Goal: Complete Application Form: Complete application form

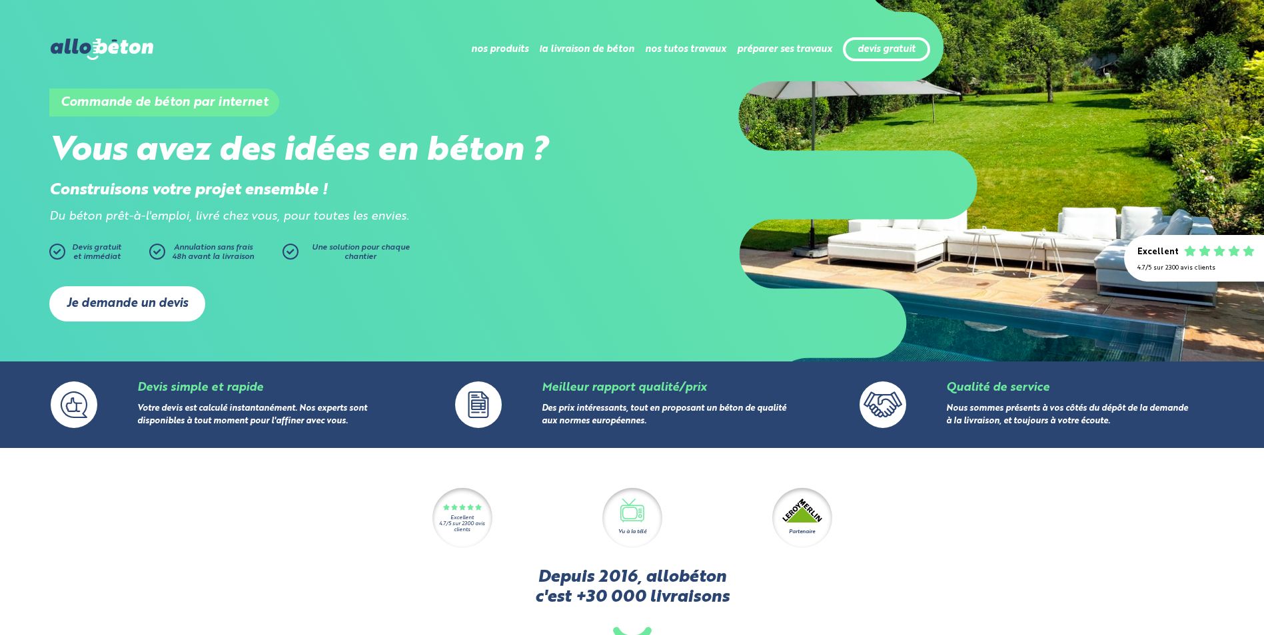
click at [153, 300] on link "Je demande un devis" at bounding box center [127, 303] width 156 height 35
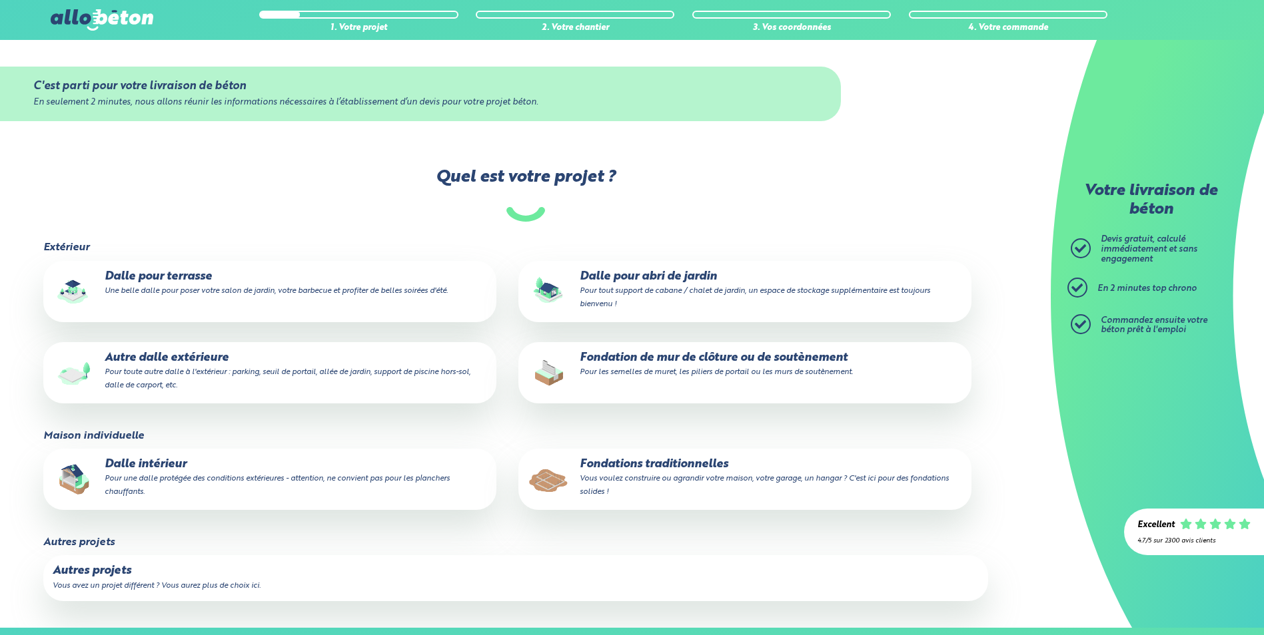
click at [343, 472] on p "Dalle intérieur Pour une dalle protégée des conditions extérieures - attention,…" at bounding box center [270, 478] width 434 height 41
click at [0, 0] on input "Dalle intérieur Pour une dalle protégée des conditions extérieures - attention,…" at bounding box center [0, 0] width 0 height 0
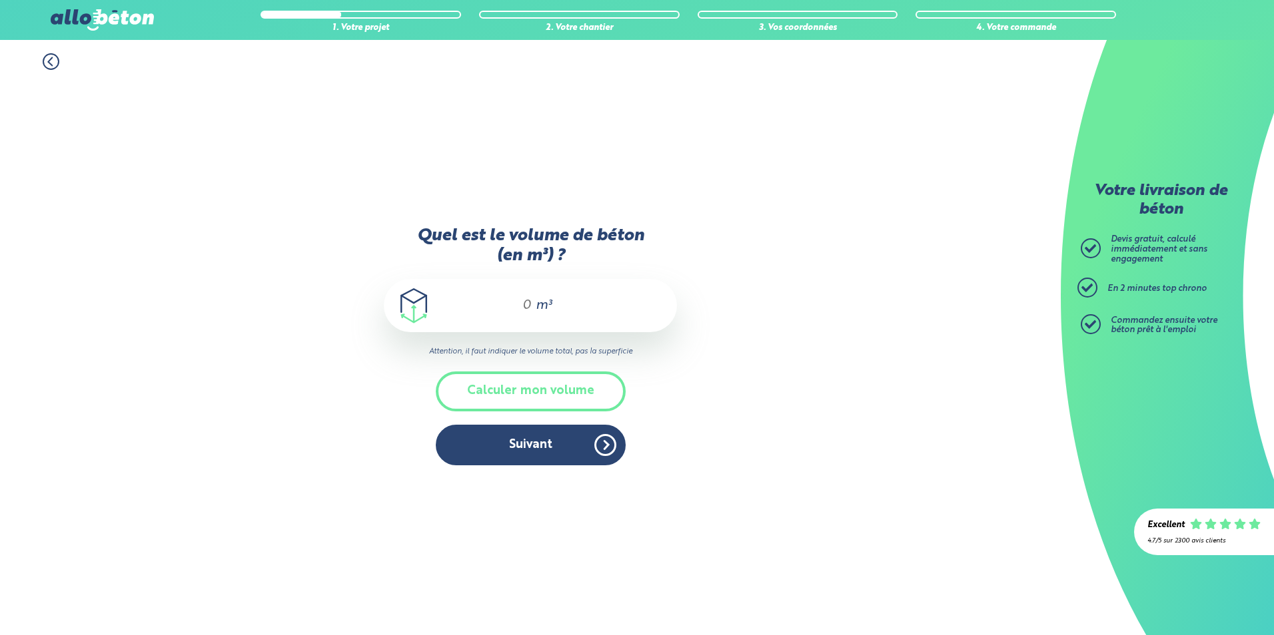
click at [534, 300] on div "m³" at bounding box center [530, 305] width 293 height 53
type input "6"
click at [582, 438] on button "Suivant" at bounding box center [531, 445] width 190 height 41
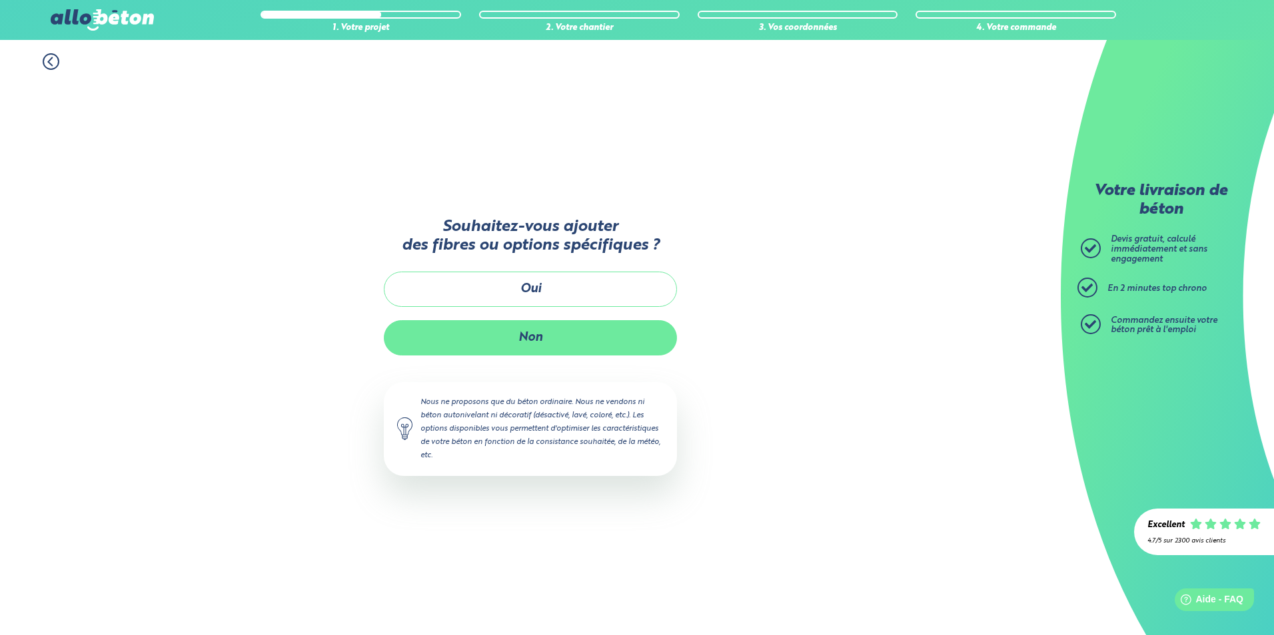
click at [566, 342] on button "Non" at bounding box center [530, 337] width 293 height 35
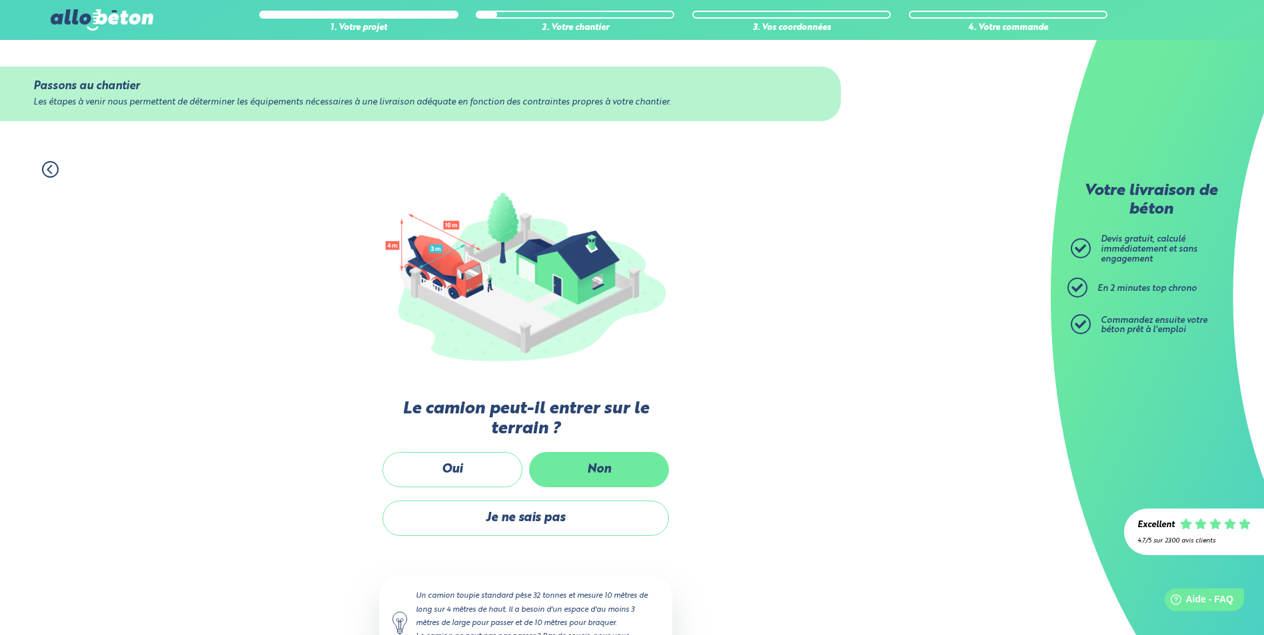
click at [563, 463] on label "Non" at bounding box center [599, 469] width 140 height 35
click at [0, 0] on input "Non" at bounding box center [0, 0] width 0 height 0
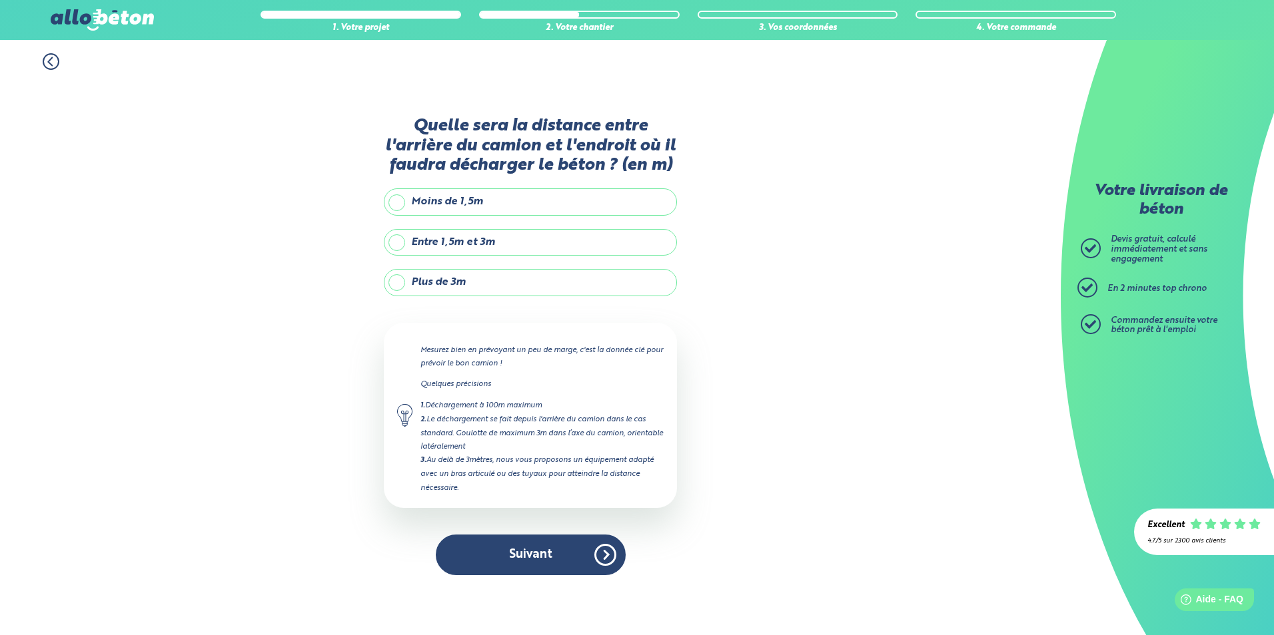
click at [388, 284] on label "Plus de 3m" at bounding box center [530, 282] width 293 height 27
click at [0, 0] on input "Plus de 3m" at bounding box center [0, 0] width 0 height 0
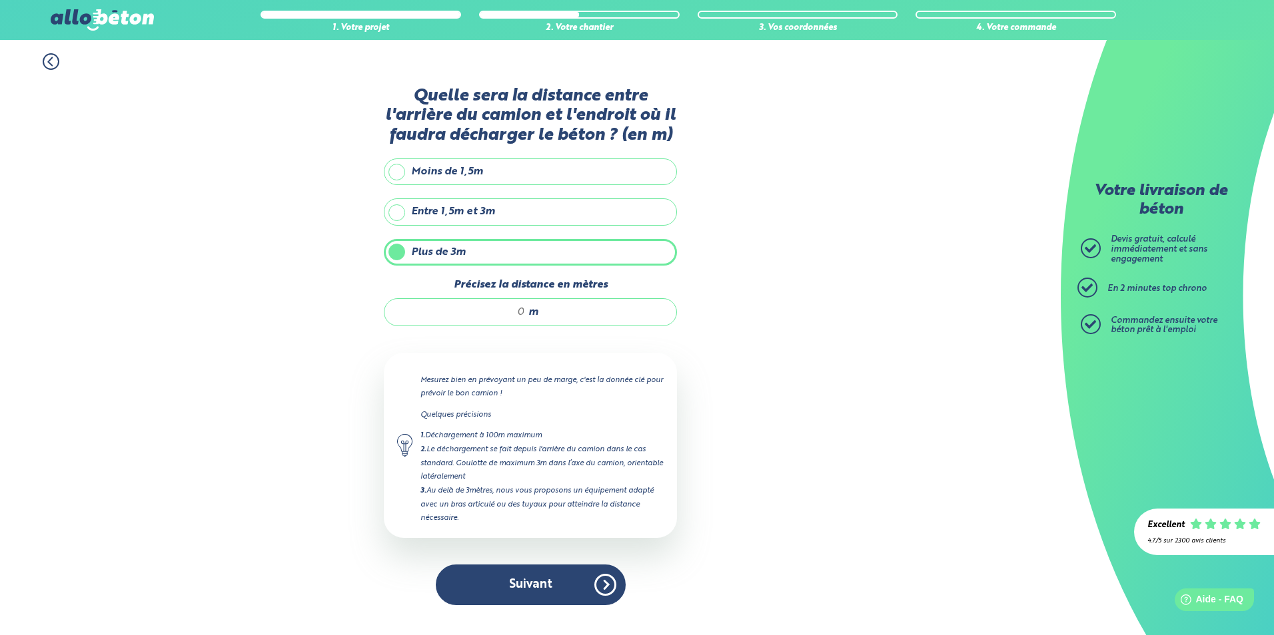
click at [527, 308] on div "m" at bounding box center [530, 312] width 293 height 28
type input "21"
click at [559, 580] on button "Suivant" at bounding box center [531, 585] width 190 height 41
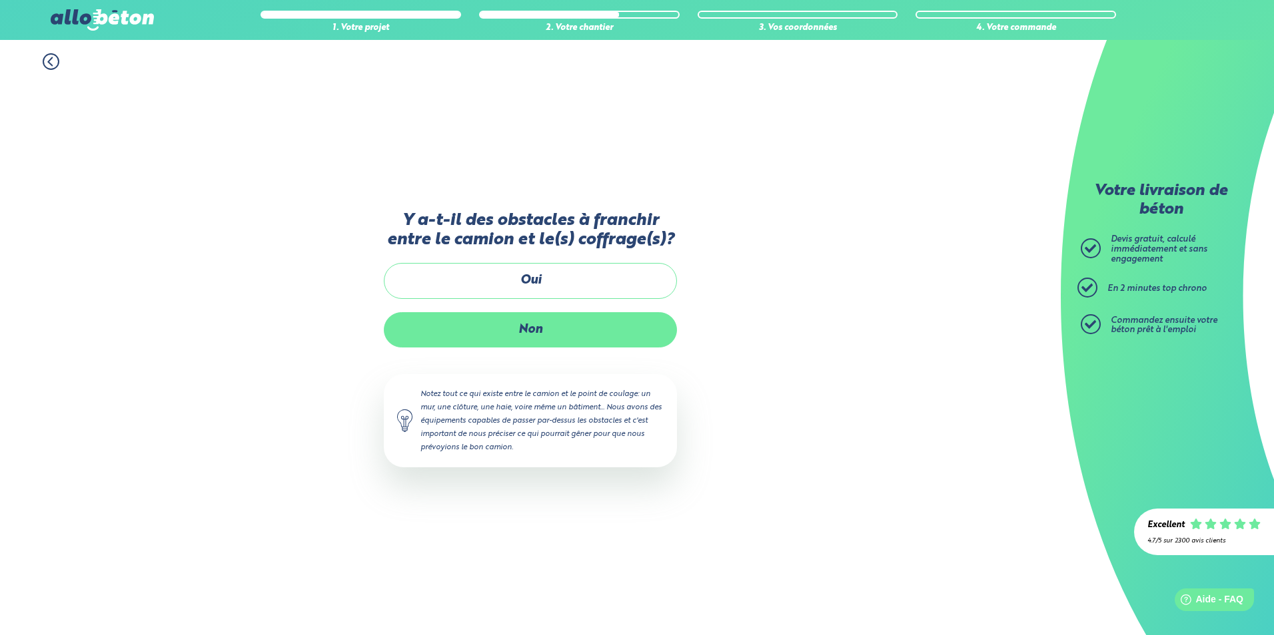
click at [560, 337] on label "Non" at bounding box center [530, 329] width 293 height 35
click at [0, 0] on input "Non" at bounding box center [0, 0] width 0 height 0
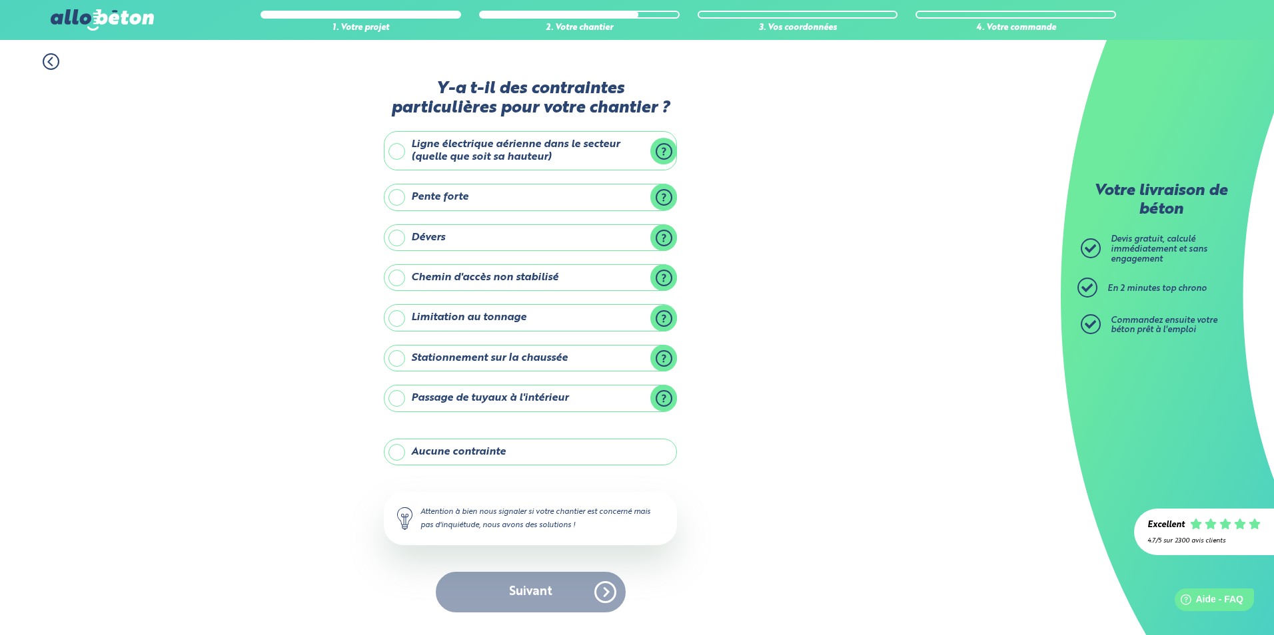
click at [397, 149] on label "Ligne électrique aérienne dans le secteur (quelle que soit sa hauteur)" at bounding box center [530, 150] width 293 height 39
click at [0, 0] on input "Ligne électrique aérienne dans le secteur (quelle que soit sa hauteur)" at bounding box center [0, 0] width 0 height 0
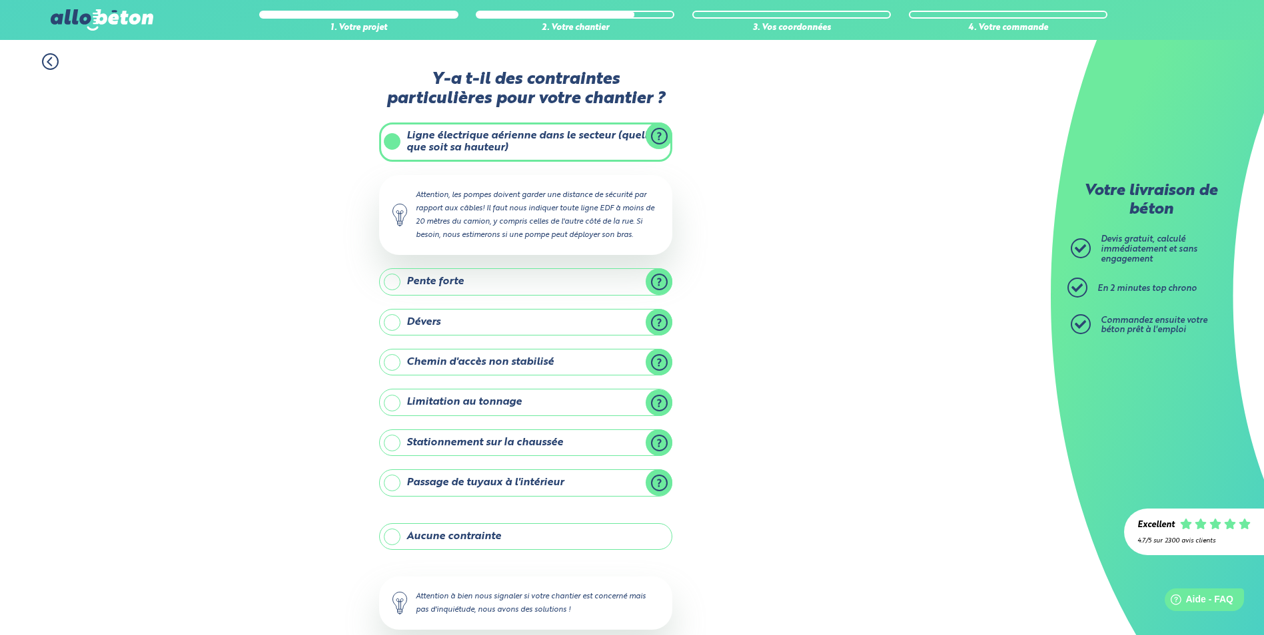
click at [657, 285] on label "Pente forte" at bounding box center [525, 281] width 293 height 27
click at [0, 0] on input "Pente forte" at bounding box center [0, 0] width 0 height 0
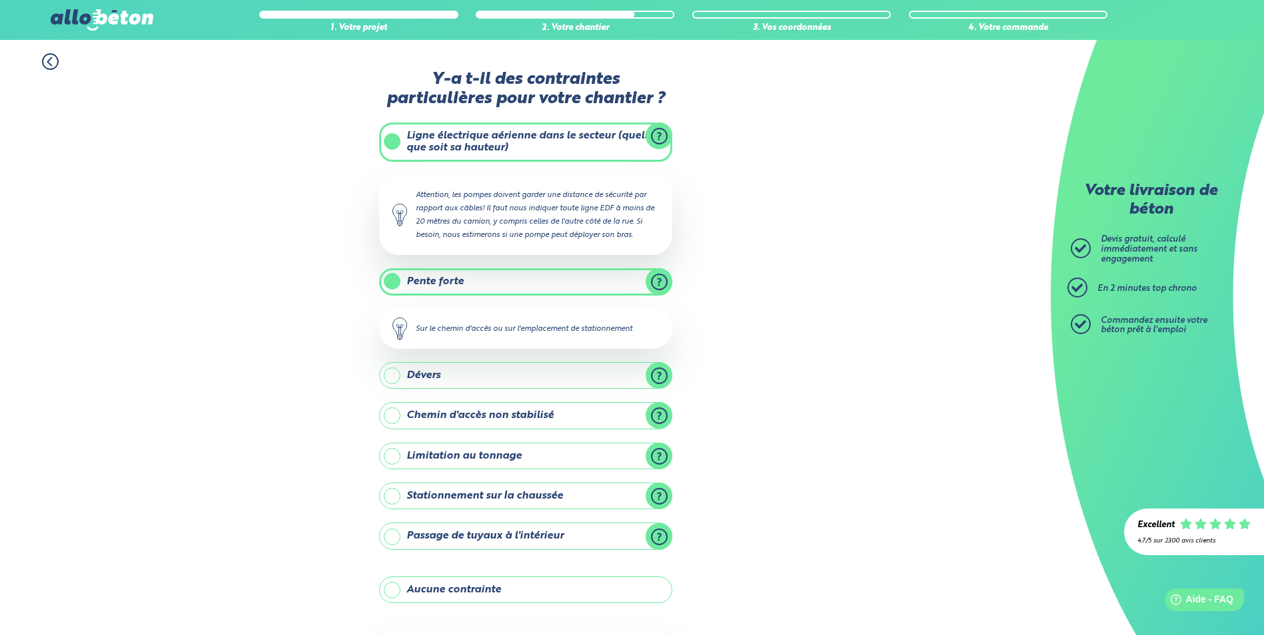
click at [365, 296] on div "1. Votre projet 2. Votre chantier 3. Vos coordonnées 4. Votre commande Y-a t-il…" at bounding box center [525, 402] width 1050 height 725
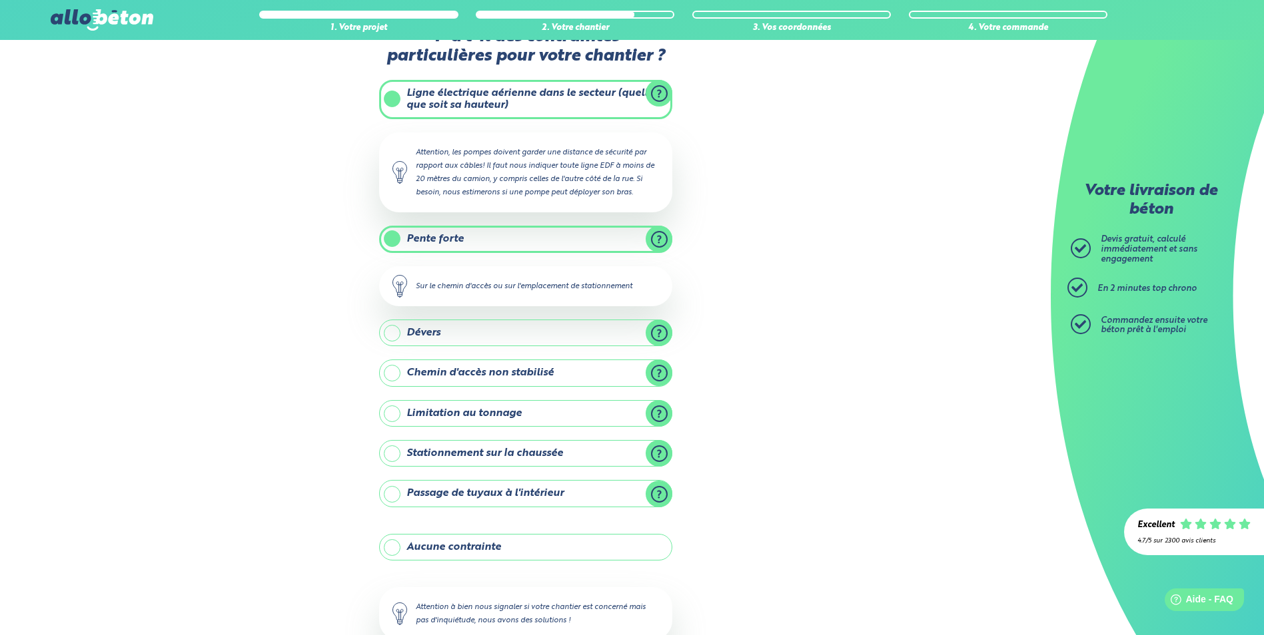
scroll to position [67, 0]
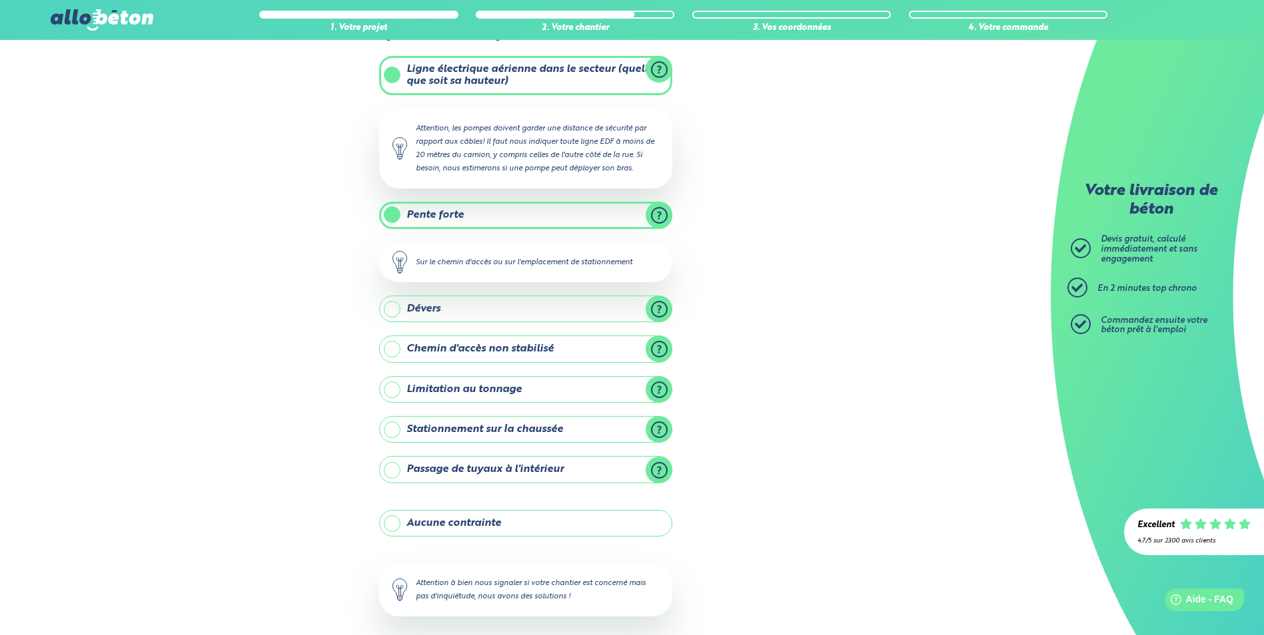
click at [657, 307] on label "Dévers" at bounding box center [525, 309] width 293 height 27
click at [0, 0] on input "Dévers" at bounding box center [0, 0] width 0 height 0
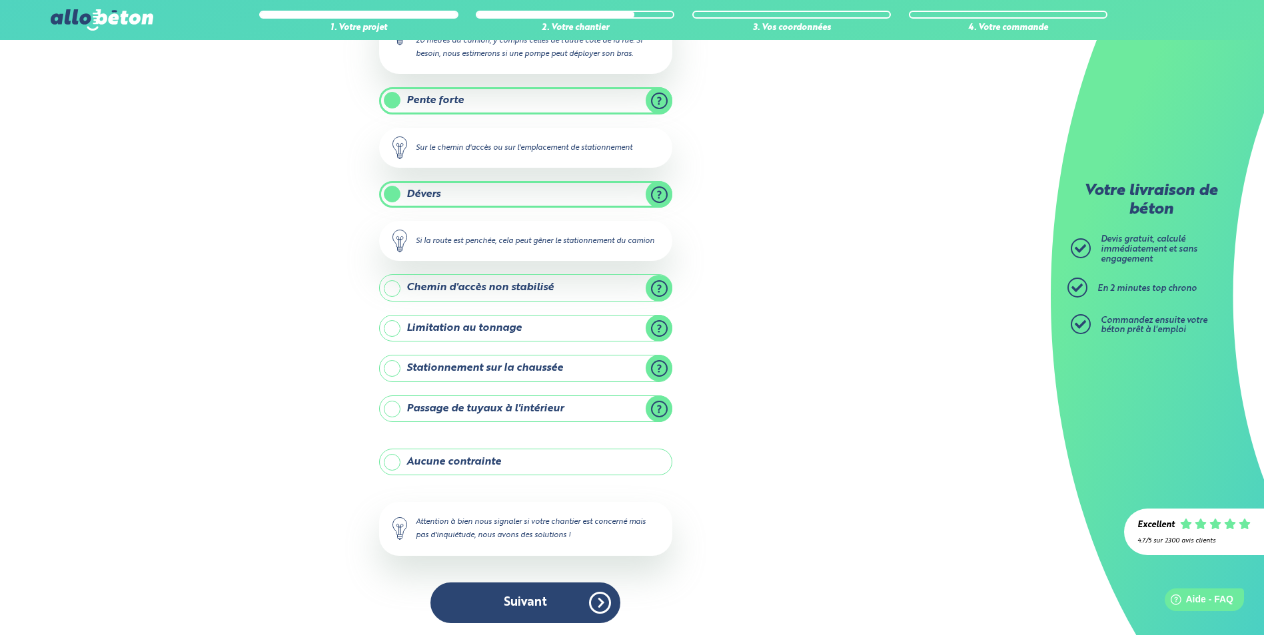
scroll to position [183, 0]
click at [395, 370] on label "Stationnement sur la chaussée" at bounding box center [525, 367] width 293 height 27
click at [0, 0] on input "Stationnement sur la chaussée" at bounding box center [0, 0] width 0 height 0
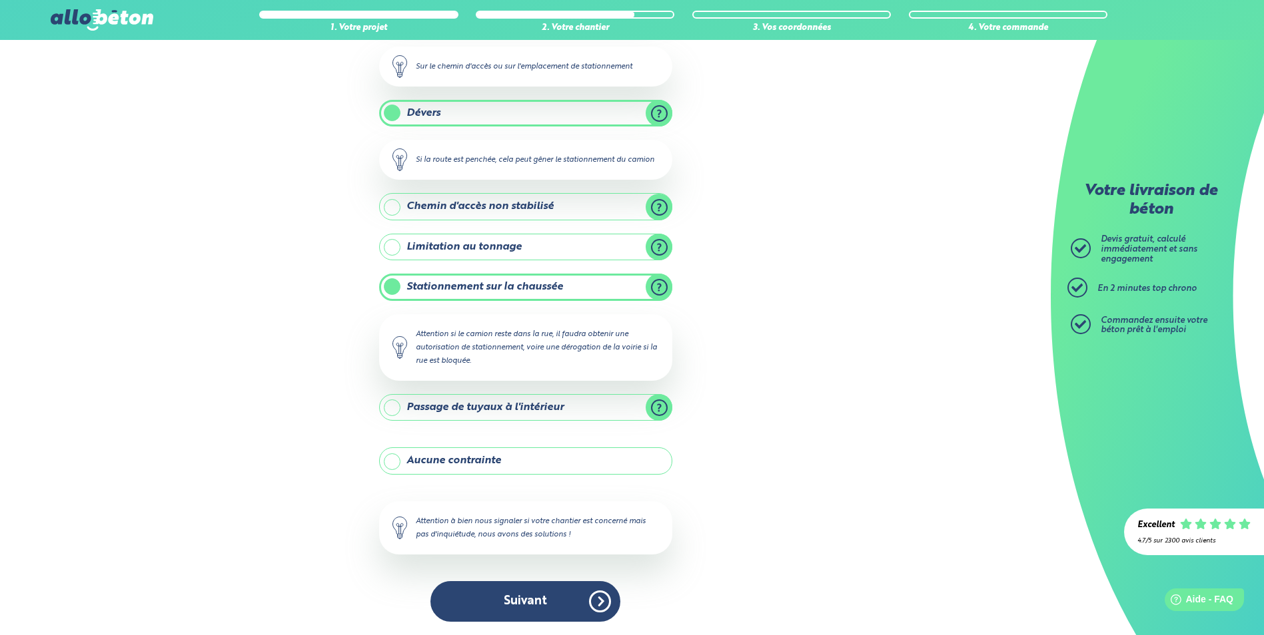
scroll to position [63, 0]
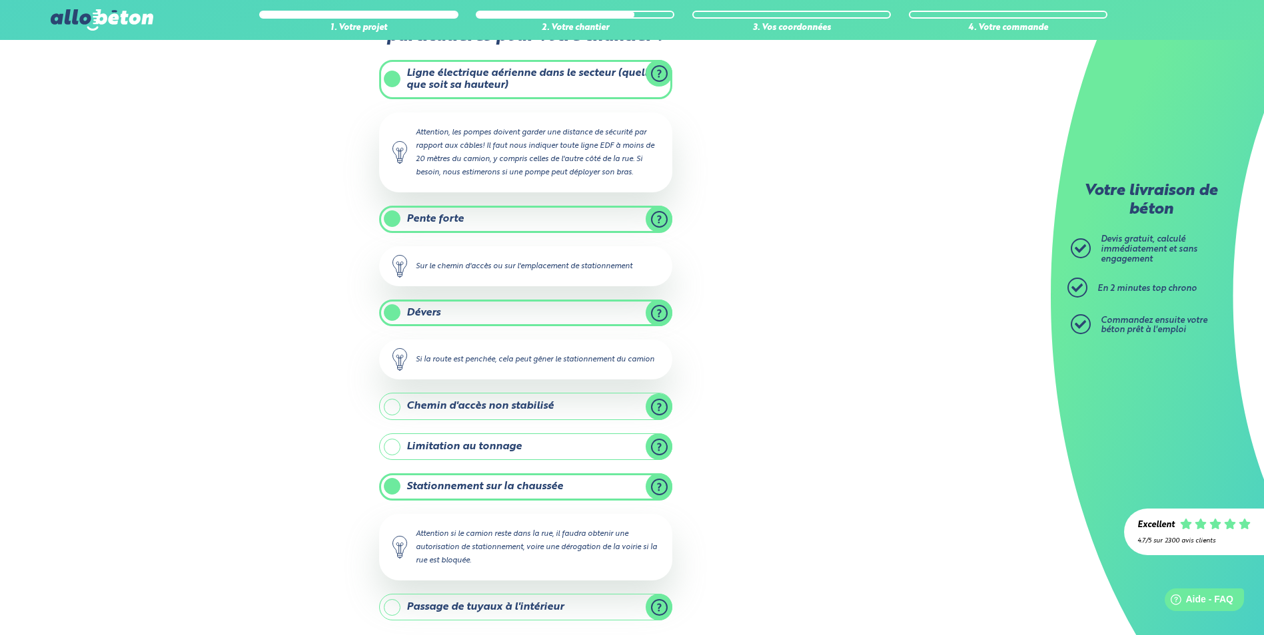
click at [390, 216] on label "Pente forte" at bounding box center [525, 219] width 293 height 27
click at [0, 0] on input "Pente forte" at bounding box center [0, 0] width 0 height 0
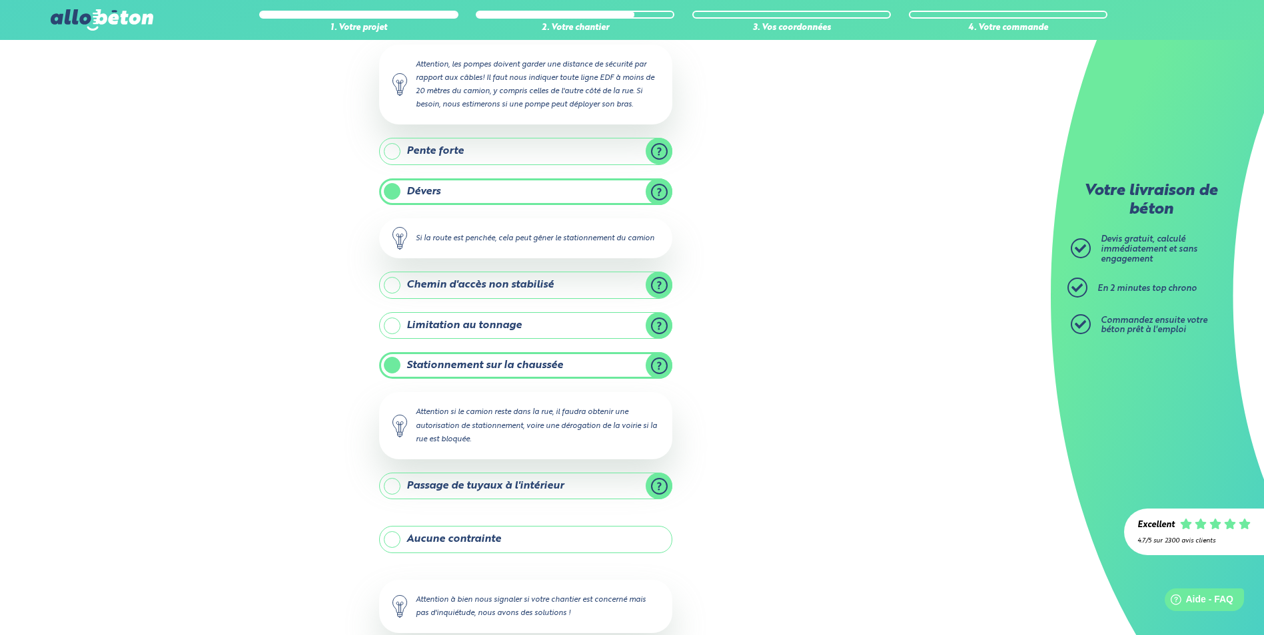
scroll to position [200, 0]
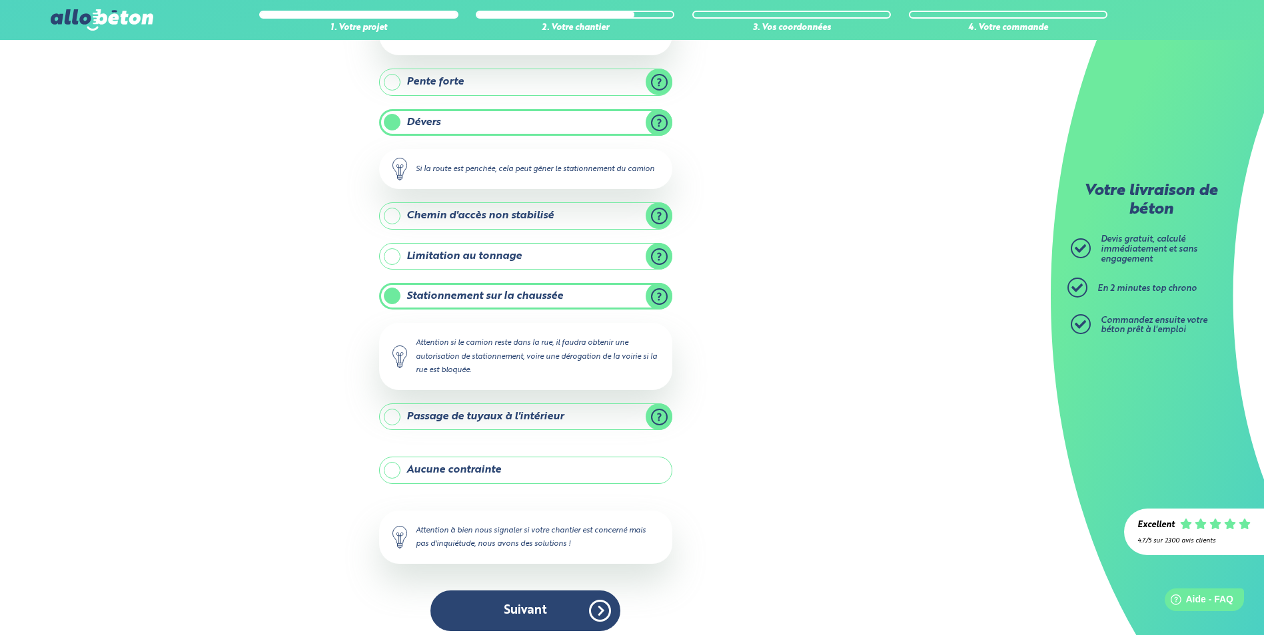
click at [394, 125] on label "Dévers" at bounding box center [525, 122] width 293 height 27
click at [0, 0] on input "Dévers" at bounding box center [0, 0] width 0 height 0
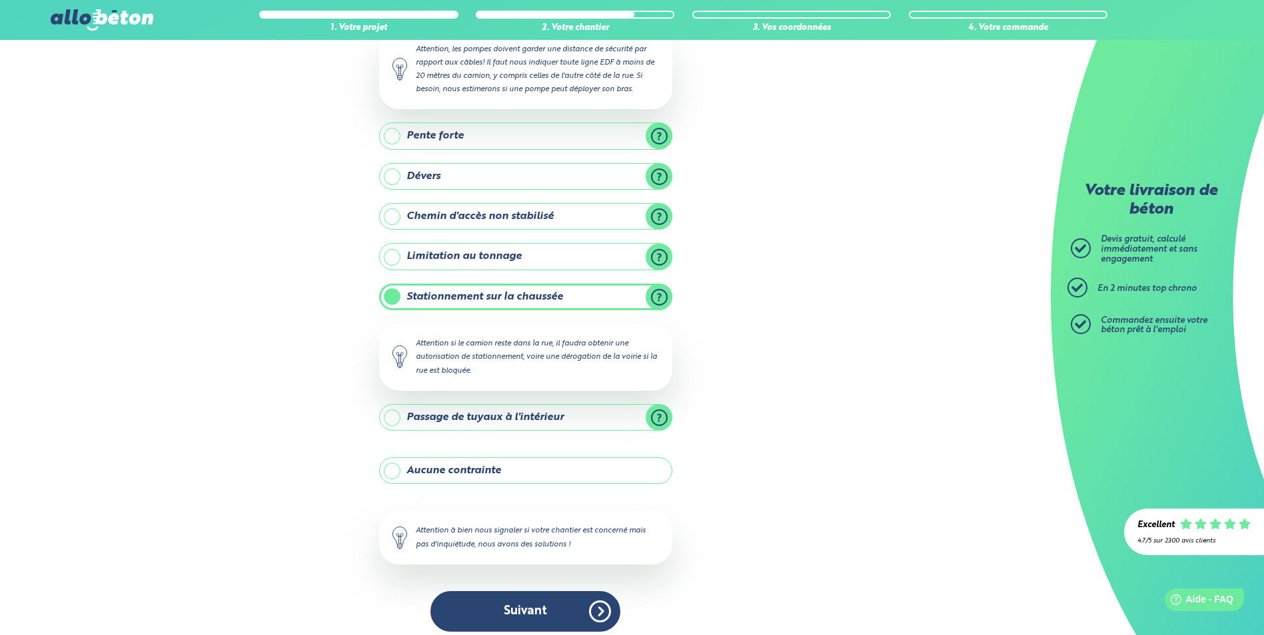
scroll to position [156, 0]
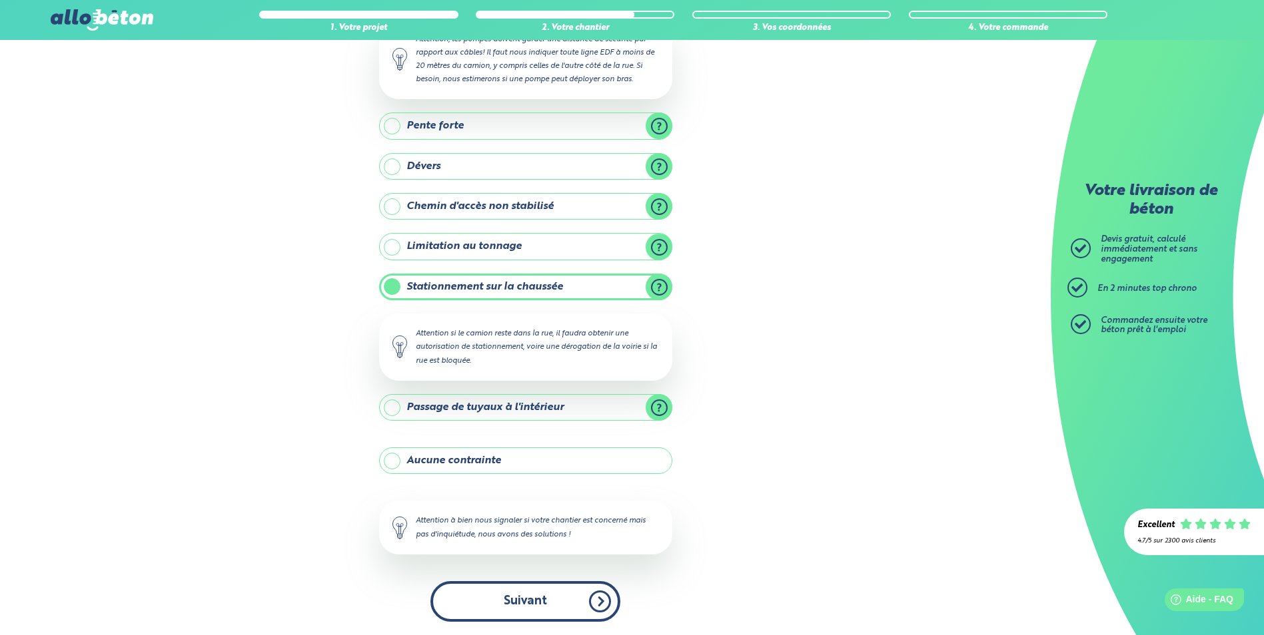
click at [530, 585] on button "Suivant" at bounding box center [525, 602] width 190 height 41
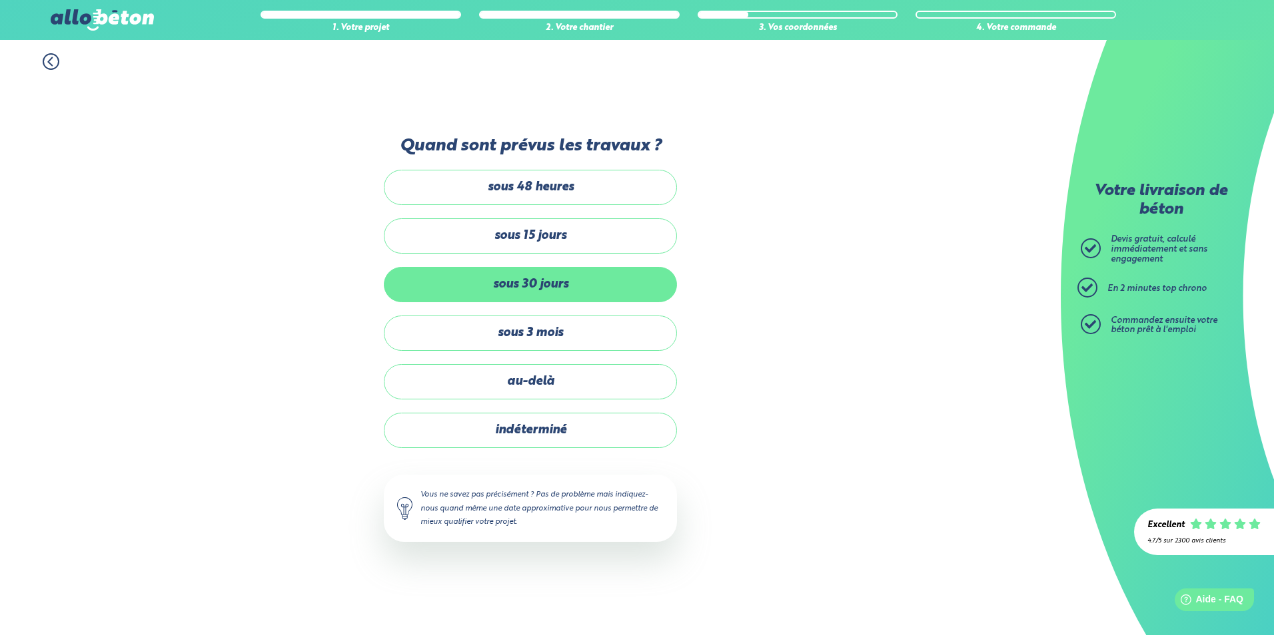
click at [559, 289] on label "sous 30 jours" at bounding box center [530, 284] width 293 height 35
click at [0, 0] on input "sous 30 jours" at bounding box center [0, 0] width 0 height 0
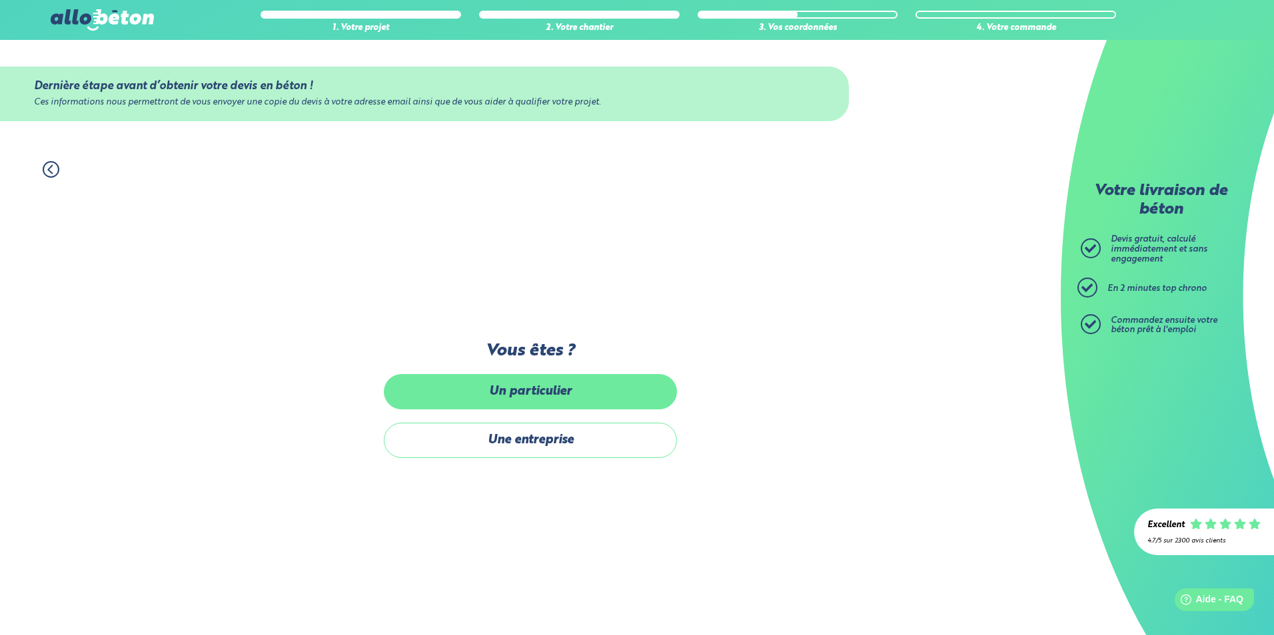
click at [572, 402] on label "Un particulier" at bounding box center [530, 391] width 293 height 35
click at [0, 0] on input "Un particulier" at bounding box center [0, 0] width 0 height 0
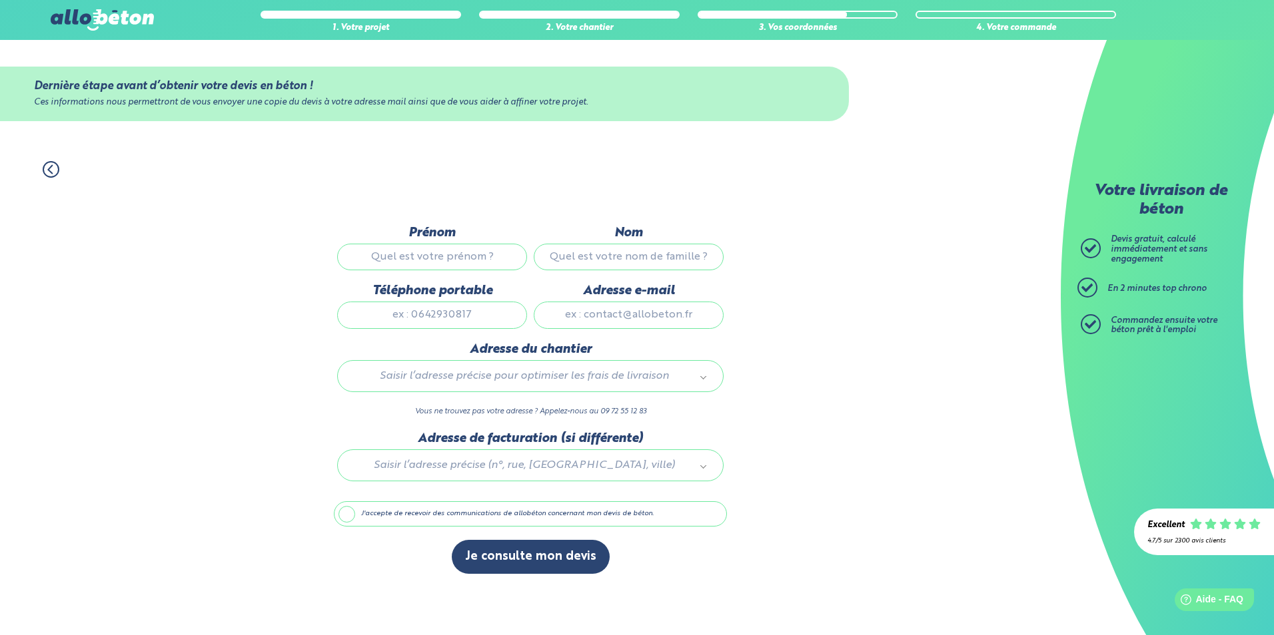
click at [434, 253] on input "Prénom" at bounding box center [432, 257] width 190 height 27
type input "CHARLOTTE"
type input "DELBECQ"
type input "0662088055"
type input "charlottedelbecq22@gmail.com"
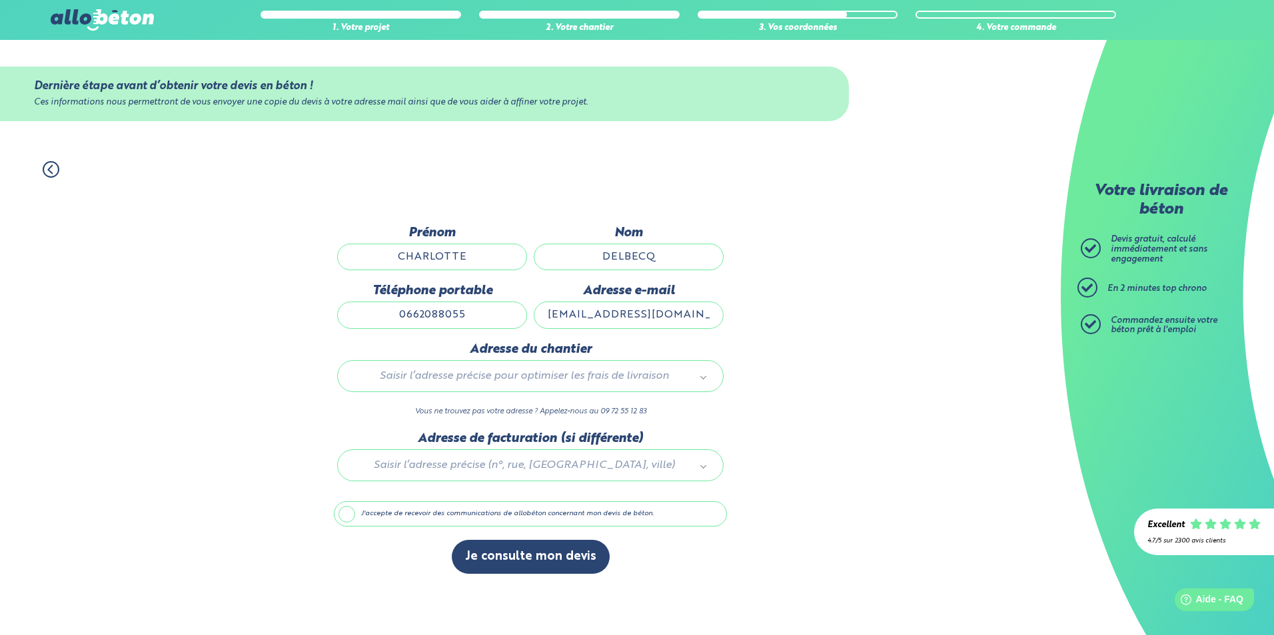
type input "98 Route De Saint Joseph 44300 Nantes"
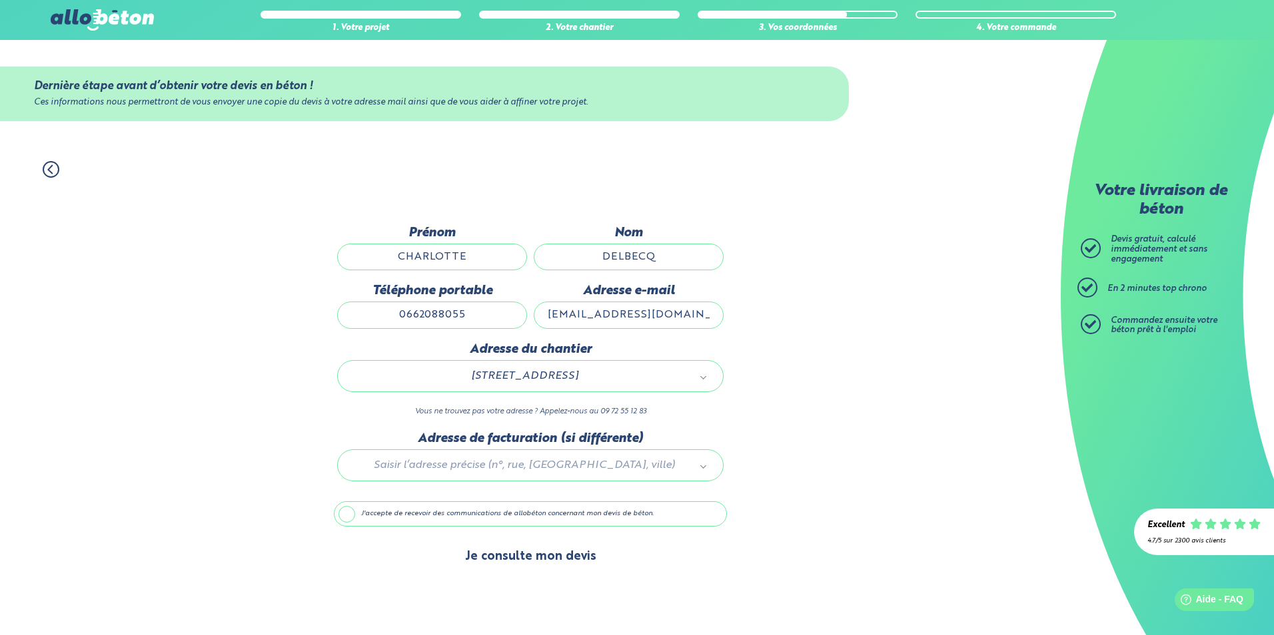
click at [521, 548] on button "Je consulte mon devis" at bounding box center [531, 557] width 158 height 34
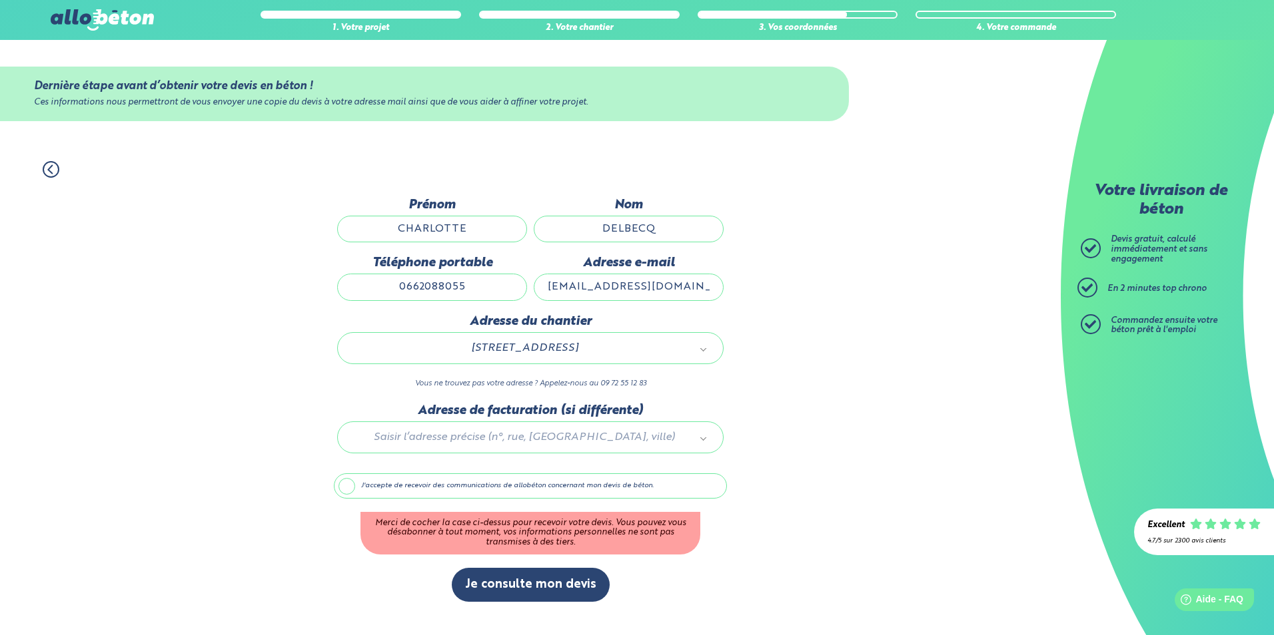
click at [344, 490] on label "J'accepte de recevoir des communications de allobéton concernant mon devis de b…" at bounding box center [530, 486] width 393 height 25
click at [0, 0] on input "J'accepte de recevoir des communications de allobéton concernant mon devis de b…" at bounding box center [0, 0] width 0 height 0
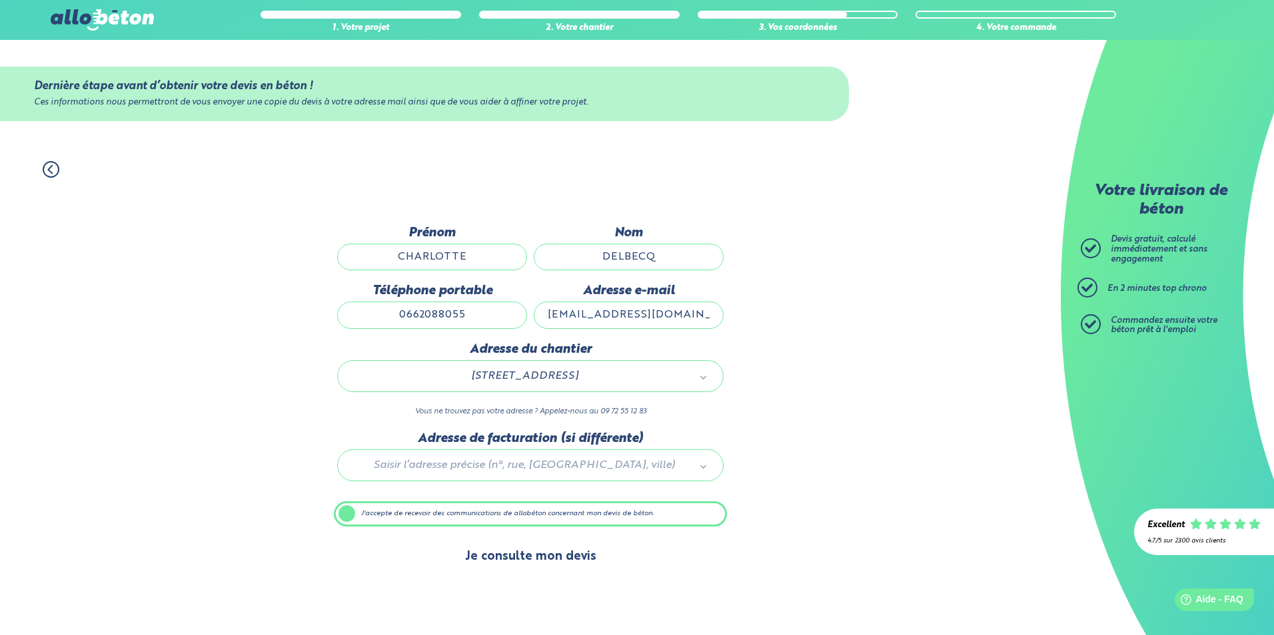
click at [494, 548] on button "Je consulte mon devis" at bounding box center [531, 557] width 158 height 34
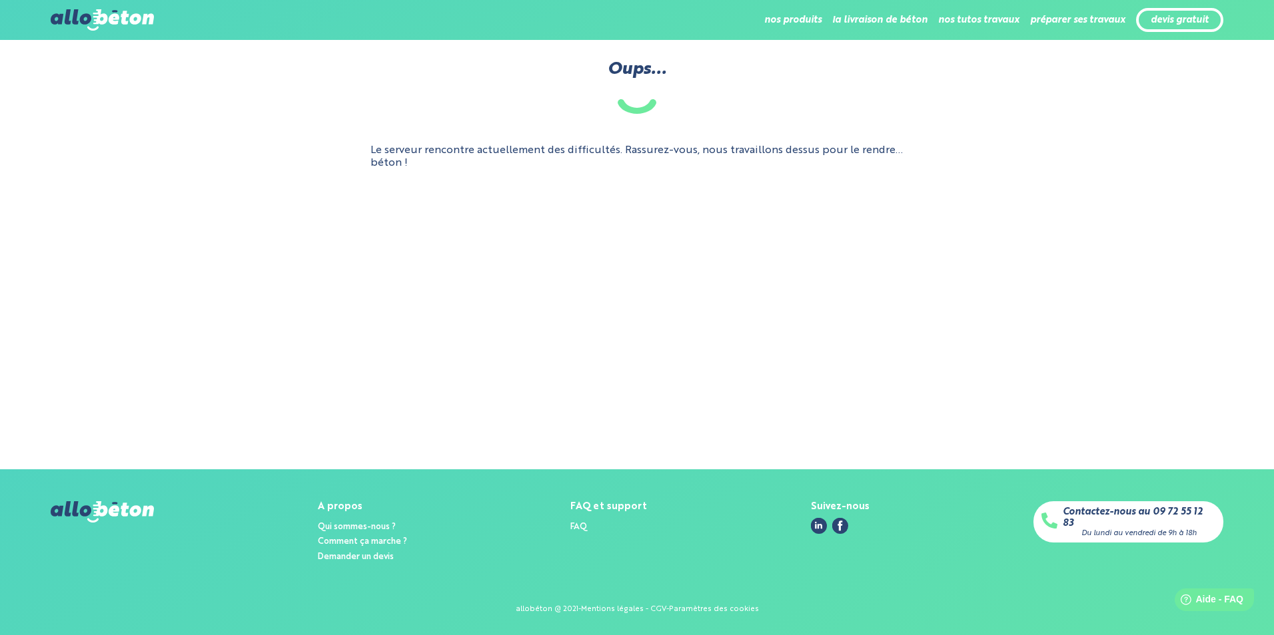
click at [124, 23] on img at bounding box center [102, 19] width 103 height 21
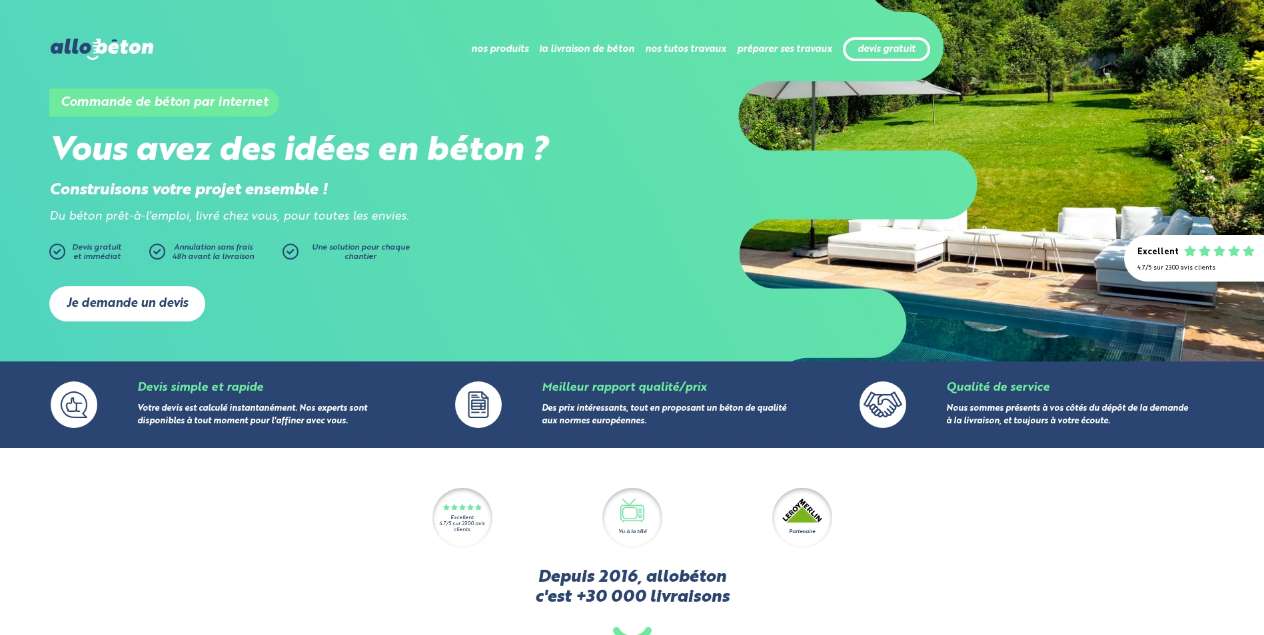
click at [170, 296] on link "Je demande un devis" at bounding box center [127, 303] width 156 height 35
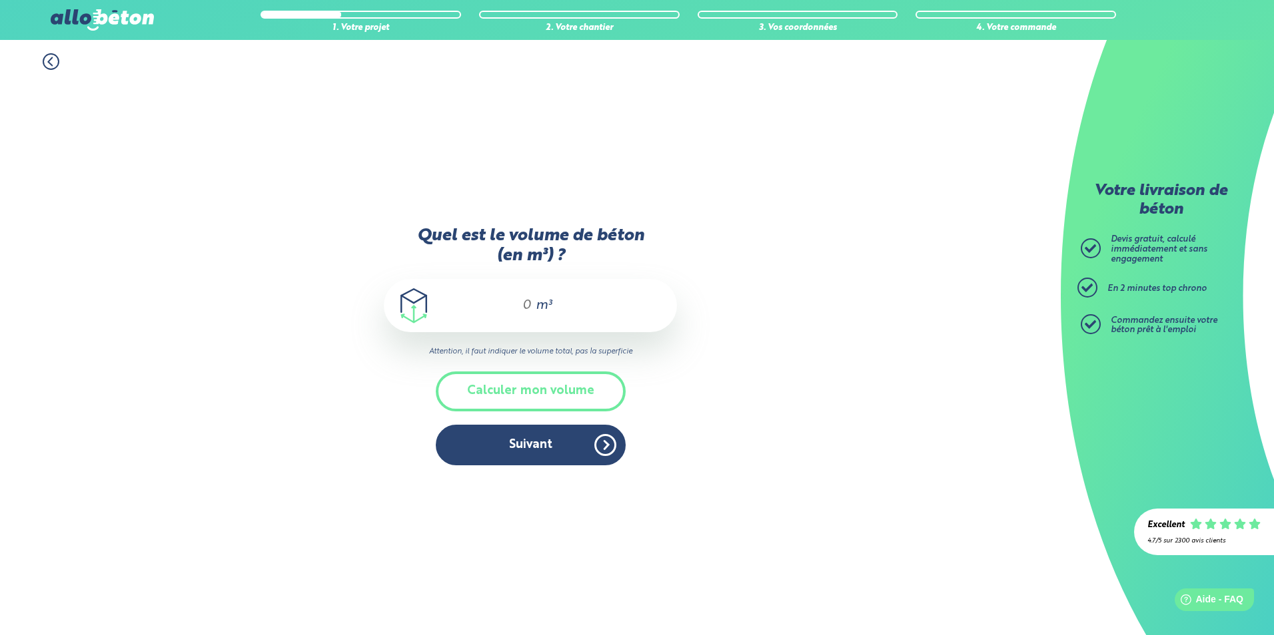
click at [523, 302] on input "Quel est le volume de béton (en m³) ?" at bounding box center [521, 306] width 23 height 16
type input "6"
click at [556, 447] on button "Suivant" at bounding box center [531, 445] width 190 height 41
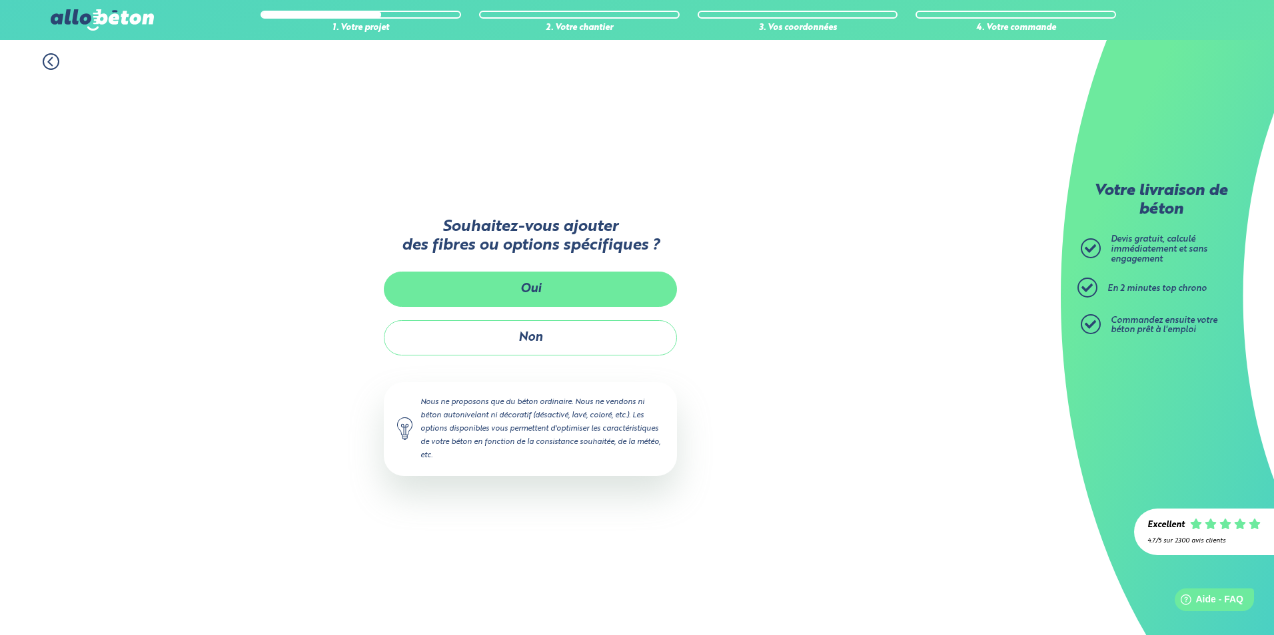
click at [532, 291] on button "Oui" at bounding box center [530, 289] width 293 height 35
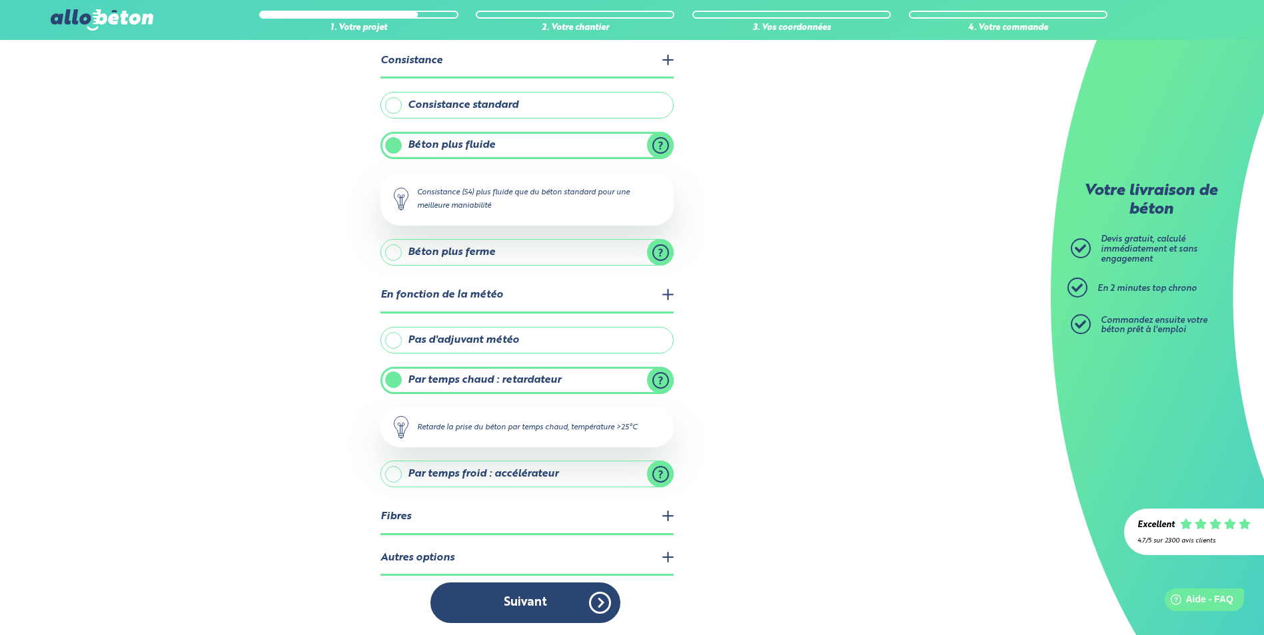
scroll to position [77, 0]
click at [667, 556] on legend "Autres options" at bounding box center [526, 558] width 293 height 34
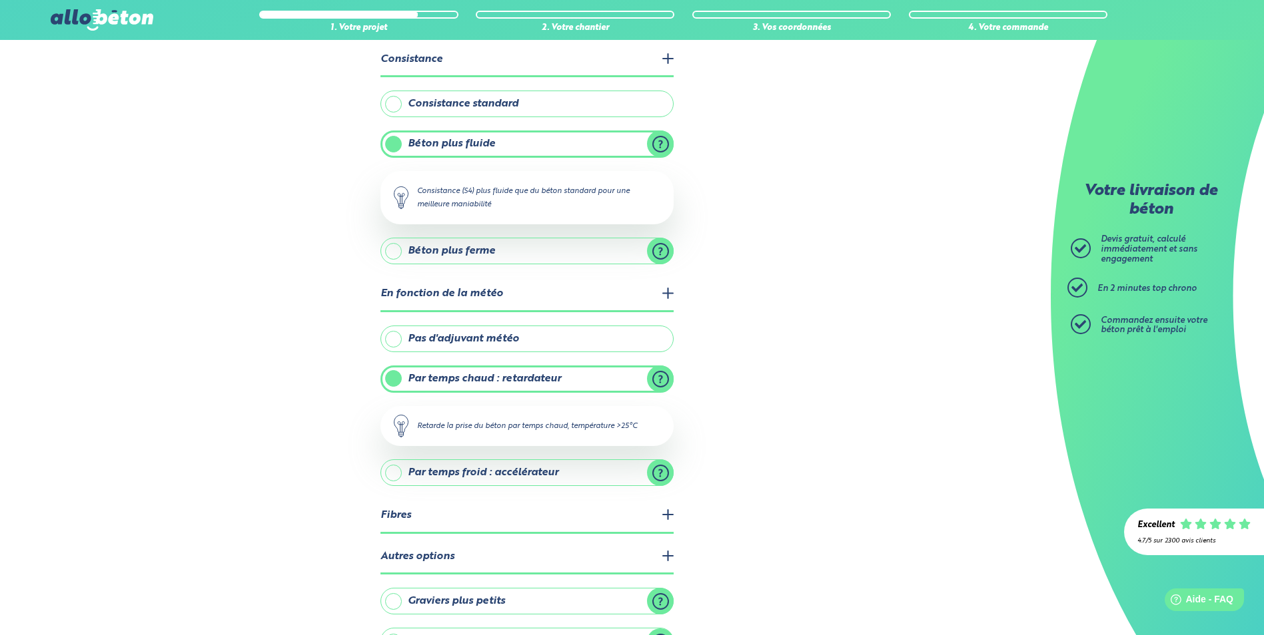
scroll to position [165, 0]
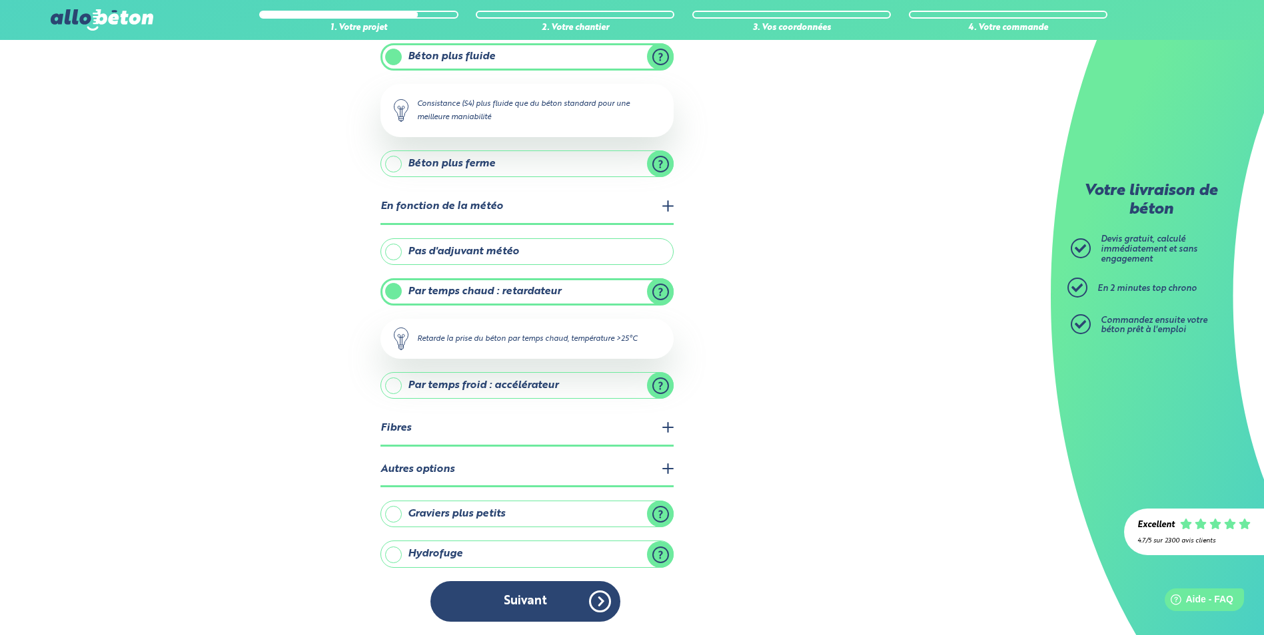
click at [666, 426] on legend "Fibres" at bounding box center [526, 429] width 293 height 34
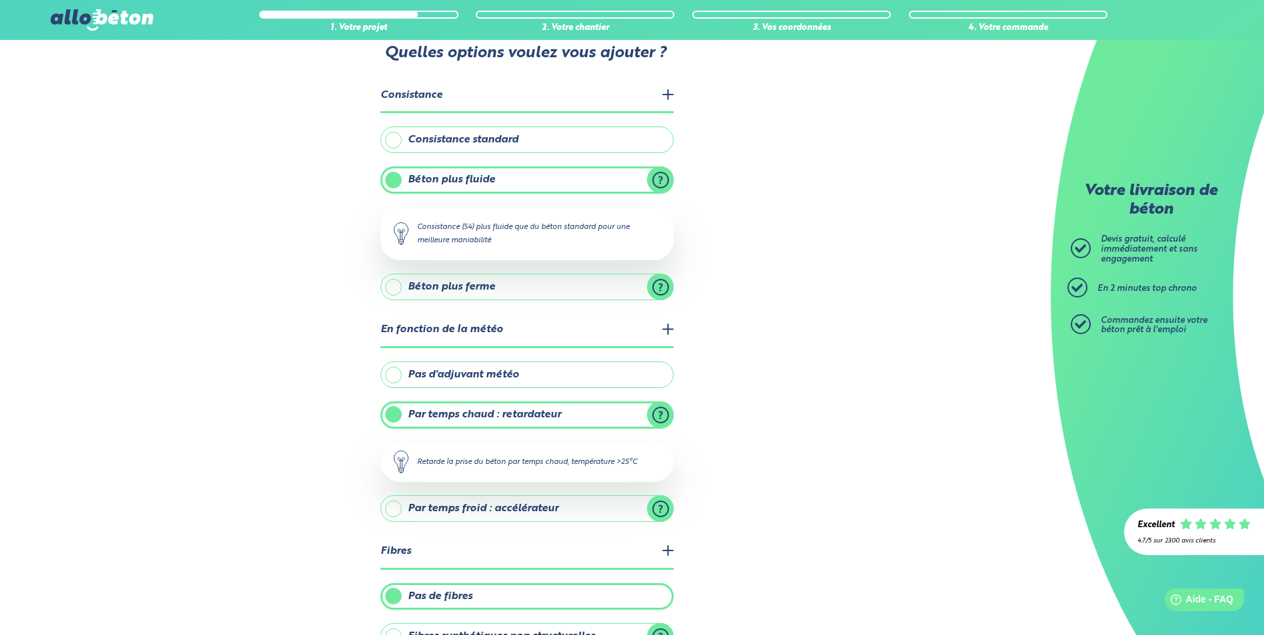
scroll to position [0, 0]
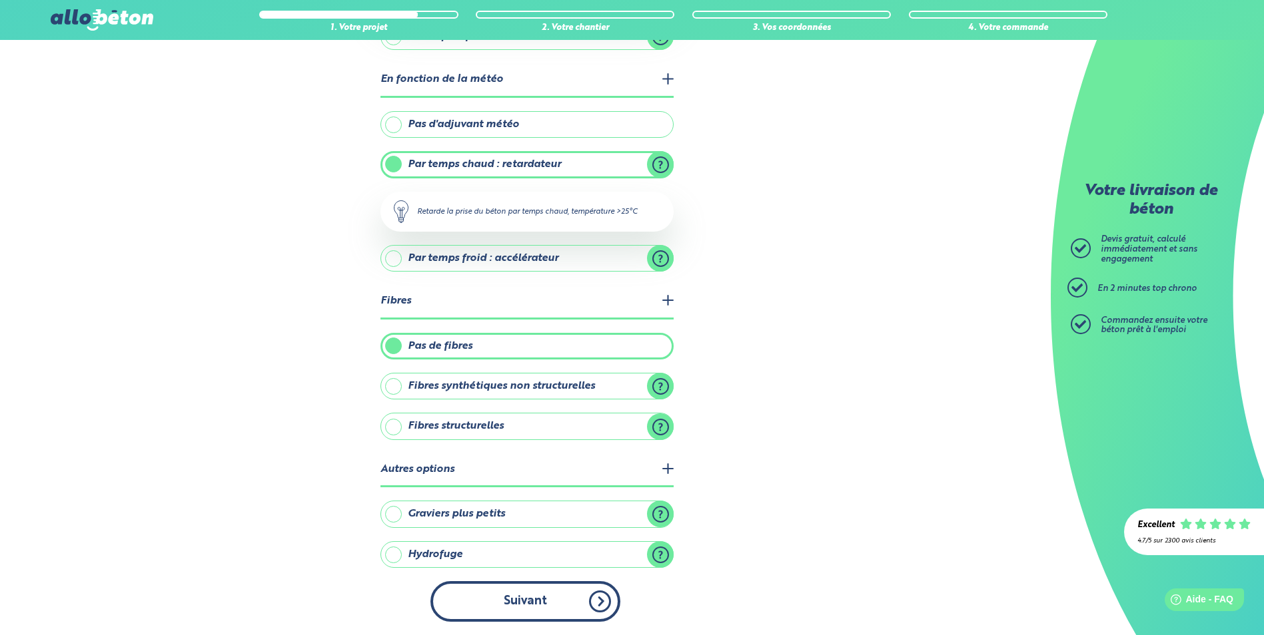
click at [536, 611] on button "Suivant" at bounding box center [525, 602] width 190 height 41
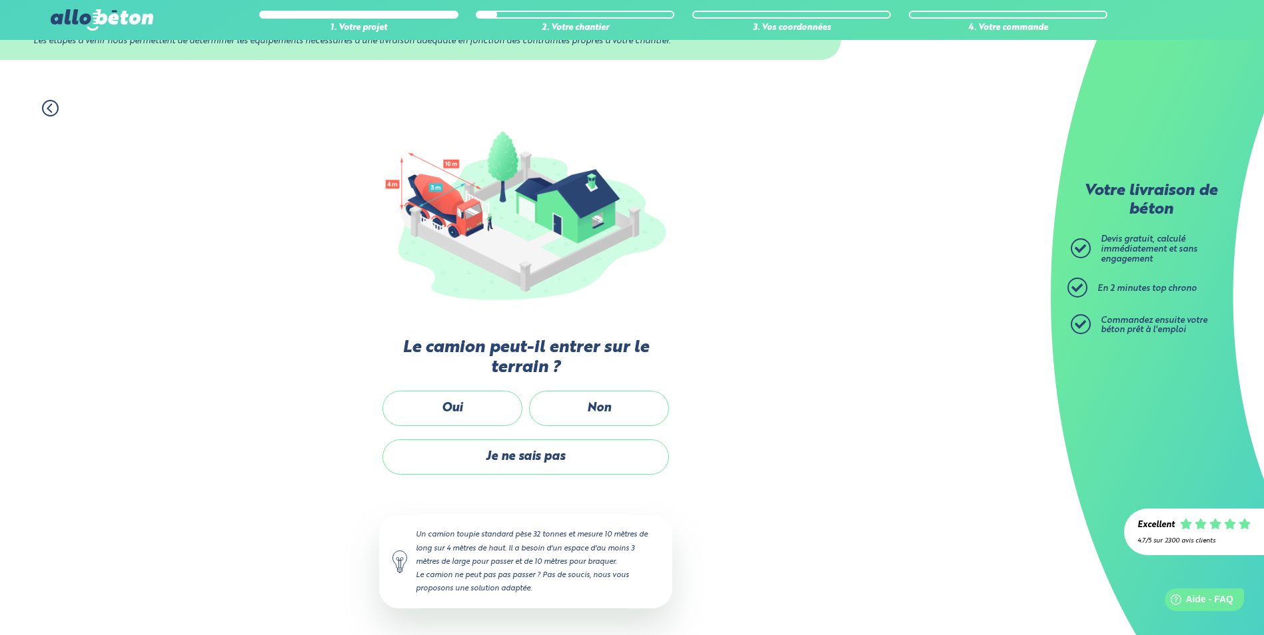
scroll to position [60, 0]
click at [604, 404] on label "Non" at bounding box center [599, 409] width 140 height 35
click at [0, 0] on input "Non" at bounding box center [0, 0] width 0 height 0
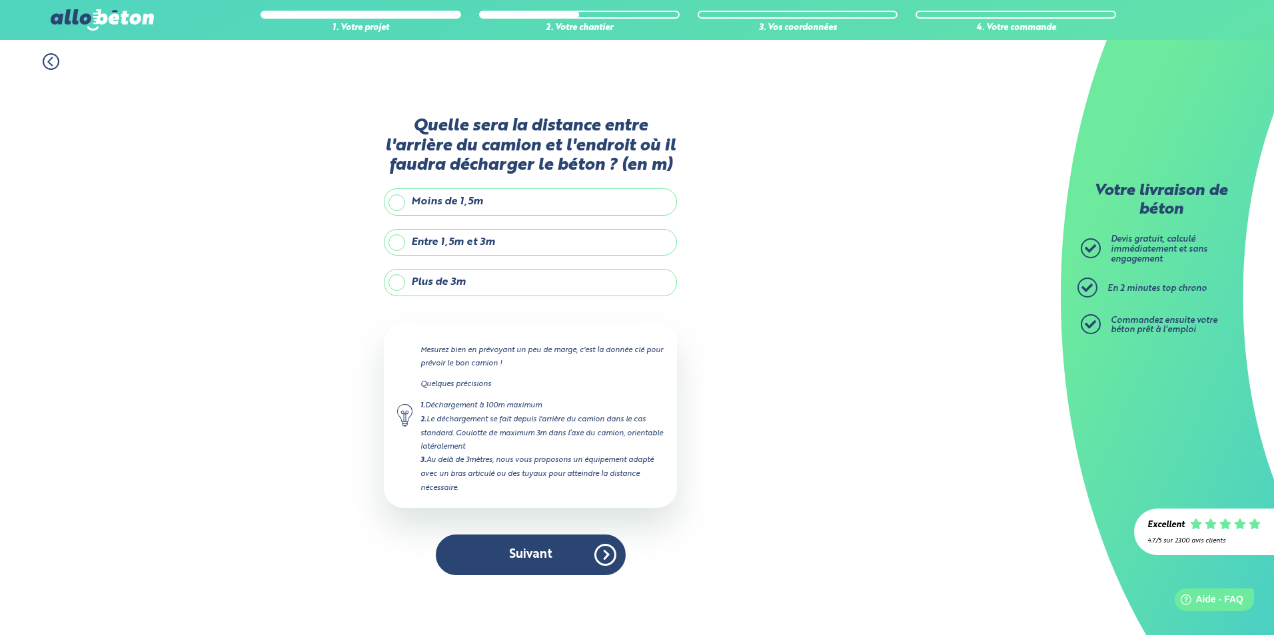
click at [478, 282] on label "Plus de 3m" at bounding box center [530, 282] width 293 height 27
click at [0, 0] on input "Plus de 3m" at bounding box center [0, 0] width 0 height 0
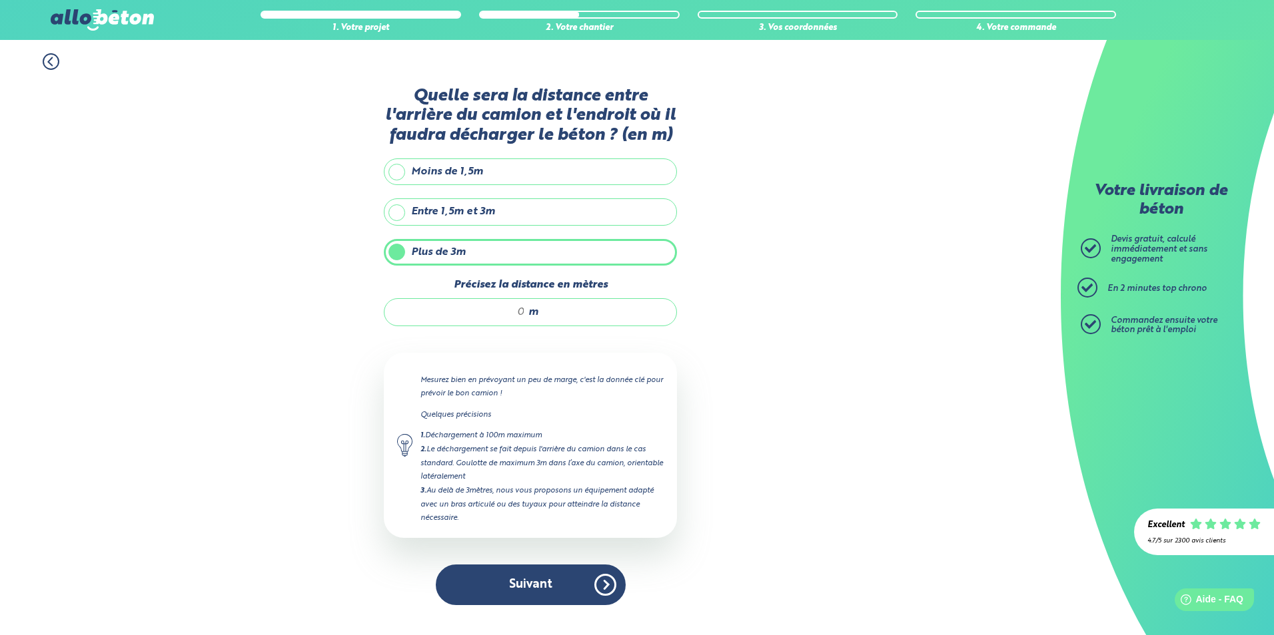
click at [535, 313] on span "m" at bounding box center [533, 312] width 10 height 12
type input "21"
click at [741, 435] on div "1. Votre projet 2. Votre chantier 3. Vos coordonnées 4. Votre commande Quelle s…" at bounding box center [530, 337] width 1060 height 595
click at [534, 597] on button "Suivant" at bounding box center [531, 585] width 190 height 41
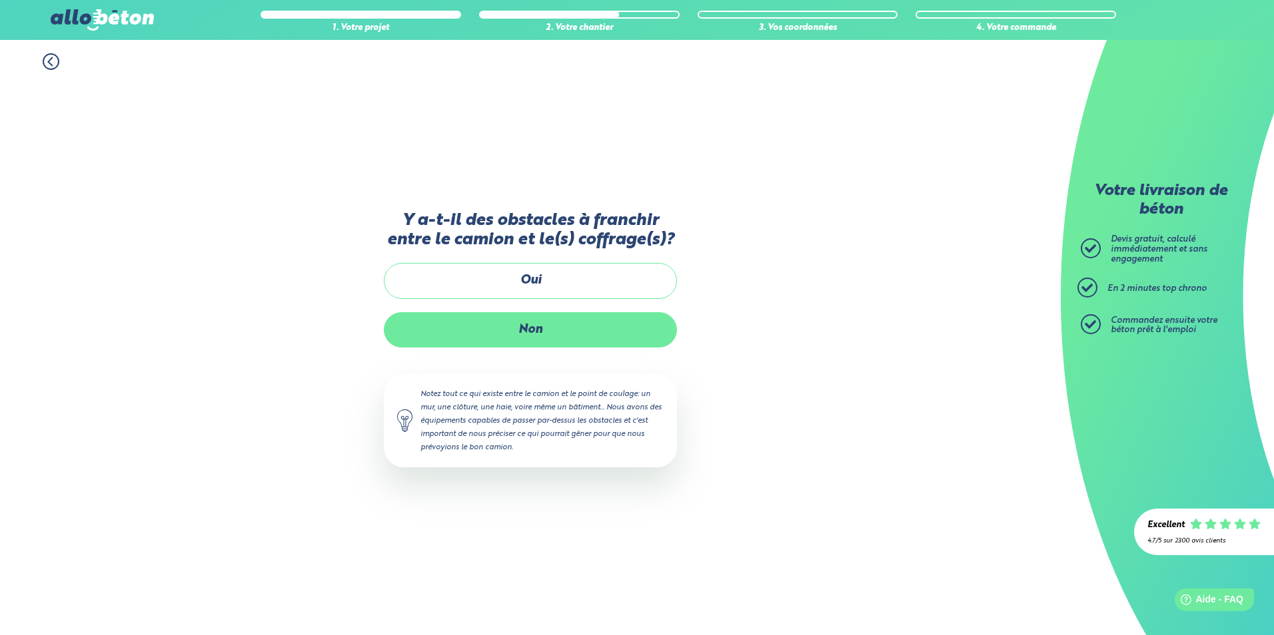
click at [528, 330] on label "Non" at bounding box center [530, 329] width 293 height 35
click at [0, 0] on input "Non" at bounding box center [0, 0] width 0 height 0
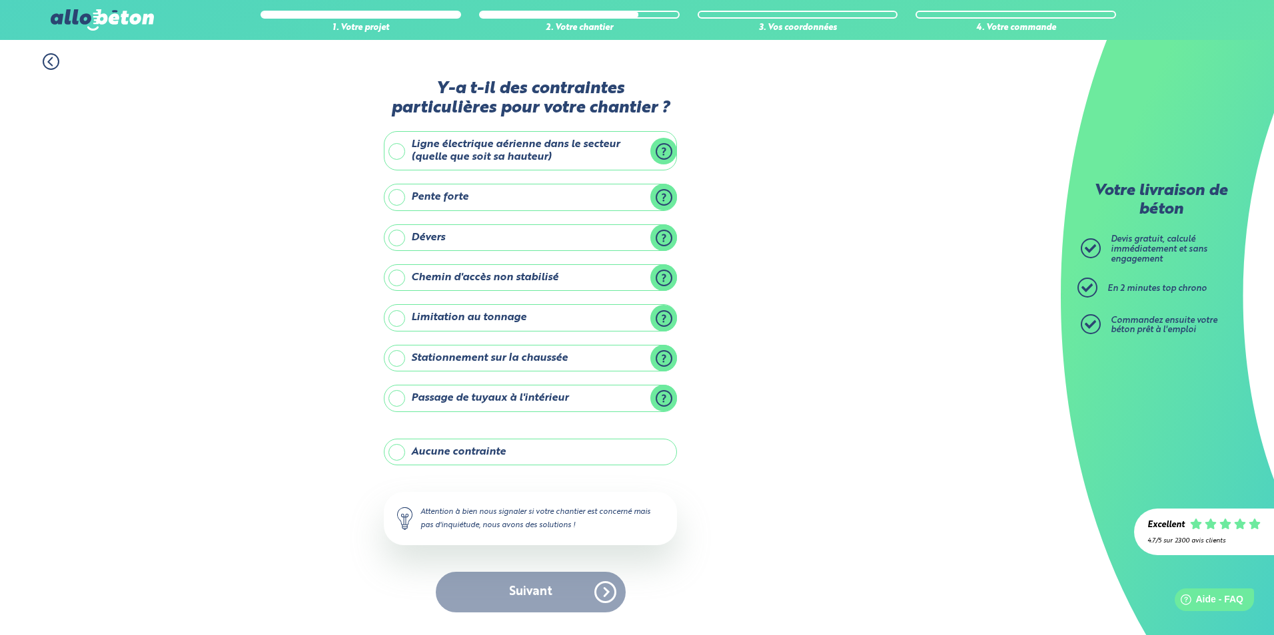
click at [398, 152] on label "Ligne électrique aérienne dans le secteur (quelle que soit sa hauteur)" at bounding box center [530, 150] width 293 height 39
click at [0, 0] on input "Ligne électrique aérienne dans le secteur (quelle que soit sa hauteur)" at bounding box center [0, 0] width 0 height 0
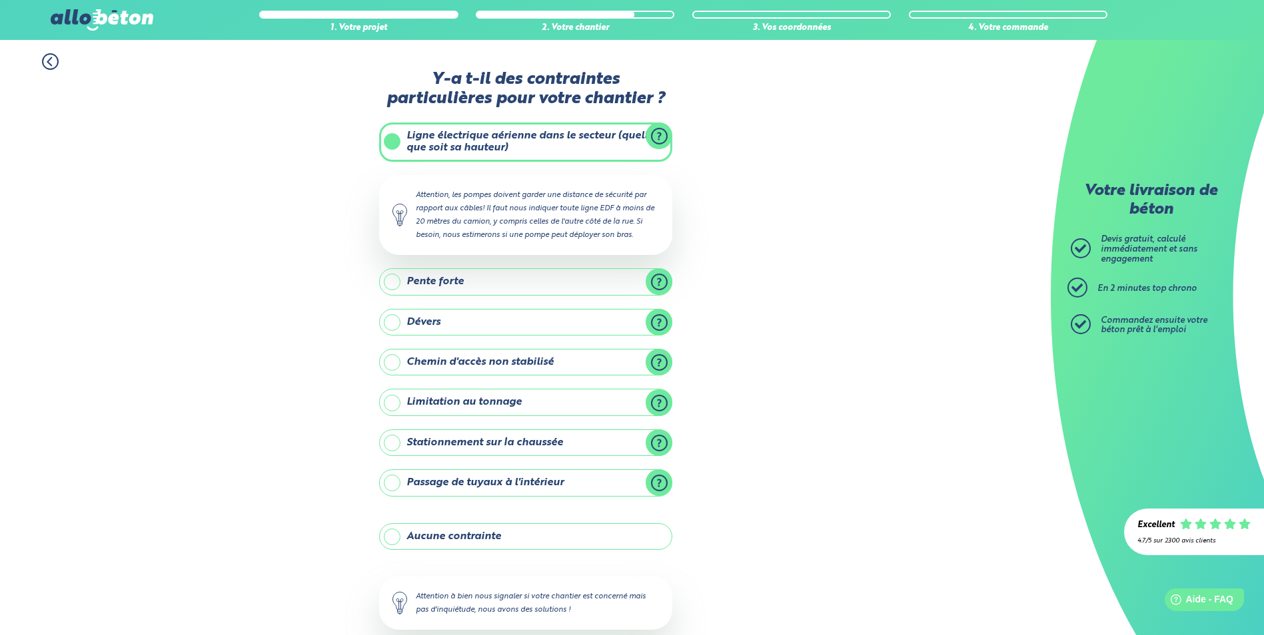
click at [390, 440] on label "Stationnement sur la chaussée" at bounding box center [525, 443] width 293 height 27
click at [0, 0] on input "Stationnement sur la chaussée" at bounding box center [0, 0] width 0 height 0
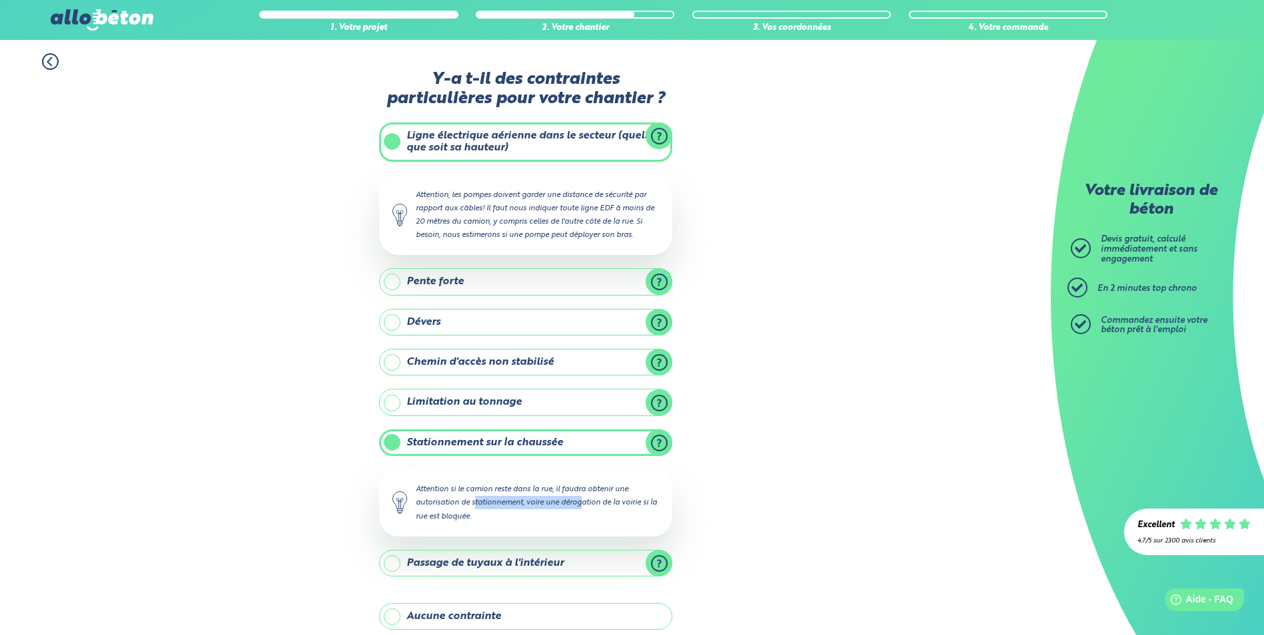
drag, startPoint x: 416, startPoint y: 502, endPoint x: 524, endPoint y: 505, distance: 108.6
click at [524, 505] on div "Attention si le camion reste dans la rue, il faudra obtenir une autorisation de…" at bounding box center [525, 503] width 293 height 67
copy div "autorisation de stationnement"
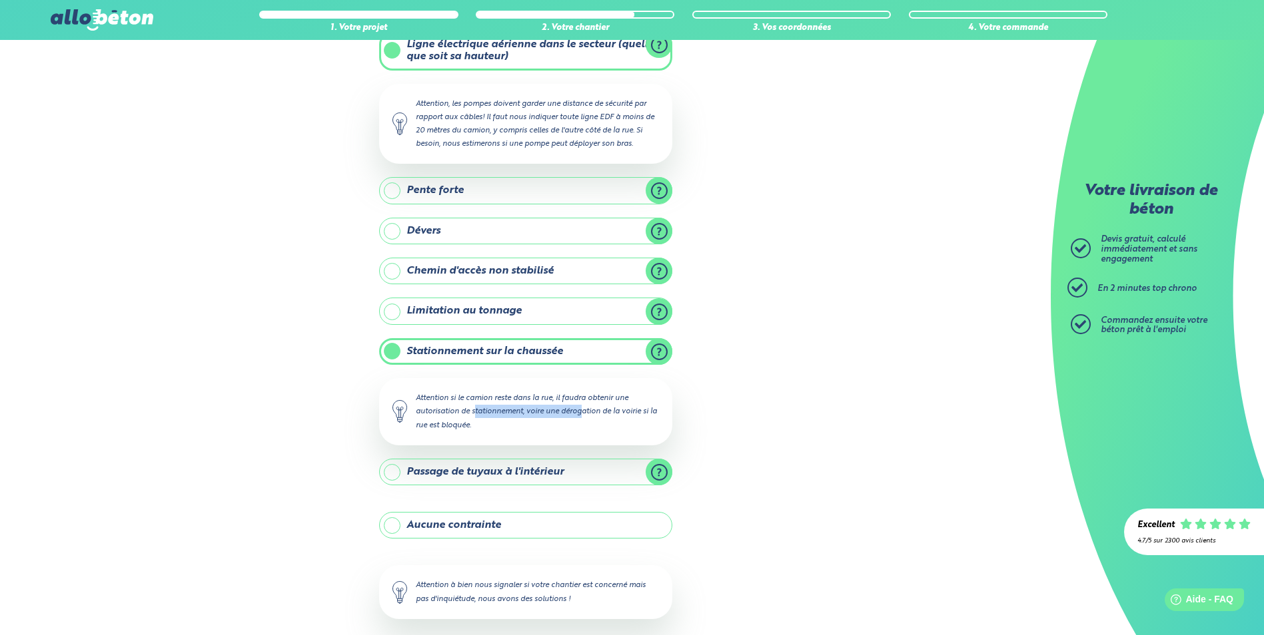
scroll to position [156, 0]
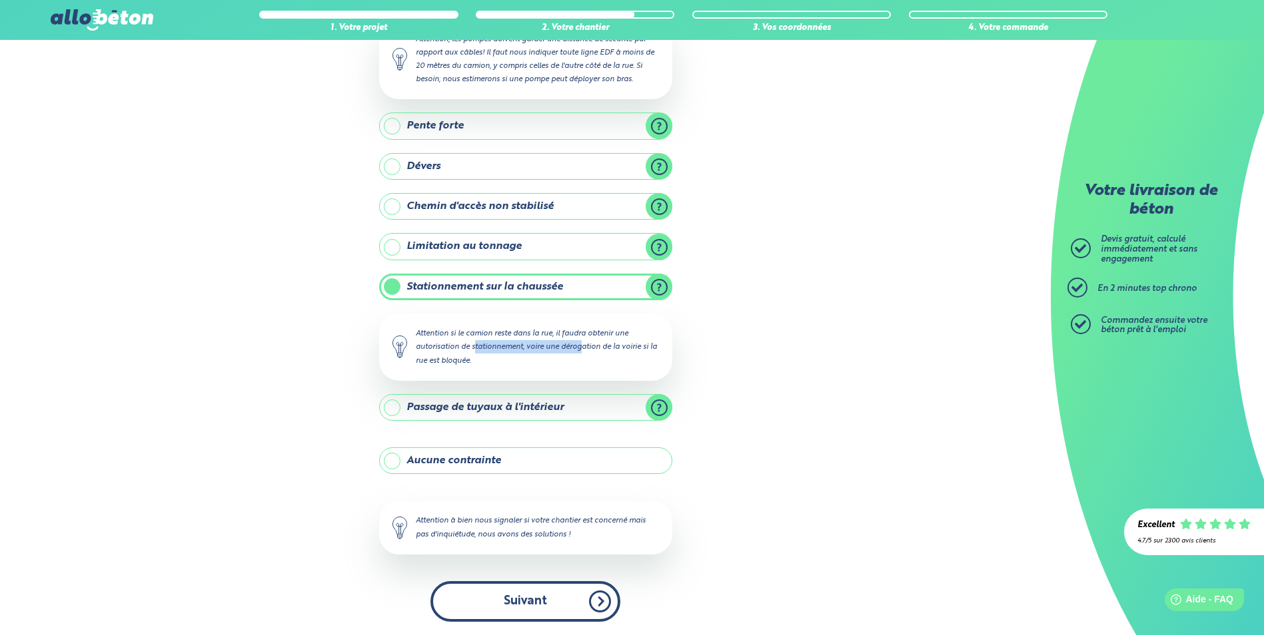
click at [554, 603] on button "Suivant" at bounding box center [525, 602] width 190 height 41
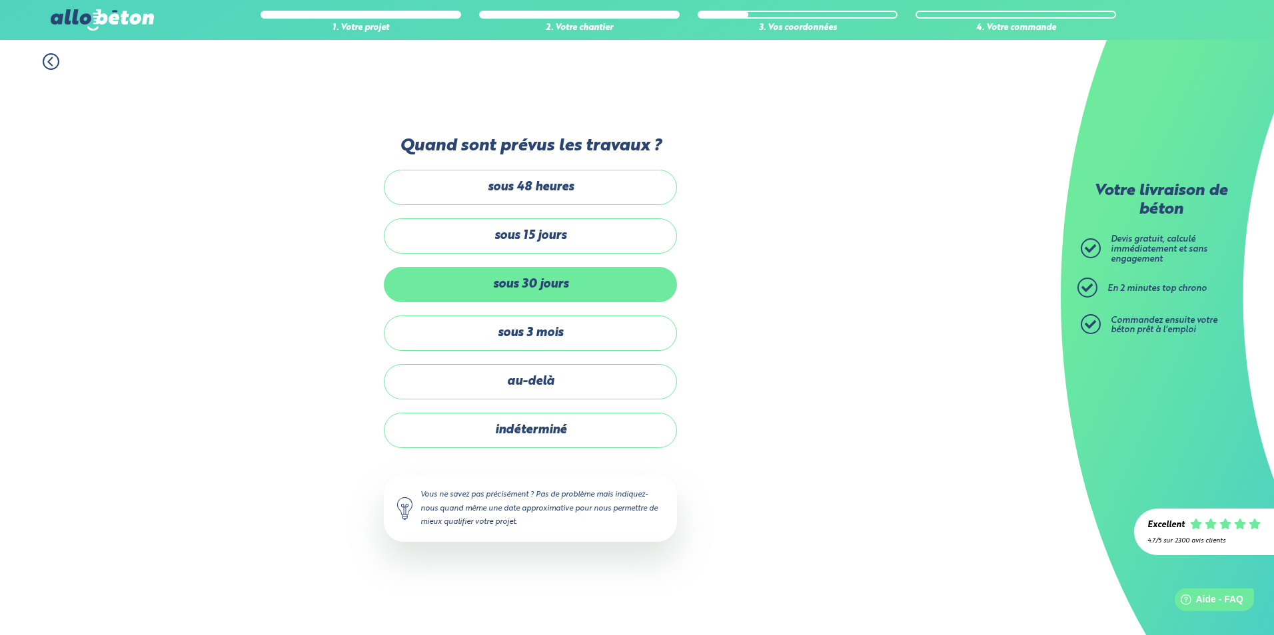
click at [532, 297] on label "sous 30 jours" at bounding box center [530, 284] width 293 height 35
click at [0, 0] on input "sous 30 jours" at bounding box center [0, 0] width 0 height 0
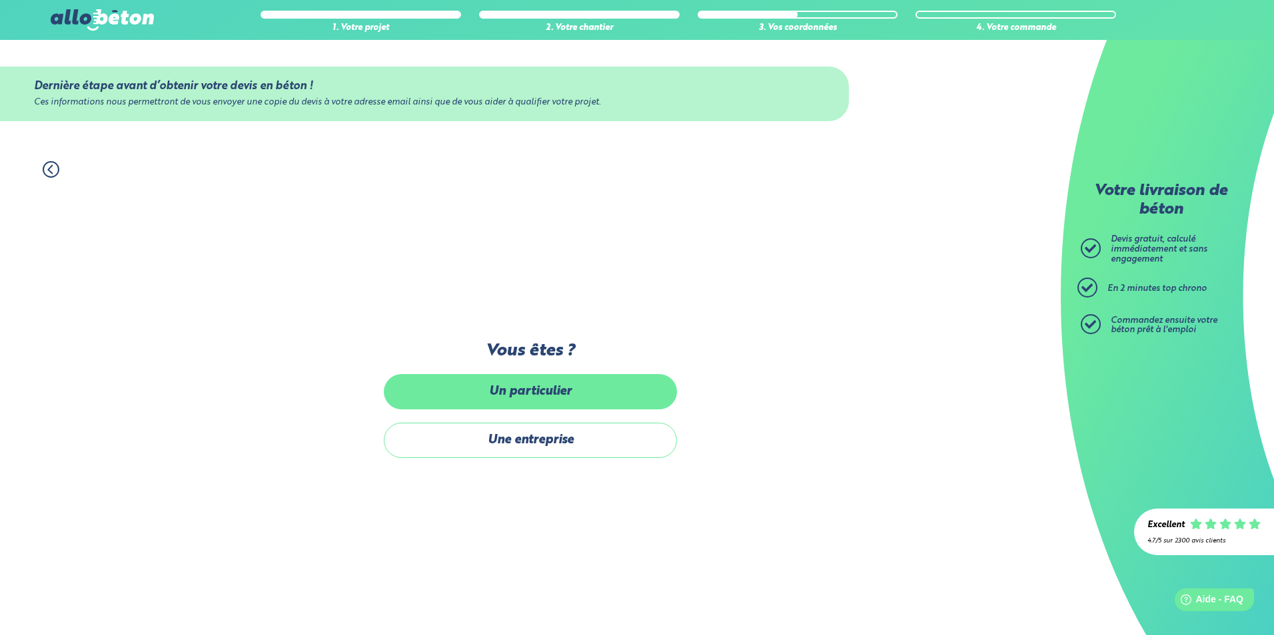
click at [540, 388] on label "Un particulier" at bounding box center [530, 391] width 293 height 35
click at [0, 0] on input "Un particulier" at bounding box center [0, 0] width 0 height 0
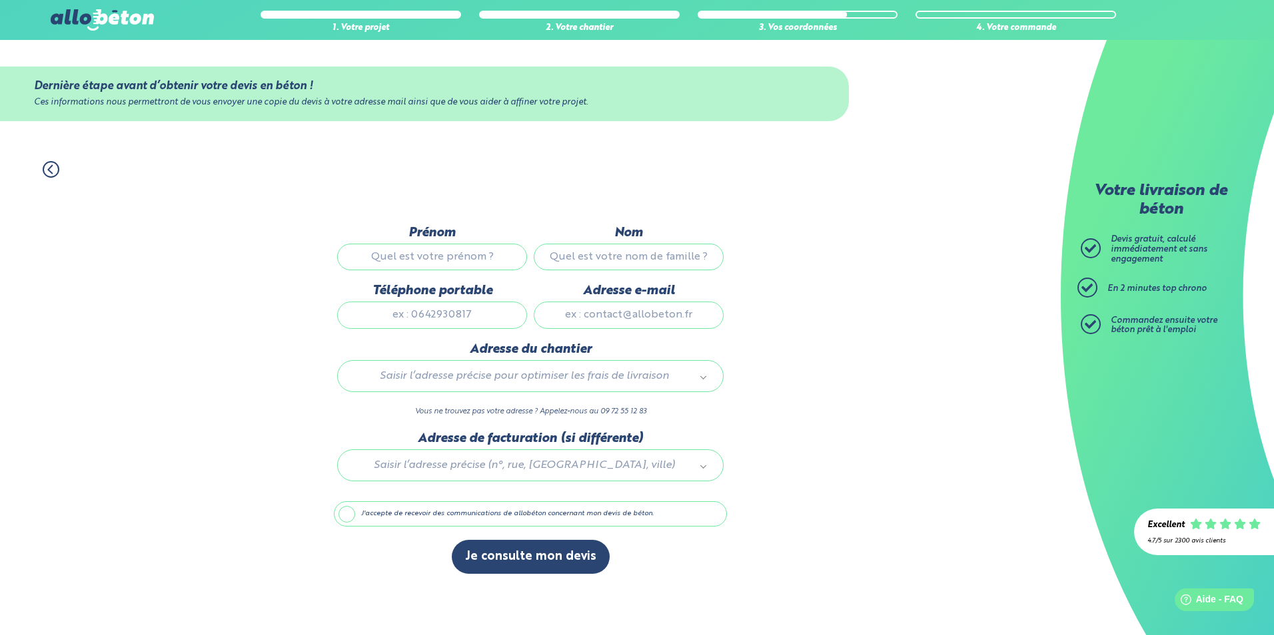
click at [450, 256] on input "Prénom" at bounding box center [432, 257] width 190 height 27
type input "CHARLOTTE"
type input "DELBECQ"
type input "0662088055"
type input "charlottedelbecq22@gmail.com"
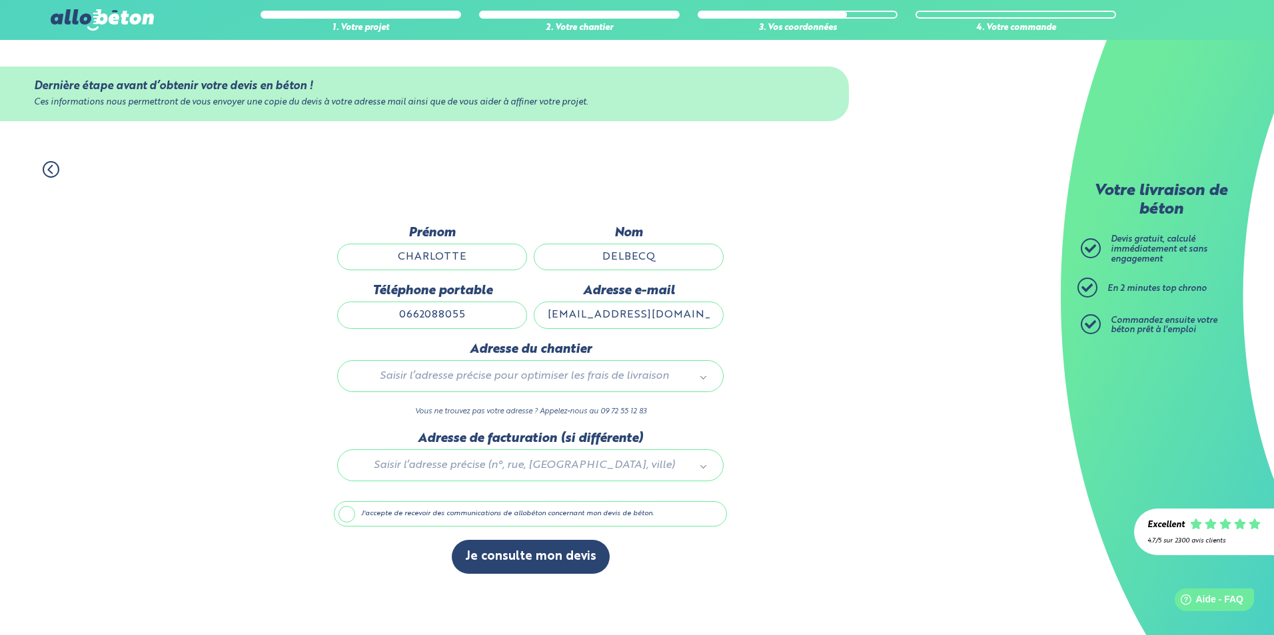
type input "98 Route De Saint Joseph 44300 Nantes"
click at [353, 522] on label "J'accepte de recevoir des communications de allobéton concernant mon devis de b…" at bounding box center [530, 514] width 393 height 25
click at [0, 0] on input "J'accepte de recevoir des communications de allobéton concernant mon devis de b…" at bounding box center [0, 0] width 0 height 0
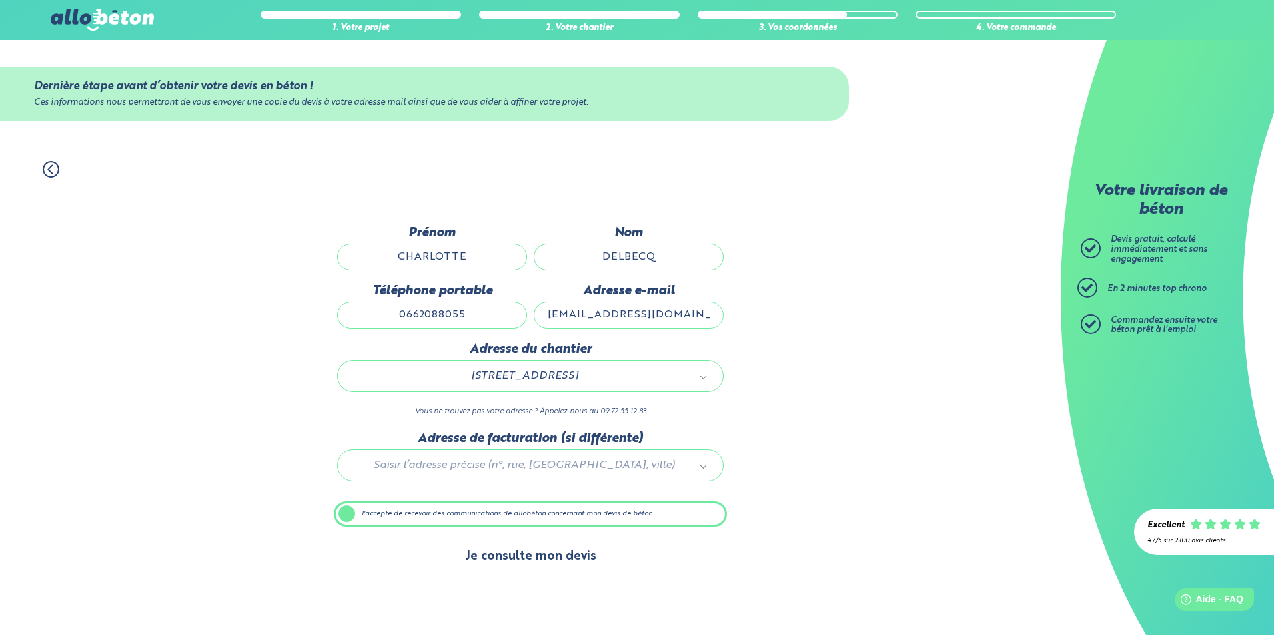
click at [523, 559] on button "Je consulte mon devis" at bounding box center [531, 557] width 158 height 34
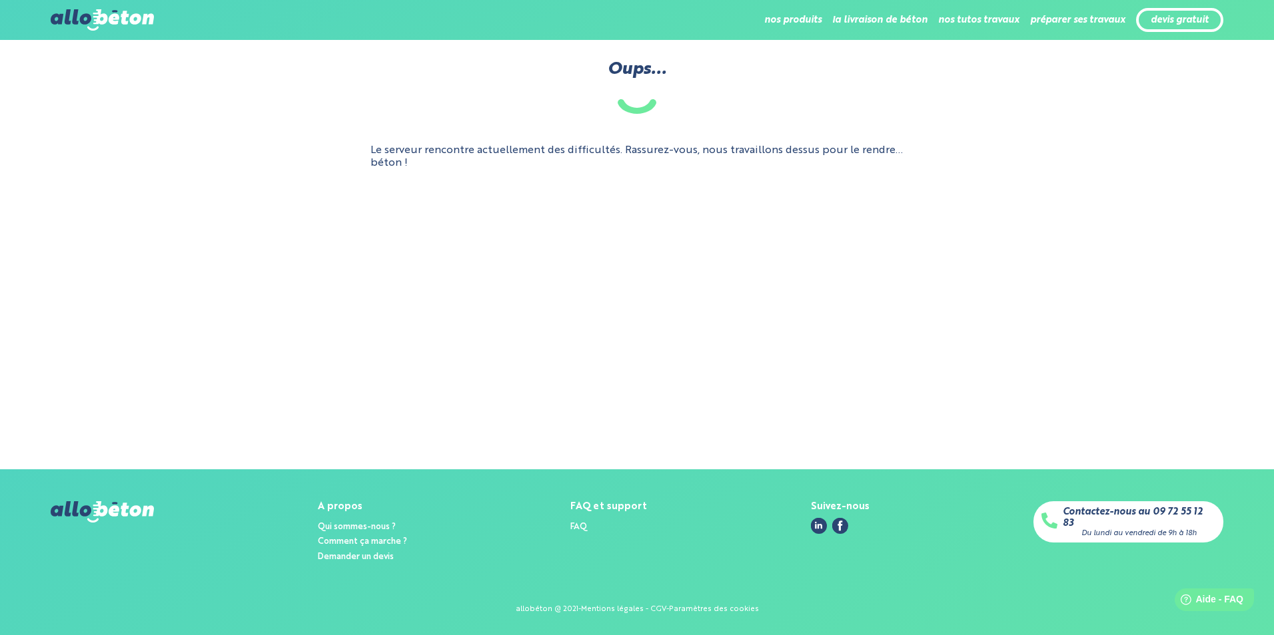
click at [88, 12] on img at bounding box center [102, 19] width 103 height 21
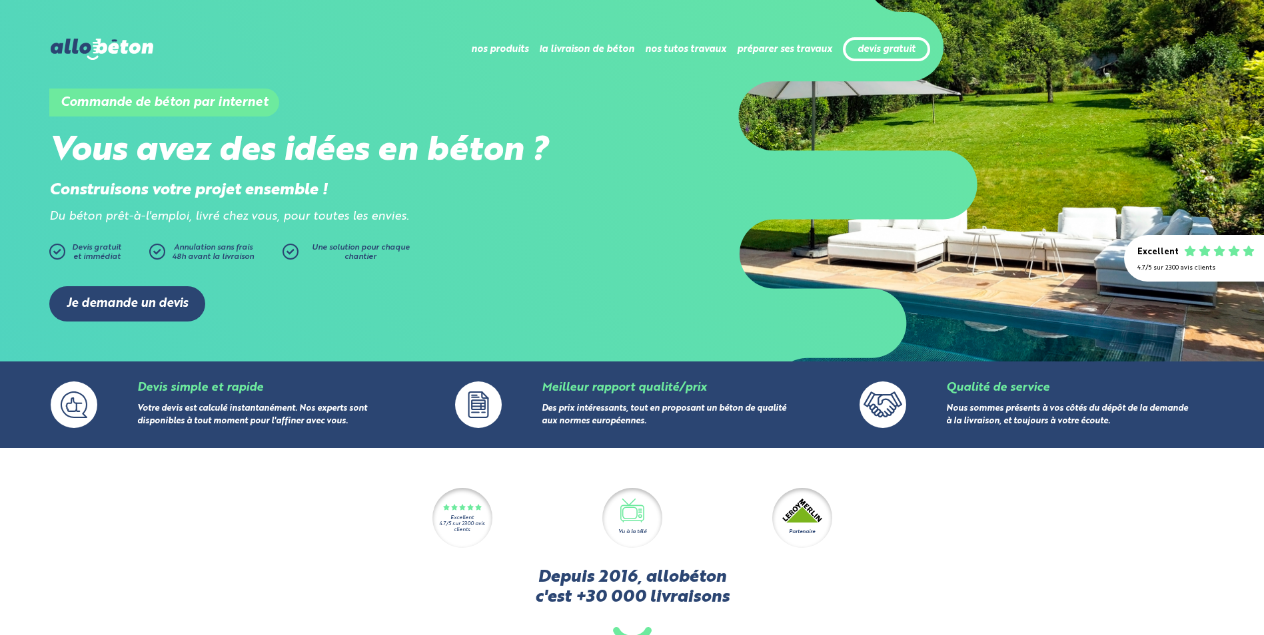
click at [154, 281] on div "Je demande un devis" at bounding box center [631, 303] width 1165 height 75
click at [155, 292] on link "Je demande un devis" at bounding box center [127, 303] width 156 height 35
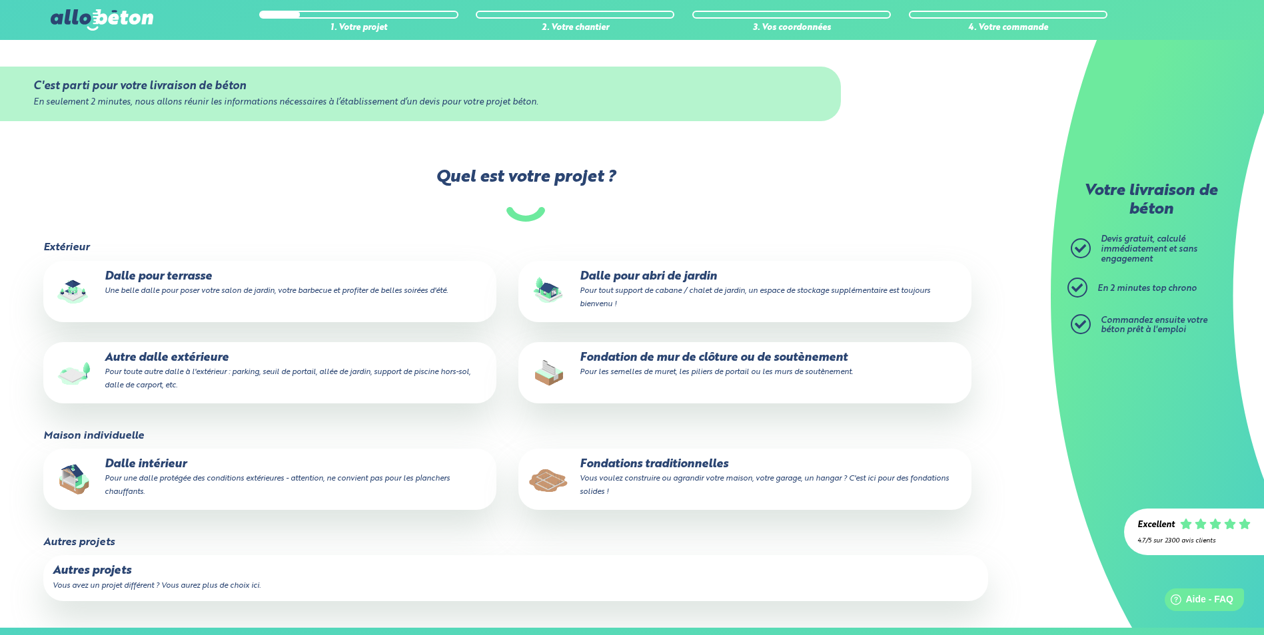
click at [263, 484] on small "Pour une dalle protégée des conditions extérieures - attention, ne convient pas…" at bounding box center [277, 485] width 345 height 21
click at [0, 0] on input "Dalle intérieur Pour une dalle protégée des conditions extérieures - attention,…" at bounding box center [0, 0] width 0 height 0
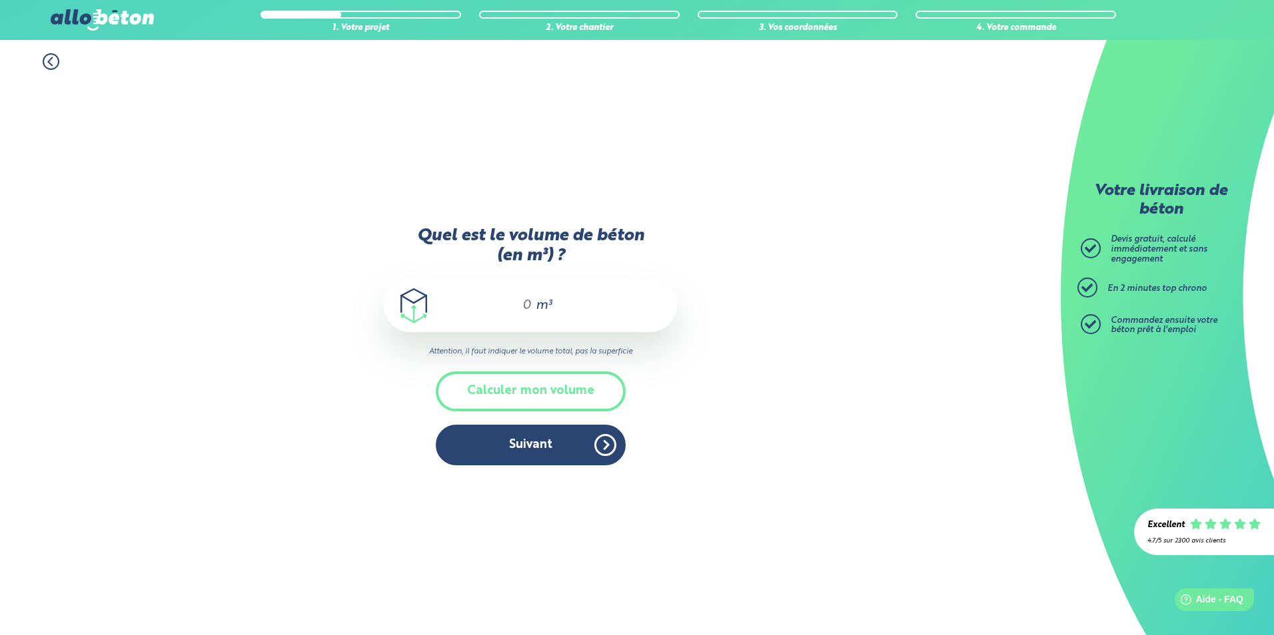
click at [532, 296] on div "m³" at bounding box center [530, 305] width 293 height 53
type input "6"
click at [568, 456] on button "Suivant" at bounding box center [531, 445] width 190 height 41
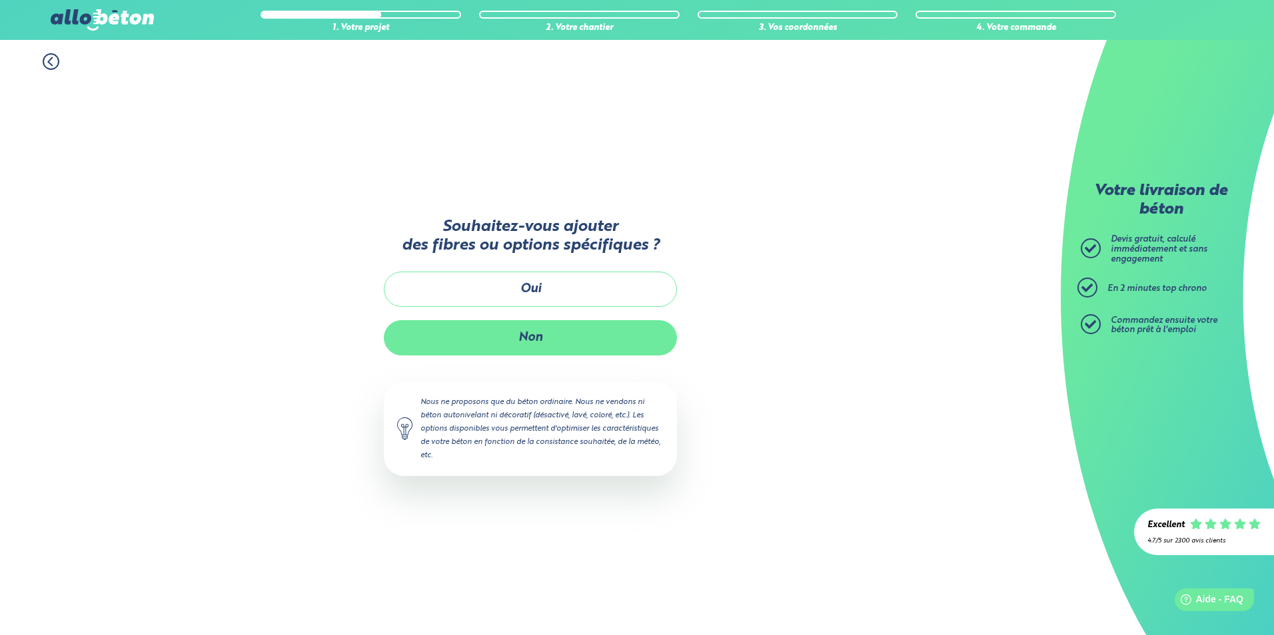
click at [570, 340] on button "Non" at bounding box center [530, 337] width 293 height 35
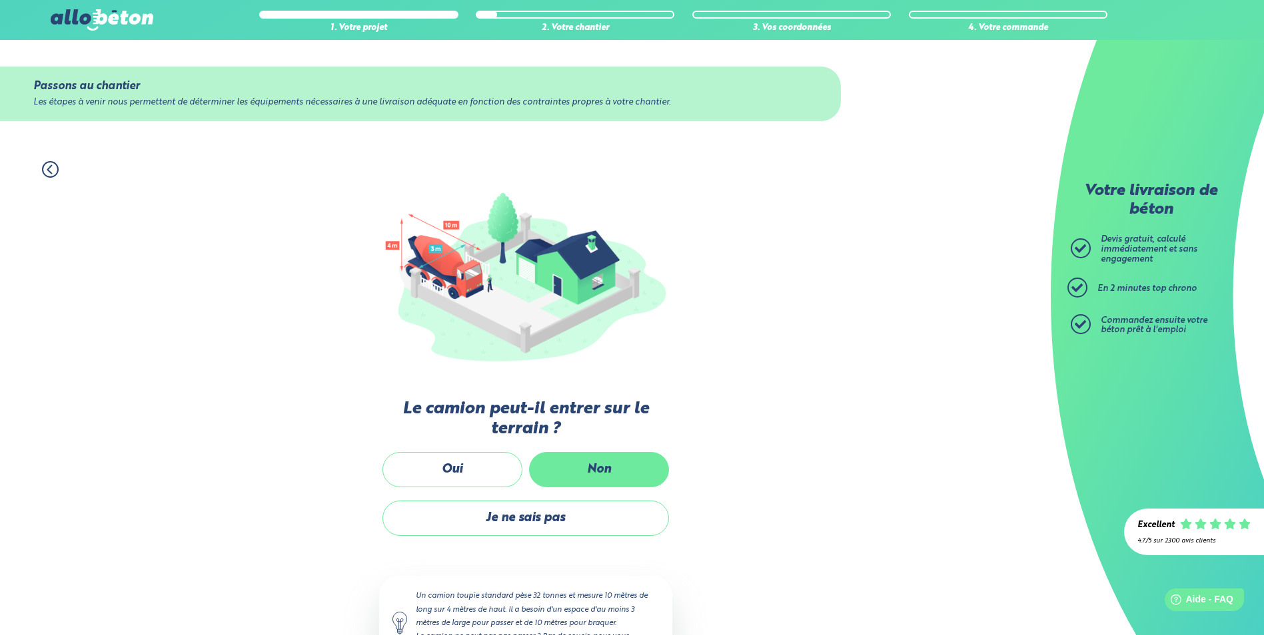
click at [597, 466] on label "Non" at bounding box center [599, 469] width 140 height 35
click at [0, 0] on input "Non" at bounding box center [0, 0] width 0 height 0
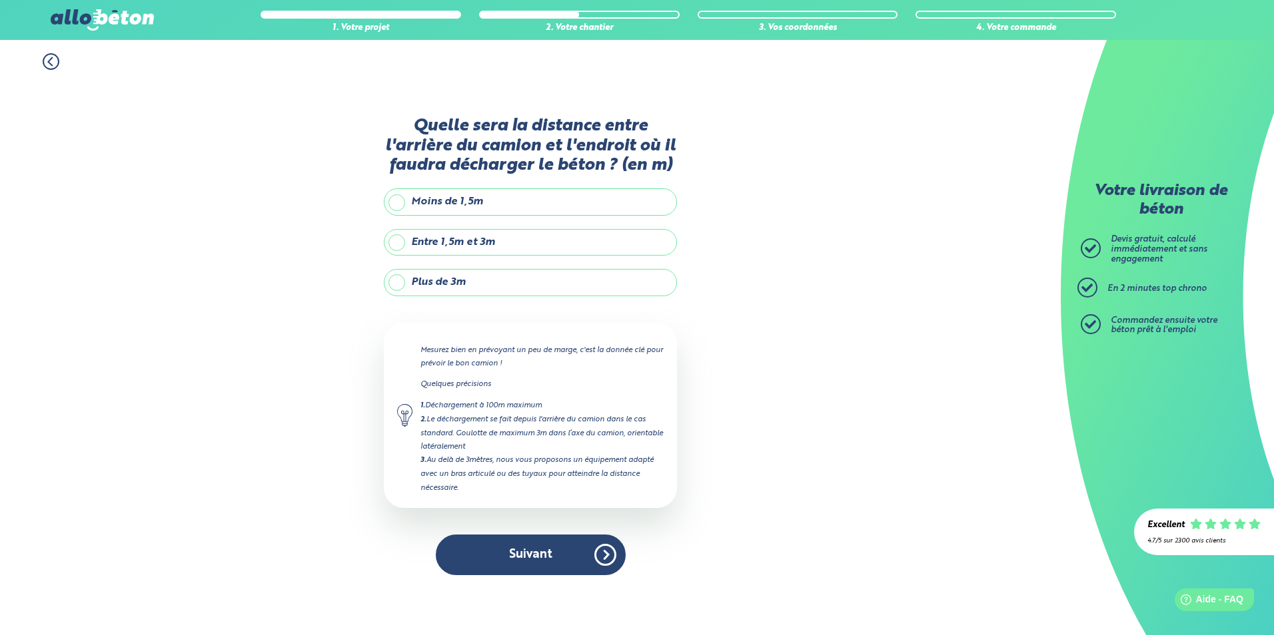
click at [507, 290] on label "Plus de 3m" at bounding box center [530, 282] width 293 height 27
click at [0, 0] on input "Plus de 3m" at bounding box center [0, 0] width 0 height 0
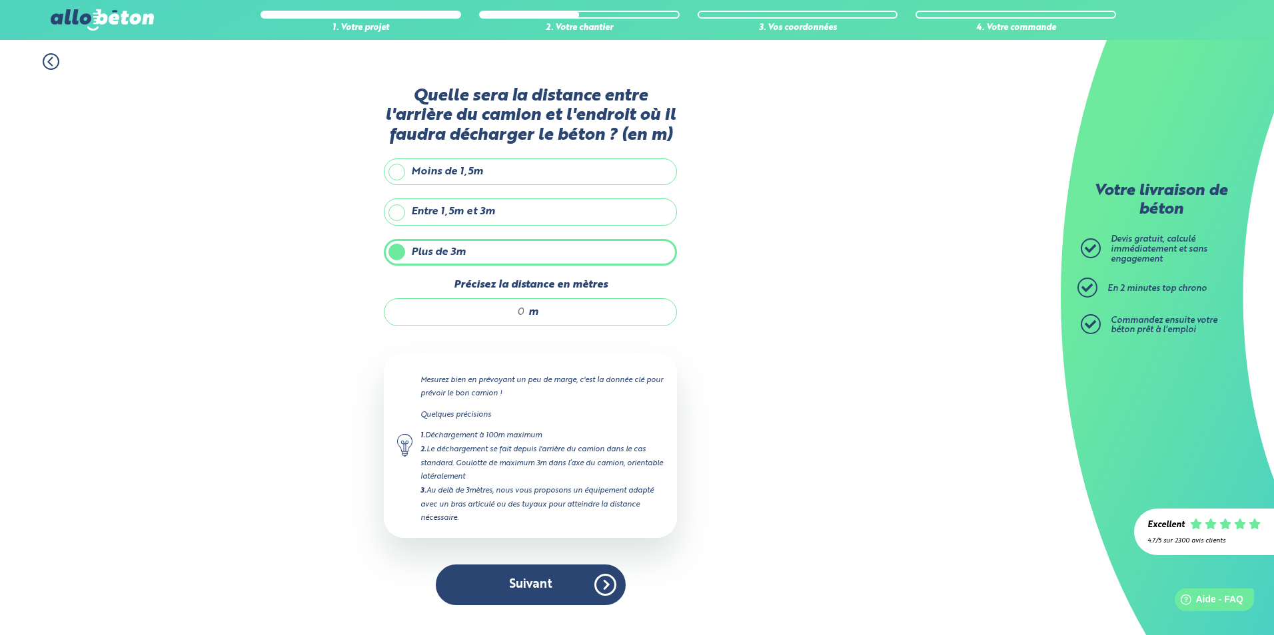
click at [526, 313] on div "m" at bounding box center [530, 312] width 293 height 28
type input "21"
click at [707, 490] on div "1. Votre projet 2. Votre chantier 3. Vos coordonnées 4. Votre commande Quelle s…" at bounding box center [530, 337] width 1060 height 595
click at [537, 601] on button "Suivant" at bounding box center [531, 585] width 190 height 41
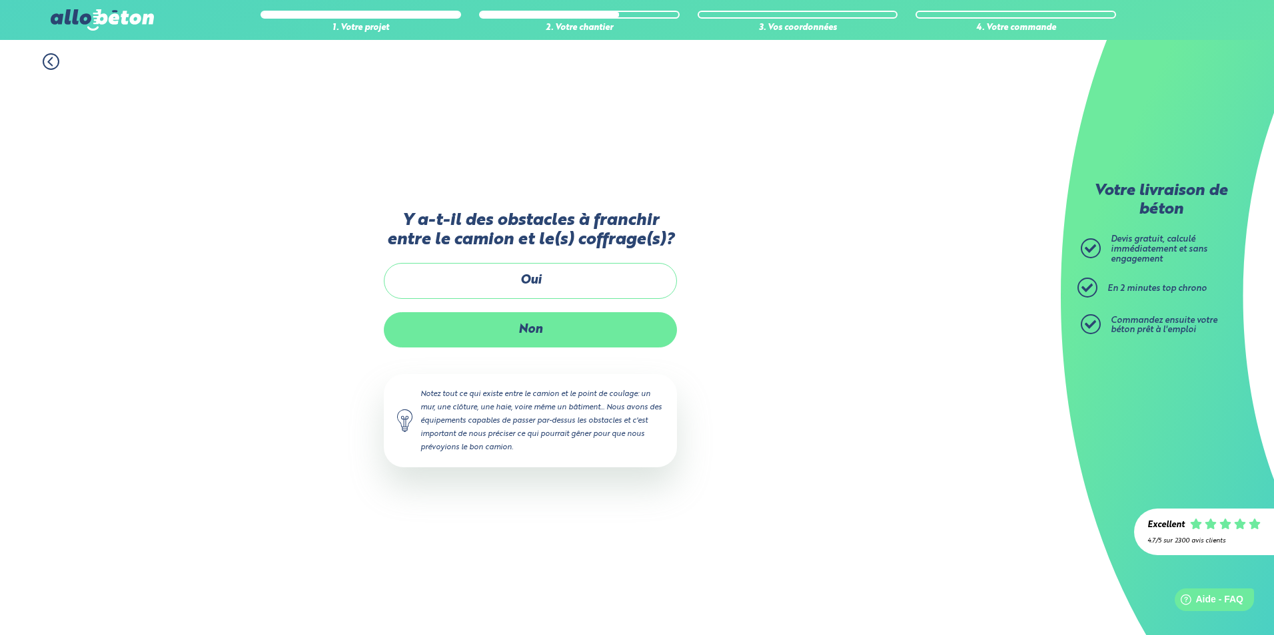
click at [582, 334] on label "Non" at bounding box center [530, 329] width 293 height 35
click at [0, 0] on input "Non" at bounding box center [0, 0] width 0 height 0
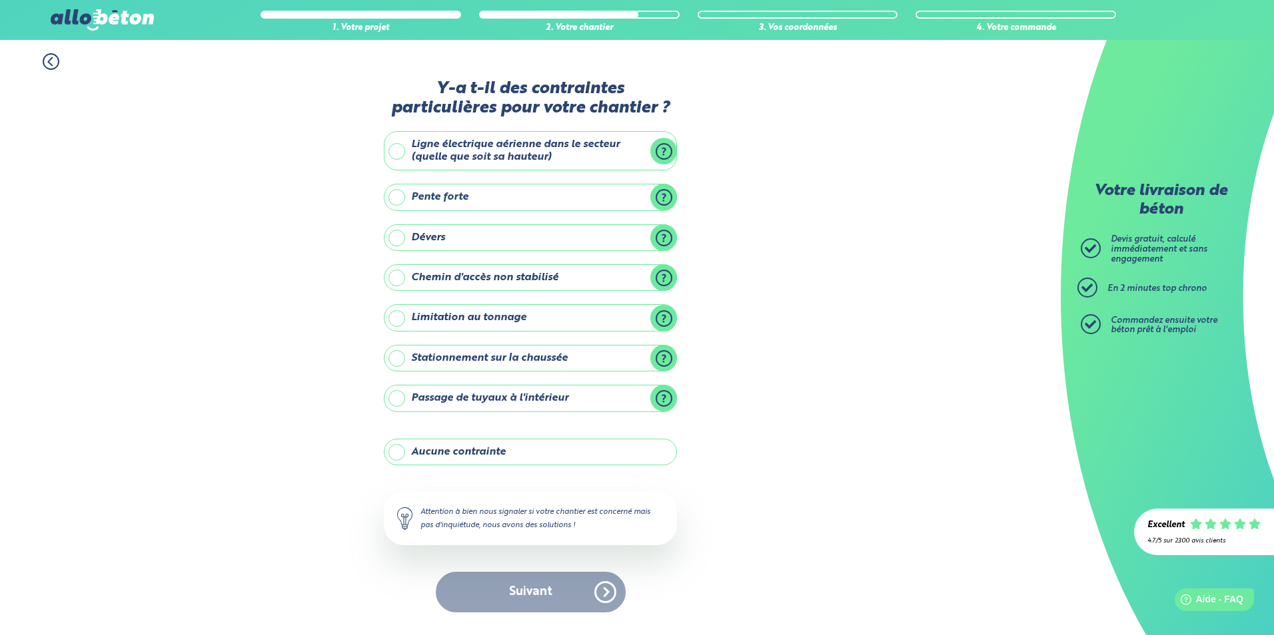
click at [400, 146] on label "Ligne électrique aérienne dans le secteur (quelle que soit sa hauteur)" at bounding box center [530, 150] width 293 height 39
click at [0, 0] on input "Ligne électrique aérienne dans le secteur (quelle que soit sa hauteur)" at bounding box center [0, 0] width 0 height 0
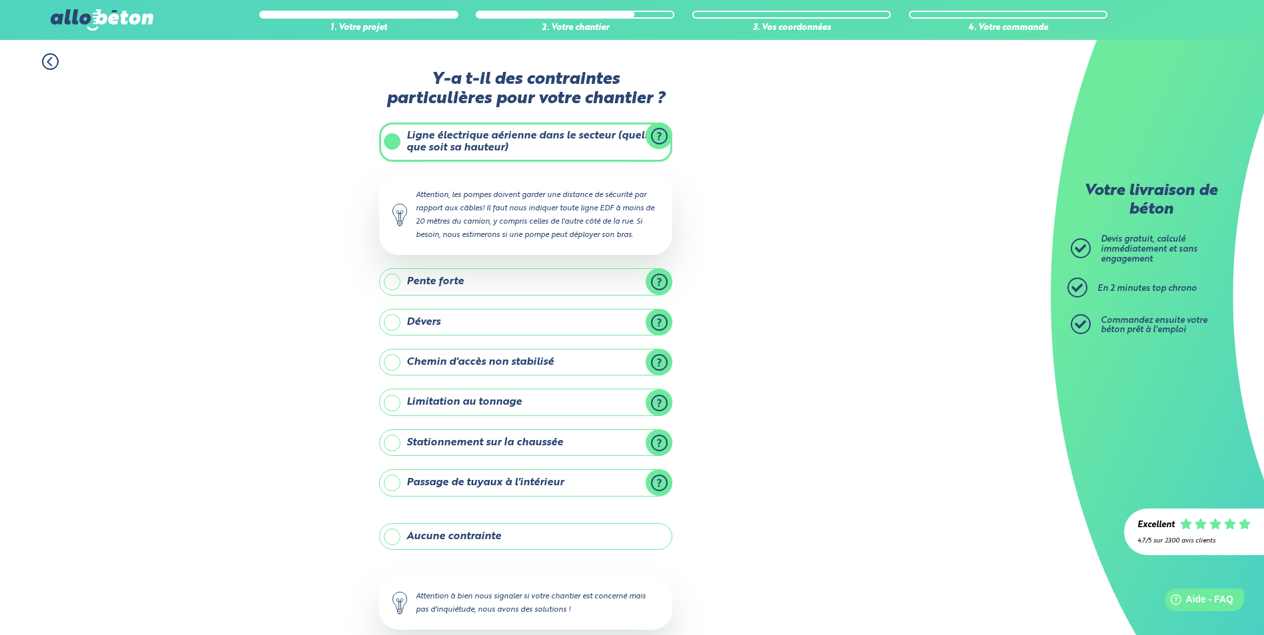
scroll to position [75, 0]
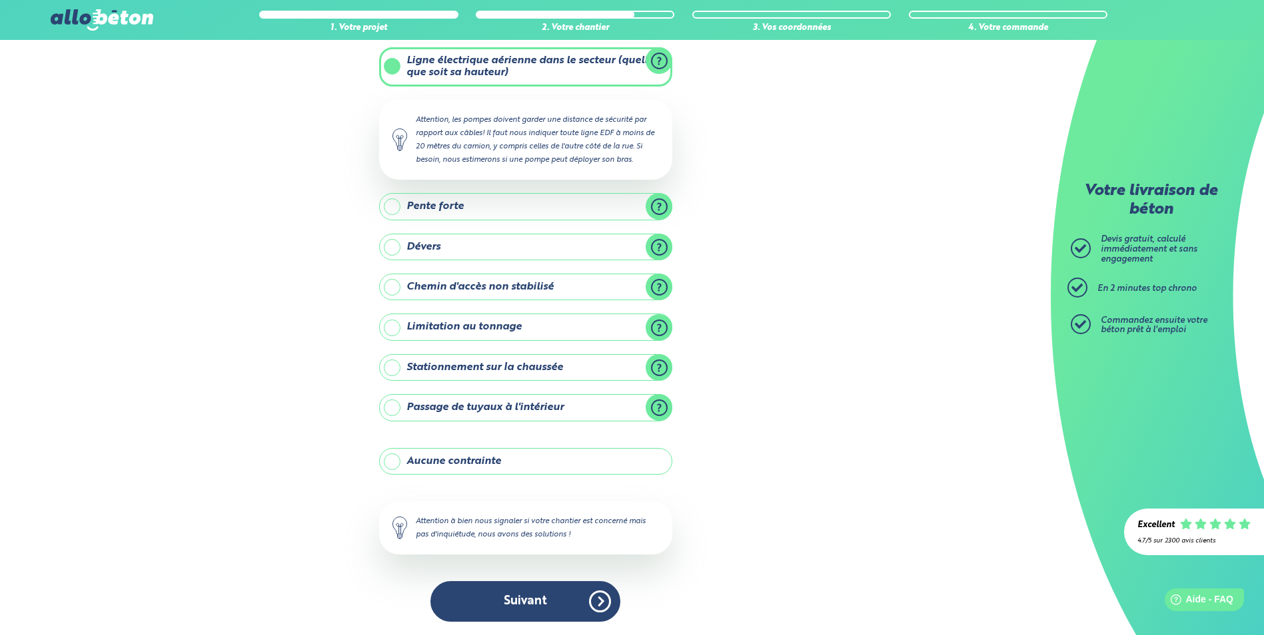
click at [394, 364] on label "Stationnement sur la chaussée" at bounding box center [525, 367] width 293 height 27
click at [0, 0] on input "Stationnement sur la chaussée" at bounding box center [0, 0] width 0 height 0
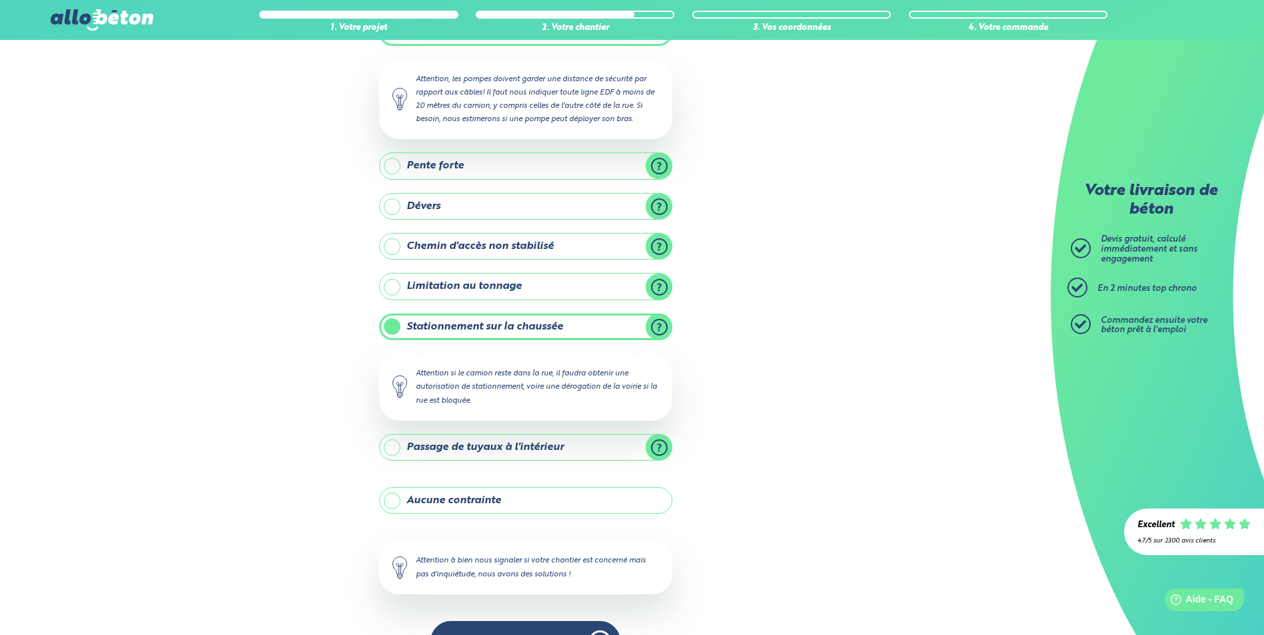
scroll to position [156, 0]
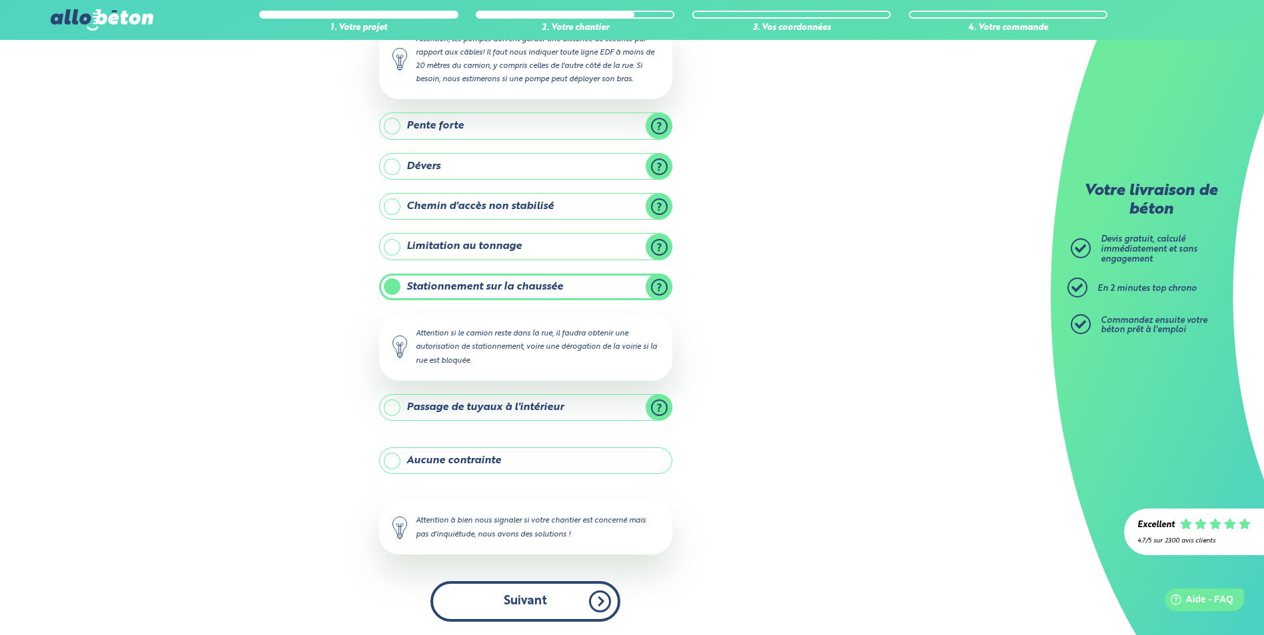
click at [510, 591] on button "Suivant" at bounding box center [525, 602] width 190 height 41
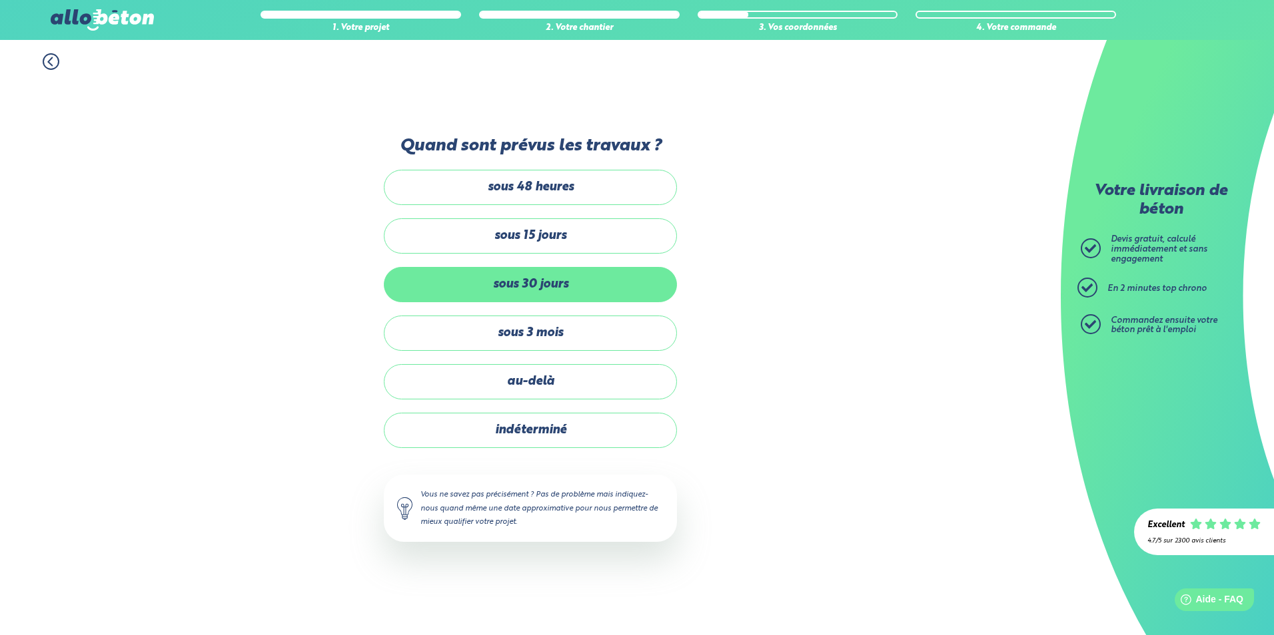
click at [534, 277] on label "sous 30 jours" at bounding box center [530, 284] width 293 height 35
click at [0, 0] on input "sous 30 jours" at bounding box center [0, 0] width 0 height 0
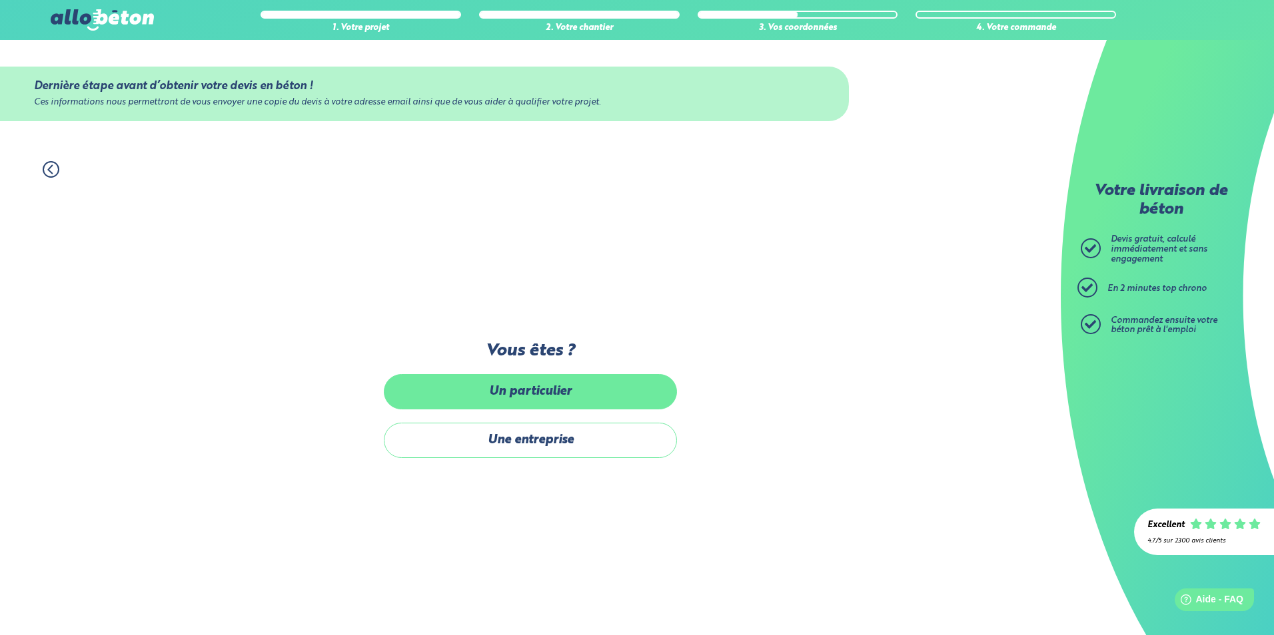
click at [539, 388] on label "Un particulier" at bounding box center [530, 391] width 293 height 35
click at [0, 0] on input "Un particulier" at bounding box center [0, 0] width 0 height 0
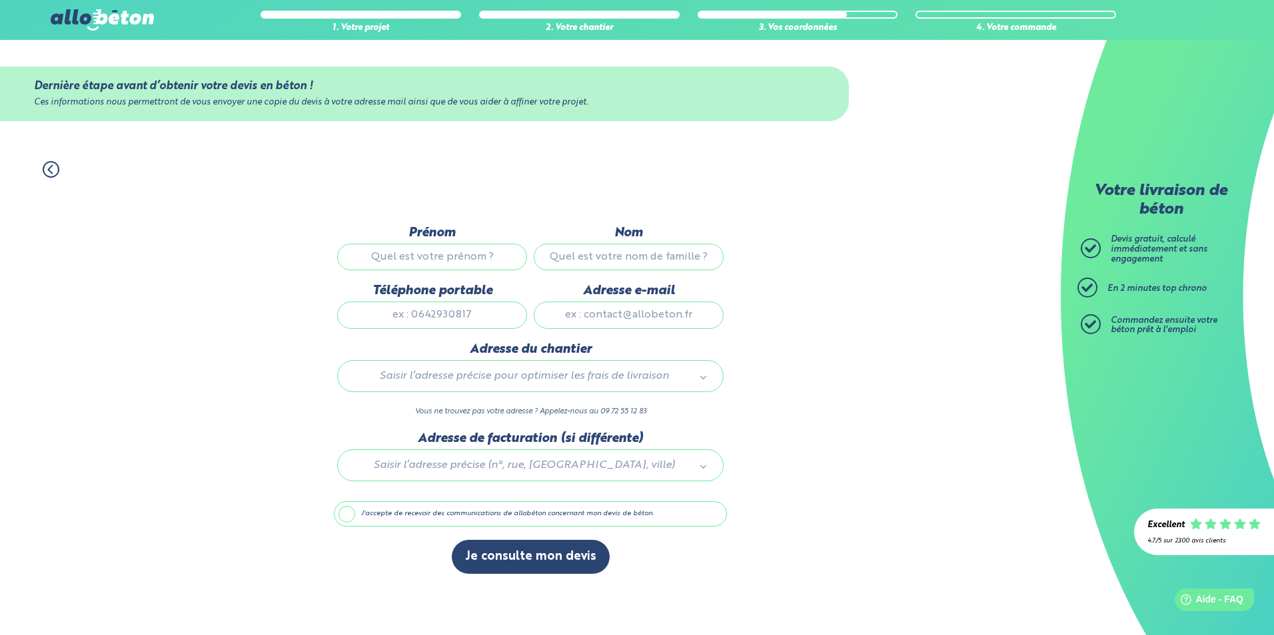
click at [364, 262] on input "Prénom" at bounding box center [432, 257] width 190 height 27
type input "CHARLOTTE"
type input "DELBECQ"
type input "0662088055"
type input "charlottedelbecq22@gmail.com"
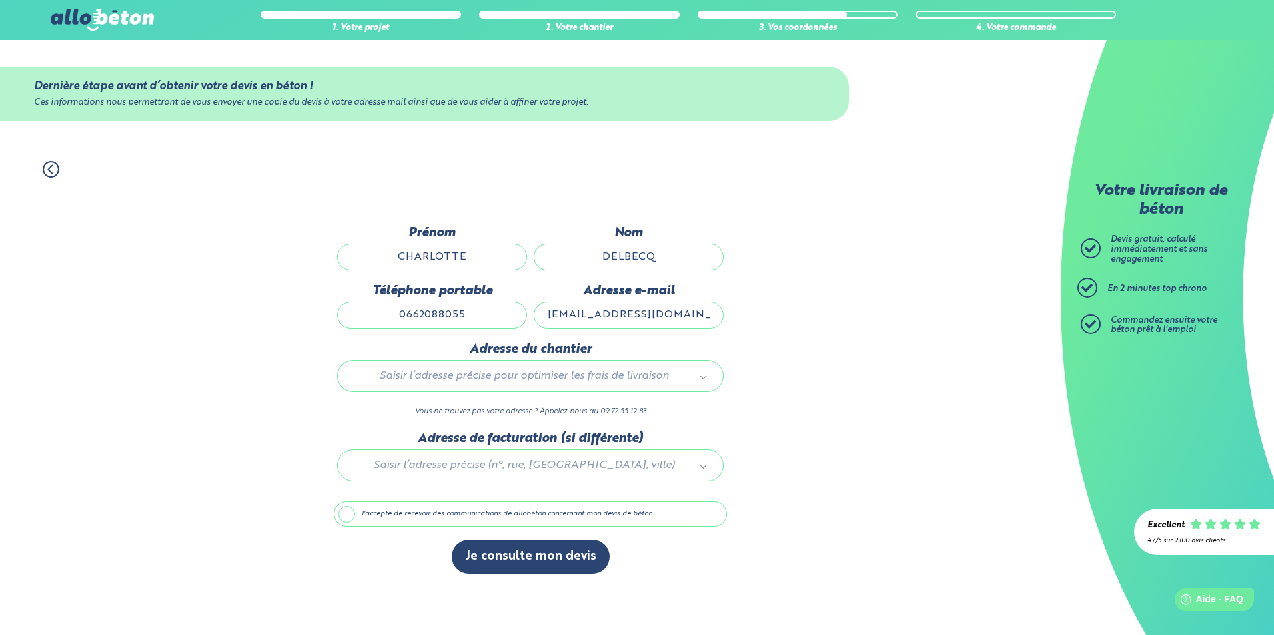
type input "98 Route De Saint Joseph 44300 Nantes"
click at [346, 519] on label "J'accepte de recevoir des communications de allobéton concernant mon devis de b…" at bounding box center [530, 514] width 393 height 25
click at [0, 0] on input "J'accepte de recevoir des communications de allobéton concernant mon devis de b…" at bounding box center [0, 0] width 0 height 0
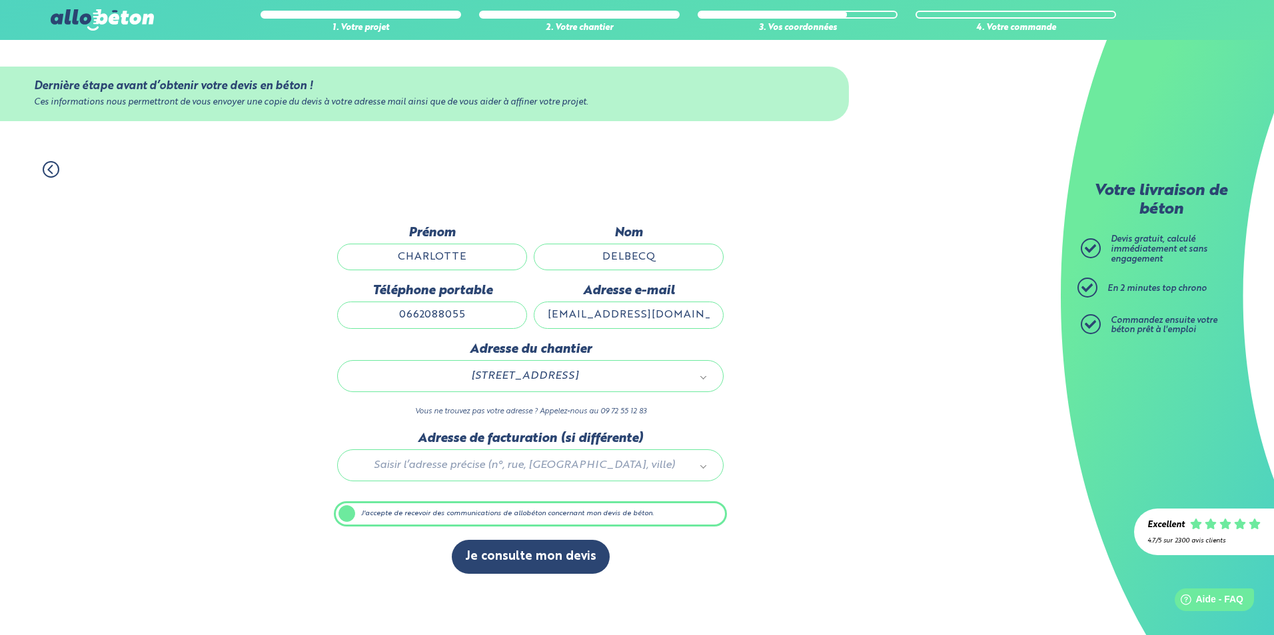
click at [532, 576] on div "Je consulte mon devis" at bounding box center [530, 563] width 393 height 47
click at [484, 555] on button "Je consulte mon devis" at bounding box center [531, 557] width 158 height 34
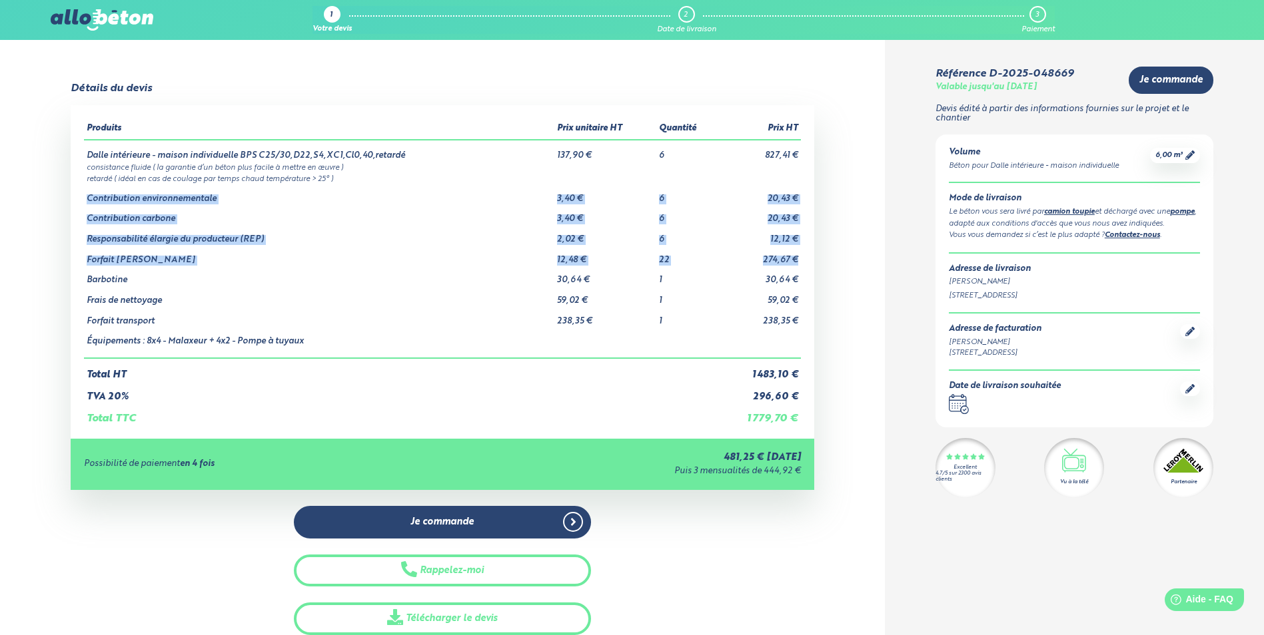
drag, startPoint x: 87, startPoint y: 204, endPoint x: 799, endPoint y: 251, distance: 714.2
click at [799, 251] on tbody "Dalle intérieure - maison individuelle BPS C25/30,D22,S4,XC1,Cl0,40,retardé 137…" at bounding box center [442, 249] width 716 height 218
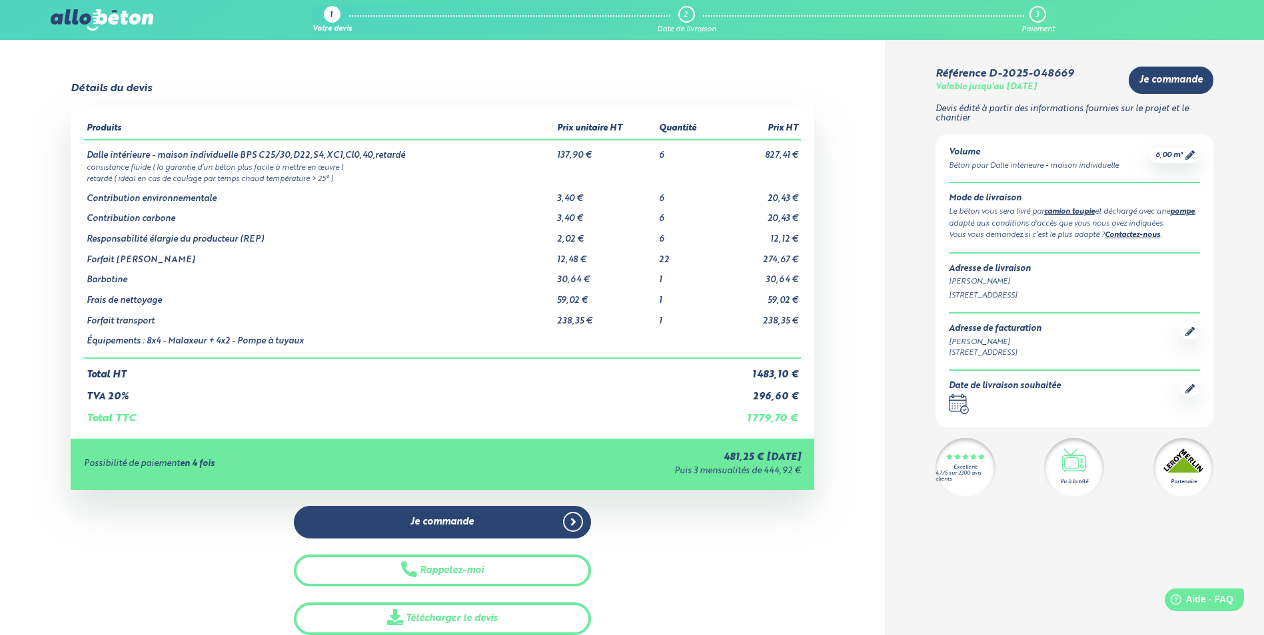
drag, startPoint x: 799, startPoint y: 251, endPoint x: 821, endPoint y: 295, distance: 48.9
click at [821, 295] on div "Détails du devis Produits Prix unitaire HT Quantité Prix HT Dalle intérieure - …" at bounding box center [442, 359] width 885 height 553
drag, startPoint x: 655, startPoint y: 257, endPoint x: 733, endPoint y: 261, distance: 78.0
click at [733, 261] on tr "Forfait Tuyaux 12,48 € 22 274,67 €" at bounding box center [442, 255] width 716 height 21
drag, startPoint x: 733, startPoint y: 261, endPoint x: 746, endPoint y: 264, distance: 13.1
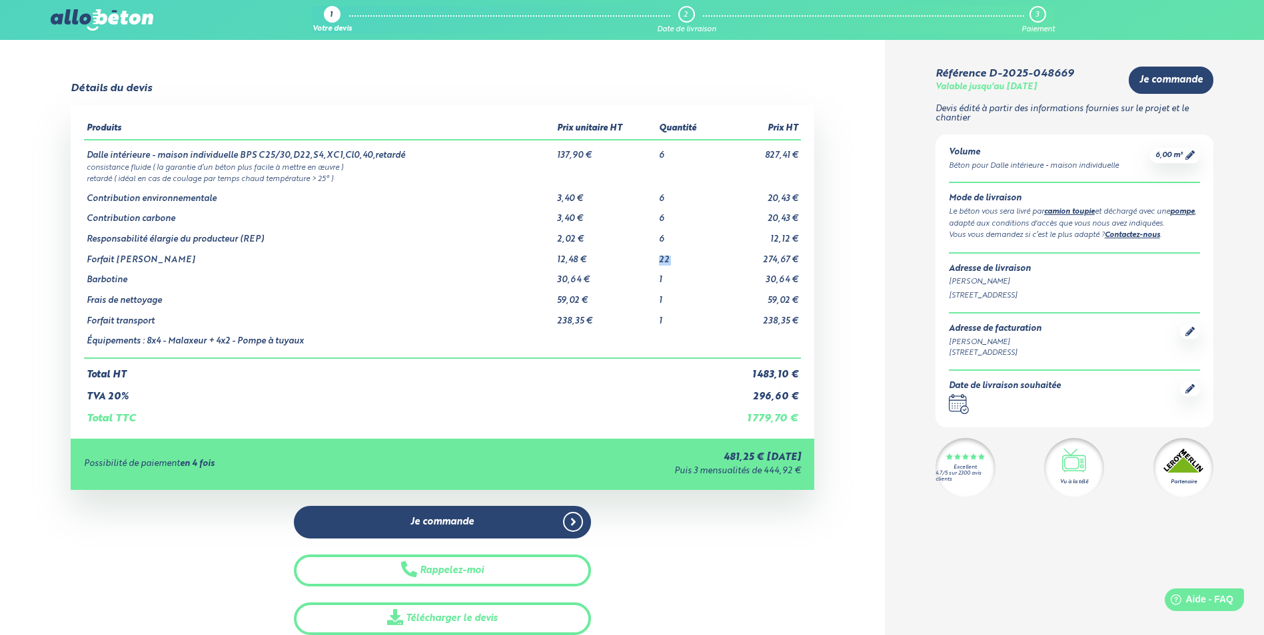
click at [746, 264] on td "274,67 €" at bounding box center [759, 255] width 82 height 21
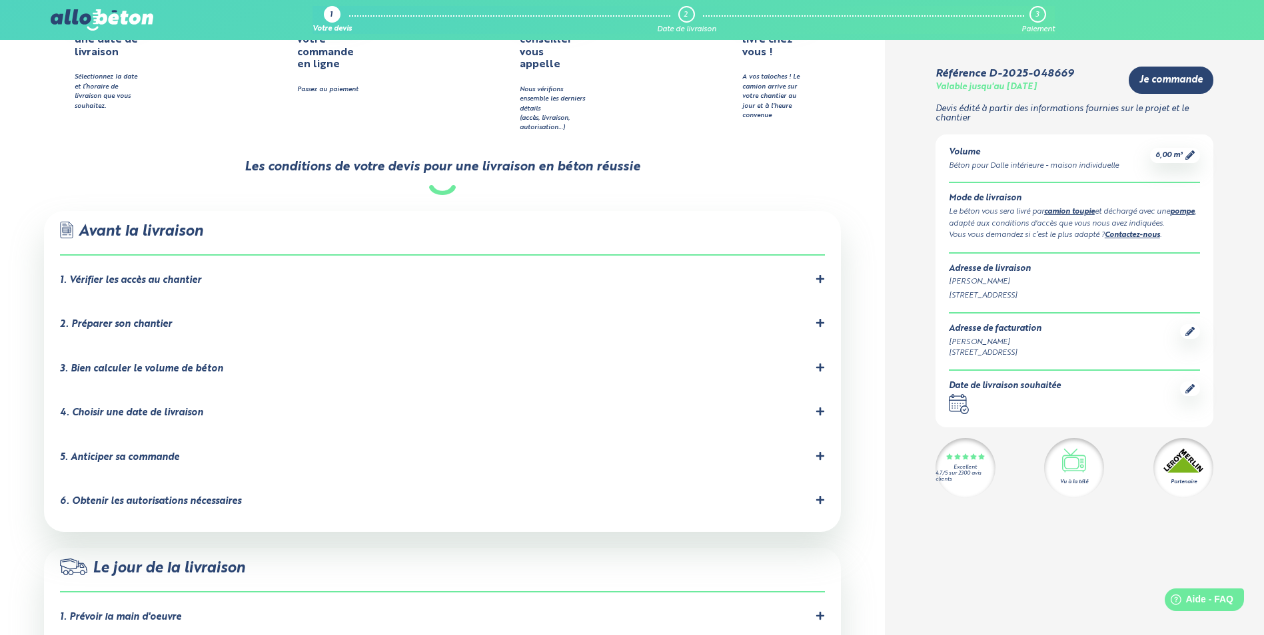
scroll to position [733, 0]
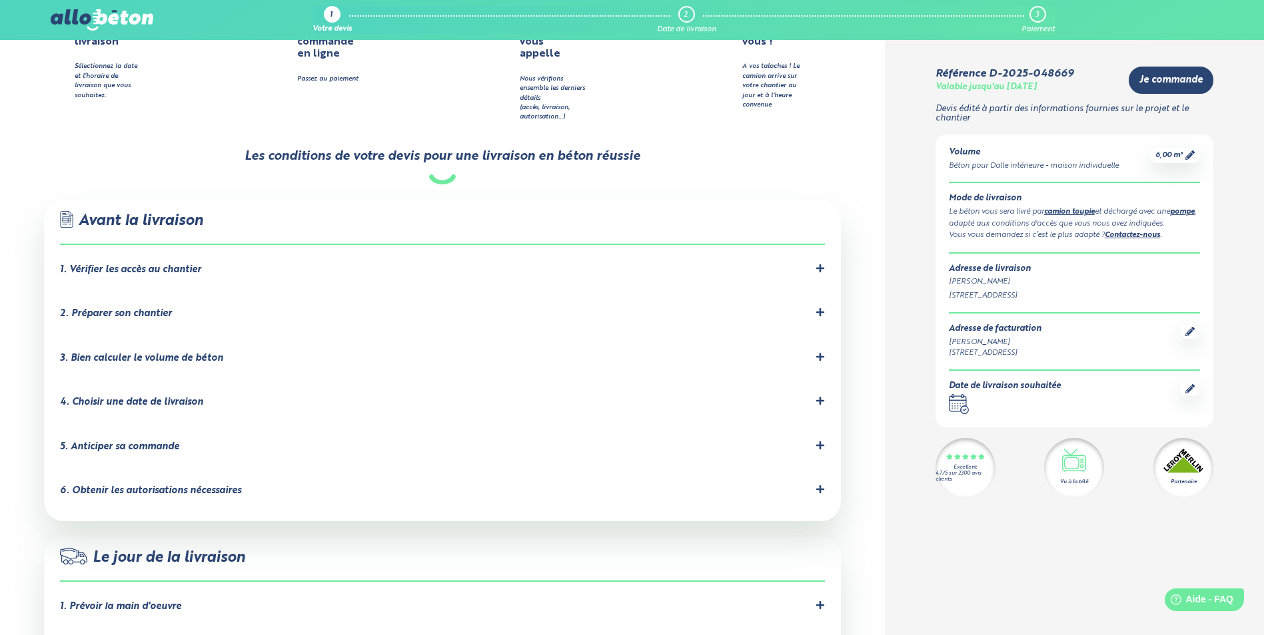
click at [821, 264] on div at bounding box center [819, 270] width 9 height 13
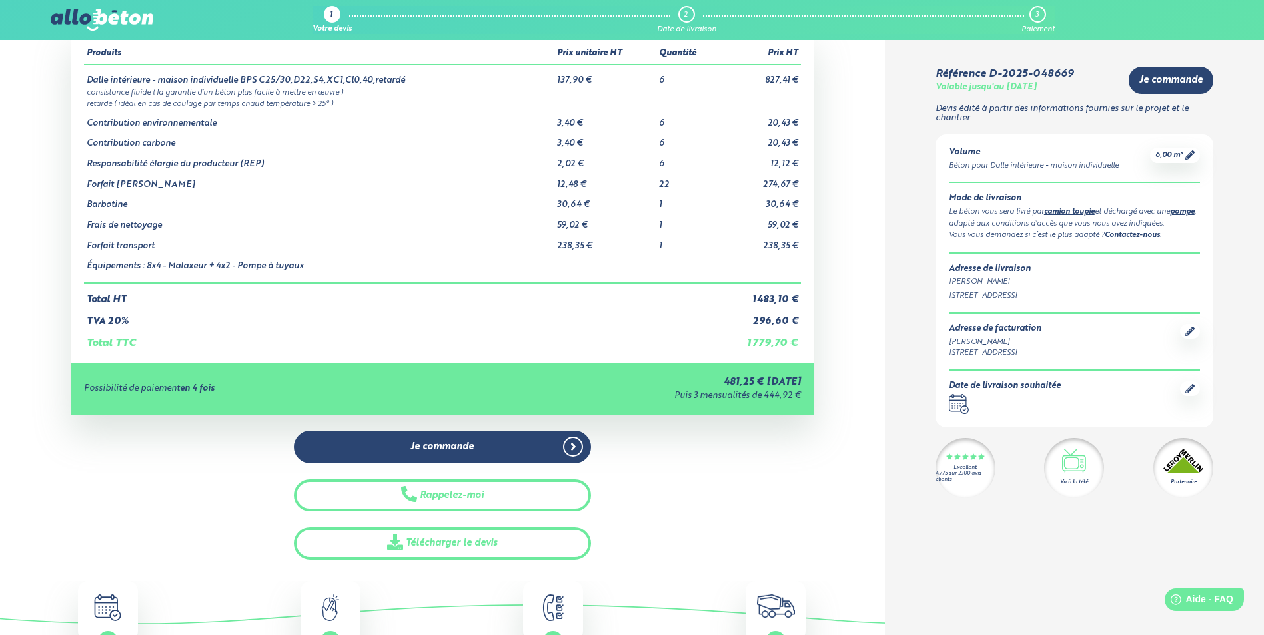
scroll to position [0, 0]
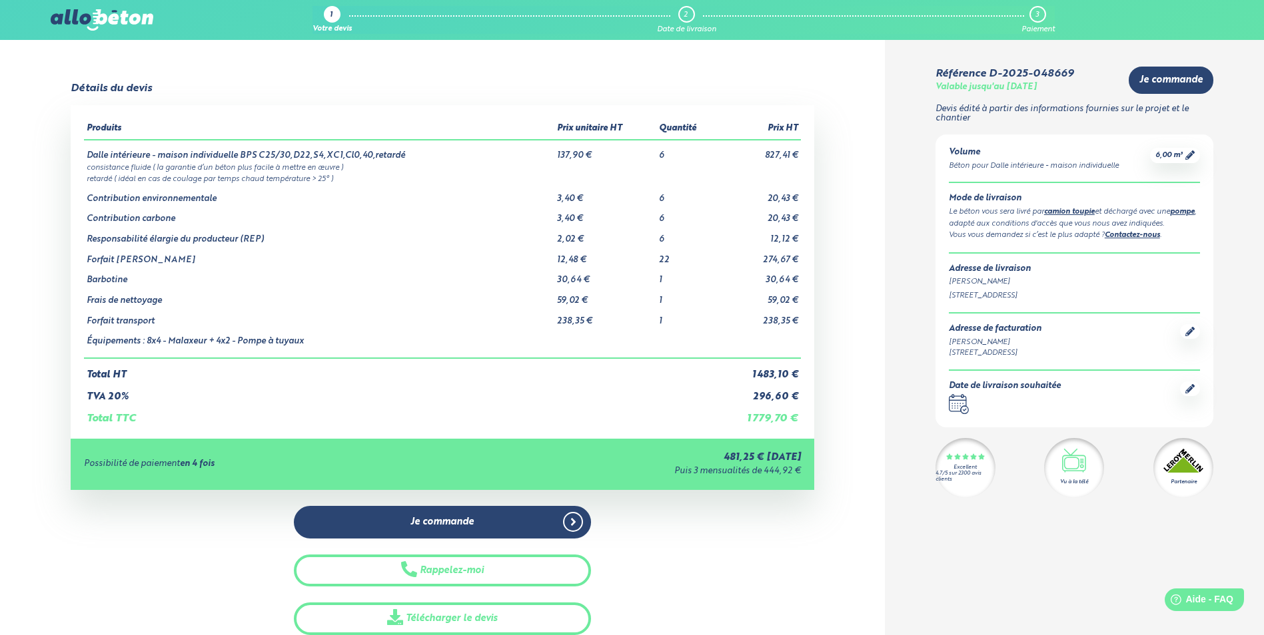
click at [1068, 208] on link "camion toupie" at bounding box center [1069, 211] width 51 height 7
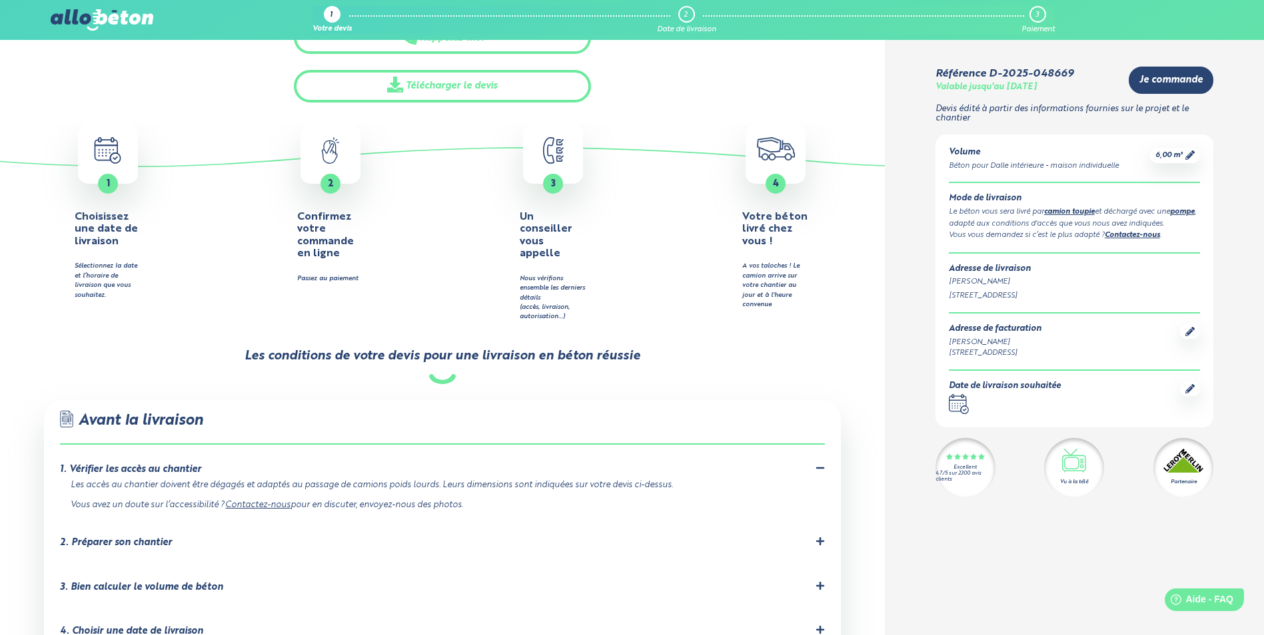
scroll to position [799, 0]
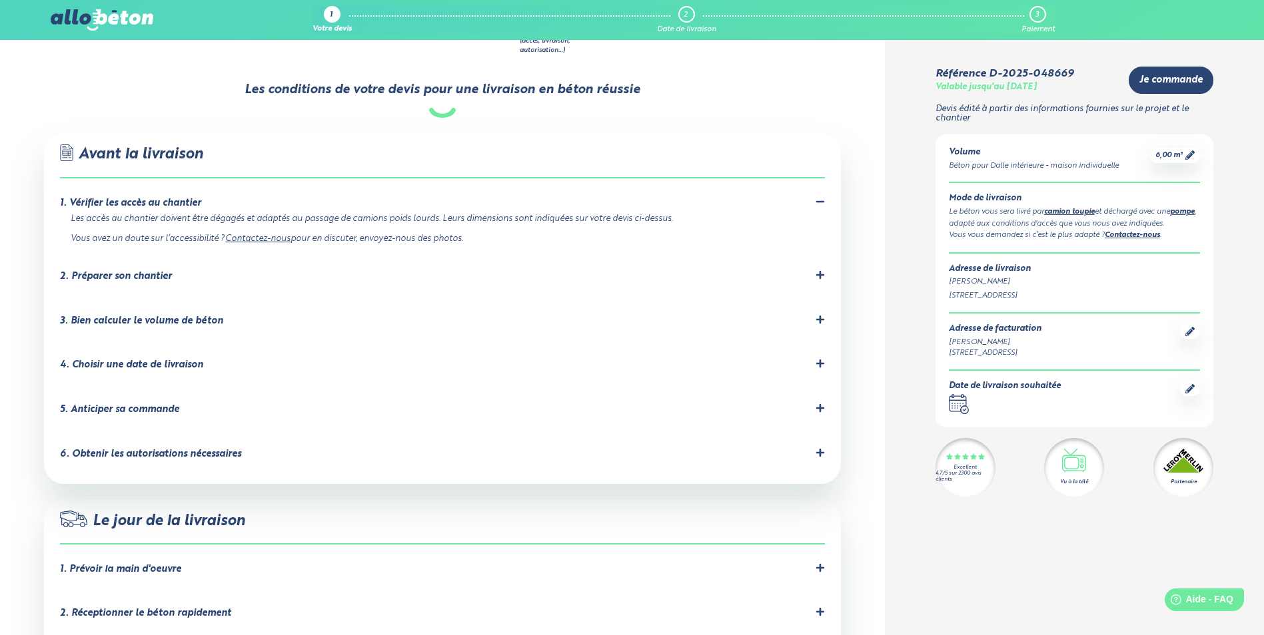
click at [821, 271] on icon at bounding box center [819, 275] width 8 height 8
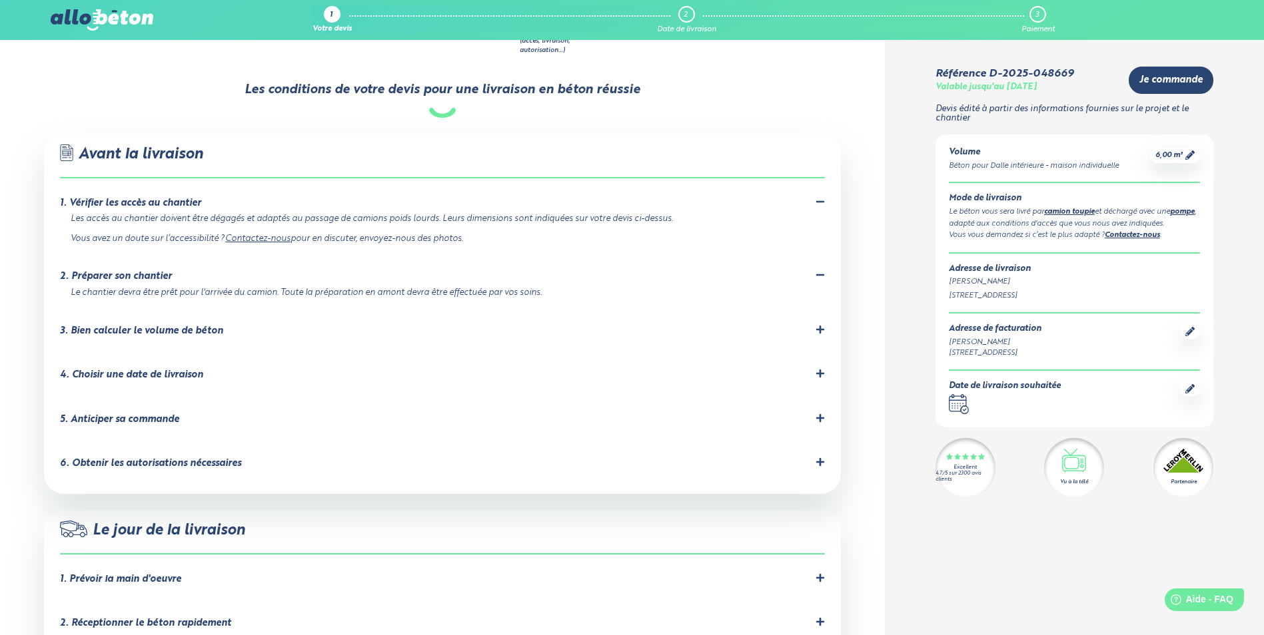
click at [821, 325] on icon at bounding box center [819, 329] width 9 height 9
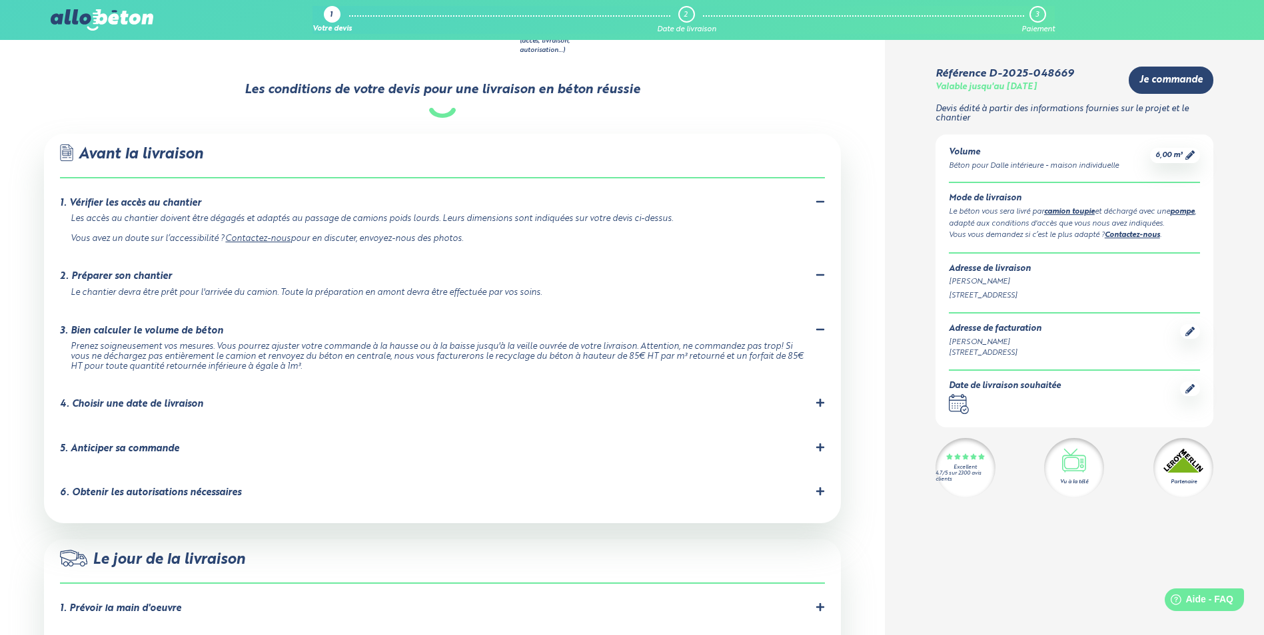
click at [819, 385] on li "4. Choisir une date de livraison Nous livrons de 7h30 à 16h30 départ chantier d…" at bounding box center [442, 407] width 764 height 45
click at [822, 398] on icon at bounding box center [819, 402] width 9 height 9
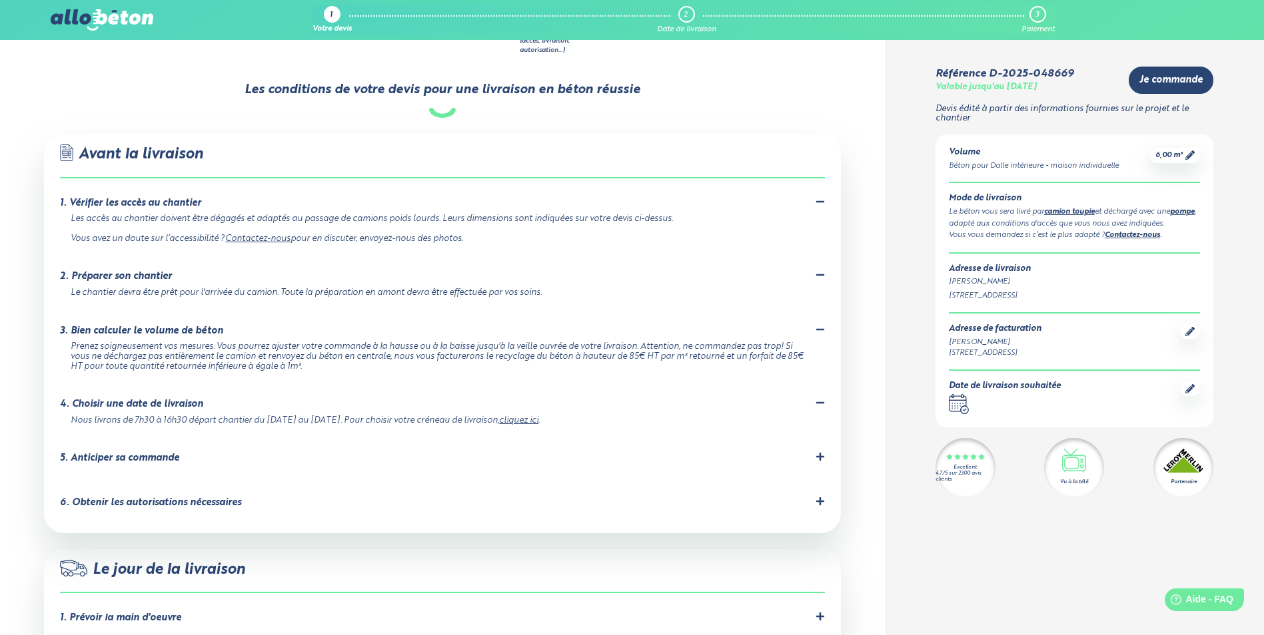
click at [823, 452] on icon at bounding box center [819, 456] width 9 height 9
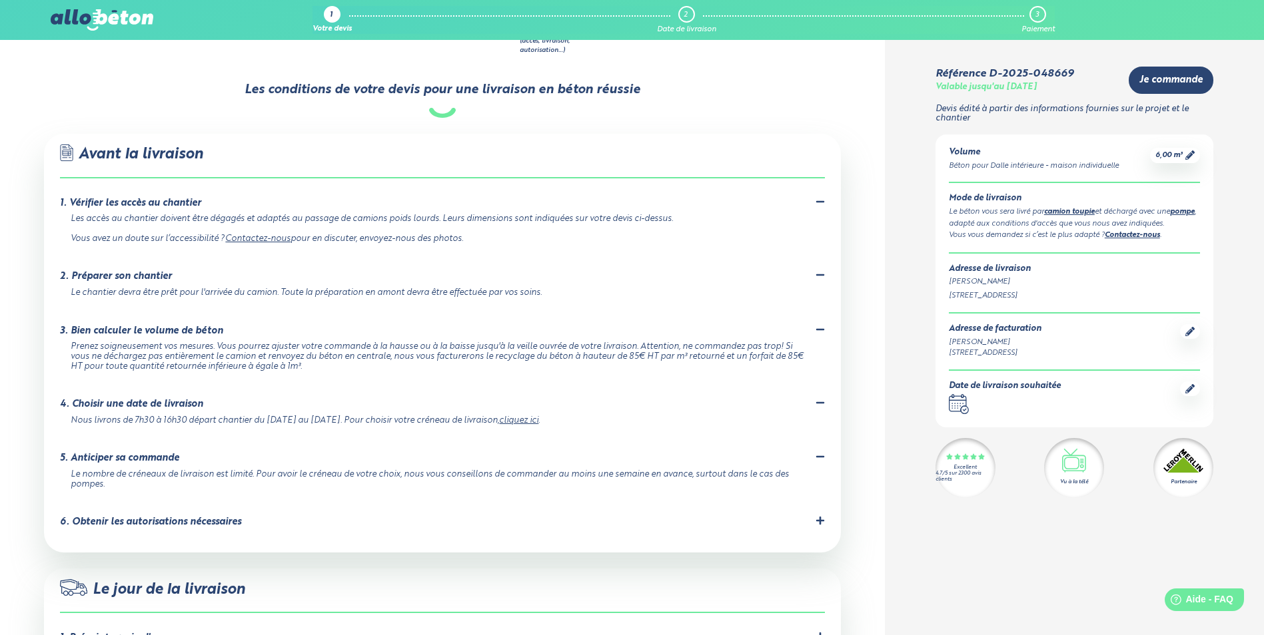
click at [828, 485] on div ".icon-command-a, .icon-command-b { fill: none; stroke: #2b4572; stroke-linejoin…" at bounding box center [442, 343] width 796 height 419
click at [819, 517] on icon at bounding box center [819, 521] width 8 height 8
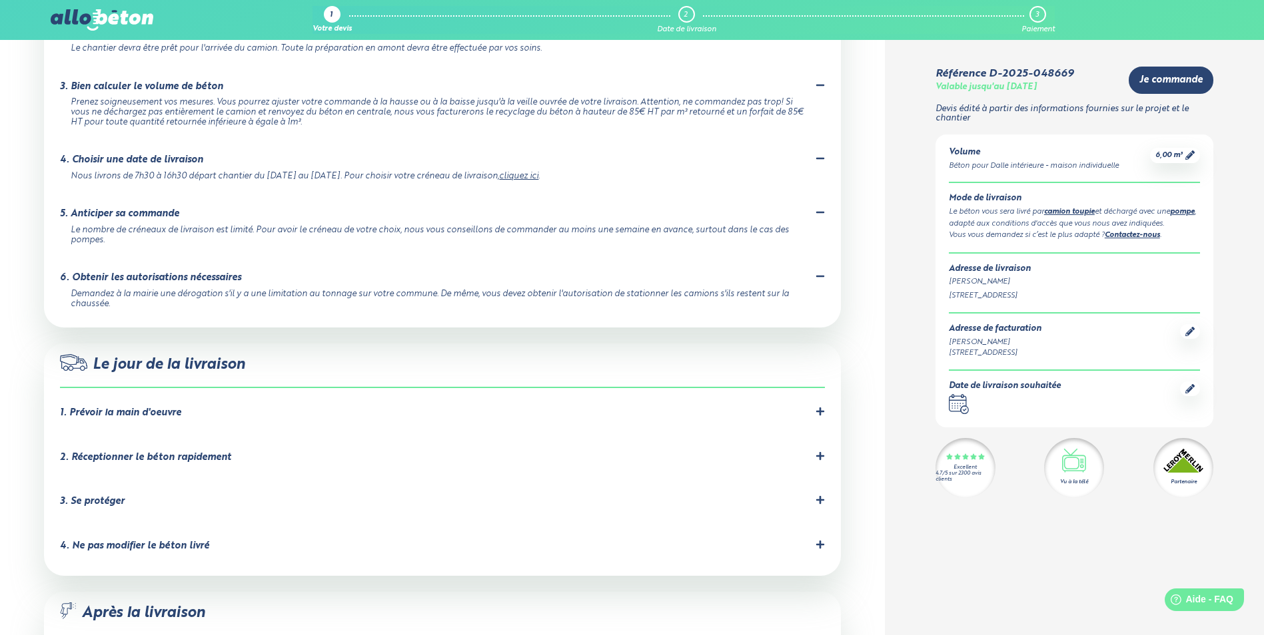
scroll to position [1132, 0]
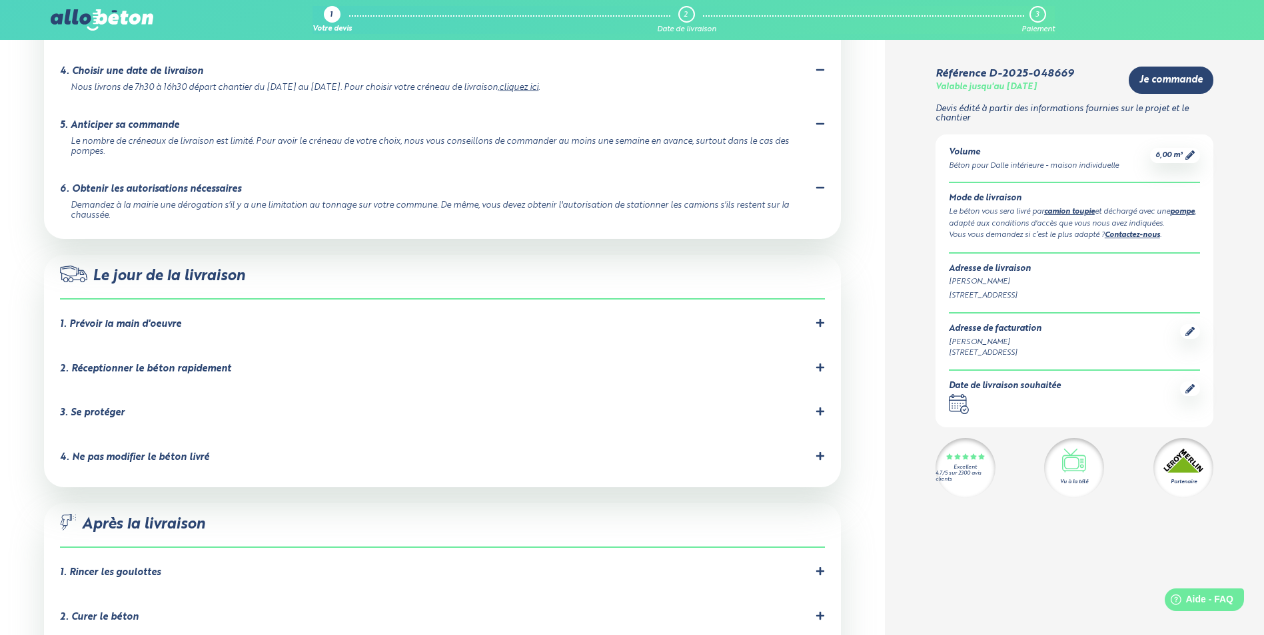
click at [816, 318] on div at bounding box center [819, 324] width 9 height 13
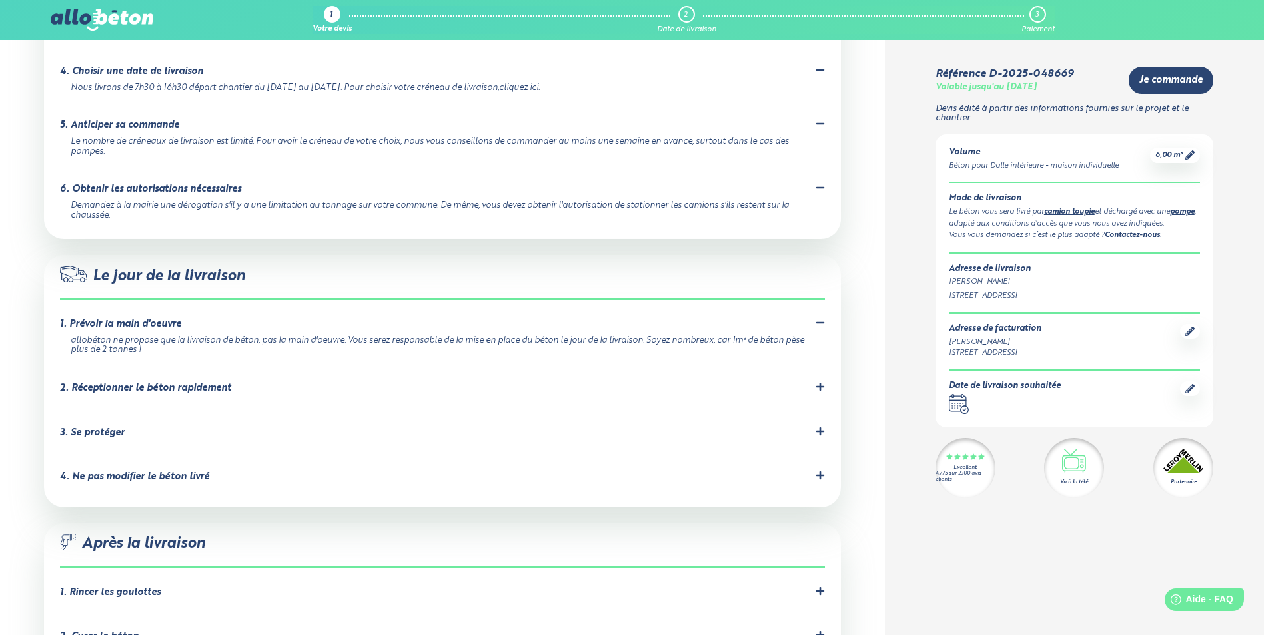
click at [822, 383] on icon at bounding box center [819, 387] width 8 height 8
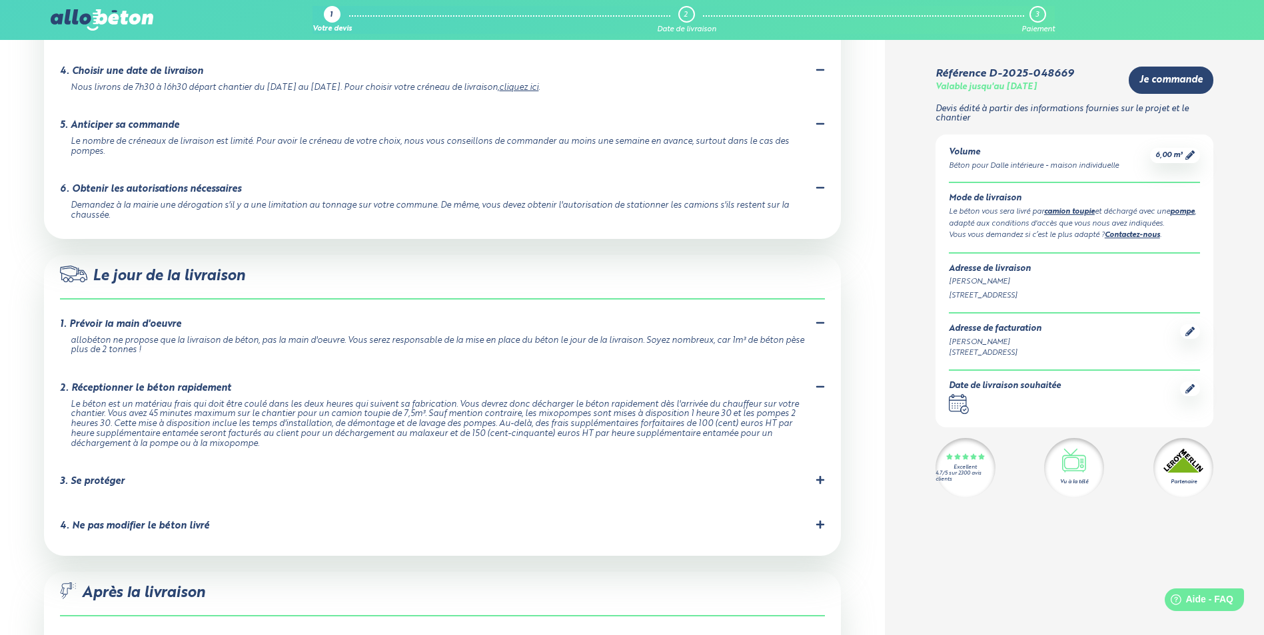
click at [823, 476] on icon at bounding box center [819, 480] width 8 height 8
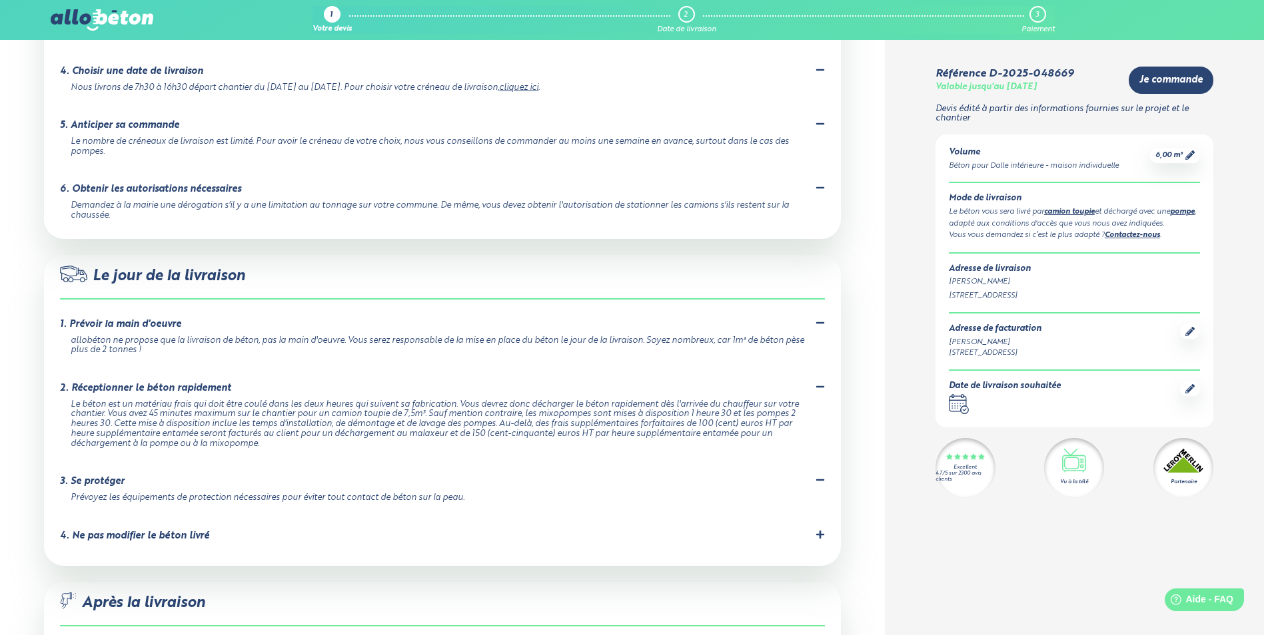
click at [819, 530] on icon at bounding box center [819, 534] width 8 height 8
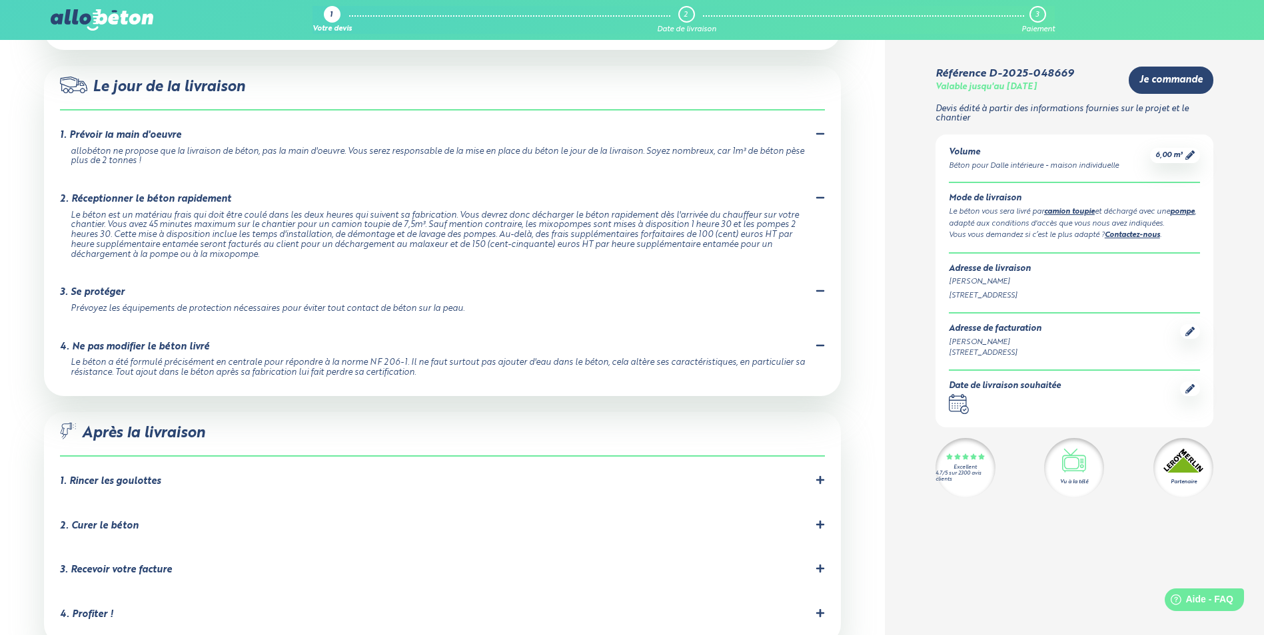
scroll to position [1332, 0]
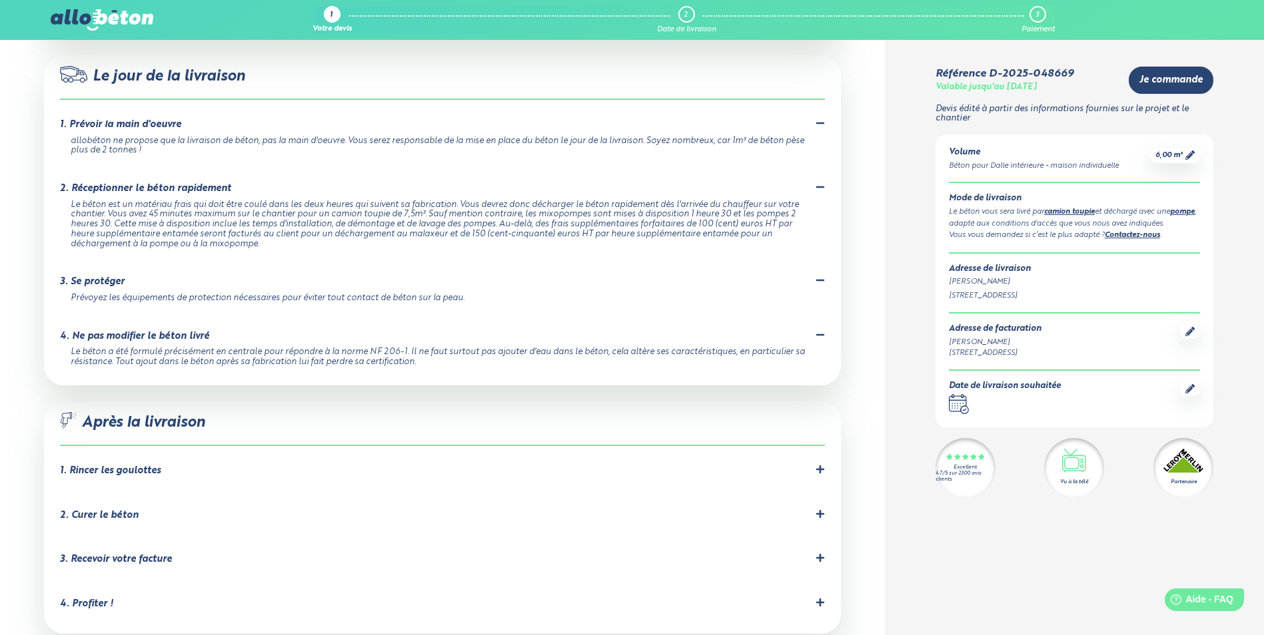
click at [818, 465] on icon at bounding box center [819, 469] width 9 height 9
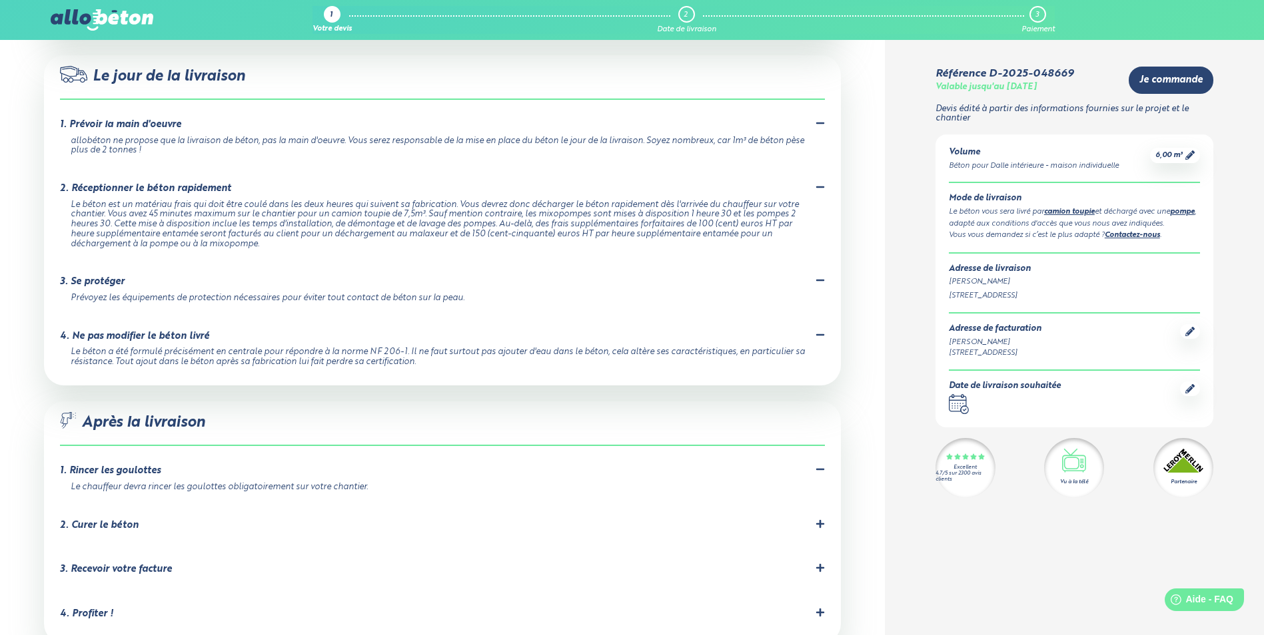
click at [820, 520] on icon at bounding box center [819, 524] width 8 height 8
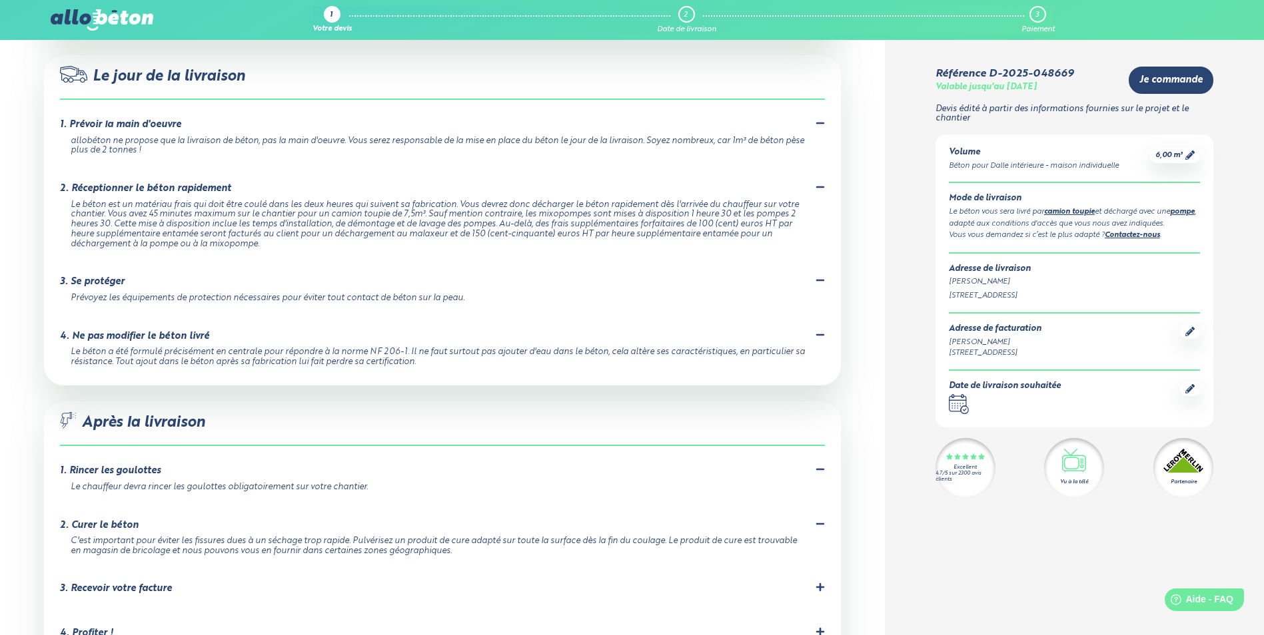
click at [821, 583] on icon at bounding box center [819, 587] width 9 height 9
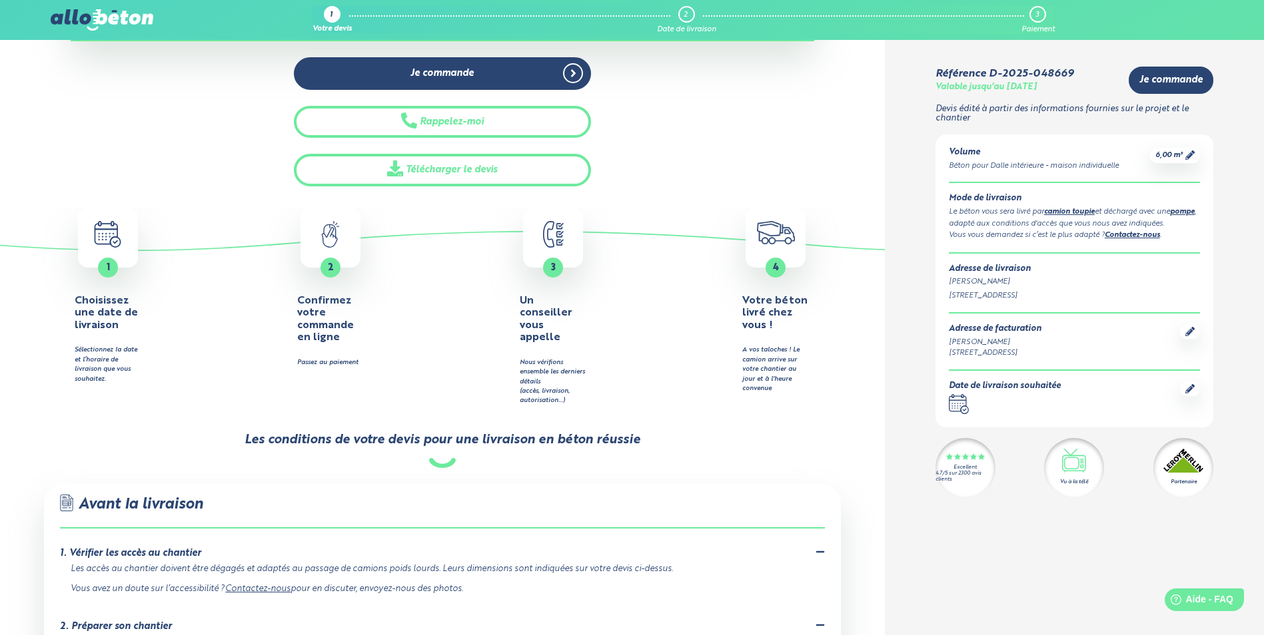
scroll to position [533, 0]
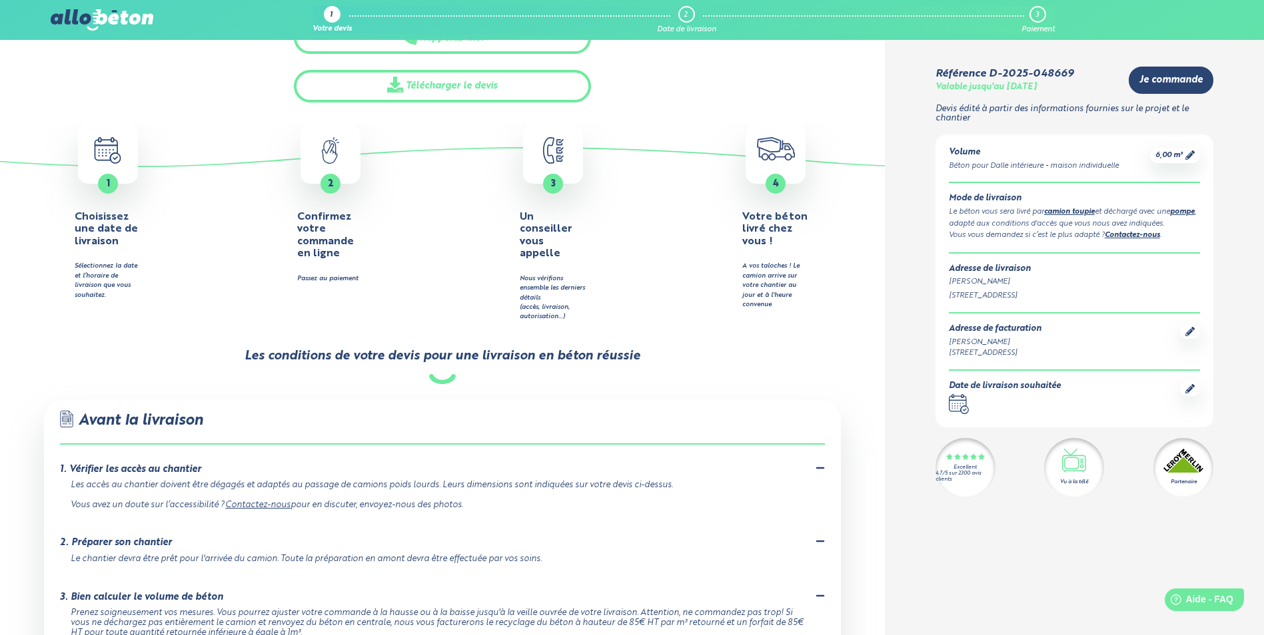
click at [955, 405] on icon ".calendar-icon { fill: none; stroke: #2b4572; stroke-linecap: round; stroke-lin…" at bounding box center [959, 404] width 20 height 20
click at [1188, 394] on icon at bounding box center [1189, 388] width 9 height 9
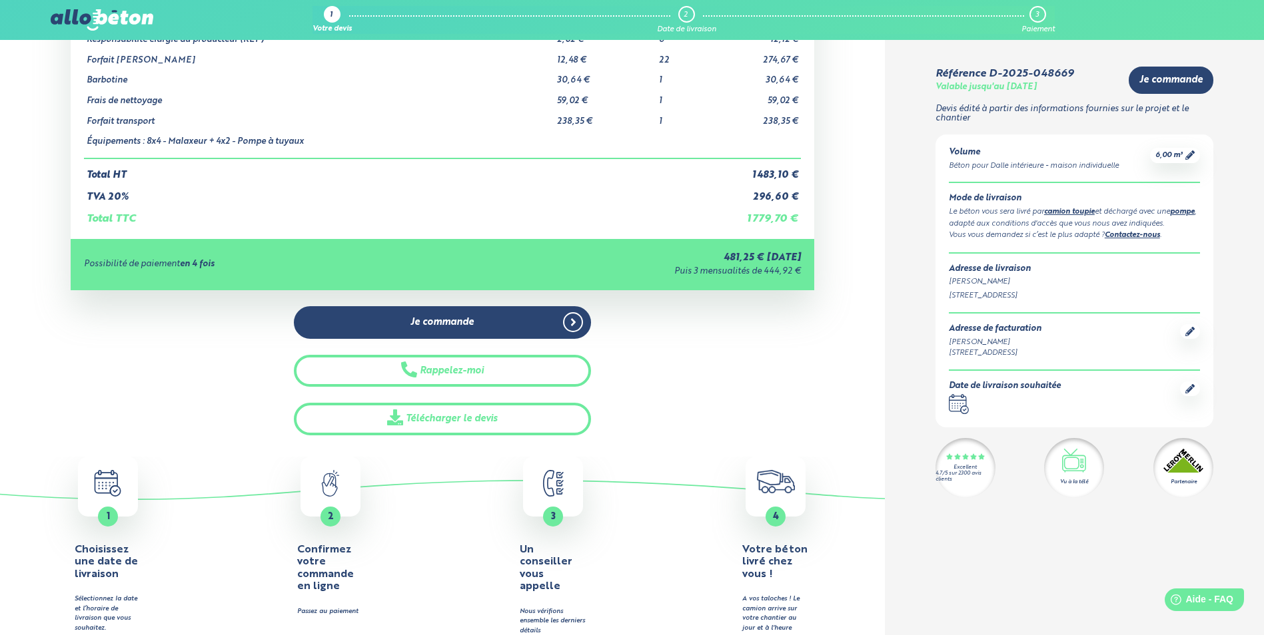
scroll to position [0, 0]
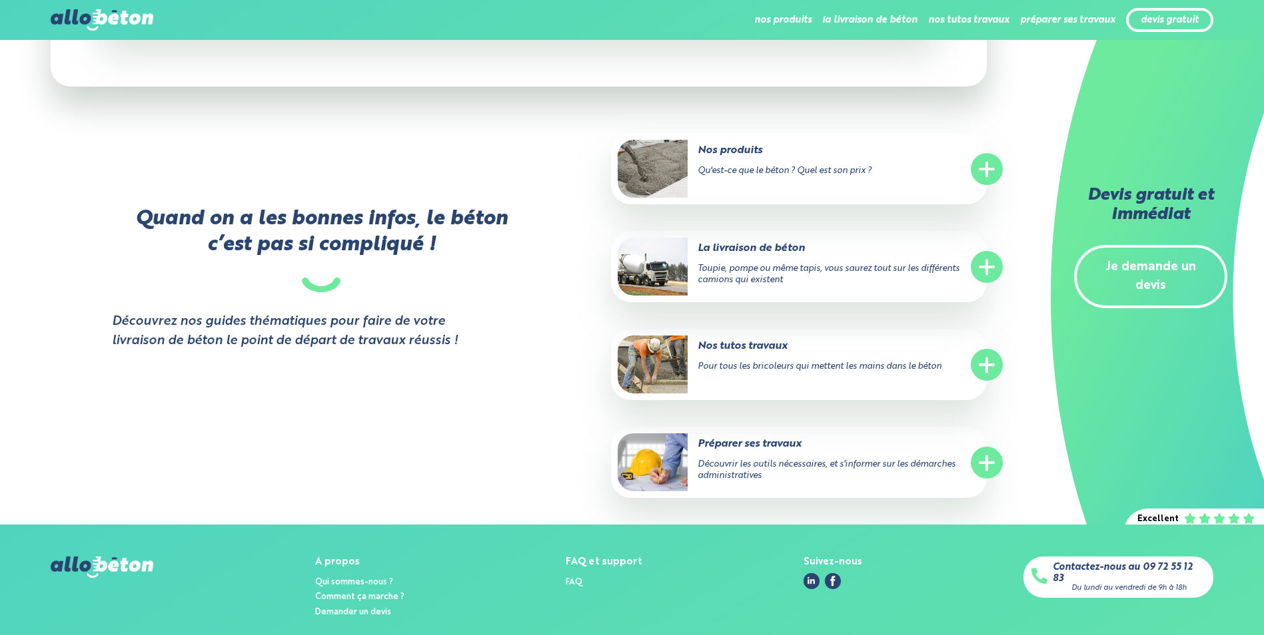
scroll to position [1956, 0]
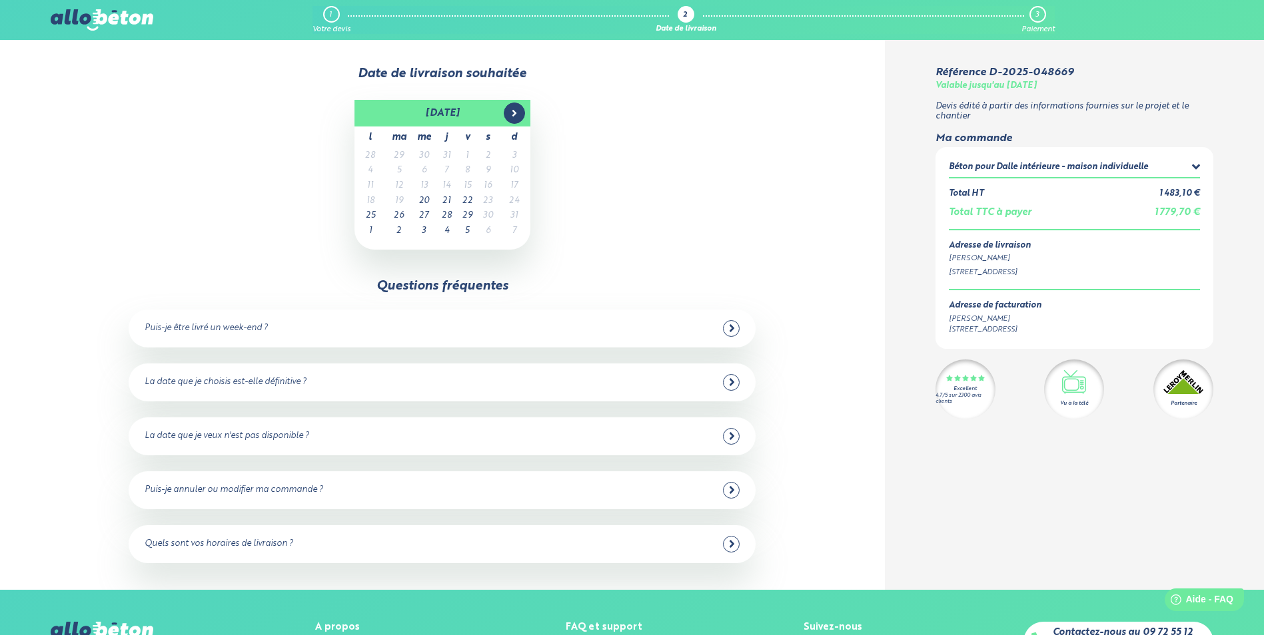
click at [517, 103] on span at bounding box center [514, 113] width 21 height 21
click at [463, 186] on td "12" at bounding box center [467, 186] width 21 height 15
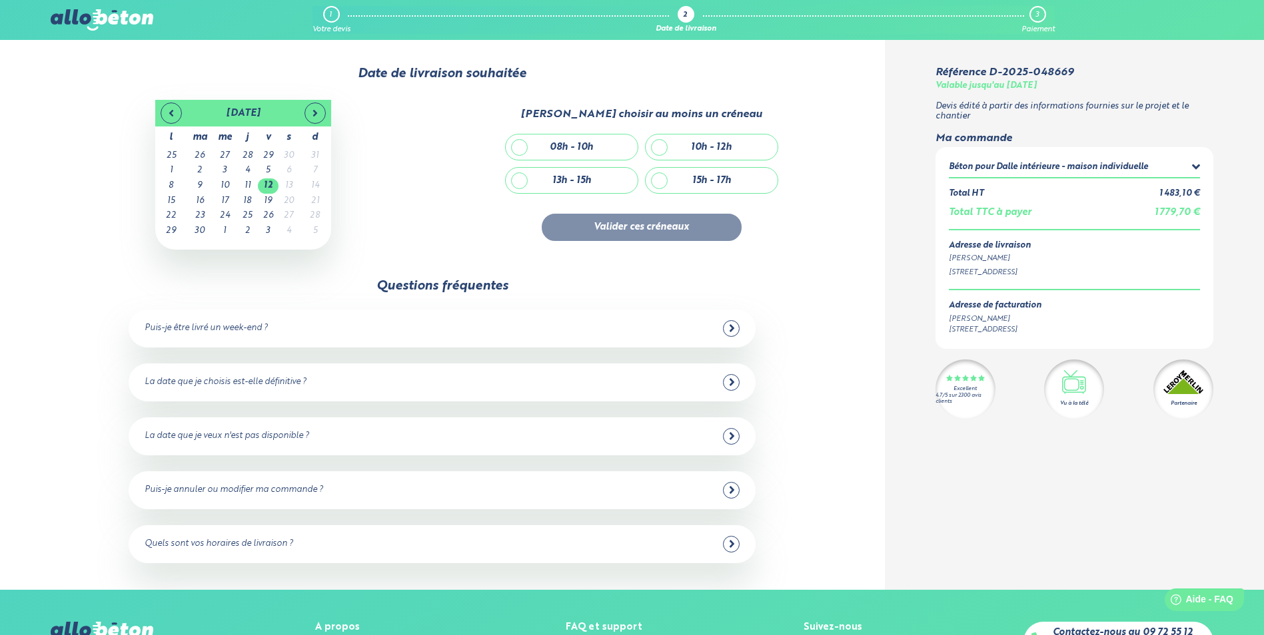
click at [721, 331] on div "Puis-je être livré un week-end ?" at bounding box center [442, 328] width 595 height 17
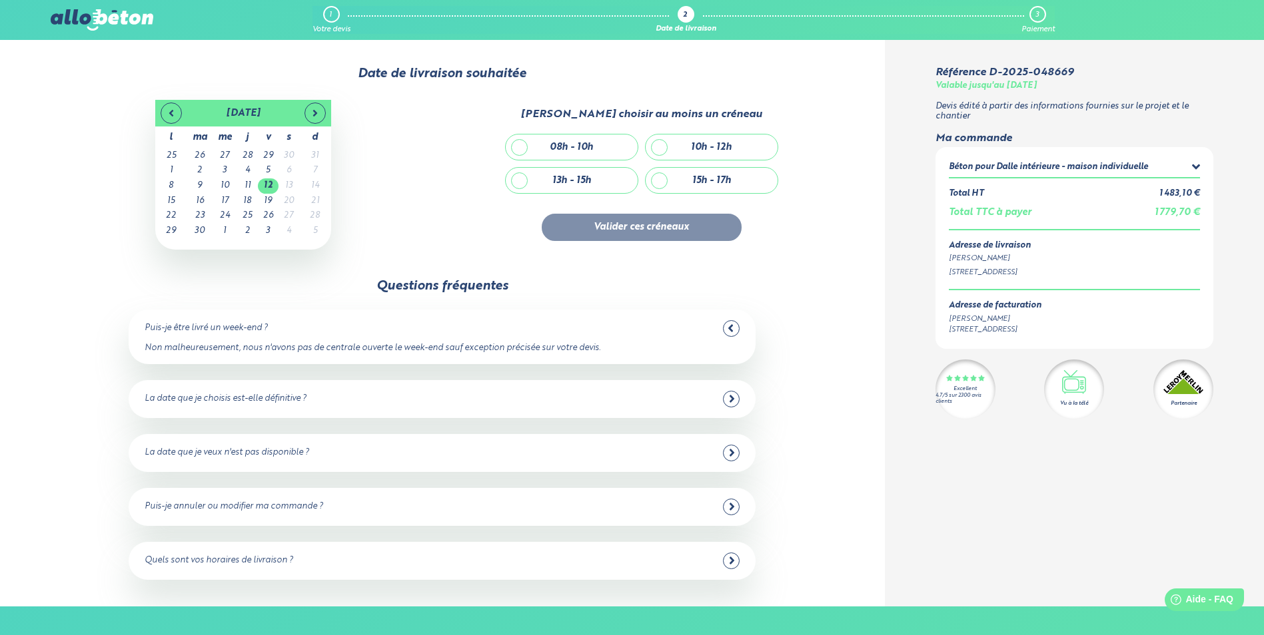
scroll to position [67, 0]
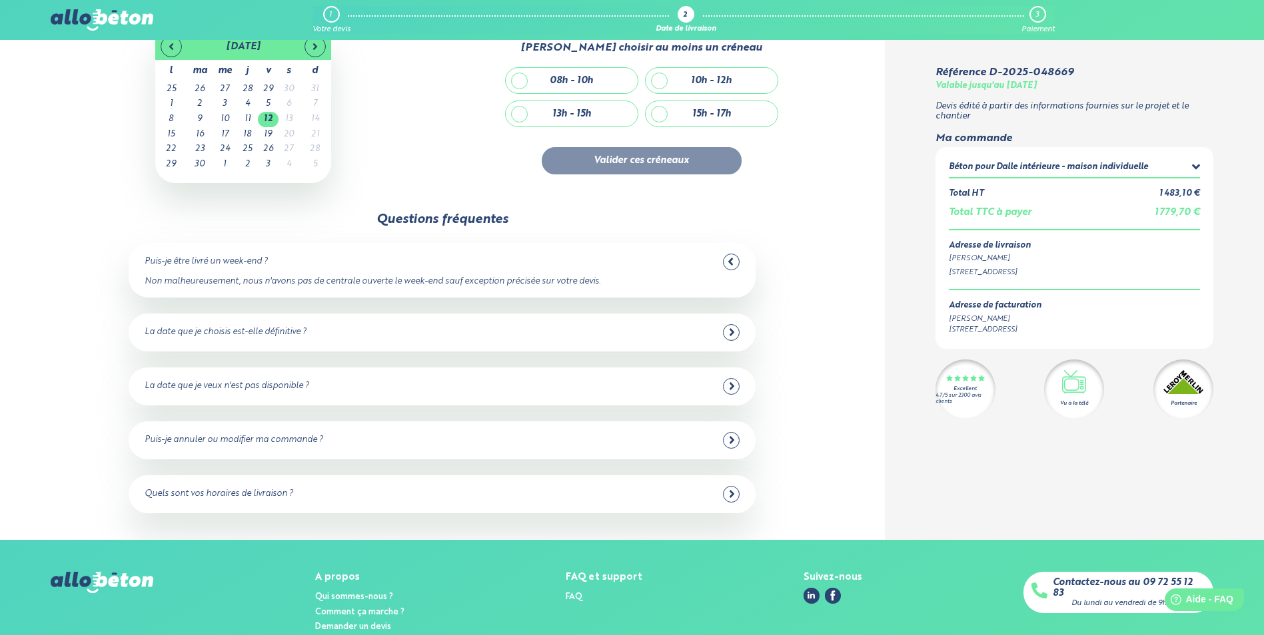
click at [551, 508] on div "Quels sont vos horaires de livraison ? Nous livrons entre 8 heures et 16 heures…" at bounding box center [442, 495] width 627 height 38
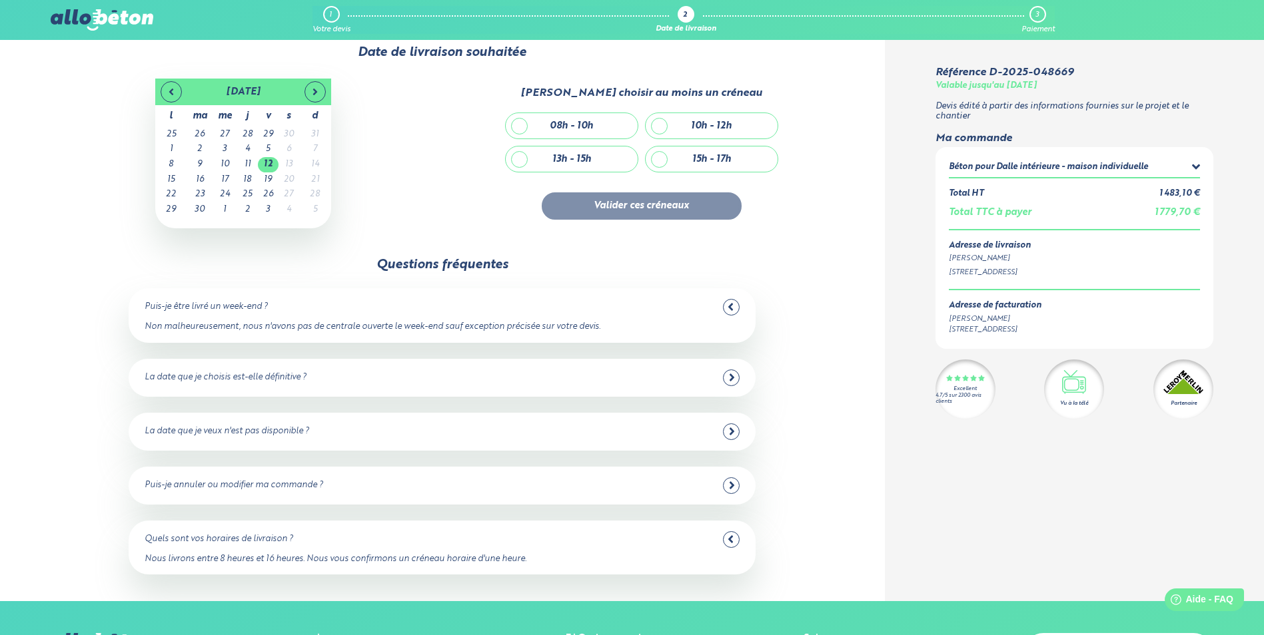
scroll to position [0, 0]
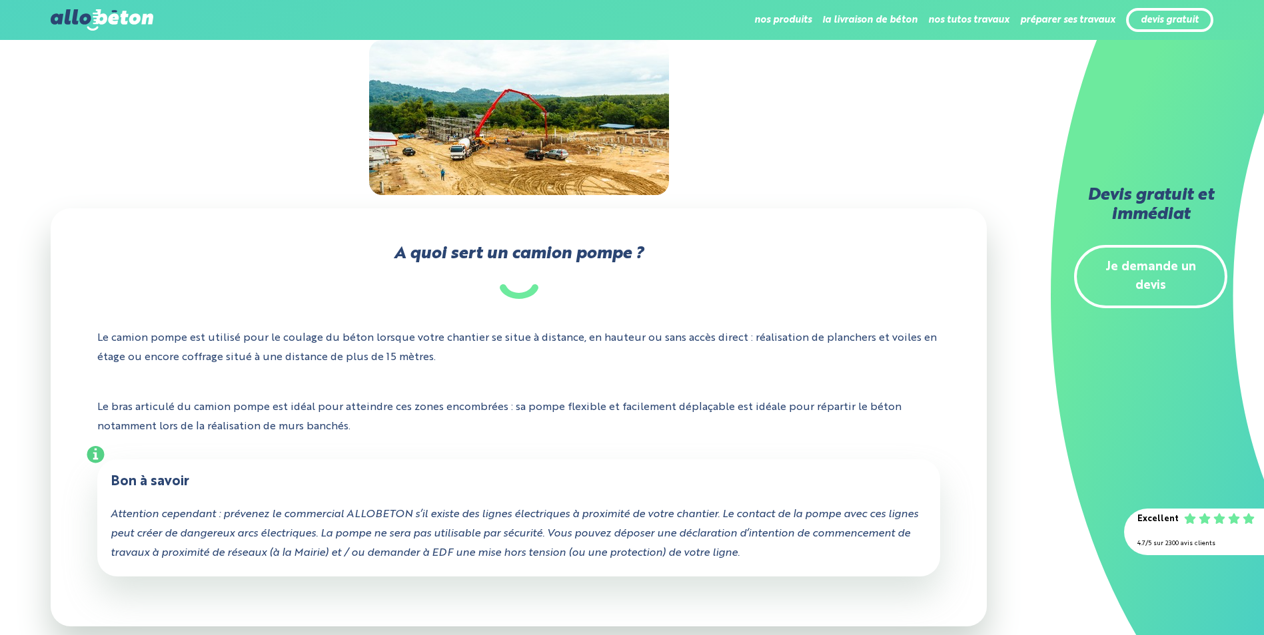
scroll to position [200, 0]
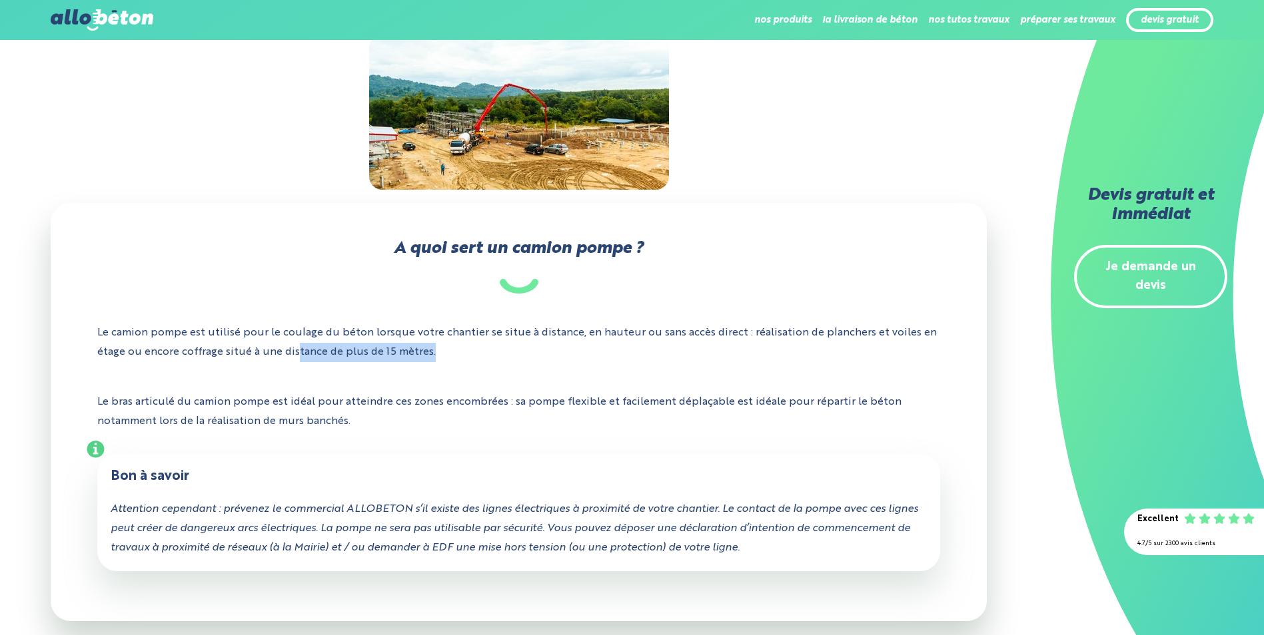
drag, startPoint x: 298, startPoint y: 354, endPoint x: 482, endPoint y: 352, distance: 184.5
click at [482, 352] on p "Le camion pompe est utilisé pour le coulage du béton lorsque votre chantier se …" at bounding box center [518, 343] width 843 height 59
click at [463, 464] on div "Bon à savoir Attention cependant : prévenez le commercial ALLOBETON s’il existe…" at bounding box center [518, 512] width 843 height 117
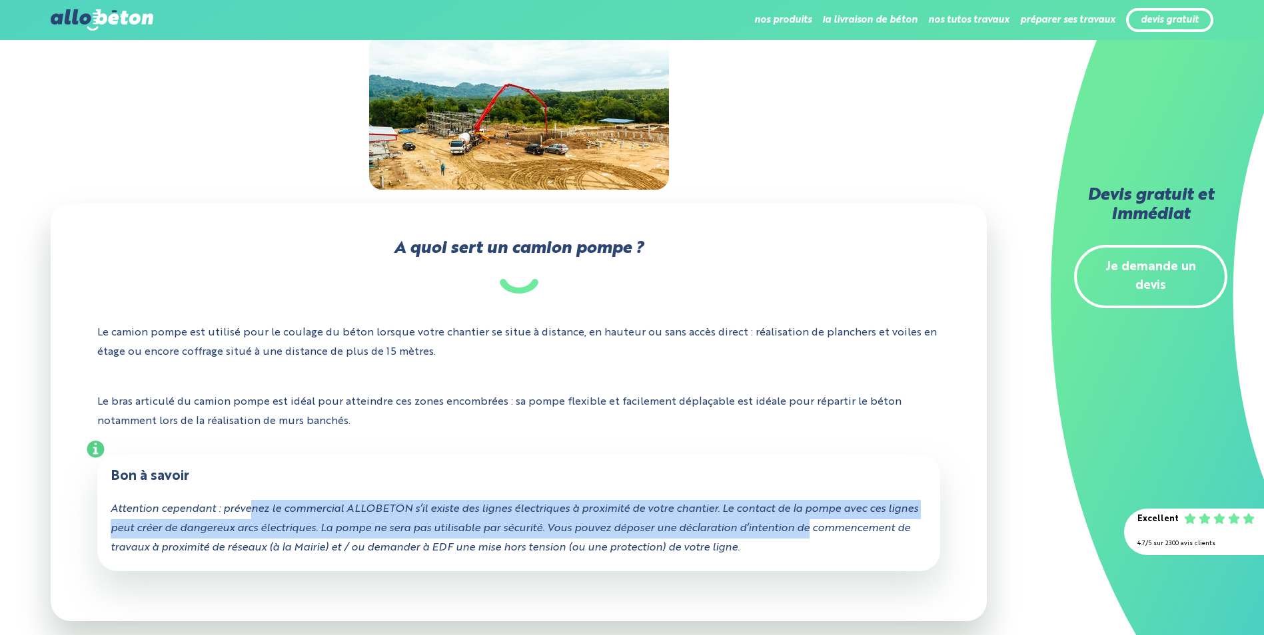
drag, startPoint x: 254, startPoint y: 508, endPoint x: 893, endPoint y: 526, distance: 639.0
click at [893, 526] on div "Attention cependant : prévenez le commercial ALLOBETON s’il existe des lignes é…" at bounding box center [519, 528] width 816 height 57
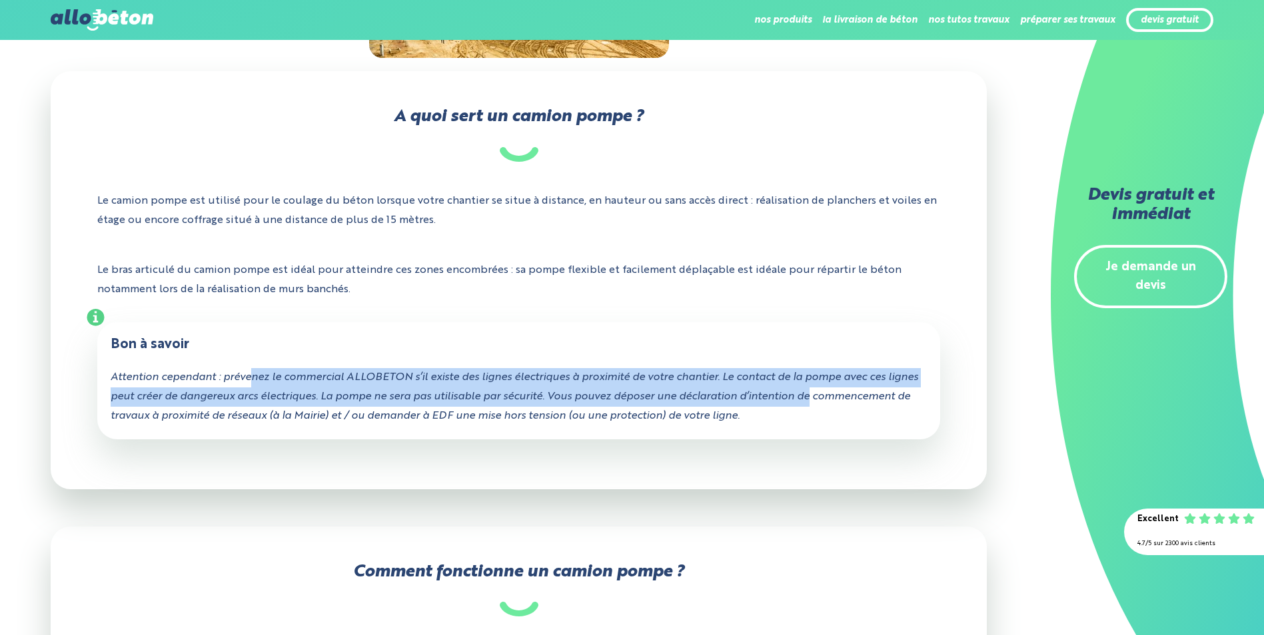
scroll to position [333, 0]
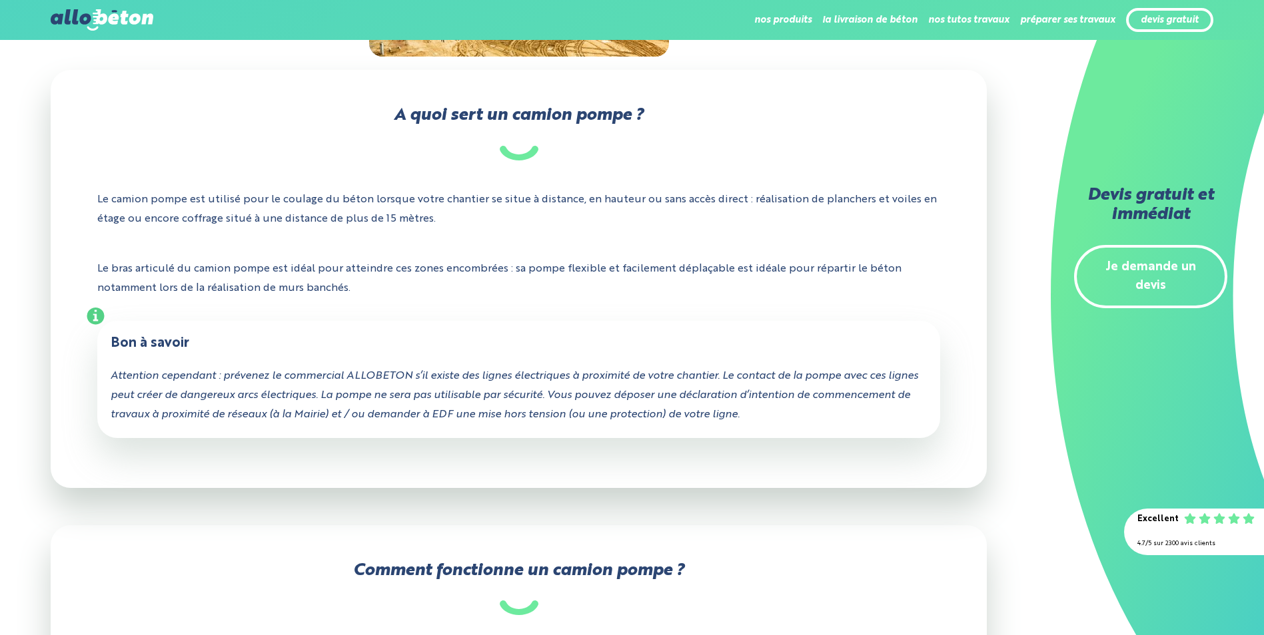
click at [668, 449] on div "A quoi sert un camion pompe ? Le camion pompe est utilisé pour le coulage du bé…" at bounding box center [519, 279] width 936 height 418
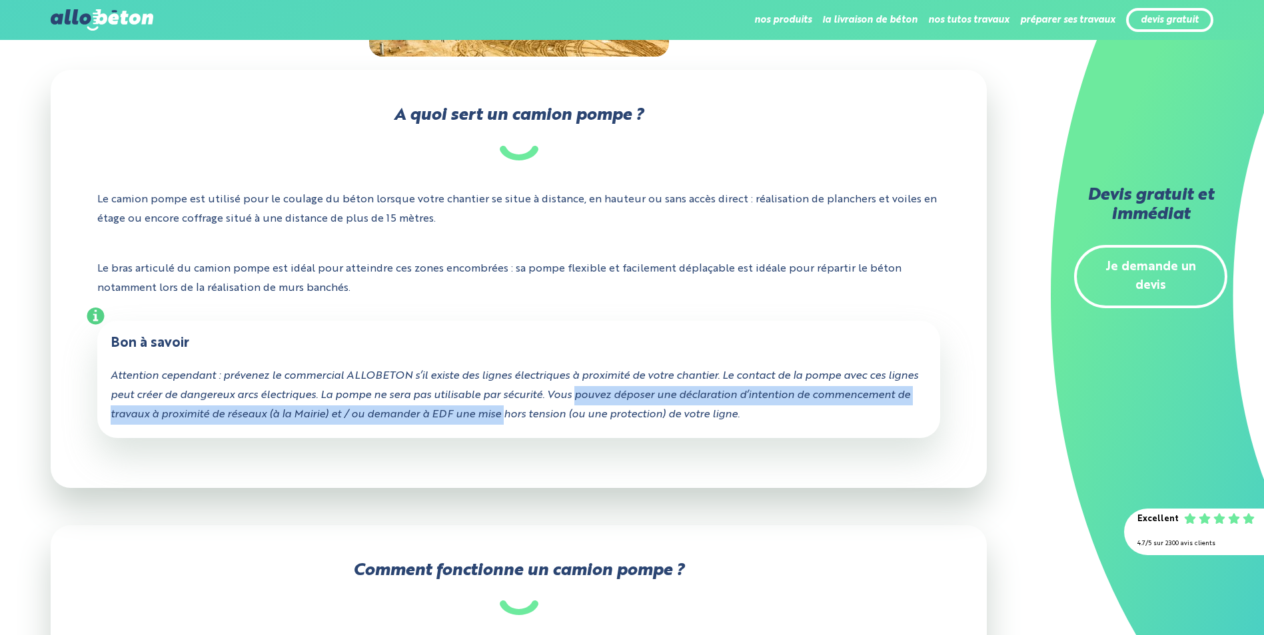
drag, startPoint x: 613, startPoint y: 392, endPoint x: 611, endPoint y: 412, distance: 20.1
click at [611, 412] on icon "Attention cependant : prévenez le commercial ALLOBETON s’il existe des lignes é…" at bounding box center [514, 395] width 807 height 49
click at [395, 442] on div "A quoi sert un camion pompe ? Le camion pompe est utilisé pour le coulage du bé…" at bounding box center [519, 279] width 936 height 418
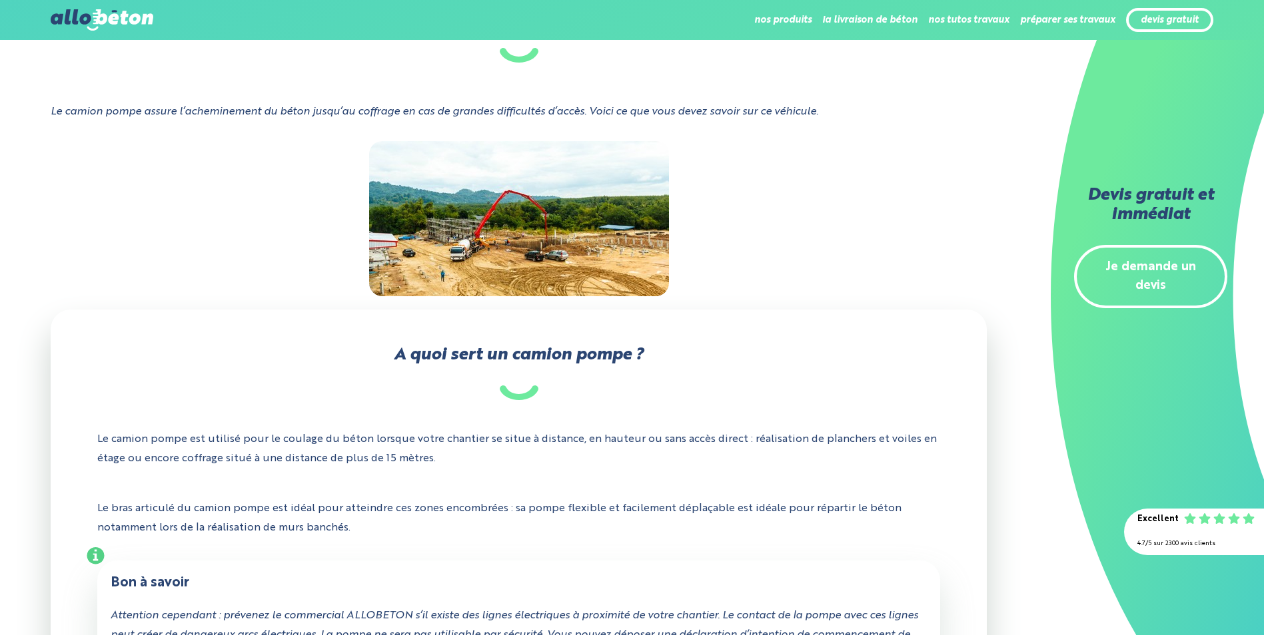
scroll to position [0, 0]
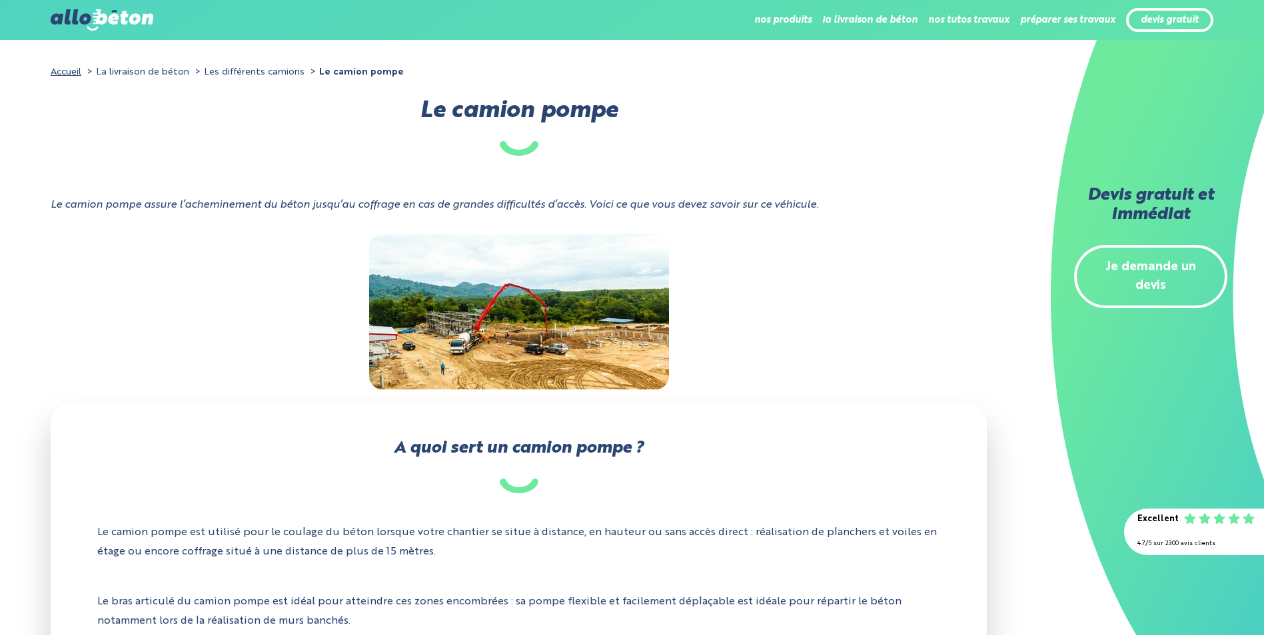
click at [77, 16] on img at bounding box center [102, 19] width 103 height 21
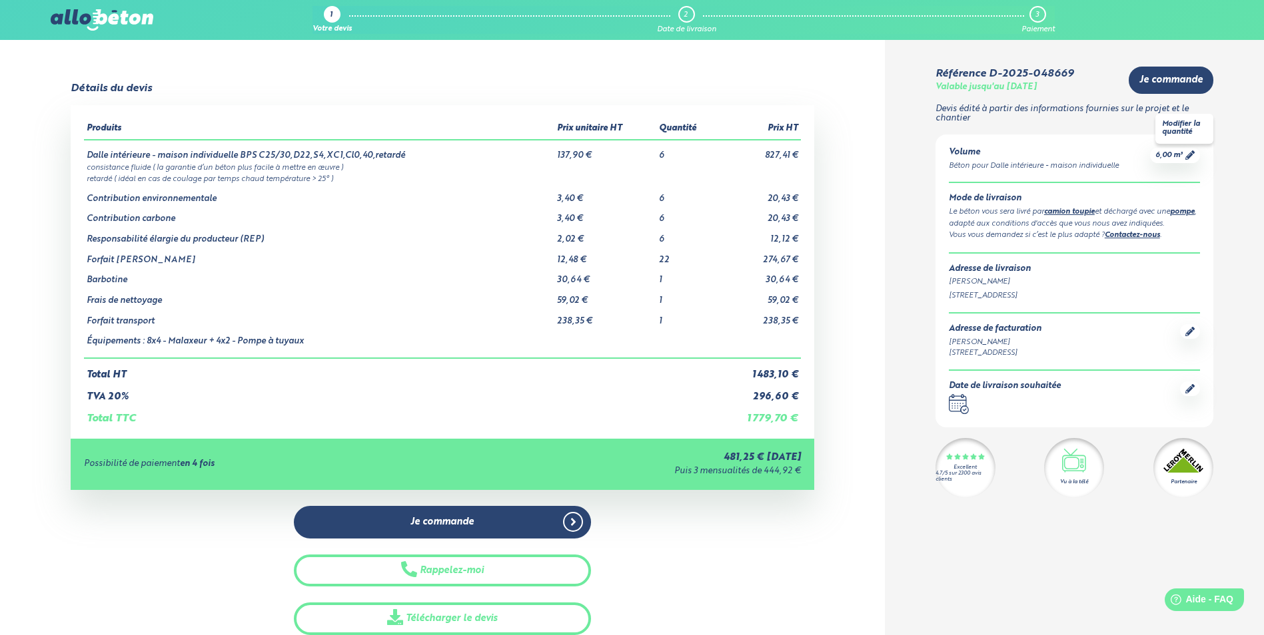
click at [1171, 156] on span "6,00 m³" at bounding box center [1168, 156] width 27 height 10
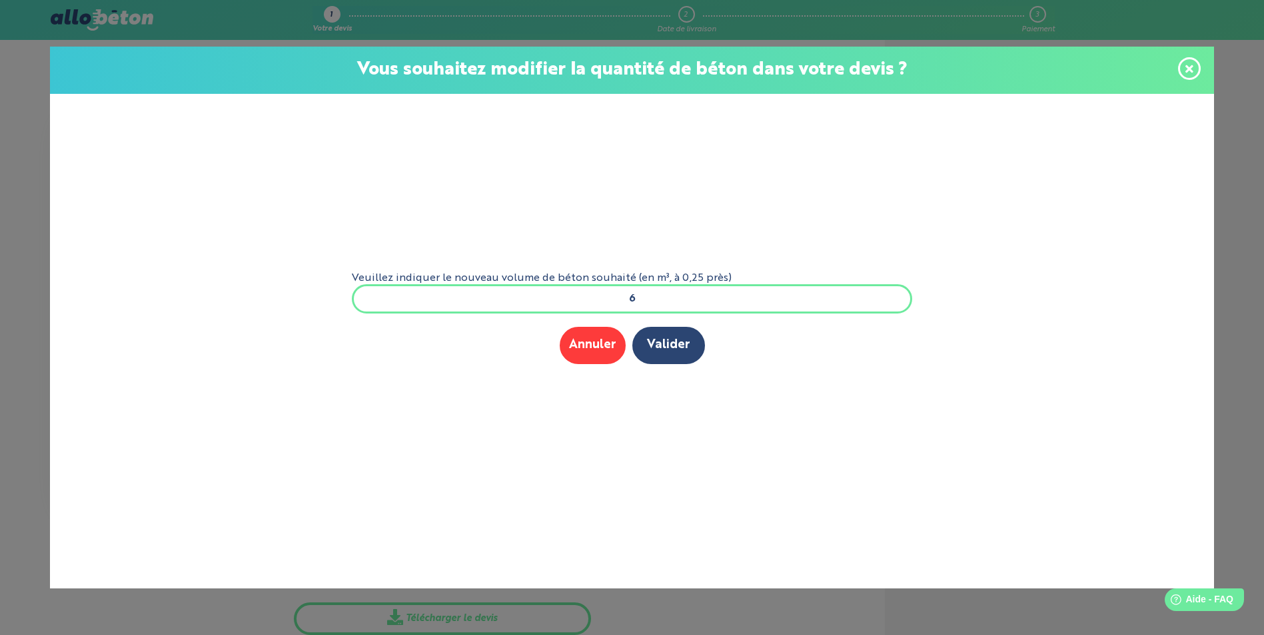
click at [662, 297] on input "6" at bounding box center [632, 298] width 561 height 29
type input "5,25"
click at [673, 360] on button "Valider" at bounding box center [668, 345] width 73 height 37
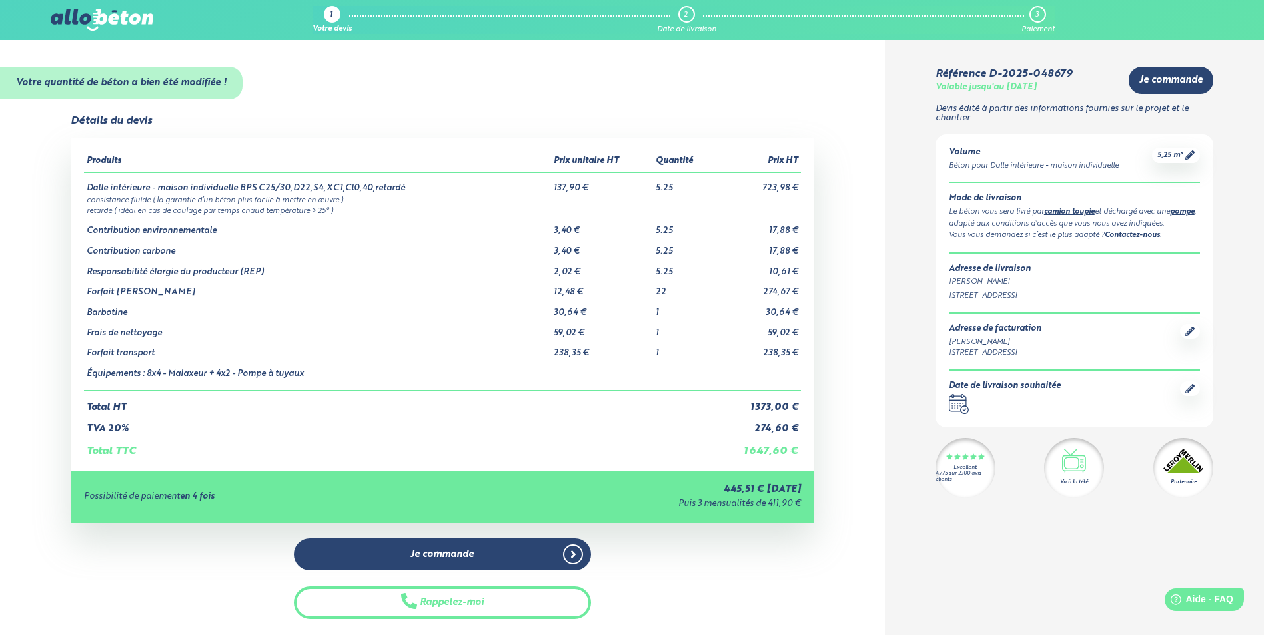
click at [1132, 233] on link "Contactez-nous" at bounding box center [1131, 235] width 55 height 7
click at [848, 163] on div "Détails du devis Produits Prix unitaire HT Quantité Prix HT Dalle intérieure - …" at bounding box center [442, 391] width 885 height 553
click at [1122, 237] on link "Contactez-nous" at bounding box center [1131, 235] width 55 height 7
click at [851, 174] on div "Détails du devis Produits Prix unitaire HT Quantité Prix HT Dalle intérieure - …" at bounding box center [442, 391] width 885 height 553
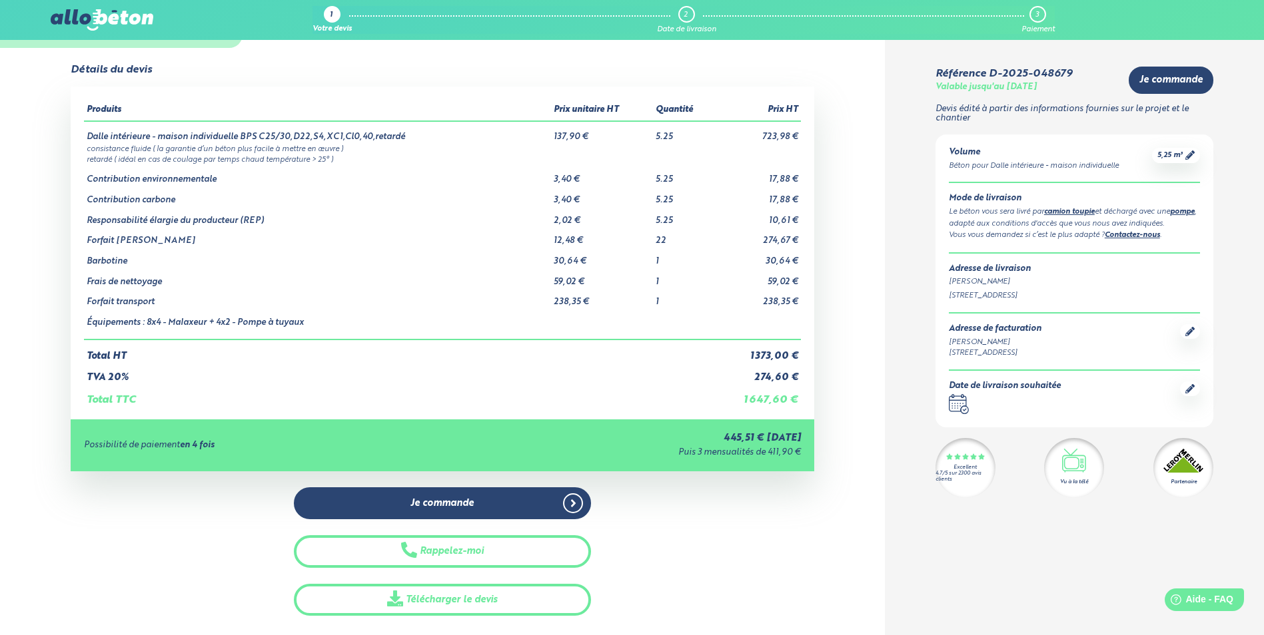
scroll to position [133, 0]
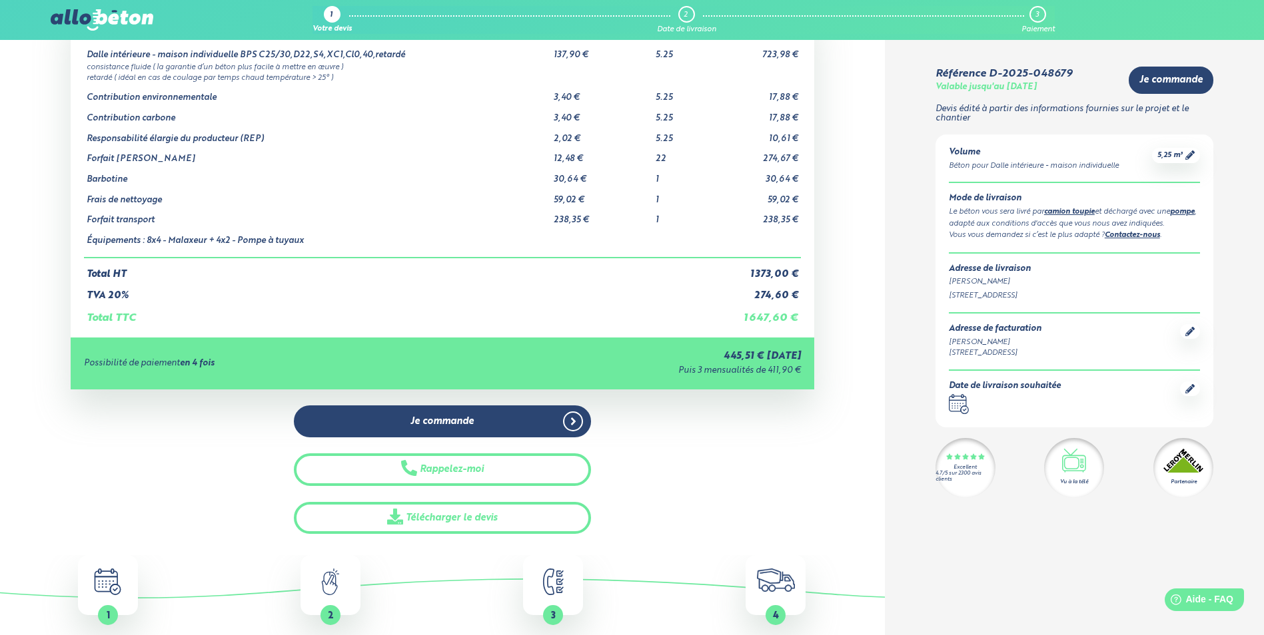
click at [1186, 389] on icon at bounding box center [1189, 388] width 9 height 9
click at [1186, 392] on icon at bounding box center [1189, 388] width 9 height 9
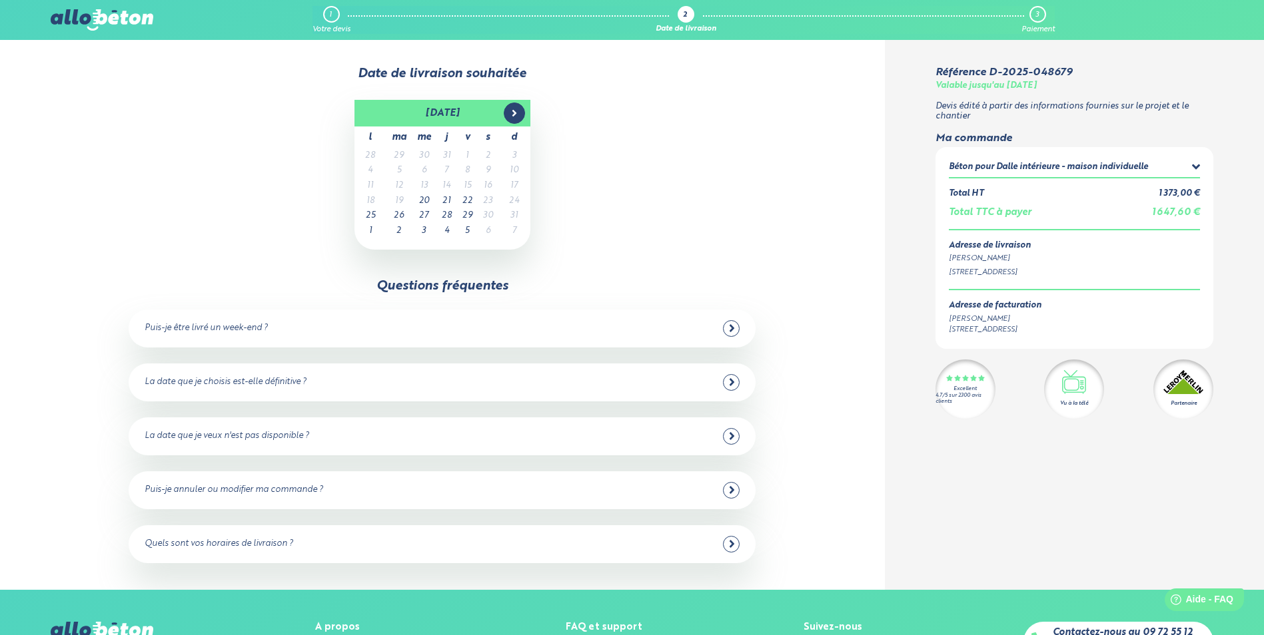
click at [513, 115] on icon at bounding box center [514, 113] width 4 height 7
click at [470, 184] on td "12" at bounding box center [467, 186] width 21 height 15
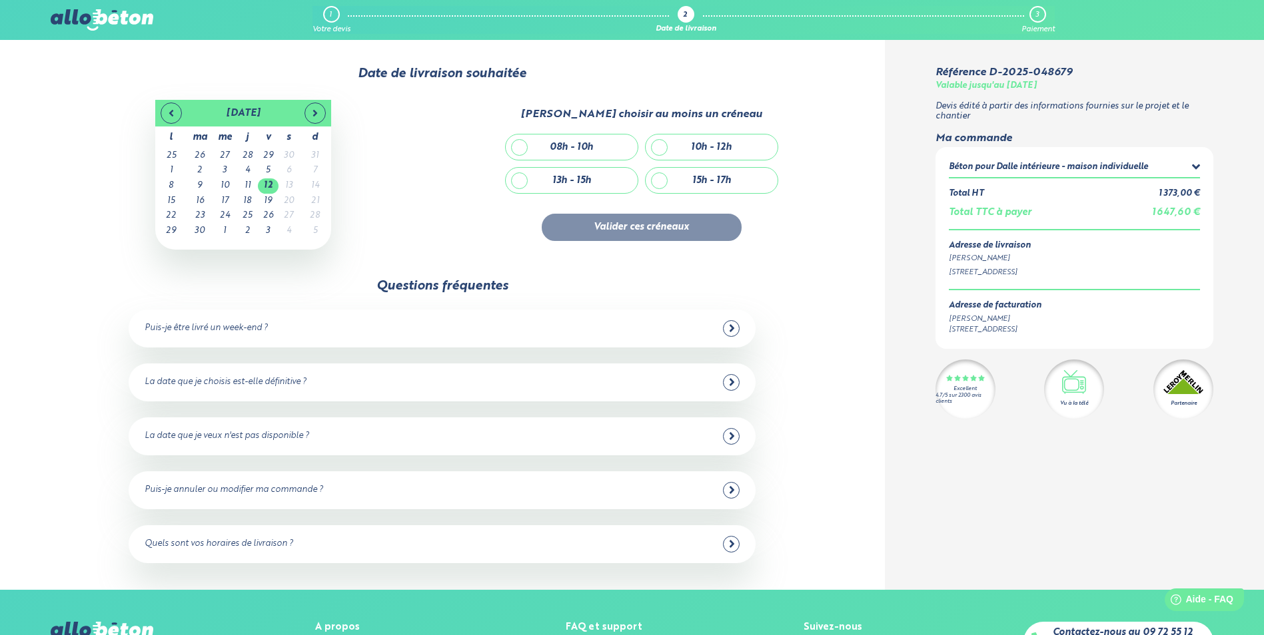
click at [652, 180] on div "15h - 17h" at bounding box center [711, 180] width 132 height 25
checkbox input "true"
click at [622, 228] on button "Valider ces créneaux" at bounding box center [642, 227] width 200 height 27
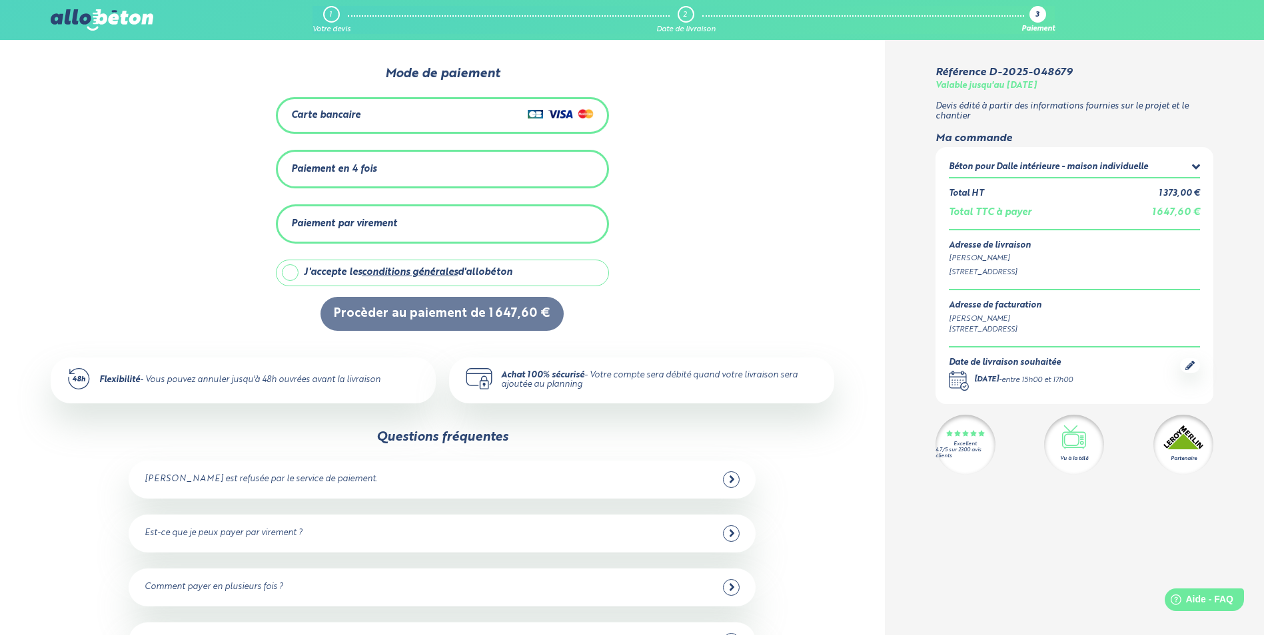
click at [326, 11] on div "1" at bounding box center [331, 14] width 17 height 17
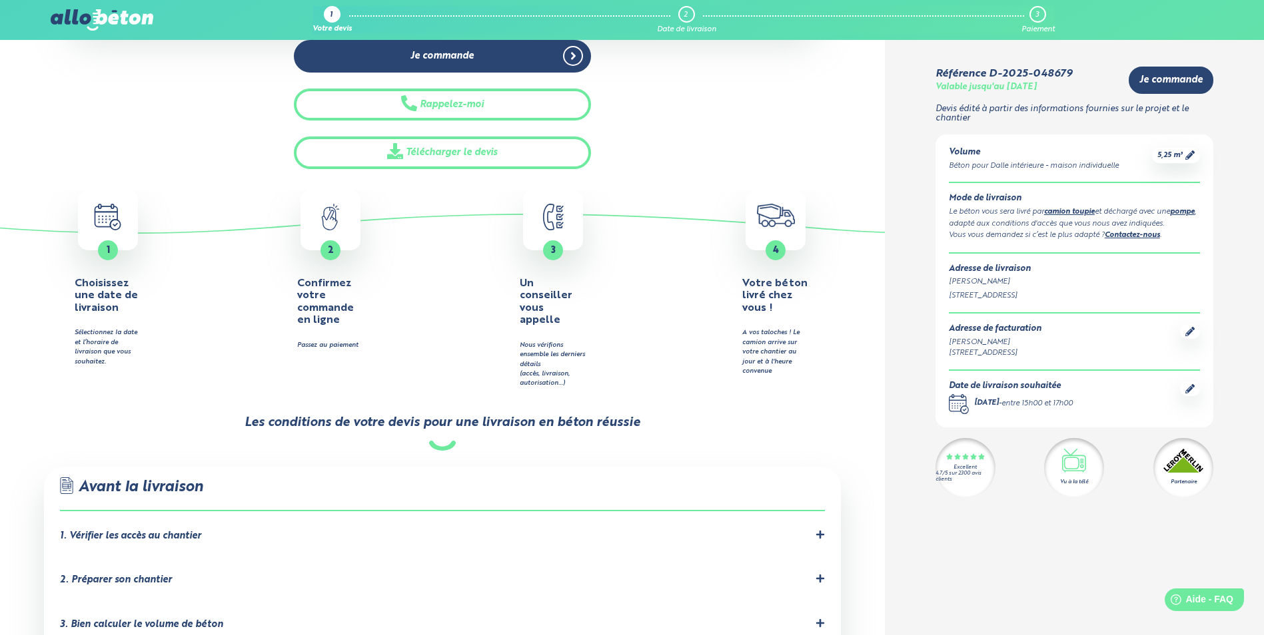
scroll to position [733, 0]
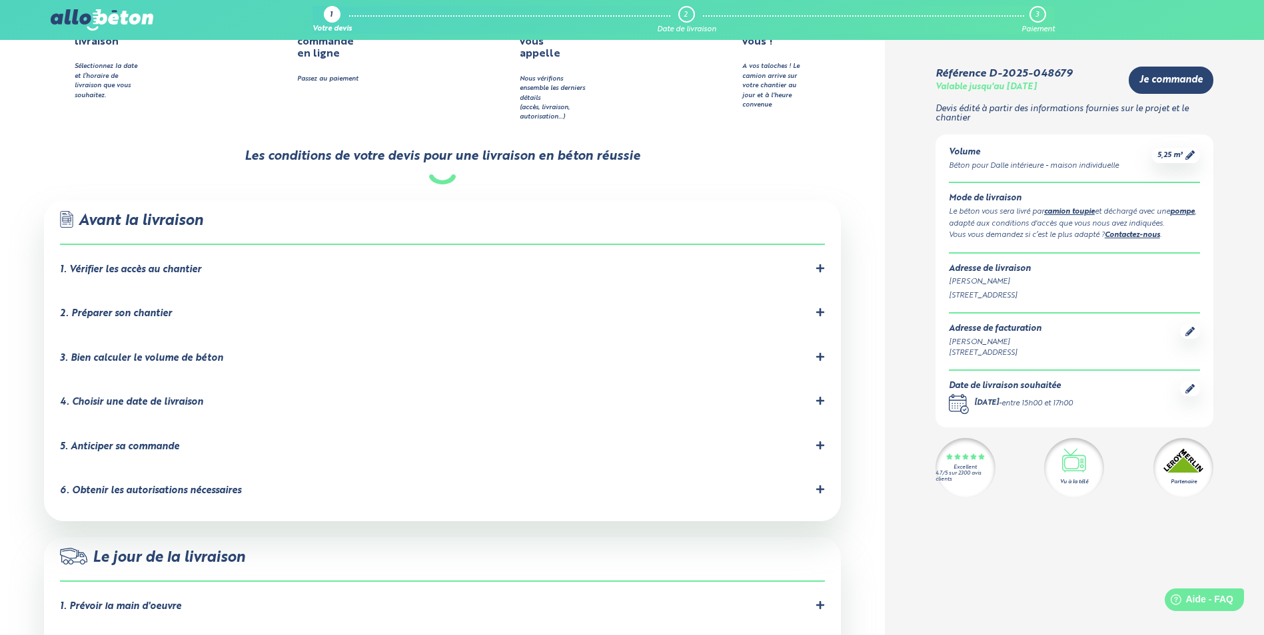
click at [829, 242] on div ".icon-command-a, .icon-command-b { fill: none; stroke: #2b4572; stroke-linejoin…" at bounding box center [442, 360] width 796 height 321
click at [827, 242] on div ".icon-command-a, .icon-command-b { fill: none; stroke: #2b4572; stroke-linejoin…" at bounding box center [442, 360] width 796 height 321
click at [817, 264] on icon at bounding box center [819, 268] width 9 height 9
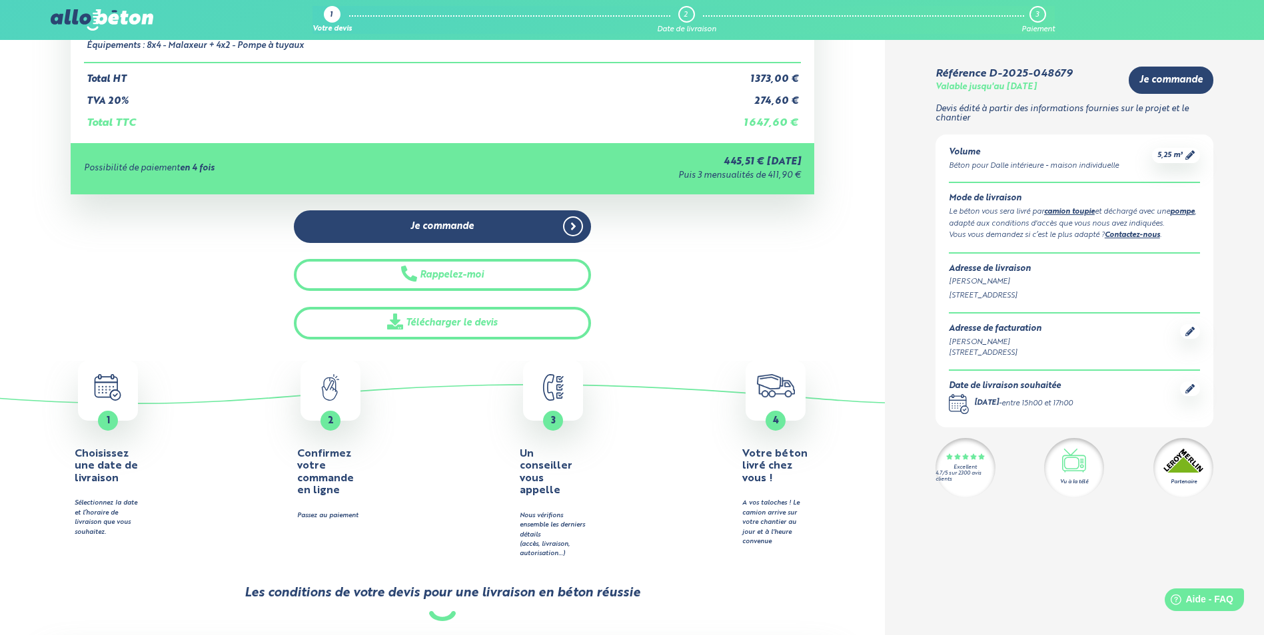
scroll to position [400, 0]
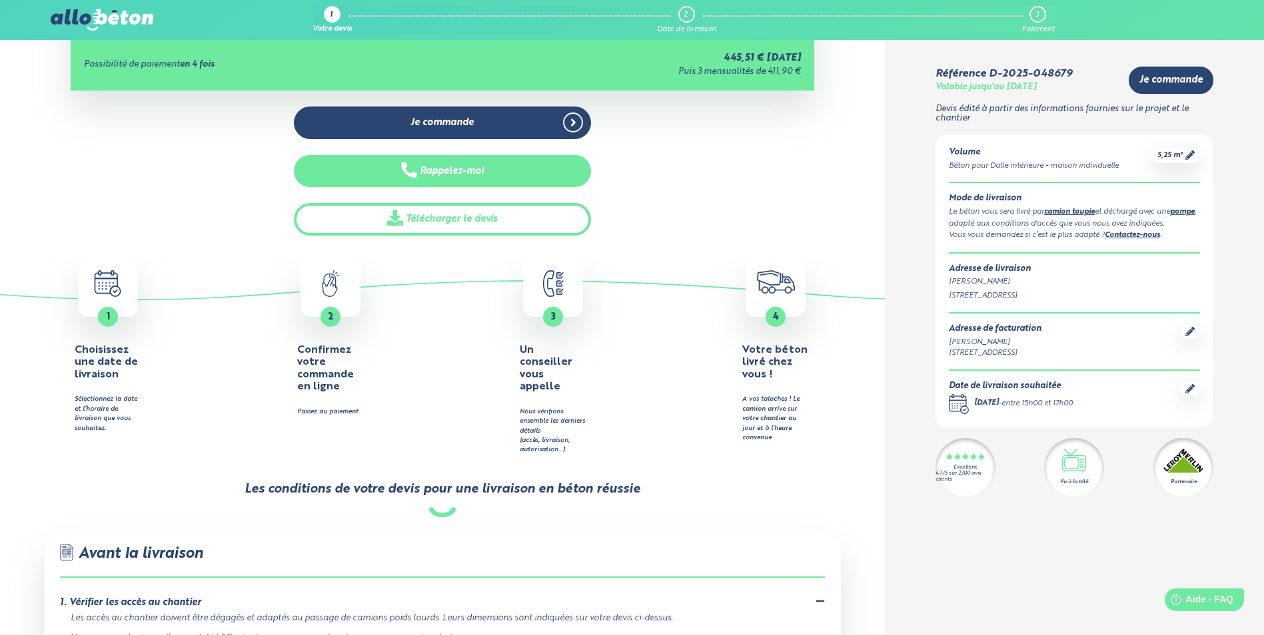
click at [488, 169] on button "Rappelez-moi" at bounding box center [442, 171] width 297 height 33
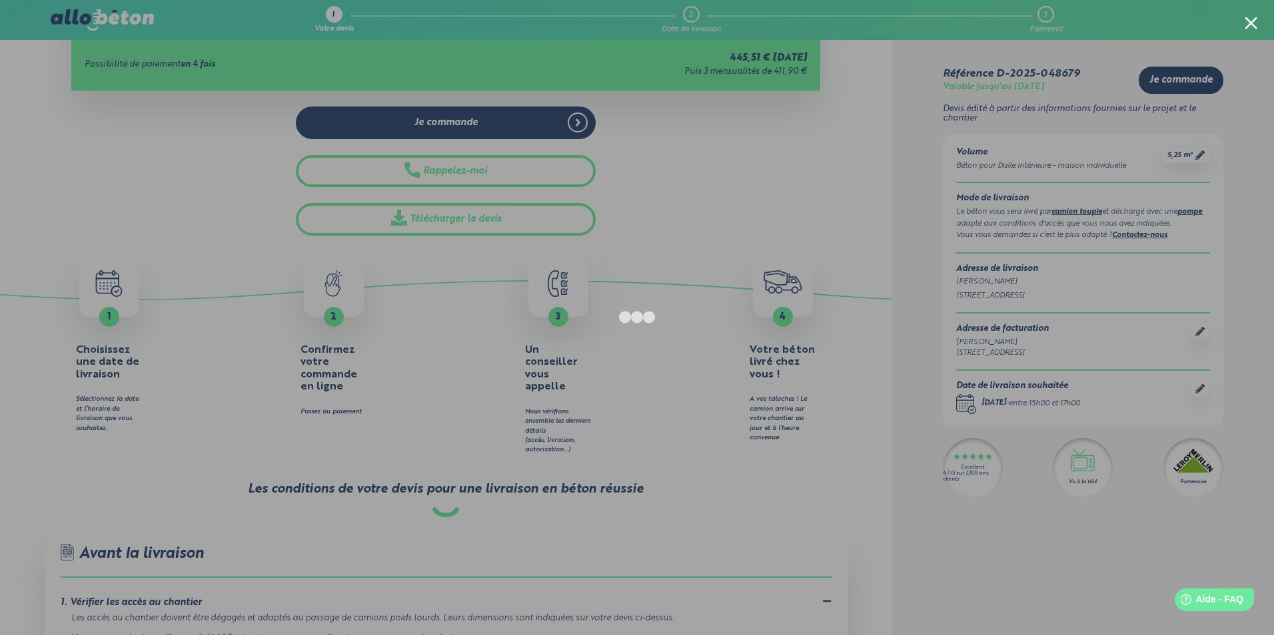
click at [1253, 18] on div at bounding box center [1250, 23] width 13 height 13
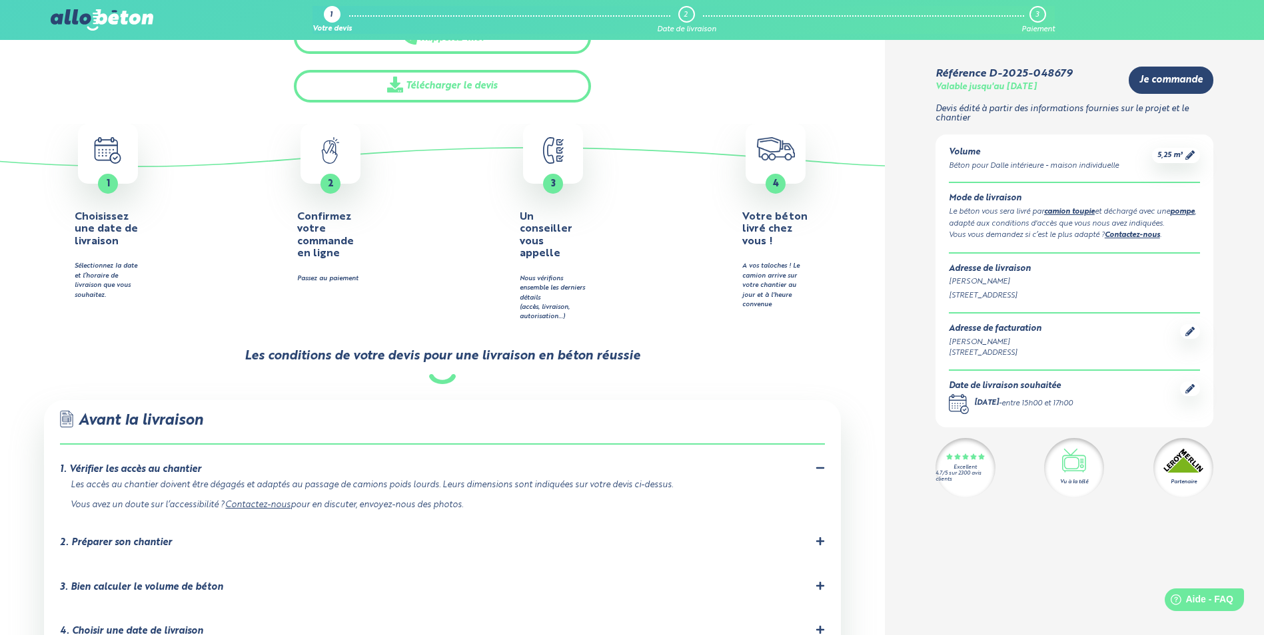
scroll to position [799, 0]
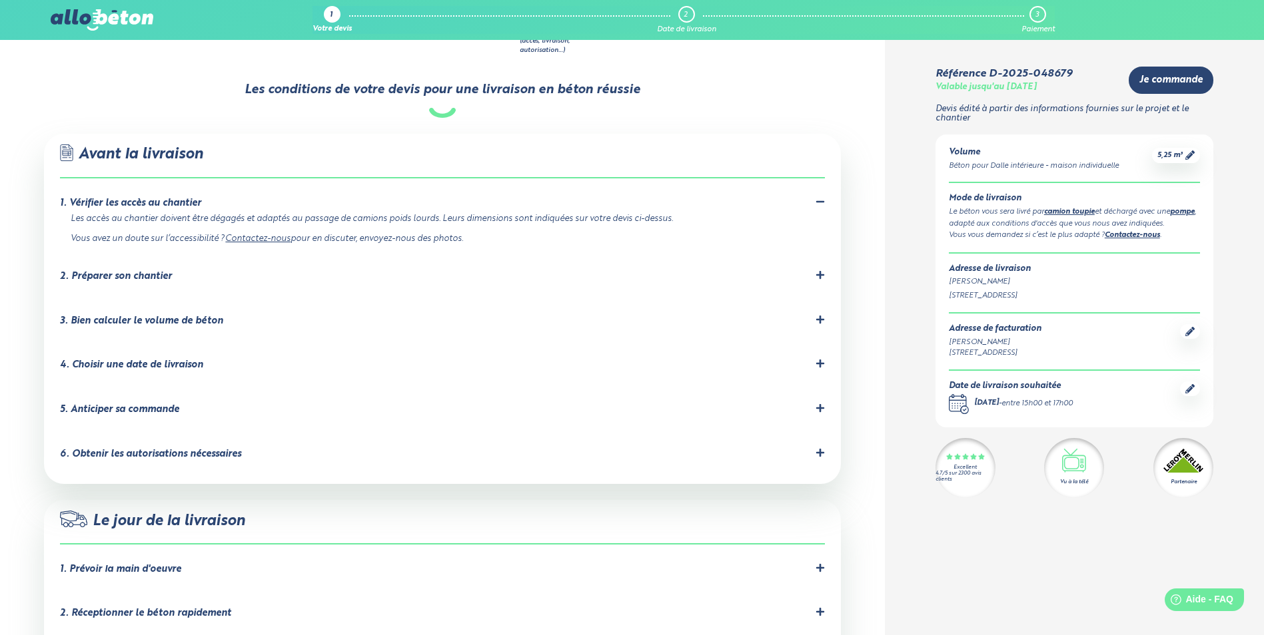
click at [816, 270] on icon at bounding box center [819, 274] width 9 height 9
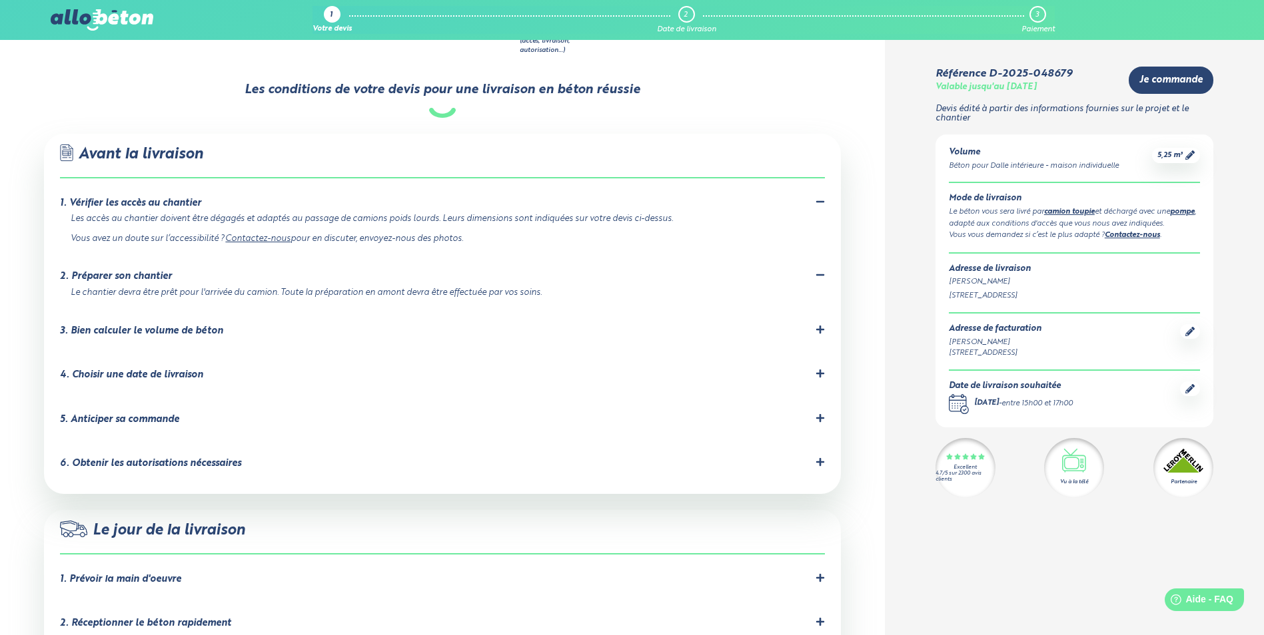
click at [807, 325] on div "3. Bien calculer le volume de béton" at bounding box center [442, 331] width 764 height 13
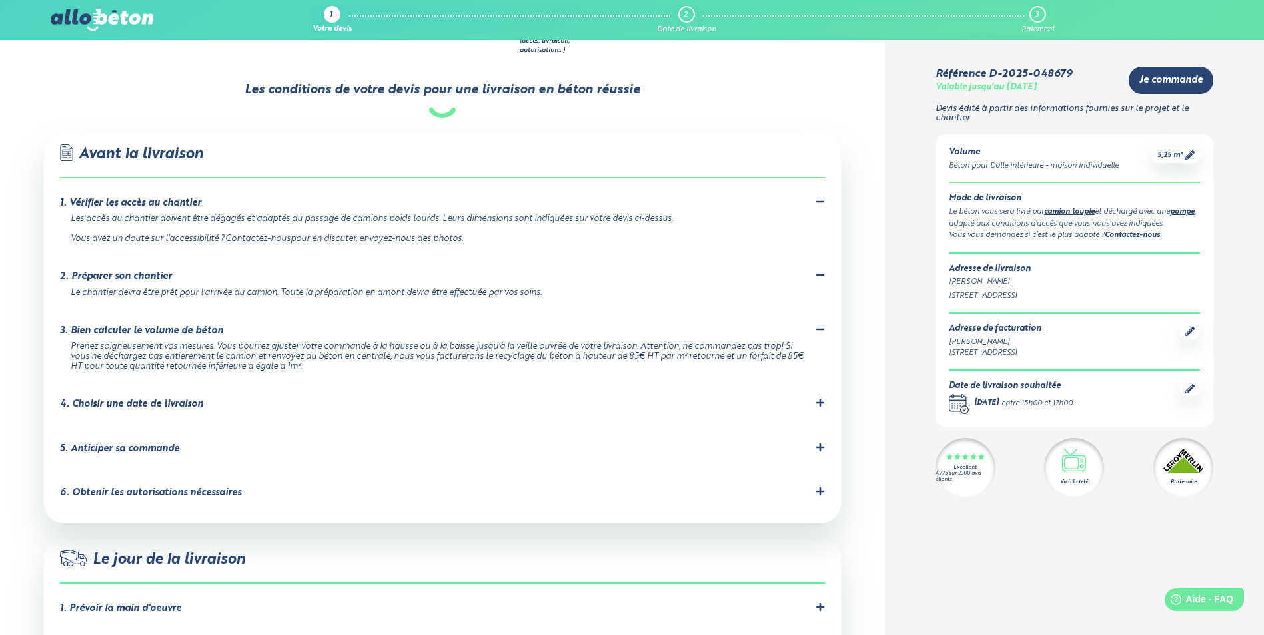
click at [817, 398] on icon at bounding box center [819, 402] width 9 height 9
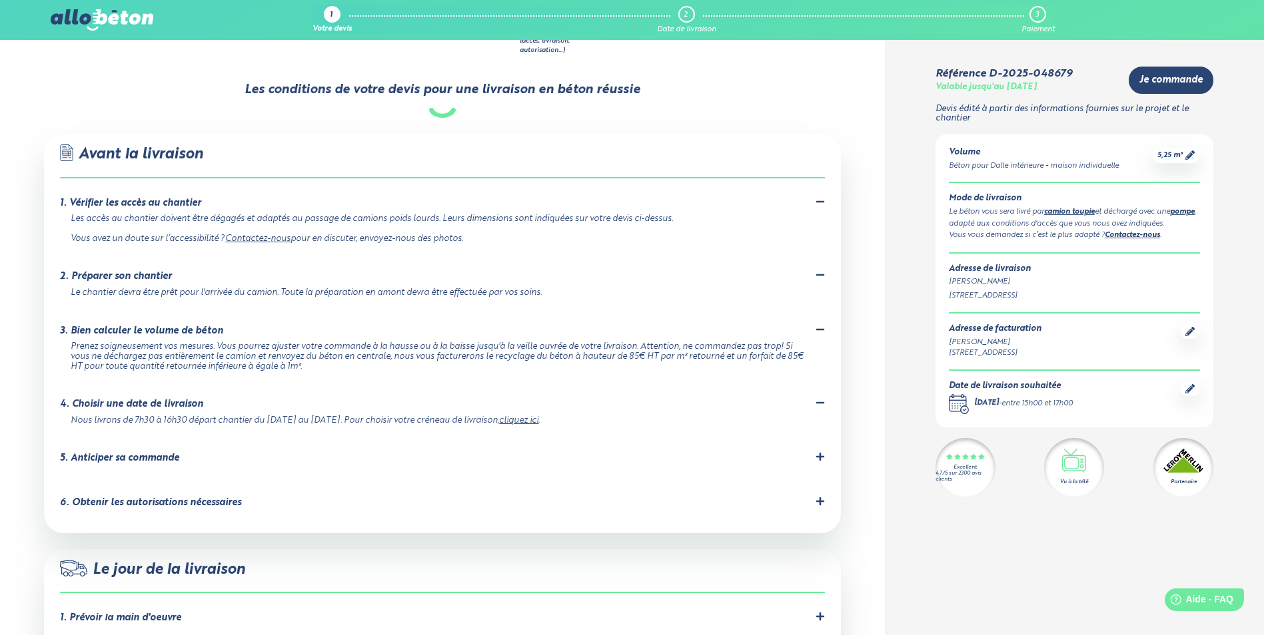
click at [813, 452] on div "5. Anticiper sa commande" at bounding box center [442, 458] width 764 height 13
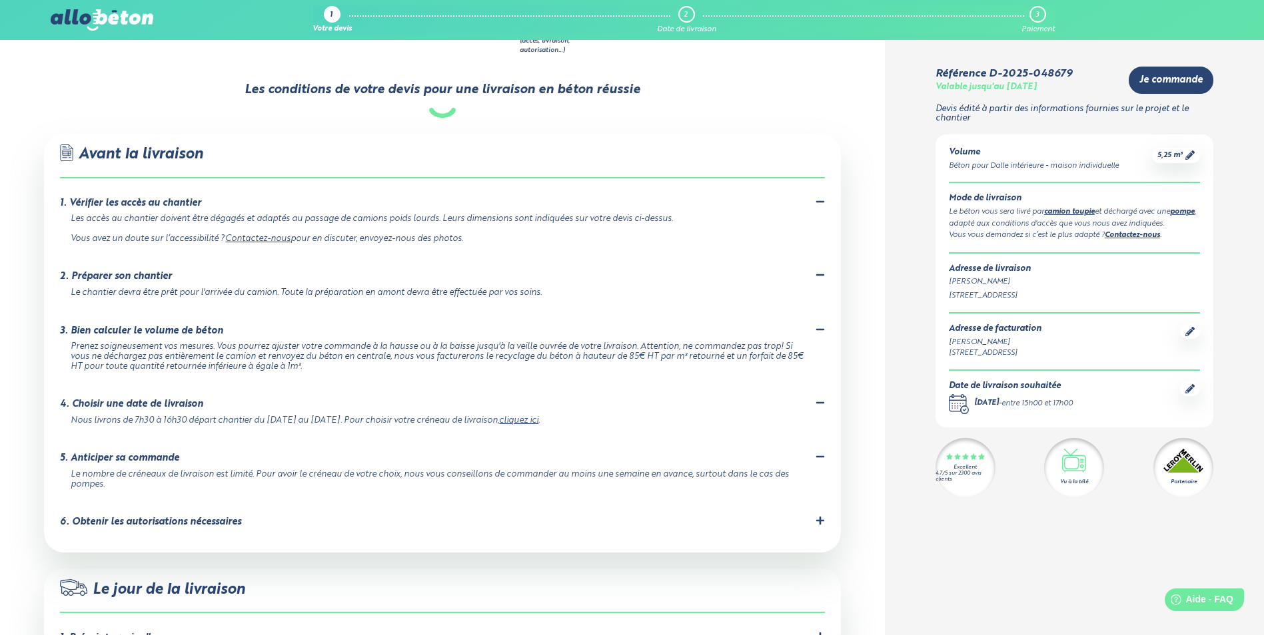
click at [815, 516] on icon at bounding box center [819, 520] width 9 height 9
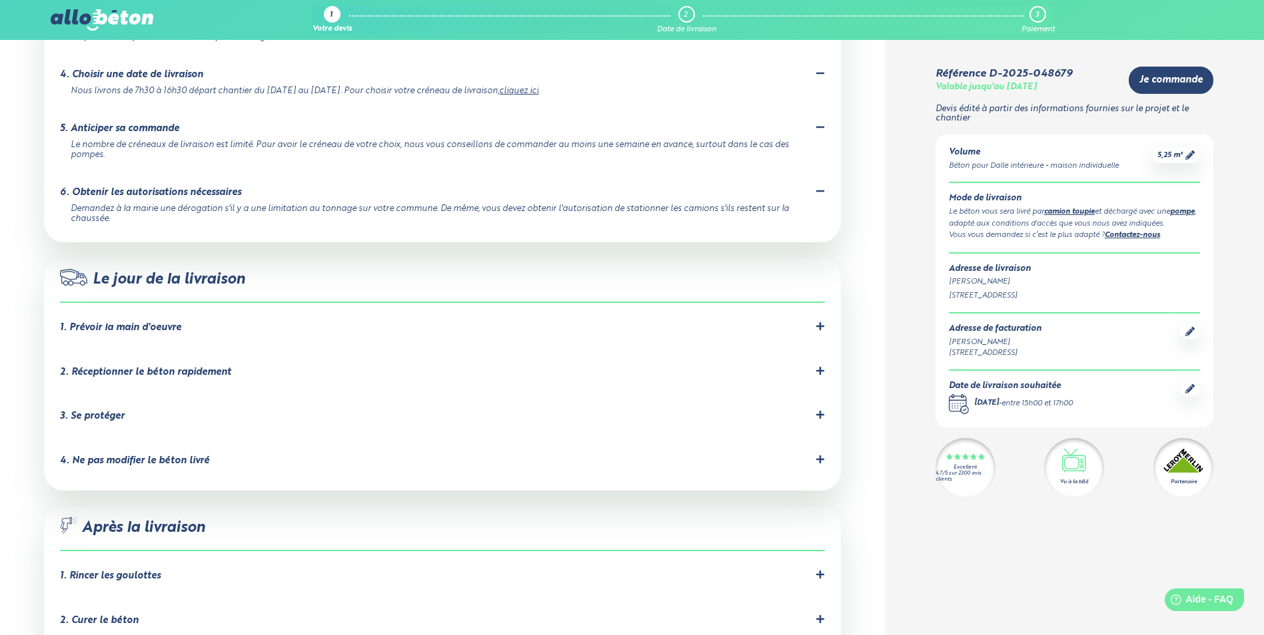
scroll to position [1132, 0]
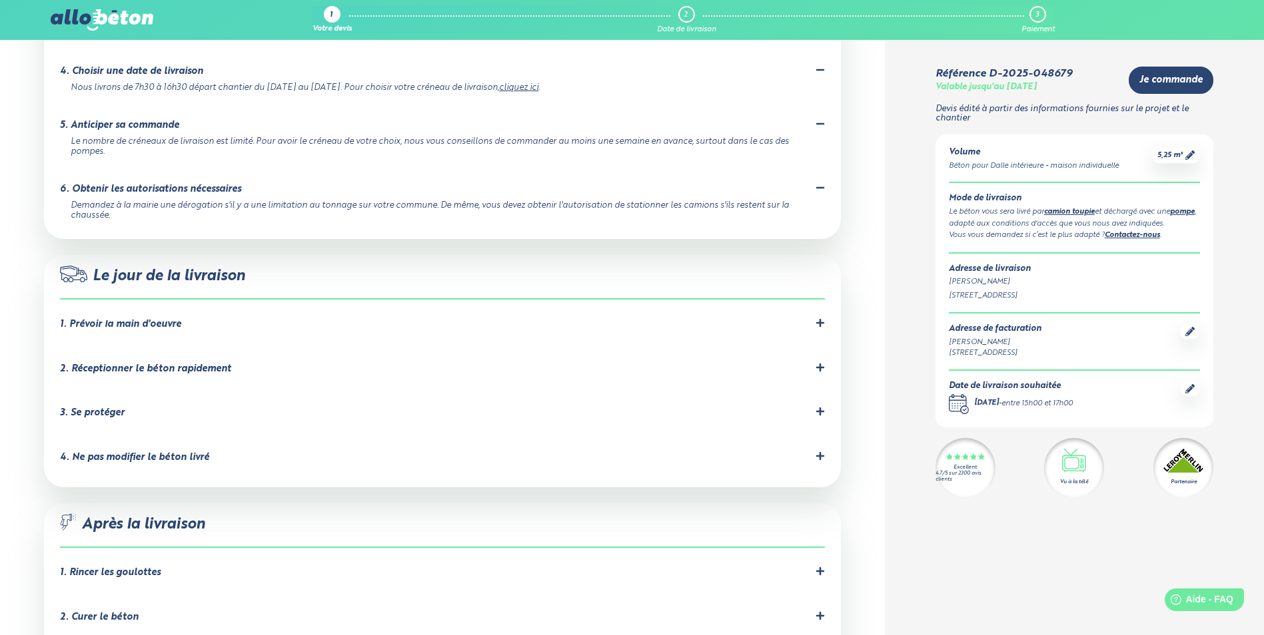
click at [817, 364] on icon at bounding box center [819, 368] width 8 height 8
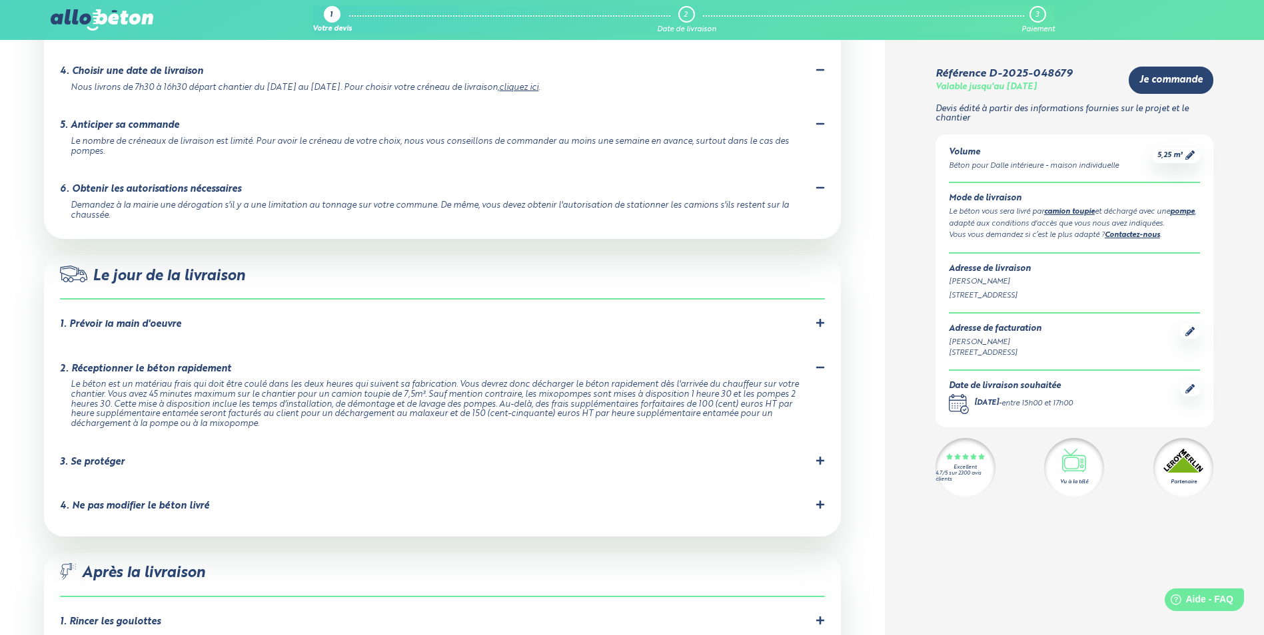
click at [819, 318] on icon at bounding box center [819, 322] width 9 height 9
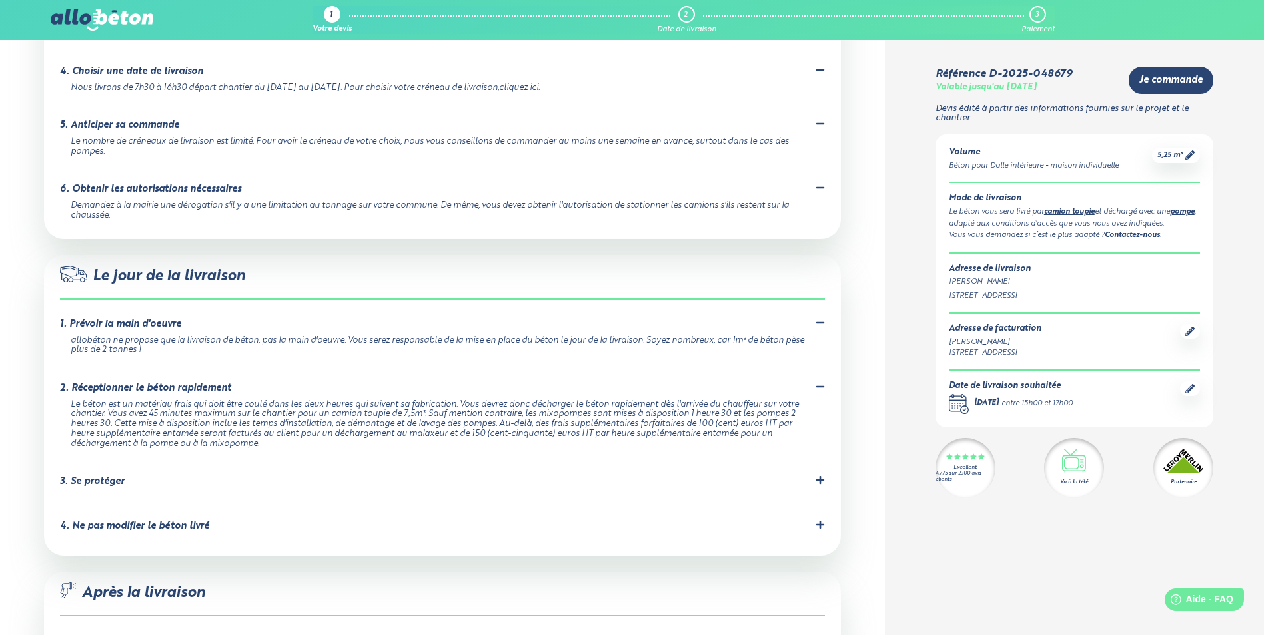
click at [823, 476] on icon at bounding box center [819, 480] width 9 height 9
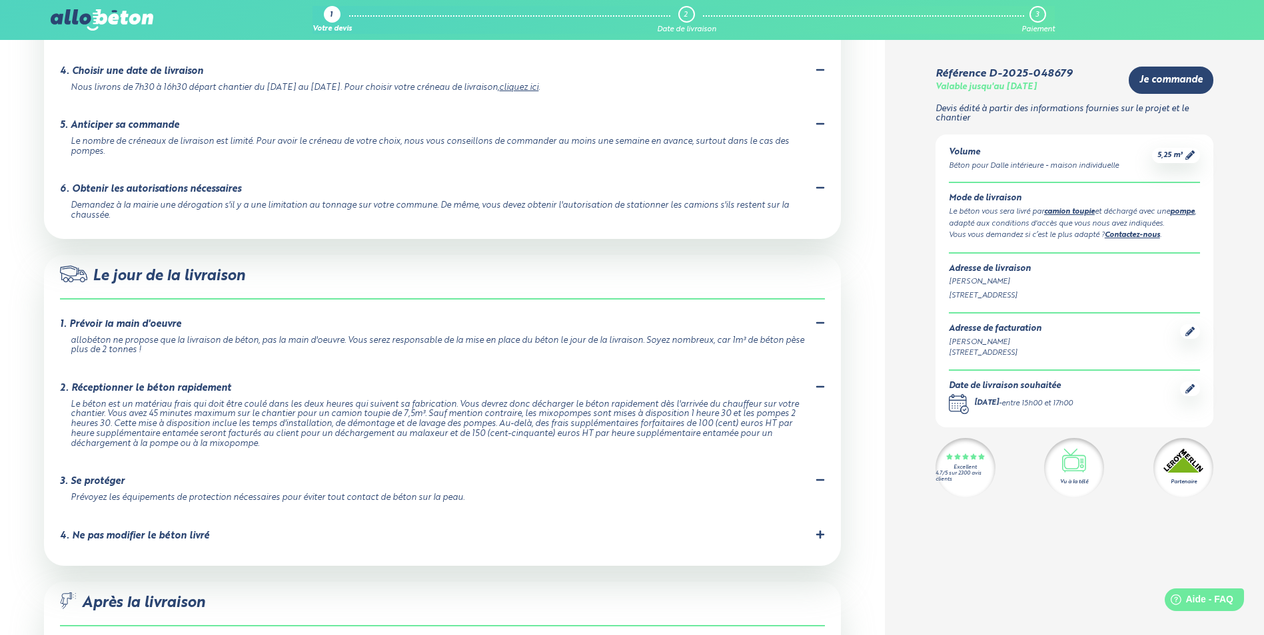
click at [822, 530] on div "4. Ne pas modifier le béton livré Le béton a été formulé précisément en central…" at bounding box center [442, 539] width 764 height 18
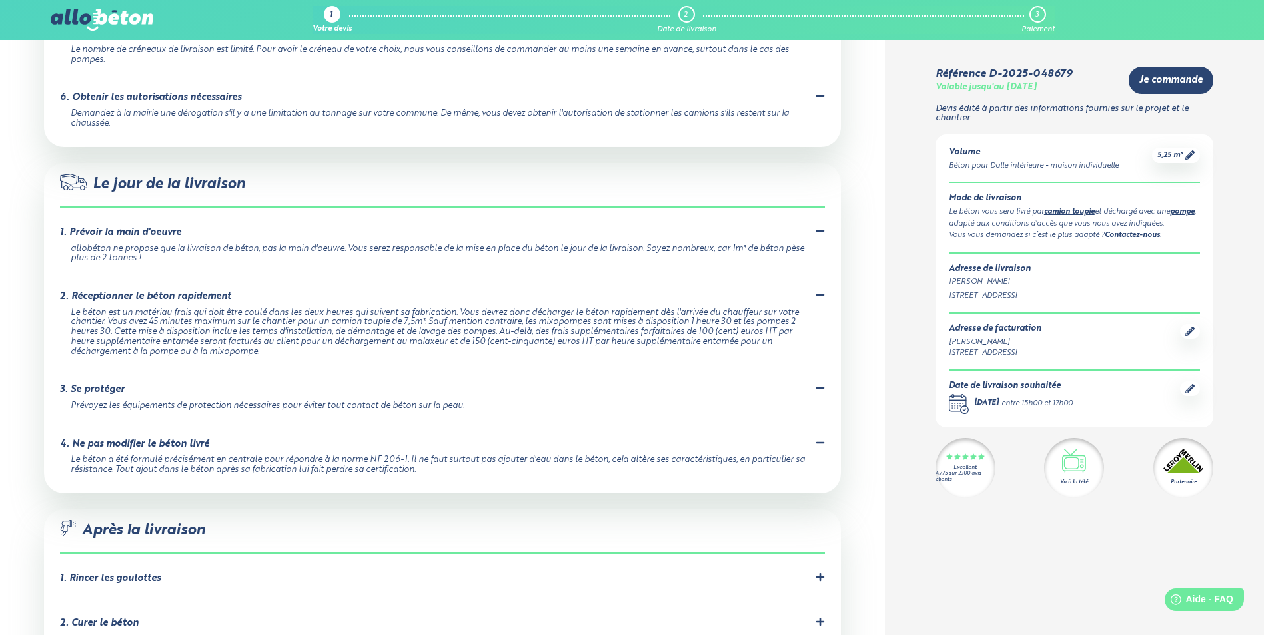
scroll to position [1332, 0]
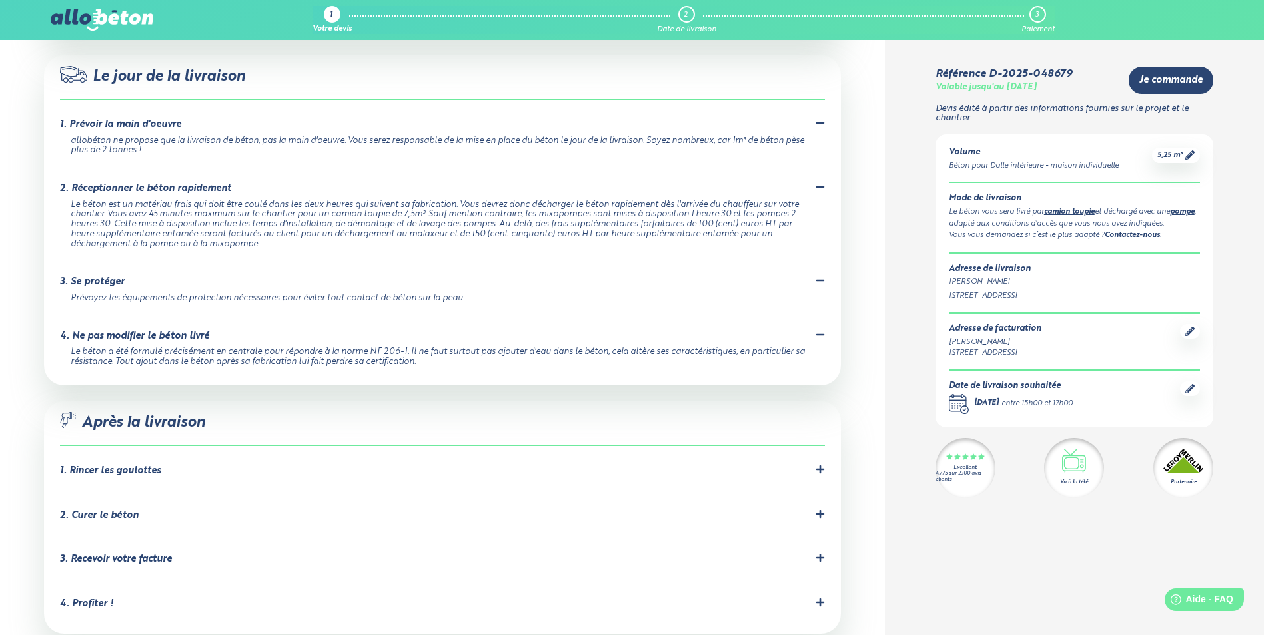
click at [823, 466] on icon at bounding box center [819, 470] width 8 height 8
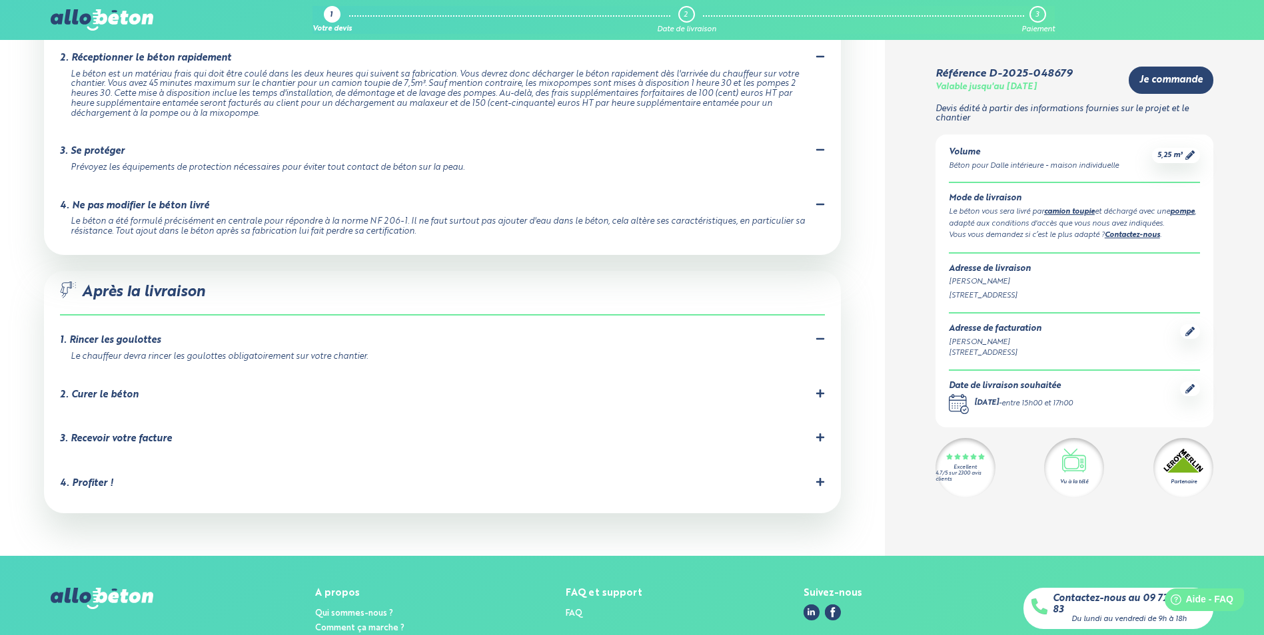
scroll to position [1465, 0]
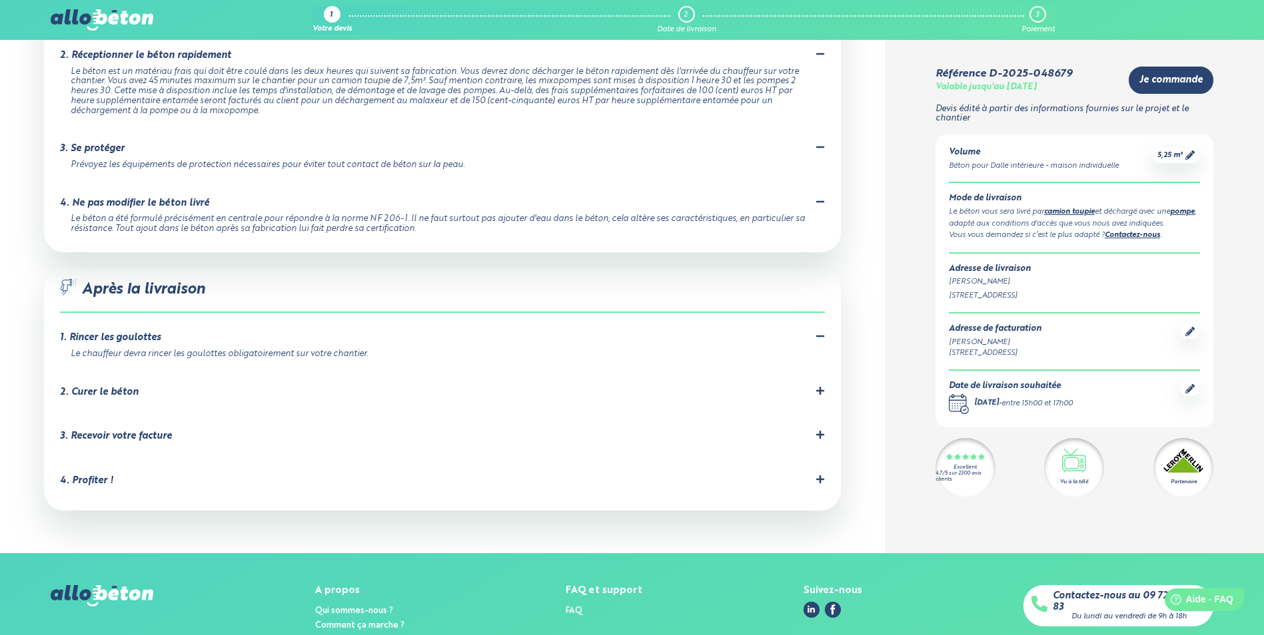
click at [820, 386] on icon at bounding box center [819, 390] width 8 height 8
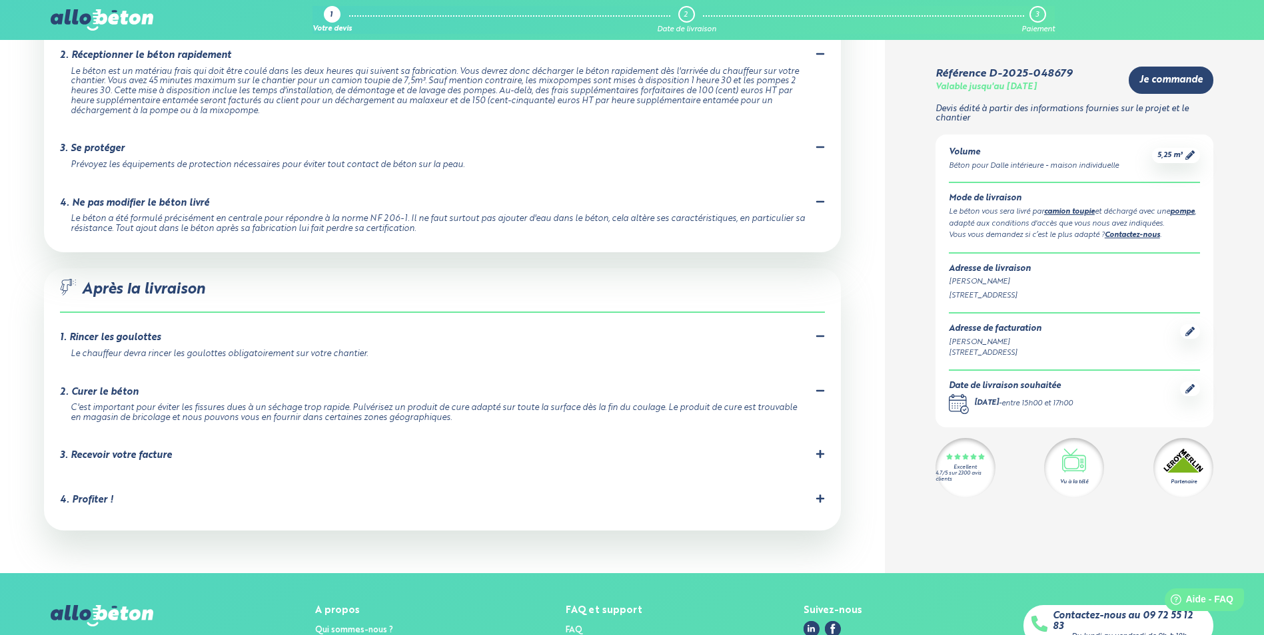
click at [818, 450] on icon at bounding box center [819, 454] width 8 height 8
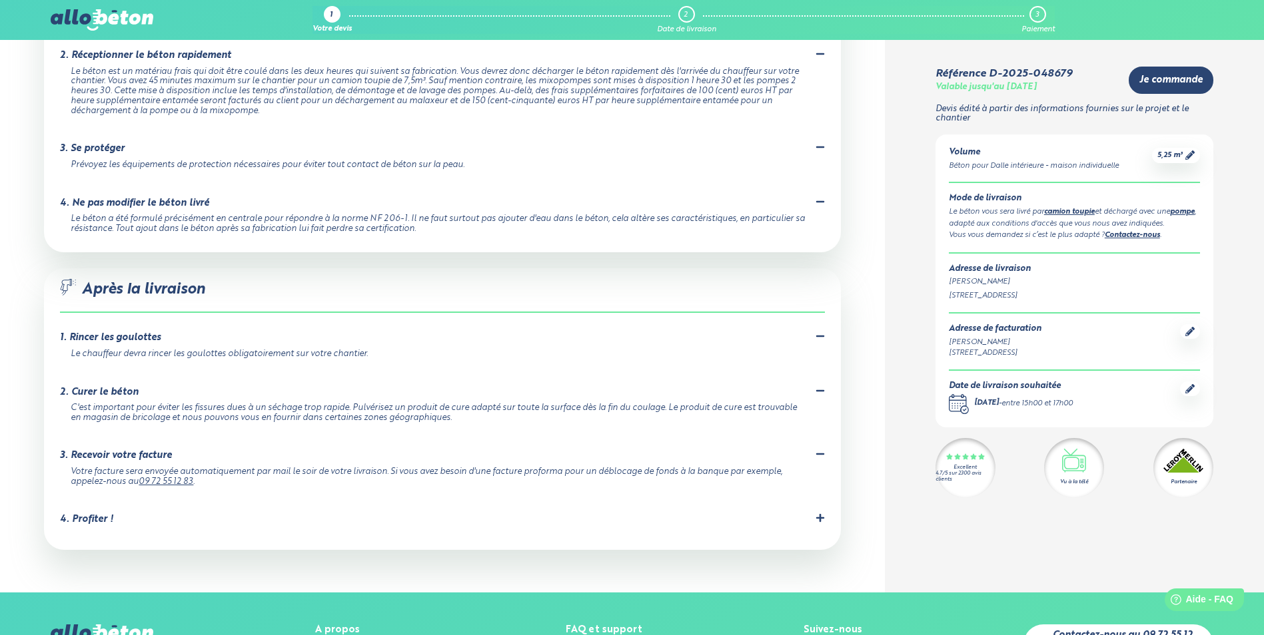
click at [826, 470] on div ".icon-after-delivery-a { fill: none; stroke: #2b4572; stroke-linecap: round; st…" at bounding box center [442, 409] width 796 height 282
click at [819, 514] on icon at bounding box center [819, 518] width 8 height 8
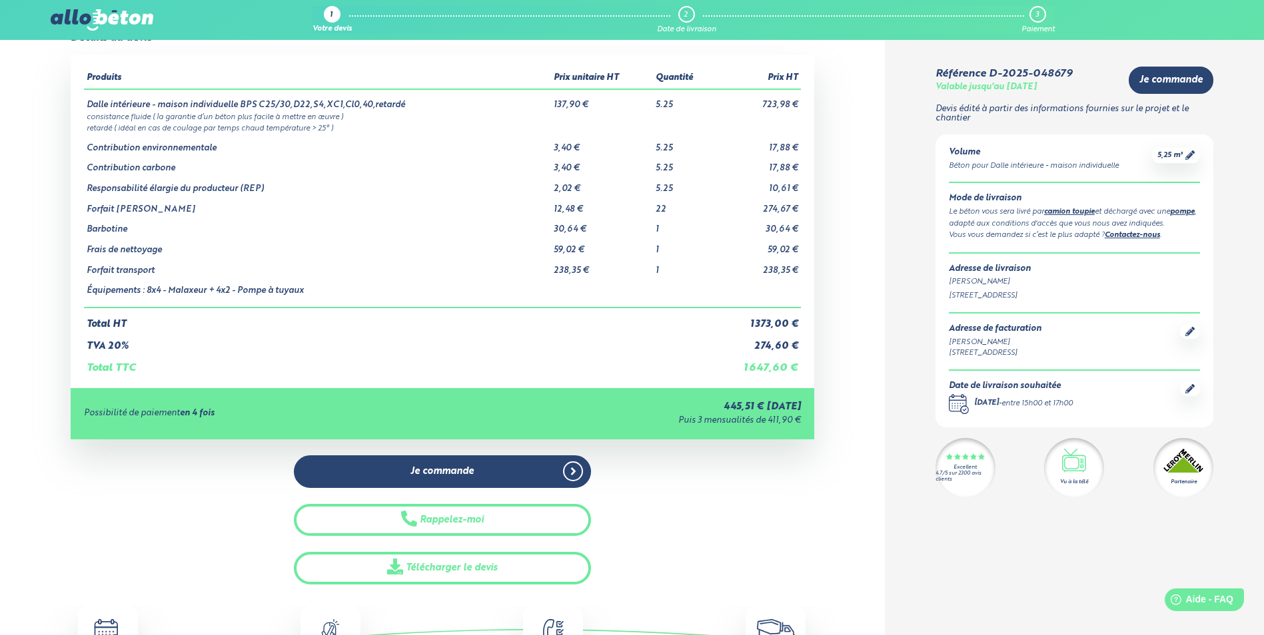
scroll to position [0, 0]
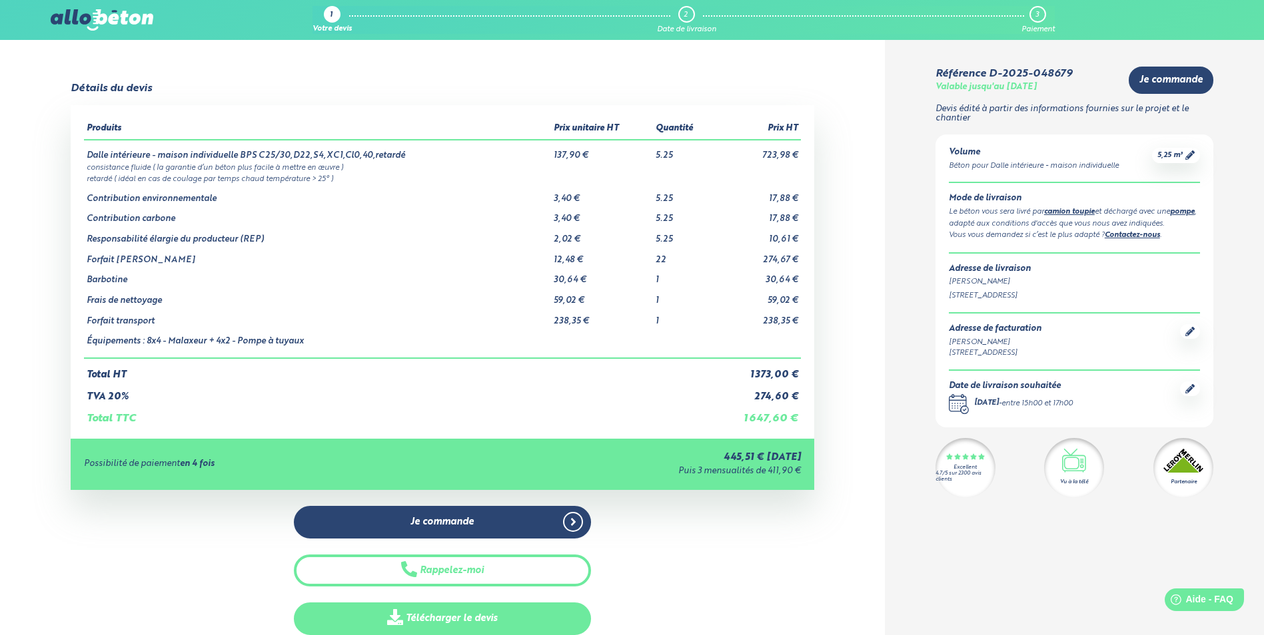
click at [546, 625] on link "Télécharger le devis" at bounding box center [442, 619] width 297 height 33
click at [866, 147] on div "Détails du devis Produits Prix unitaire HT Quantité Prix HT Dalle intérieure - …" at bounding box center [442, 359] width 885 height 553
click at [330, 17] on div "1" at bounding box center [331, 15] width 3 height 9
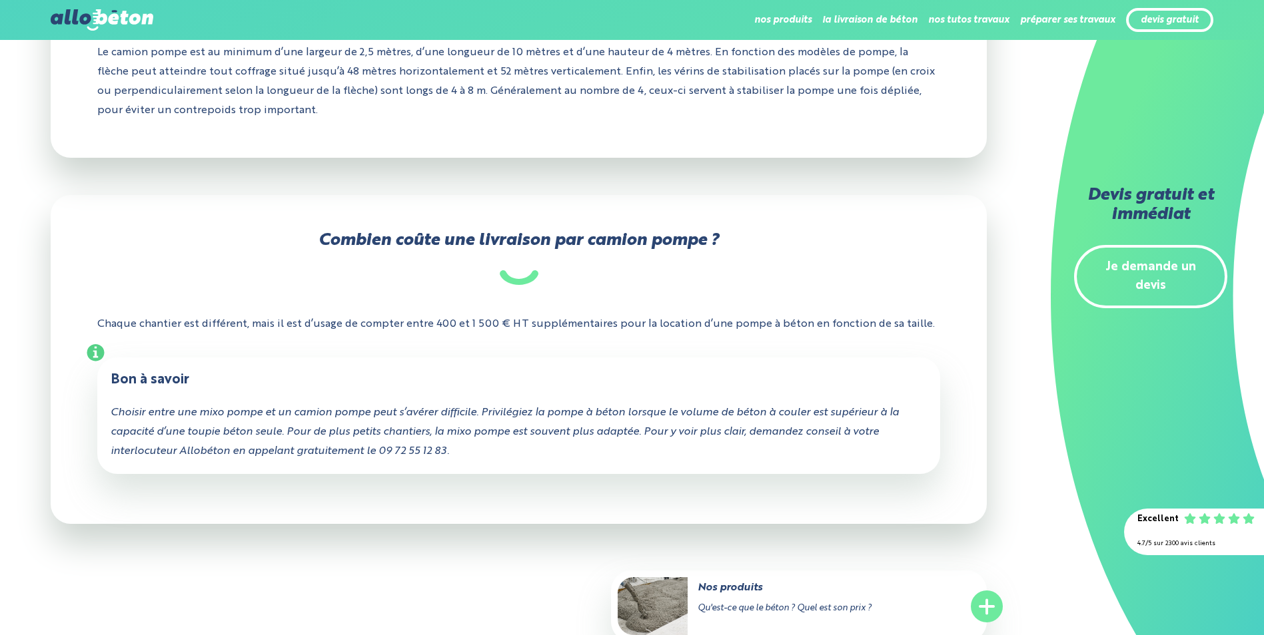
scroll to position [1465, 0]
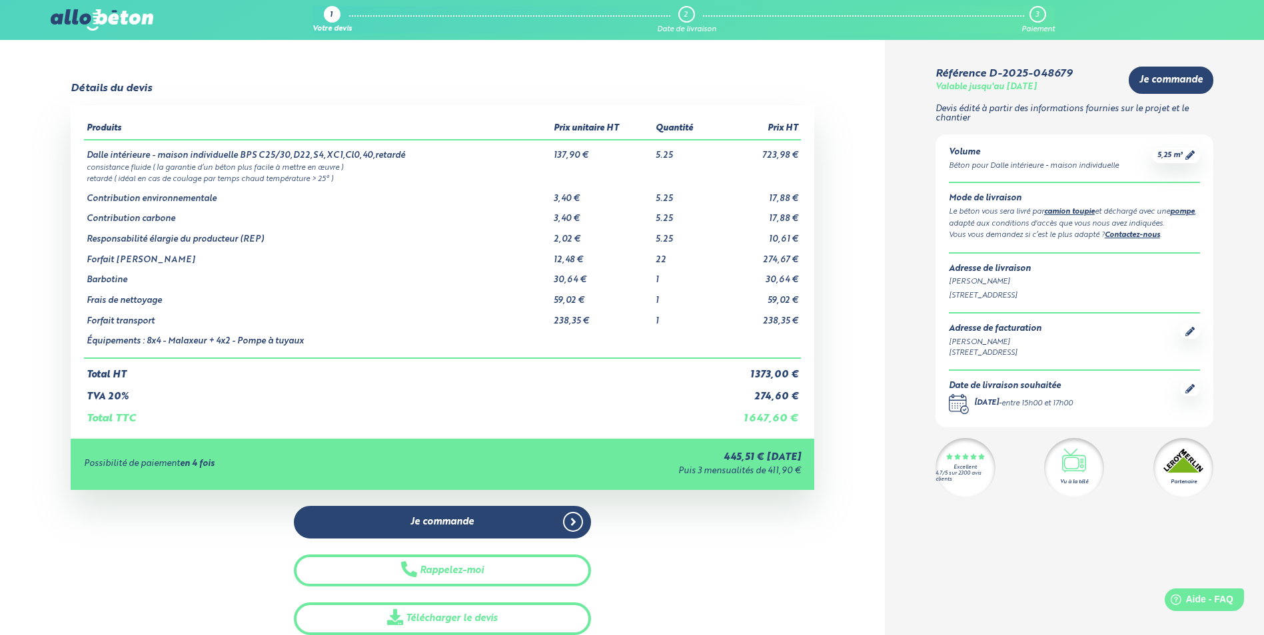
click at [132, 27] on img at bounding box center [102, 19] width 103 height 21
click at [123, 21] on img at bounding box center [102, 19] width 103 height 21
click at [90, 10] on img at bounding box center [102, 19] width 103 height 21
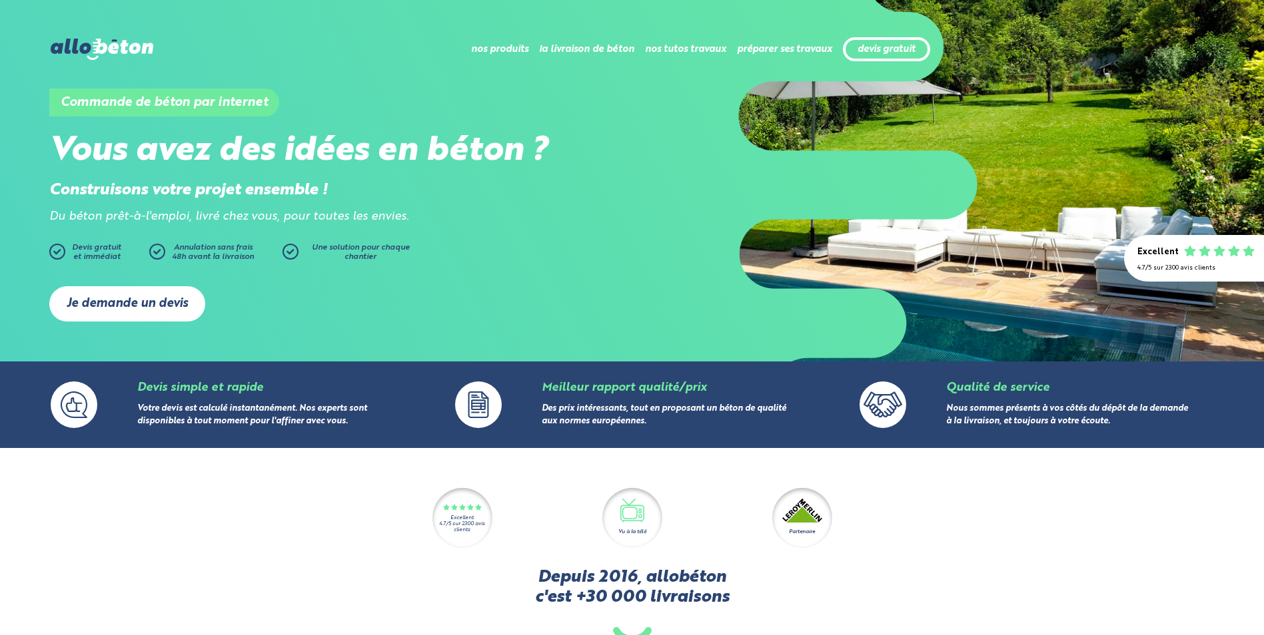
click at [149, 302] on link "Je demande un devis" at bounding box center [127, 303] width 156 height 35
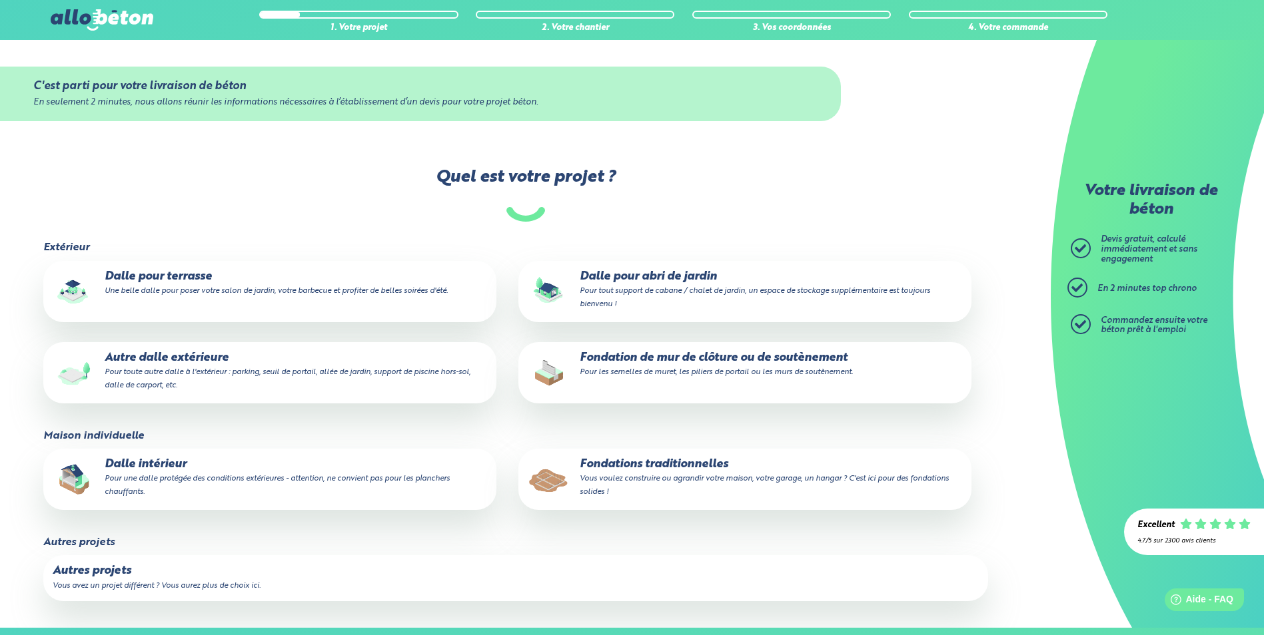
click at [276, 472] on p "Dalle intérieur Pour une dalle protégée des conditions extérieures - attention,…" at bounding box center [270, 478] width 434 height 41
click at [0, 0] on input "Dalle intérieur Pour une dalle protégée des conditions extérieures - attention,…" at bounding box center [0, 0] width 0 height 0
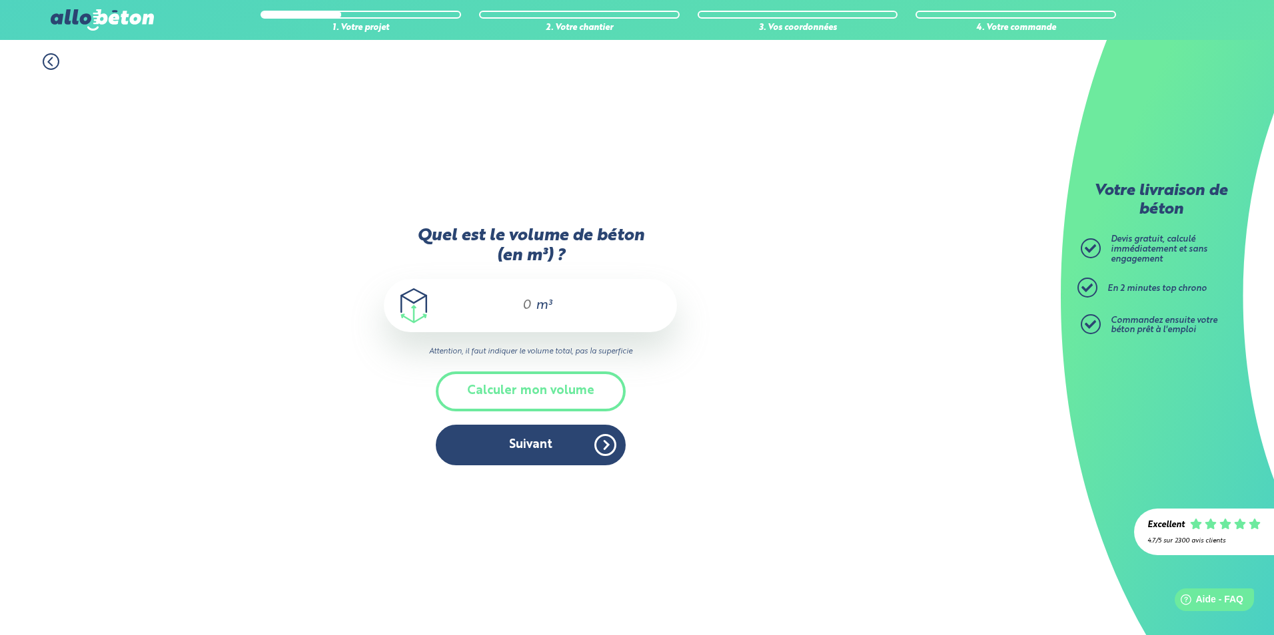
click at [527, 305] on input "Quel est le volume de béton (en m³) ?" at bounding box center [521, 306] width 23 height 16
click at [935, 310] on div "1. Votre projet 2. Votre chantier 3. Vos coordonnées 4. Votre commande Quel est…" at bounding box center [530, 337] width 1060 height 595
drag, startPoint x: 508, startPoint y: 288, endPoint x: 520, endPoint y: 302, distance: 17.5
click at [508, 289] on div "m³" at bounding box center [530, 305] width 293 height 53
click at [521, 304] on input "Quel est le volume de béton (en m³) ?" at bounding box center [521, 306] width 23 height 16
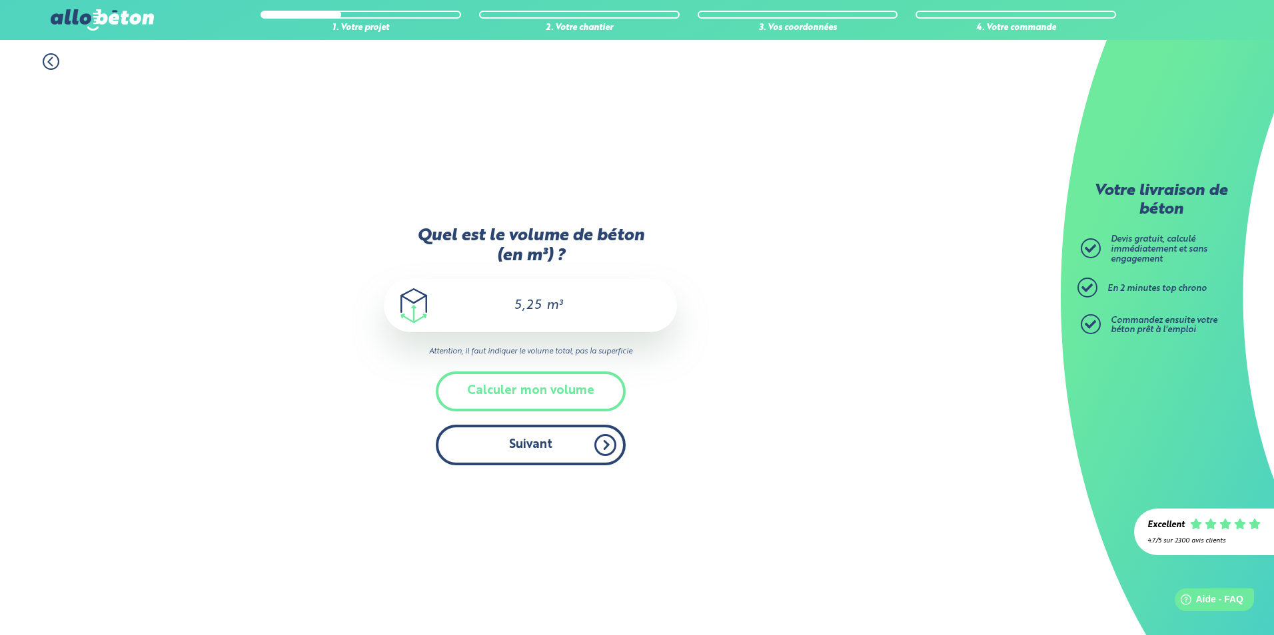
type input "5,25"
click at [540, 456] on button "Suivant" at bounding box center [531, 445] width 190 height 41
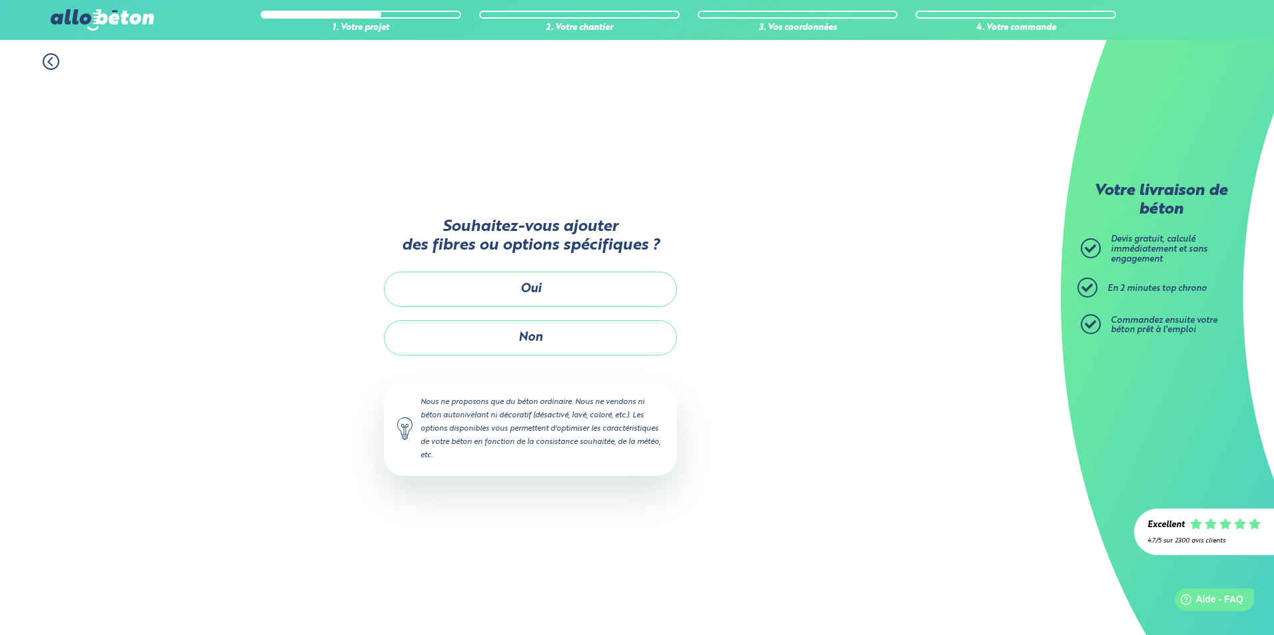
click at [747, 338] on div "1. Votre projet 2. Votre chantier 3. Vos coordonnées 4. Votre commande Souhaite…" at bounding box center [530, 337] width 1060 height 595
click at [552, 345] on button "Non" at bounding box center [530, 337] width 293 height 35
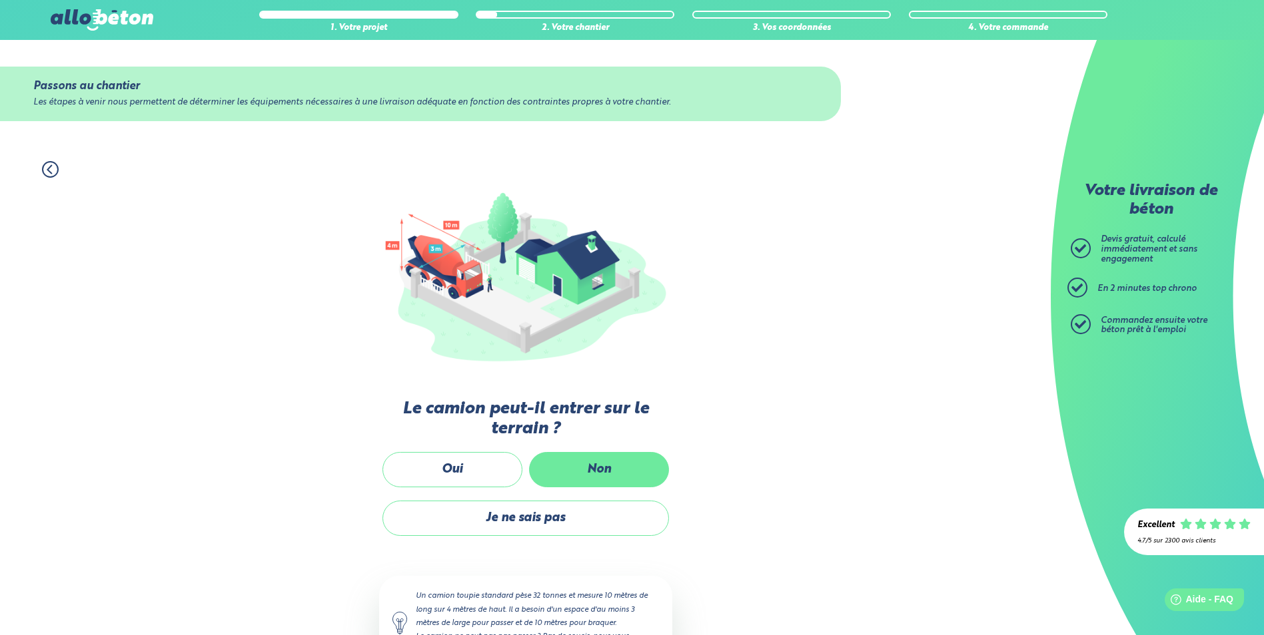
click at [596, 466] on label "Non" at bounding box center [599, 469] width 140 height 35
click at [0, 0] on input "Non" at bounding box center [0, 0] width 0 height 0
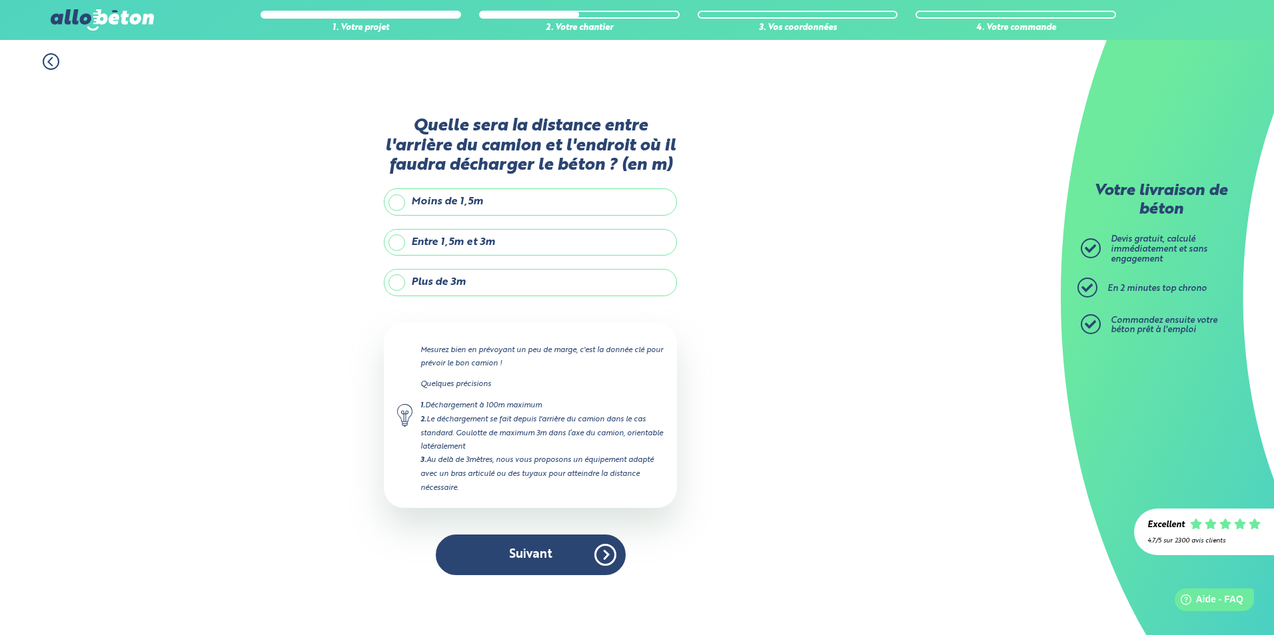
click at [498, 285] on label "Plus de 3m" at bounding box center [530, 282] width 293 height 27
click at [0, 0] on input "Plus de 3m" at bounding box center [0, 0] width 0 height 0
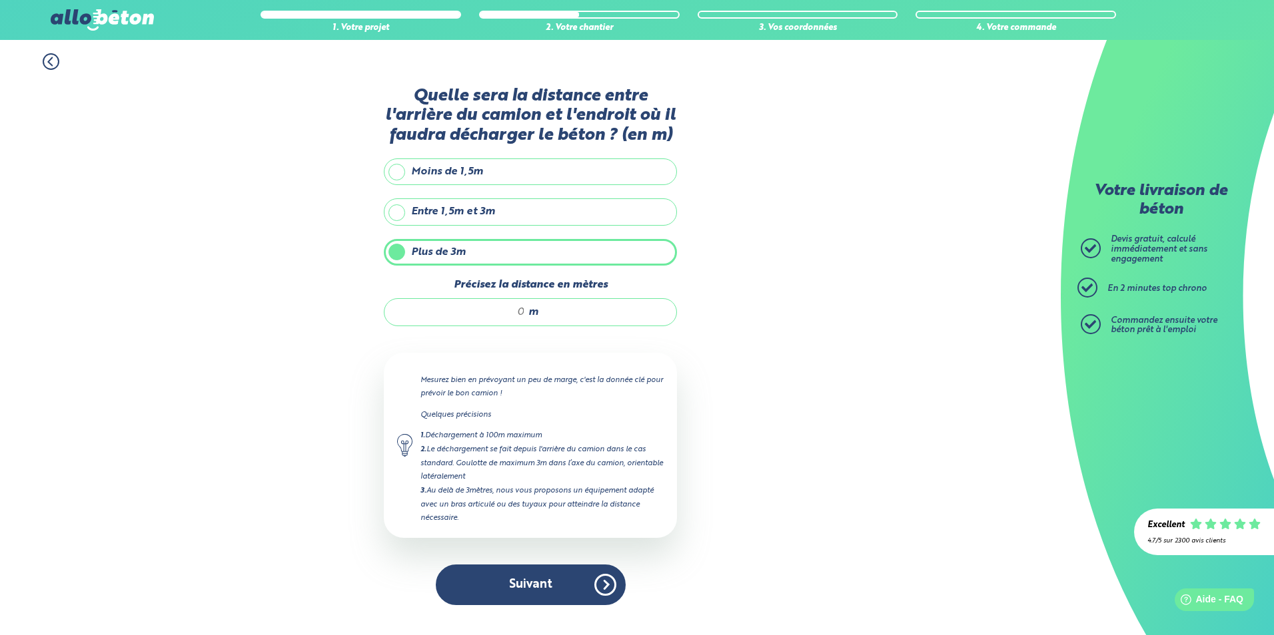
click at [521, 313] on input "Précisez la distance en mètres" at bounding box center [461, 312] width 127 height 13
type input "25"
click at [526, 588] on button "Suivant" at bounding box center [531, 585] width 190 height 41
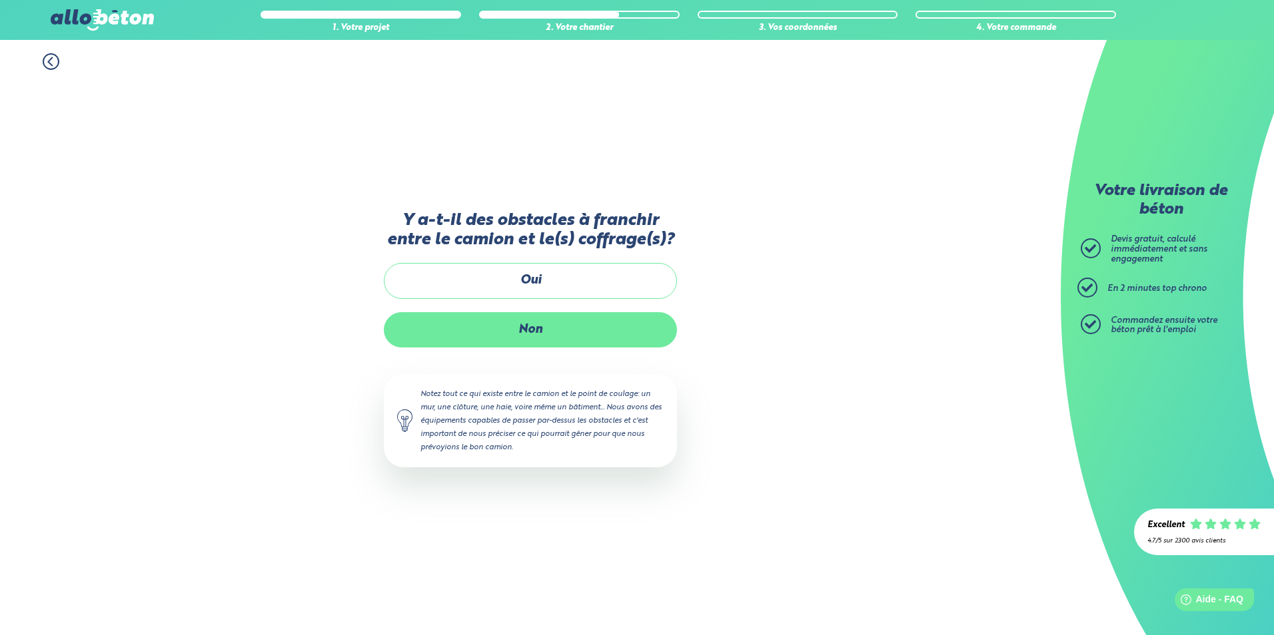
click at [536, 339] on label "Non" at bounding box center [530, 329] width 293 height 35
click at [0, 0] on input "Non" at bounding box center [0, 0] width 0 height 0
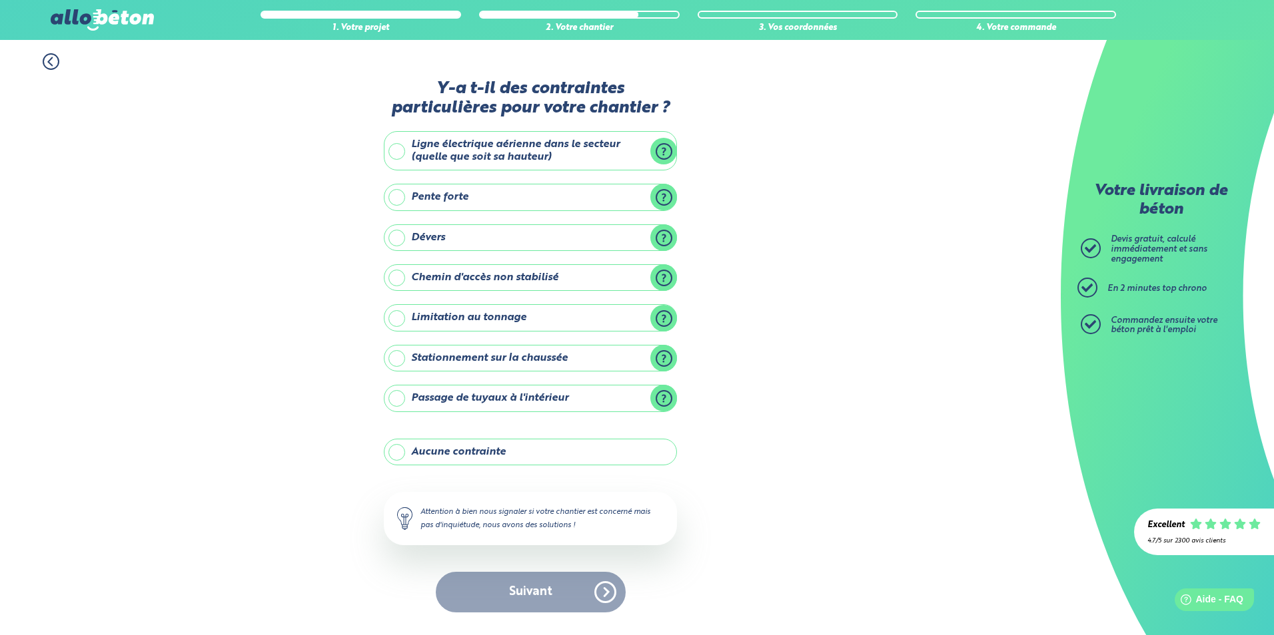
click at [390, 155] on label "Ligne électrique aérienne dans le secteur (quelle que soit sa hauteur)" at bounding box center [530, 150] width 293 height 39
click at [0, 0] on input "Ligne électrique aérienne dans le secteur (quelle que soit sa hauteur)" at bounding box center [0, 0] width 0 height 0
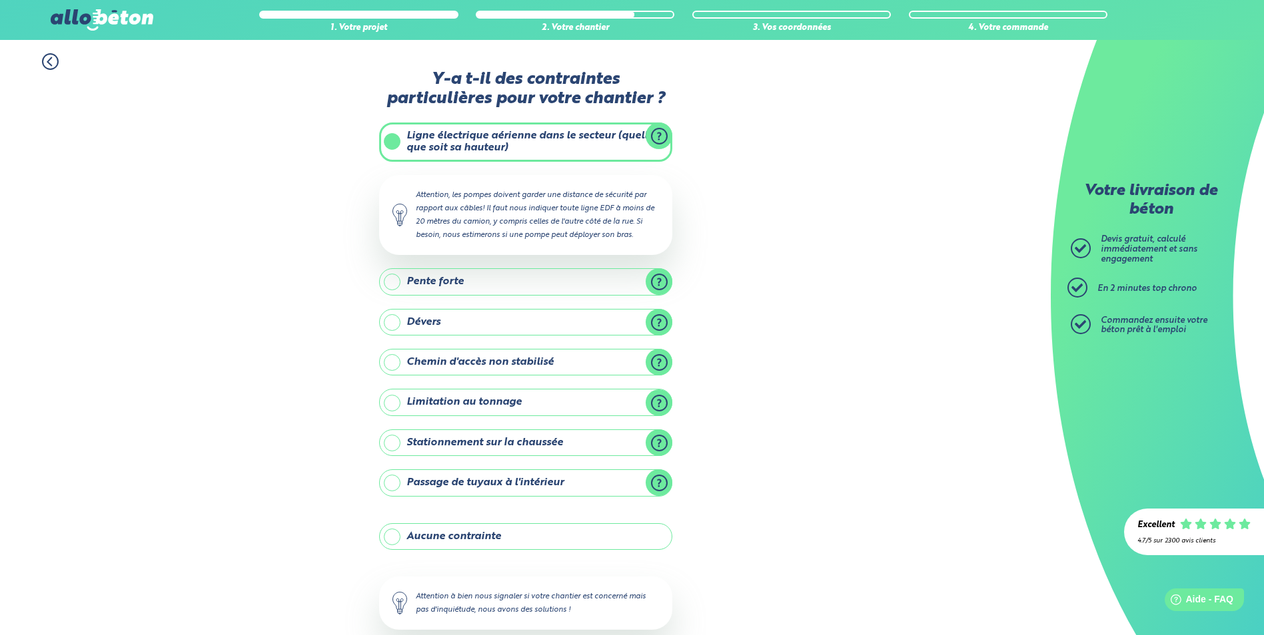
click at [400, 444] on label "Stationnement sur la chaussée" at bounding box center [525, 443] width 293 height 27
click at [0, 0] on input "Stationnement sur la chaussée" at bounding box center [0, 0] width 0 height 0
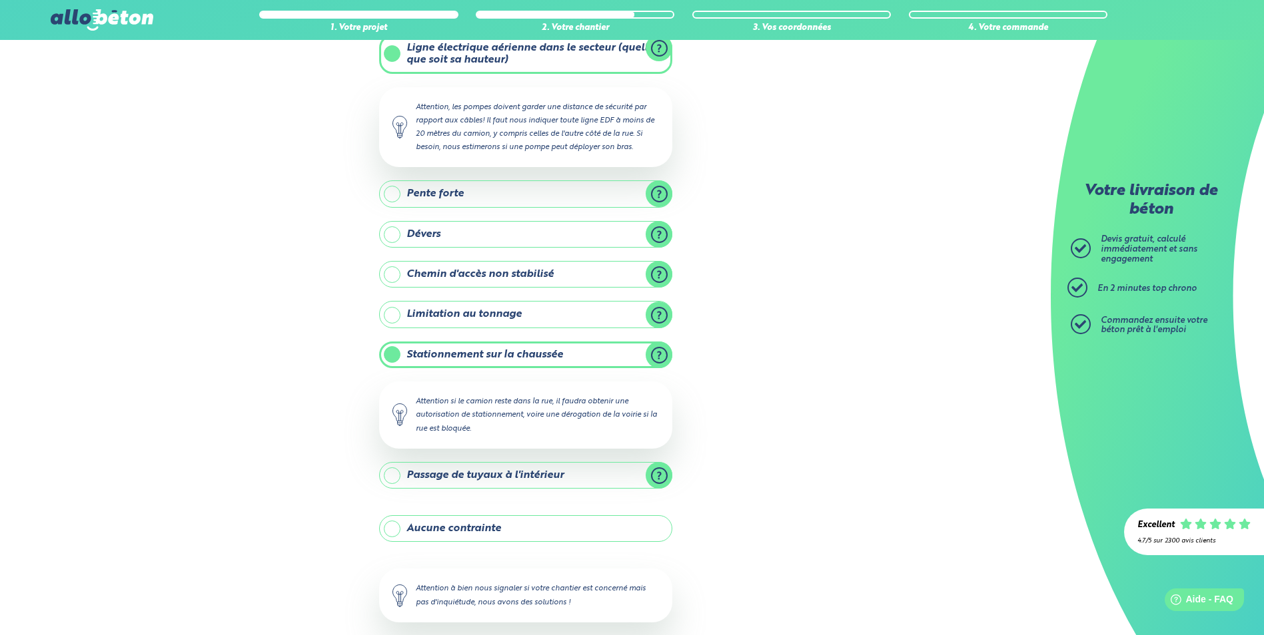
scroll to position [156, 0]
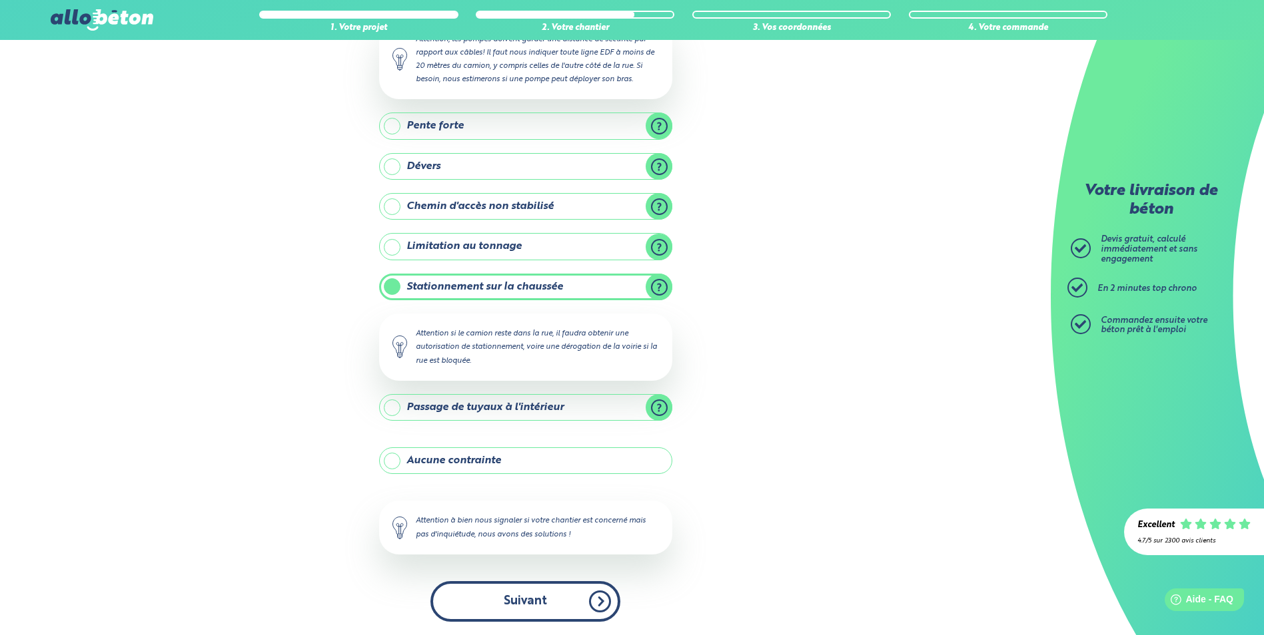
click at [547, 606] on button "Suivant" at bounding box center [525, 602] width 190 height 41
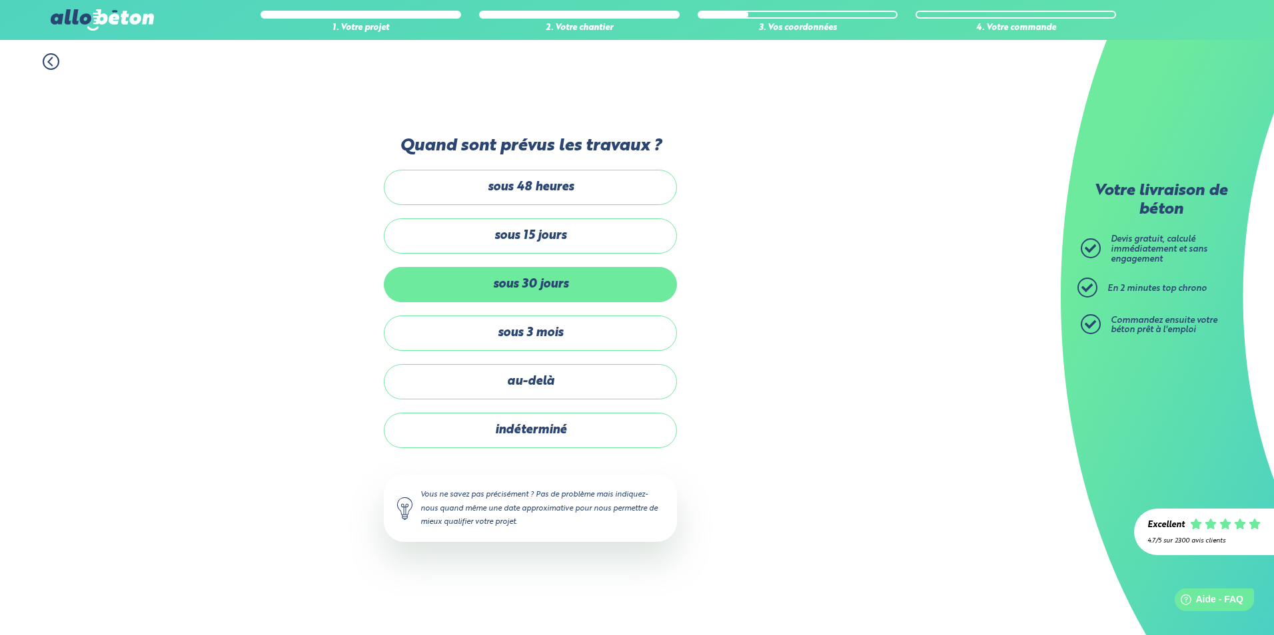
click at [556, 290] on label "sous 30 jours" at bounding box center [530, 284] width 293 height 35
click at [0, 0] on input "sous 30 jours" at bounding box center [0, 0] width 0 height 0
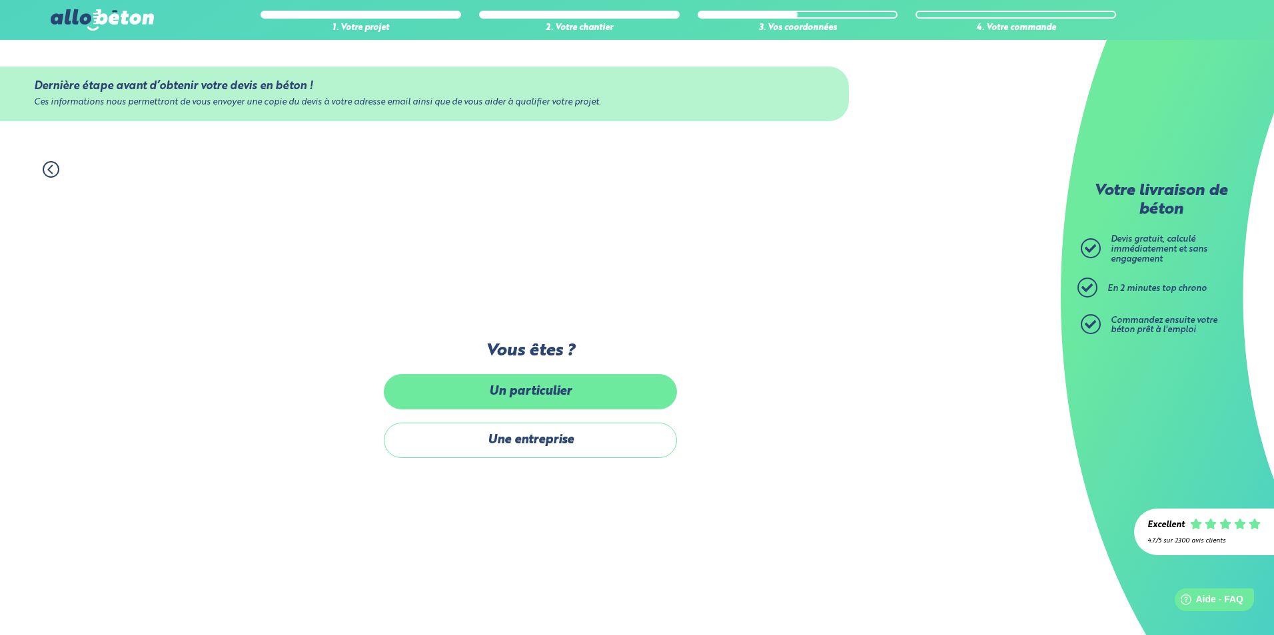
click at [548, 390] on label "Un particulier" at bounding box center [530, 391] width 293 height 35
click at [0, 0] on input "Un particulier" at bounding box center [0, 0] width 0 height 0
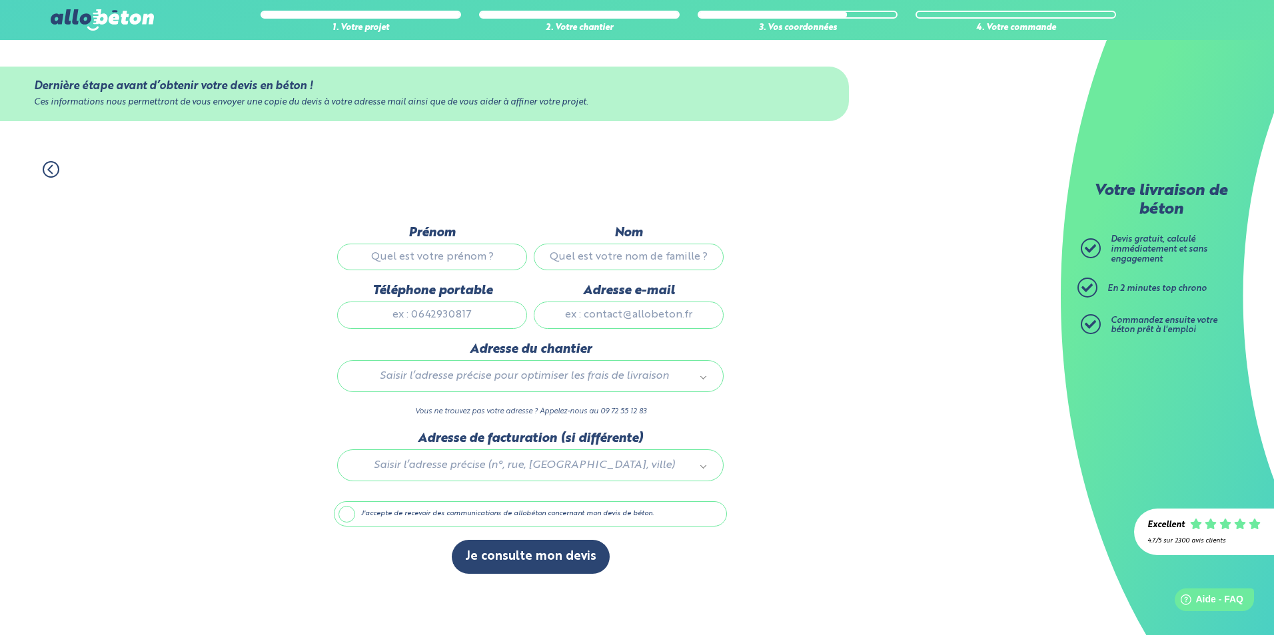
click at [496, 252] on input "Prénom" at bounding box center [432, 257] width 190 height 27
type input "CHARLOTTE"
type input "DELBECQ"
type input "0662088055"
type input "charlottedelbecq22@gmail.com"
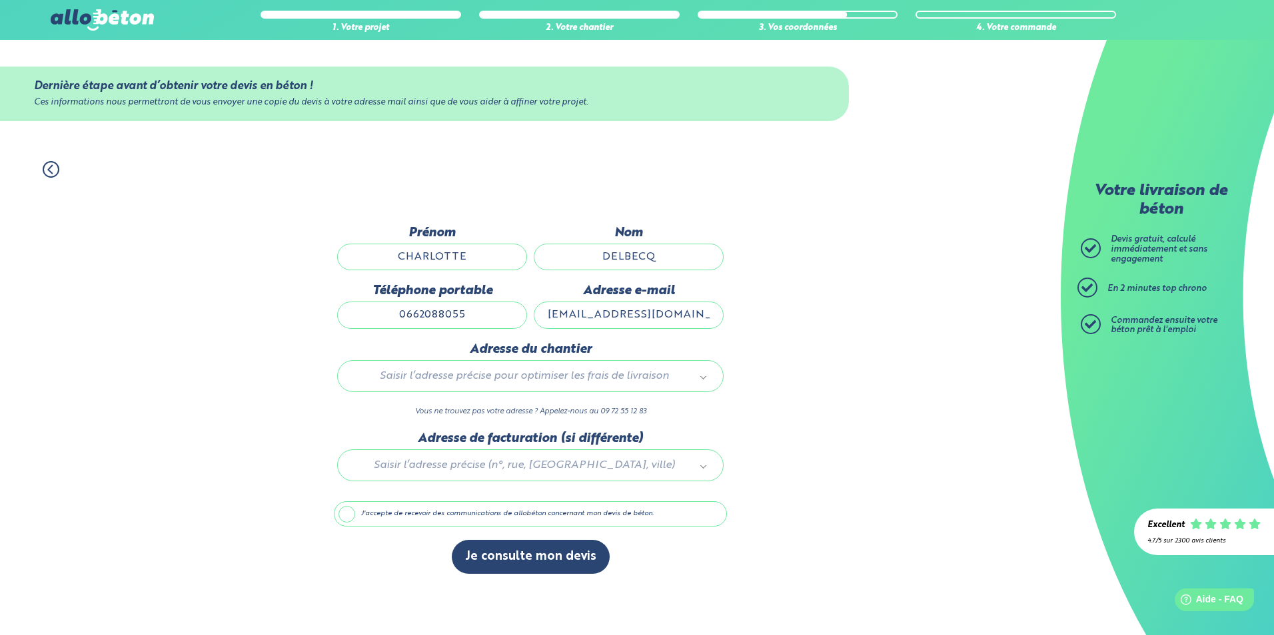
type input "98 Route De Saint Joseph 44300 Nantes"
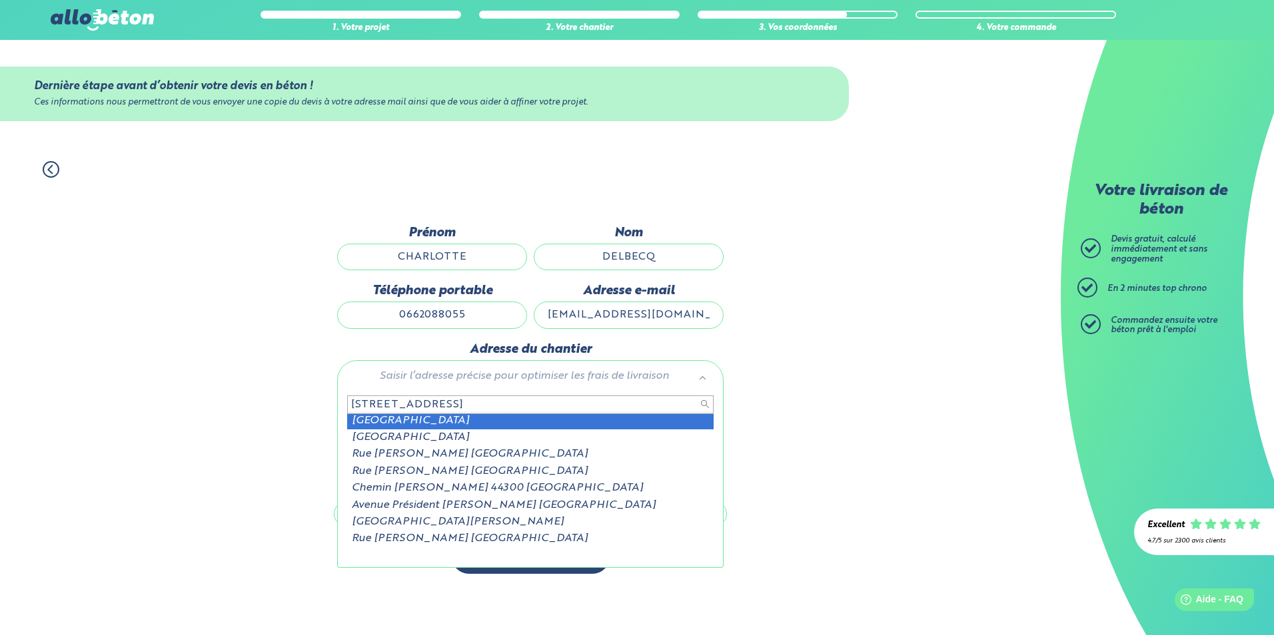
scroll to position [17, 0]
click at [632, 402] on input "98 Route De Saint Joseph 44300 Nantes" at bounding box center [530, 405] width 366 height 19
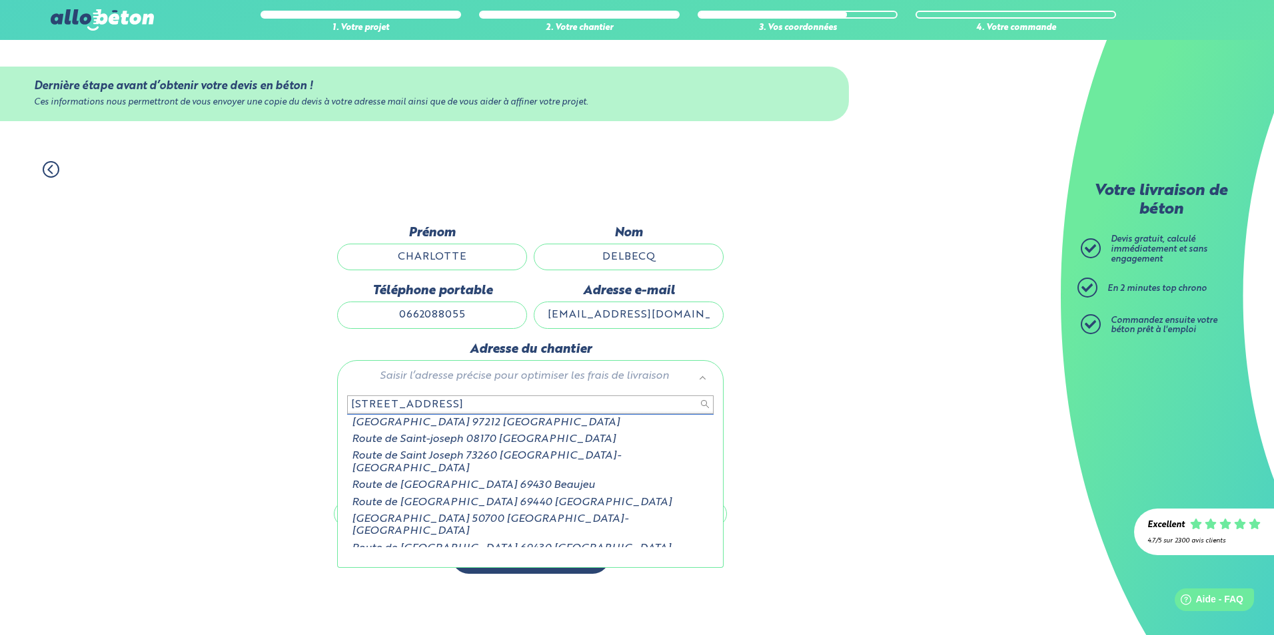
type input "98 route de saint joseph"
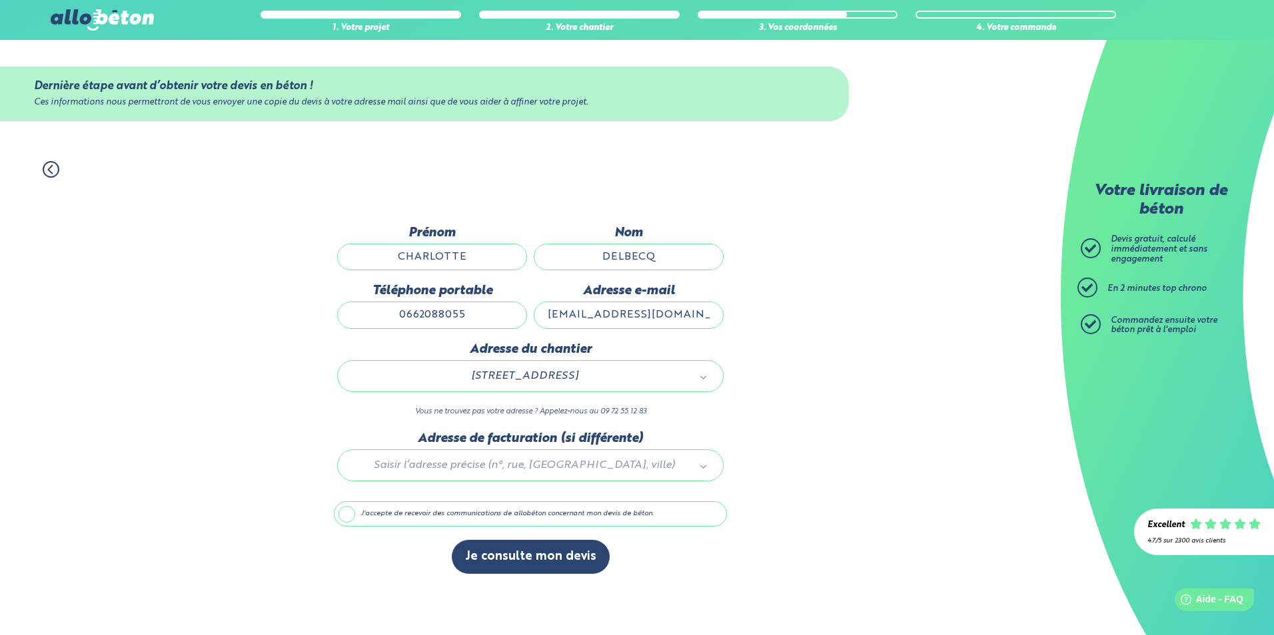
click at [345, 516] on label "J'accepte de recevoir des communications de allobéton concernant mon devis de b…" at bounding box center [530, 514] width 393 height 25
click at [0, 0] on input "J'accepte de recevoir des communications de allobéton concernant mon devis de b…" at bounding box center [0, 0] width 0 height 0
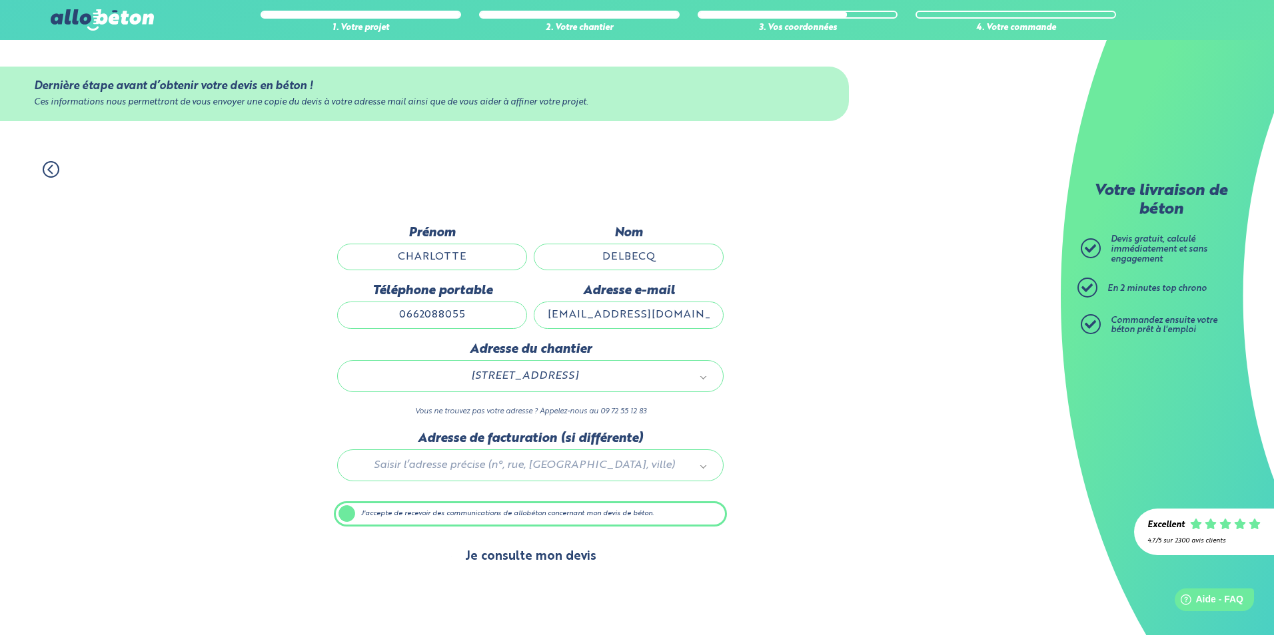
click at [502, 554] on button "Je consulte mon devis" at bounding box center [531, 557] width 158 height 34
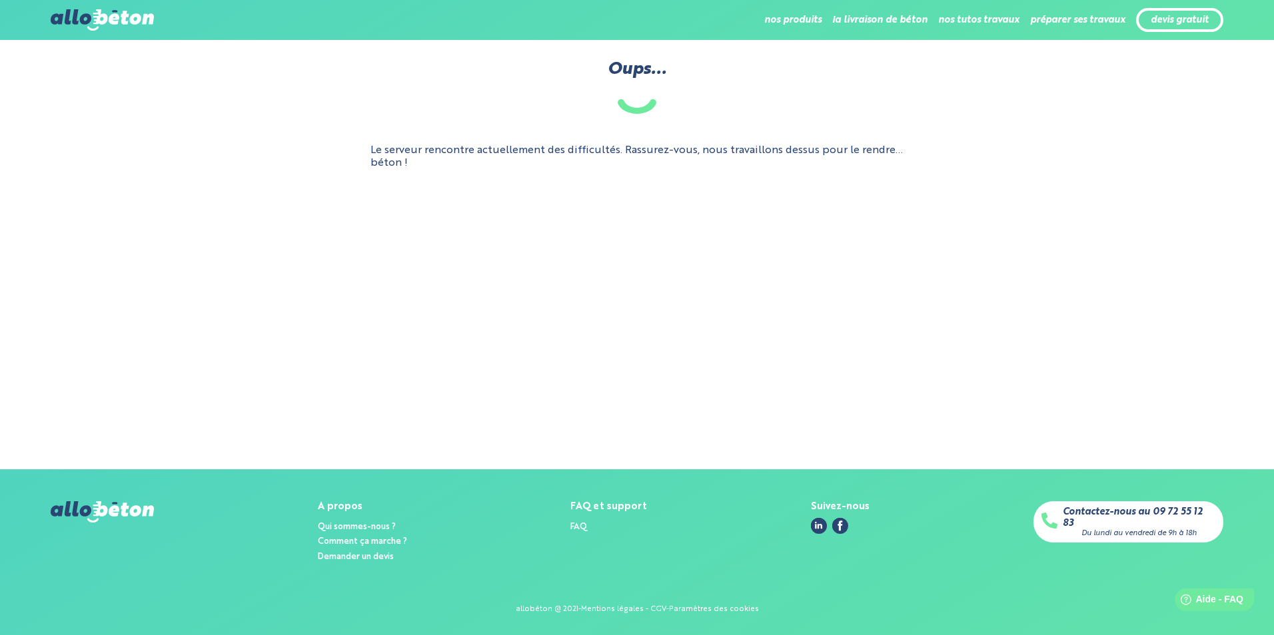
click at [106, 28] on img at bounding box center [102, 19] width 103 height 21
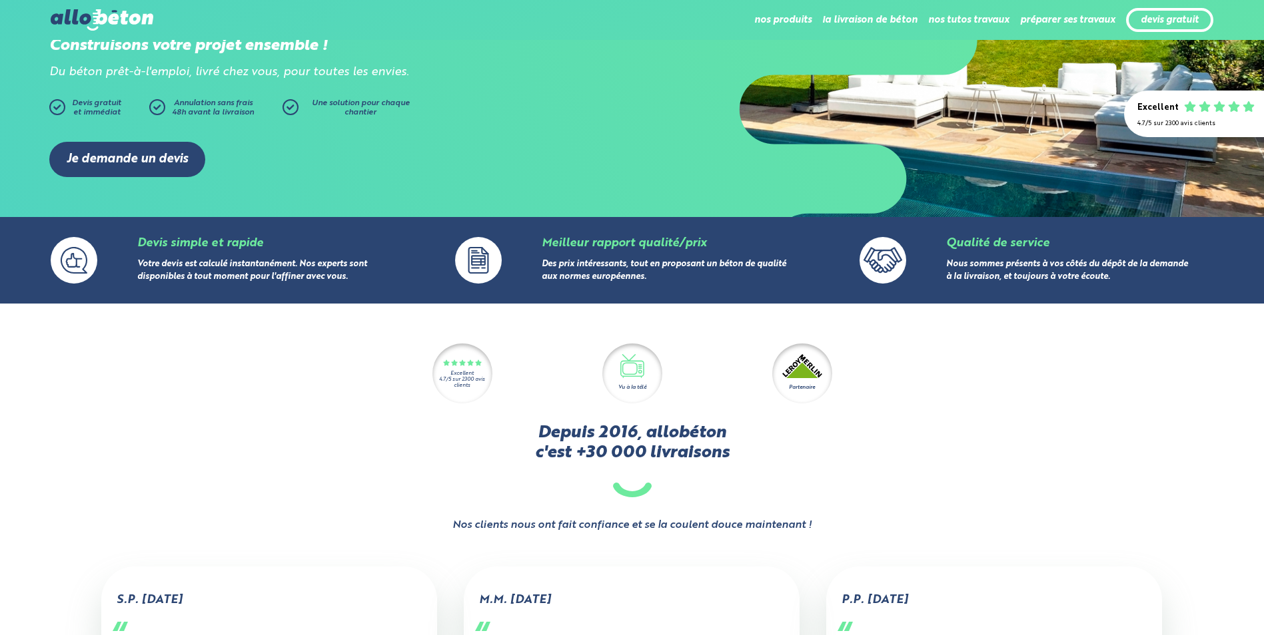
scroll to position [67, 0]
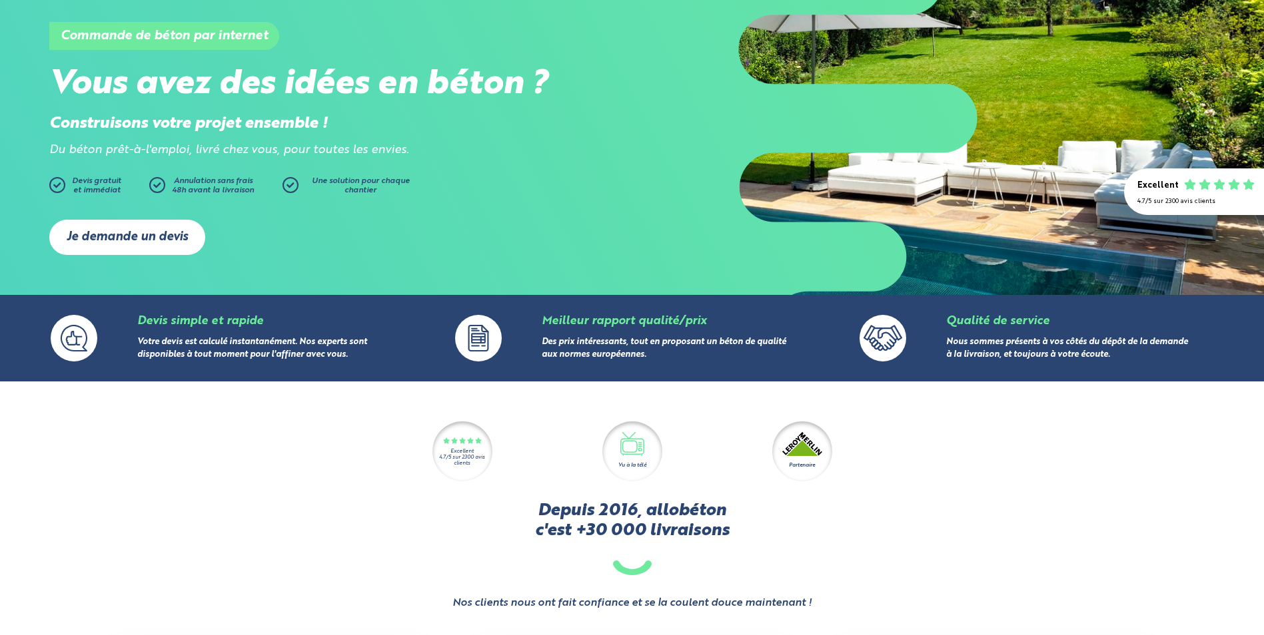
click at [142, 232] on link "Je demande un devis" at bounding box center [127, 237] width 156 height 35
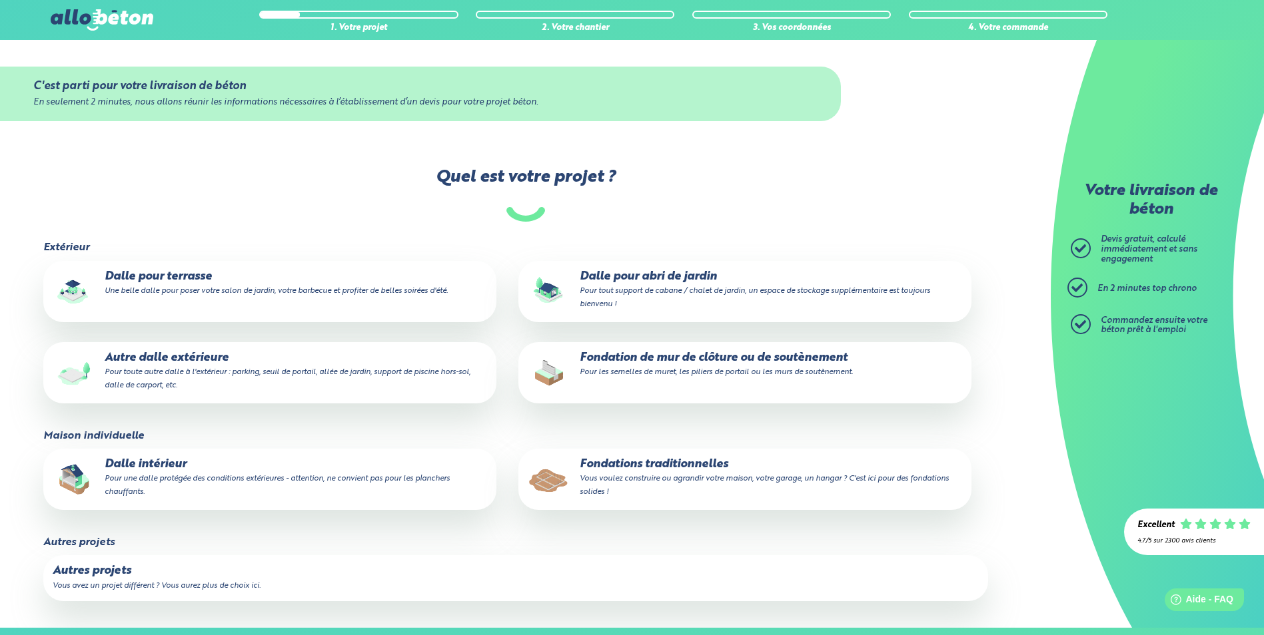
click at [246, 475] on small "Pour une dalle protégée des conditions extérieures - attention, ne convient pas…" at bounding box center [277, 485] width 345 height 21
click at [0, 0] on input "Dalle intérieur Pour une dalle protégée des conditions extérieures - attention,…" at bounding box center [0, 0] width 0 height 0
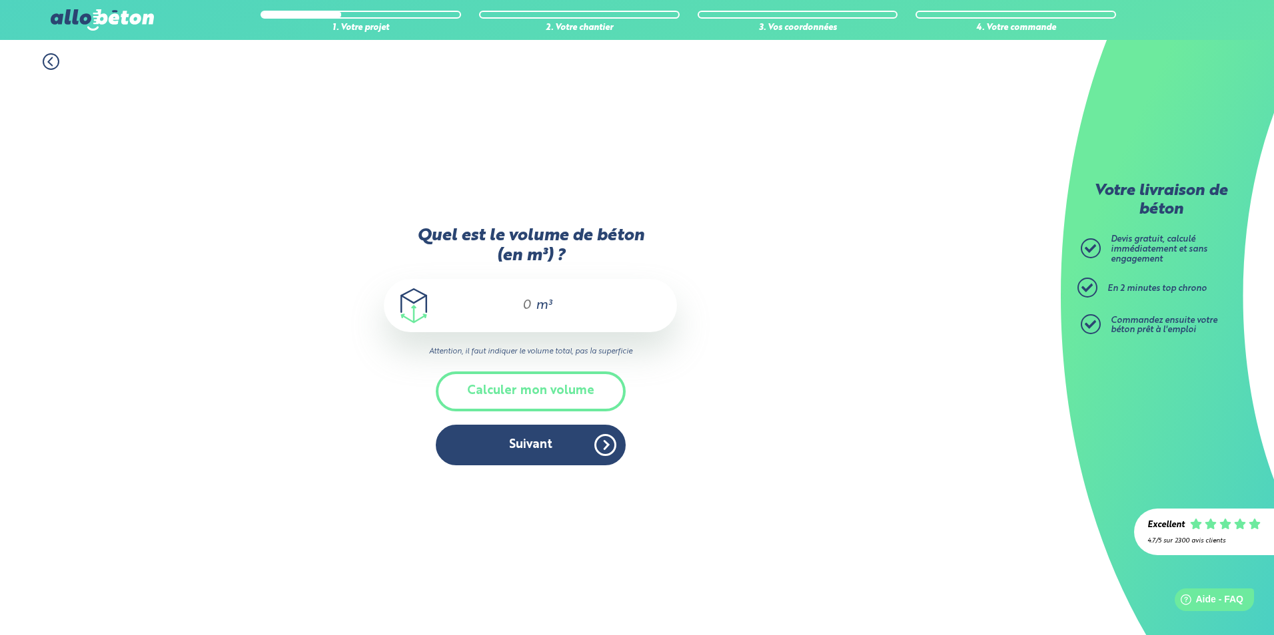
click at [546, 302] on span "m³" at bounding box center [544, 305] width 16 height 13
type input "5.25"
click at [532, 443] on button "Suivant" at bounding box center [531, 445] width 190 height 41
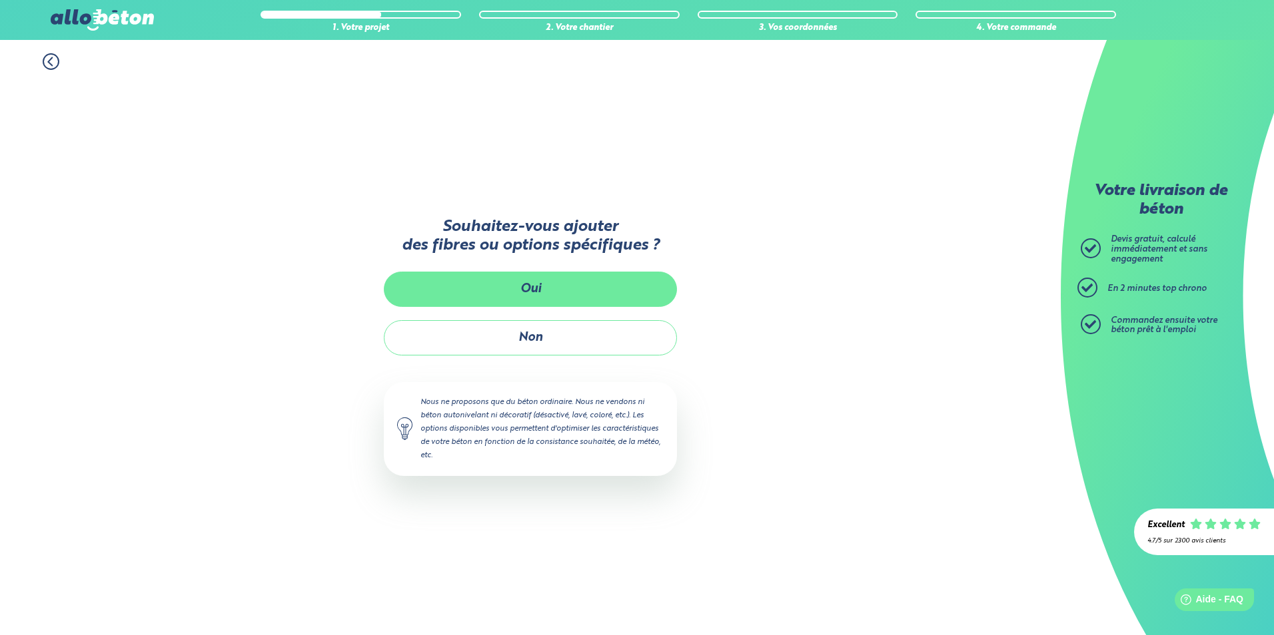
click at [566, 290] on button "Oui" at bounding box center [530, 289] width 293 height 35
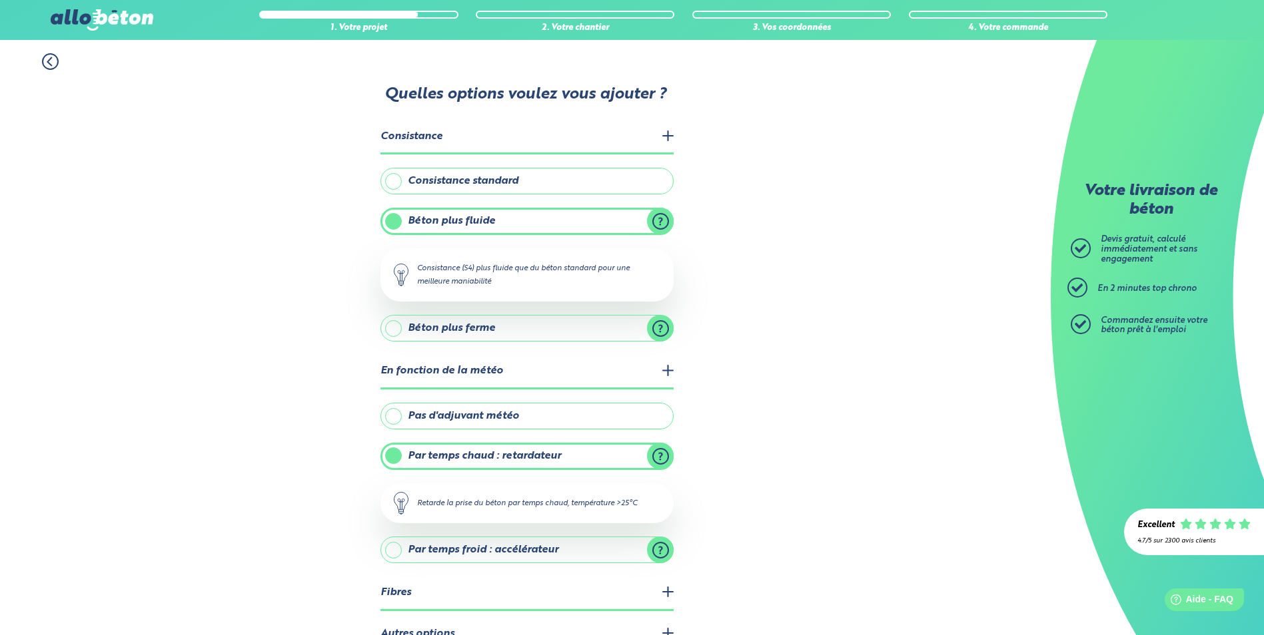
scroll to position [77, 0]
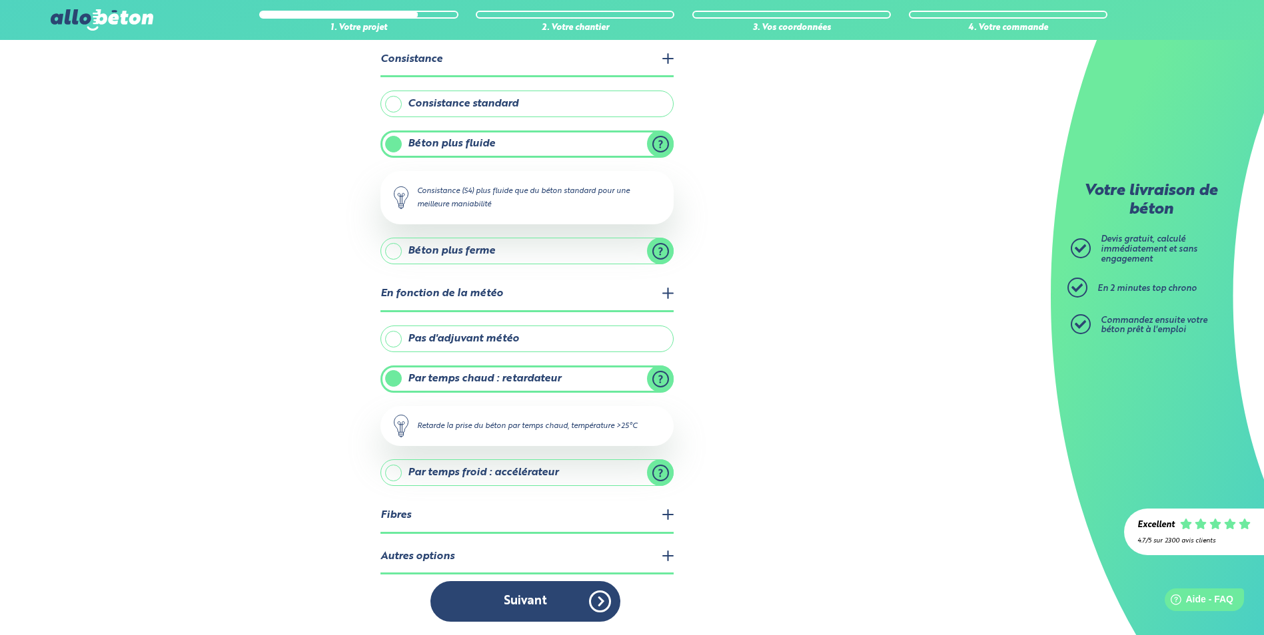
click at [667, 562] on legend "Autres options" at bounding box center [526, 558] width 293 height 34
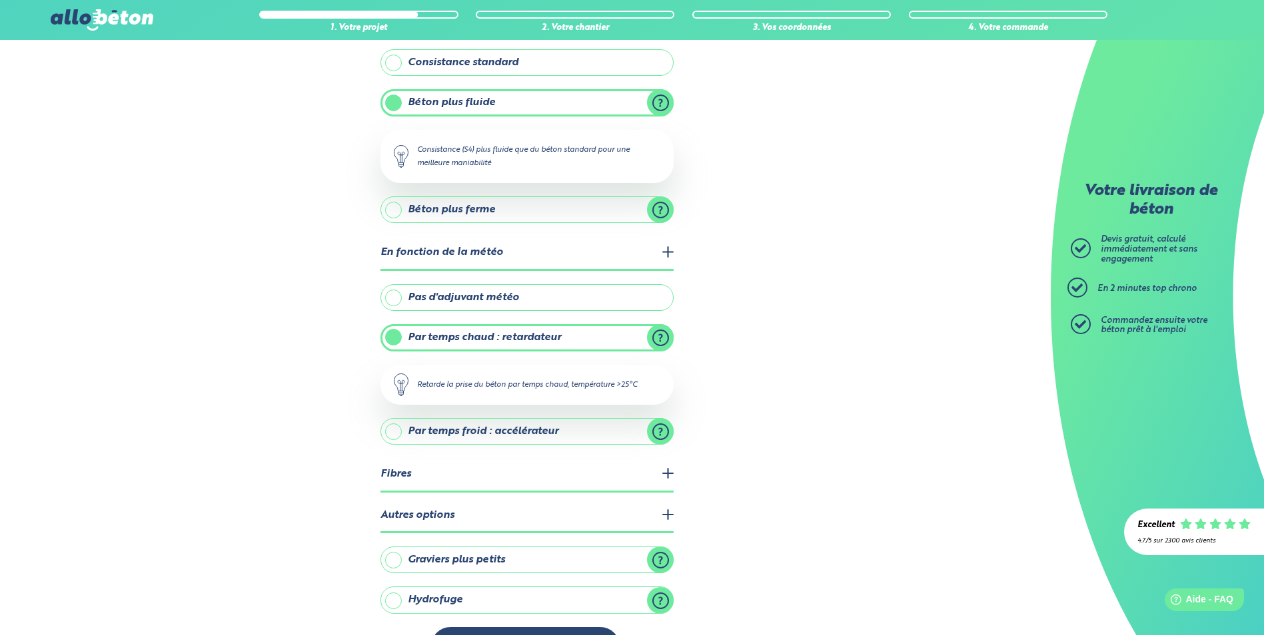
scroll to position [165, 0]
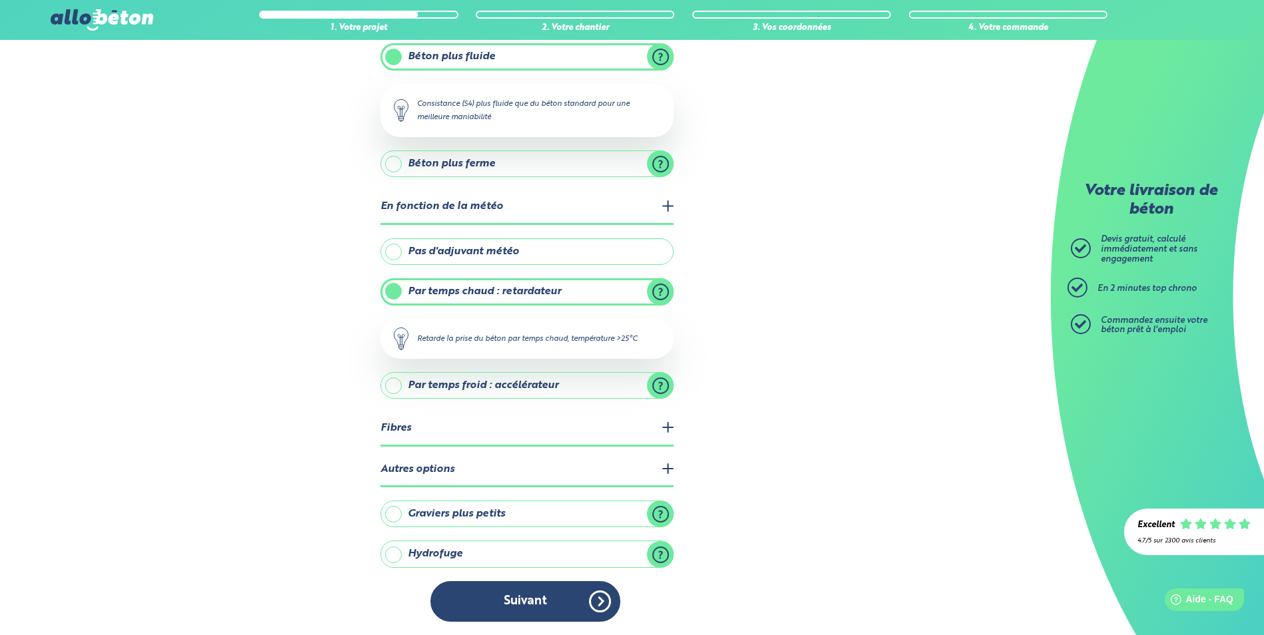
click at [667, 430] on legend "Fibres" at bounding box center [526, 429] width 293 height 34
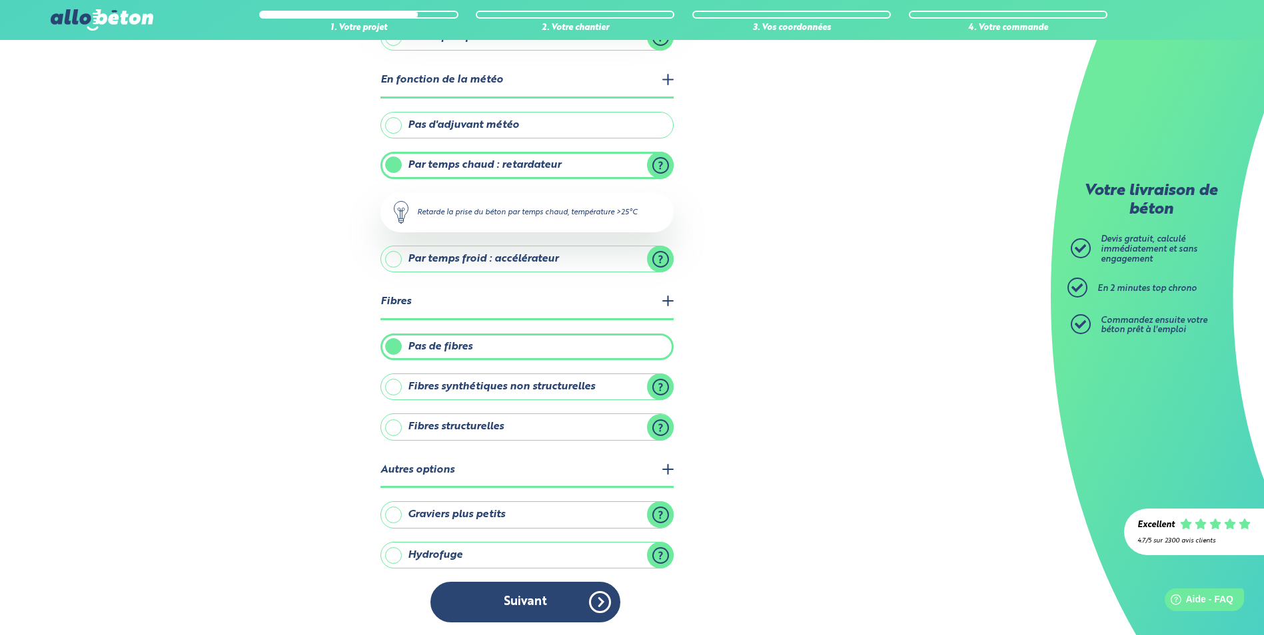
scroll to position [292, 0]
click at [532, 616] on button "Suivant" at bounding box center [525, 602] width 190 height 41
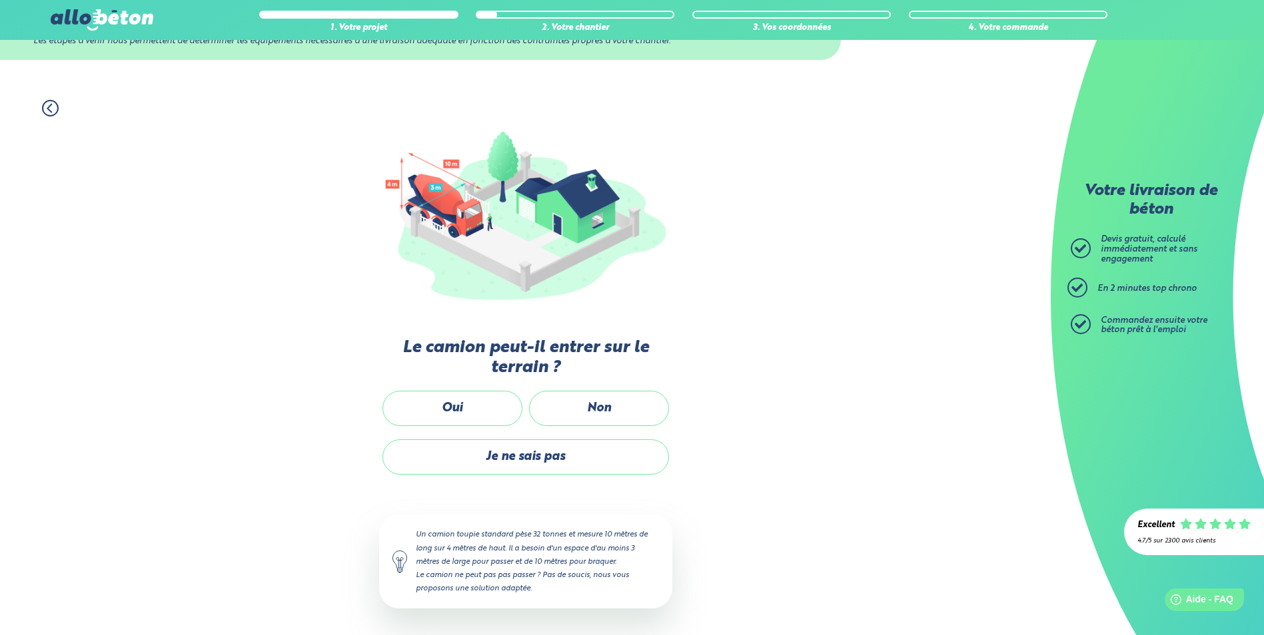
scroll to position [60, 0]
